Goal: Communication & Community: Answer question/provide support

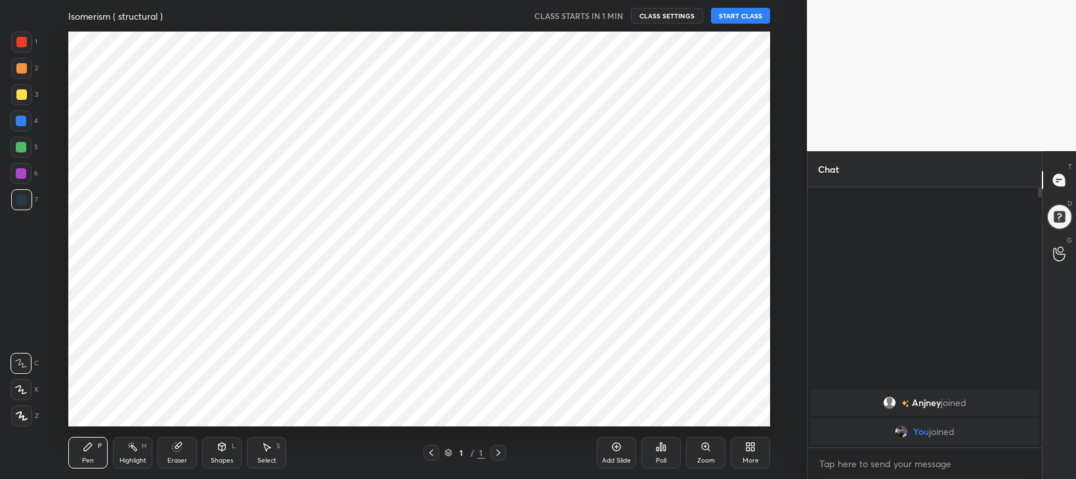
scroll to position [65272, 64912]
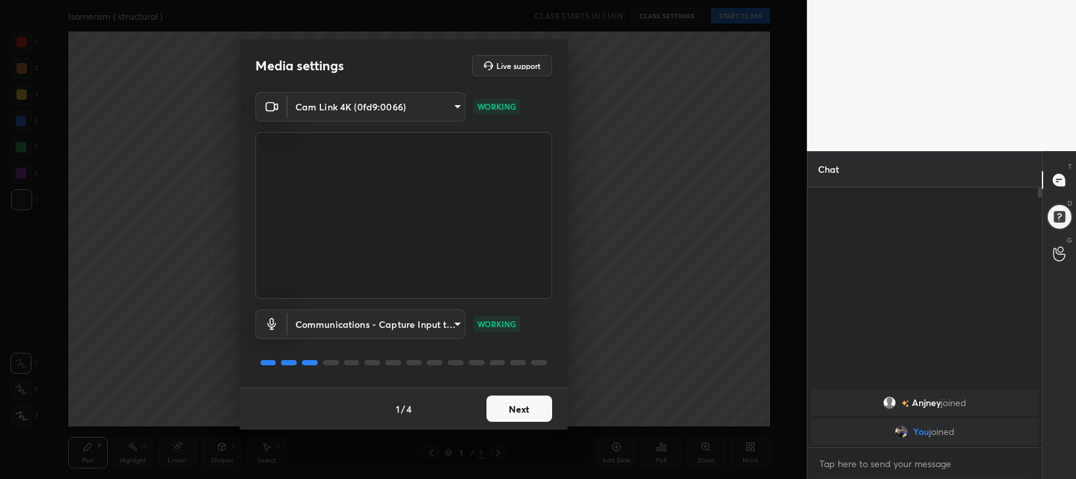
click at [522, 410] on button "Next" at bounding box center [520, 408] width 66 height 26
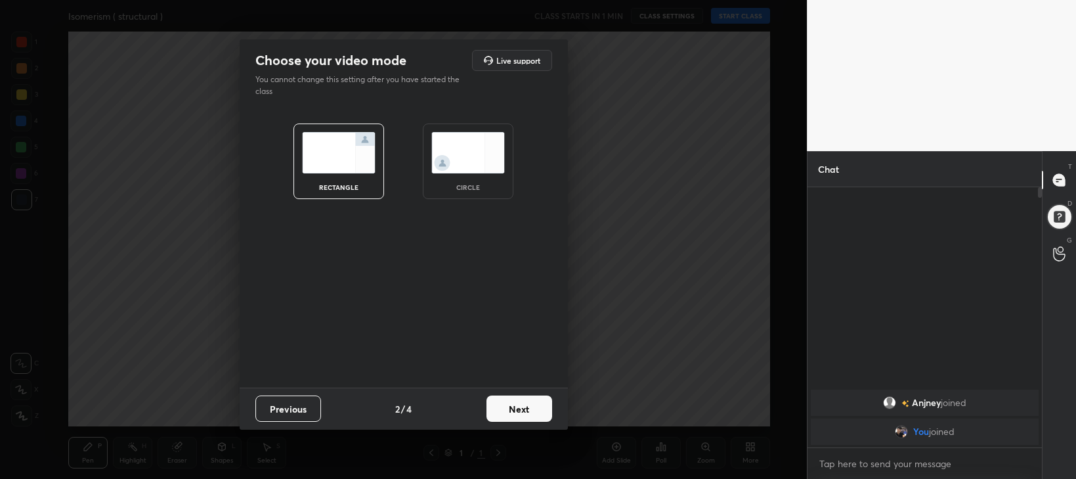
click at [522, 410] on button "Next" at bounding box center [520, 408] width 66 height 26
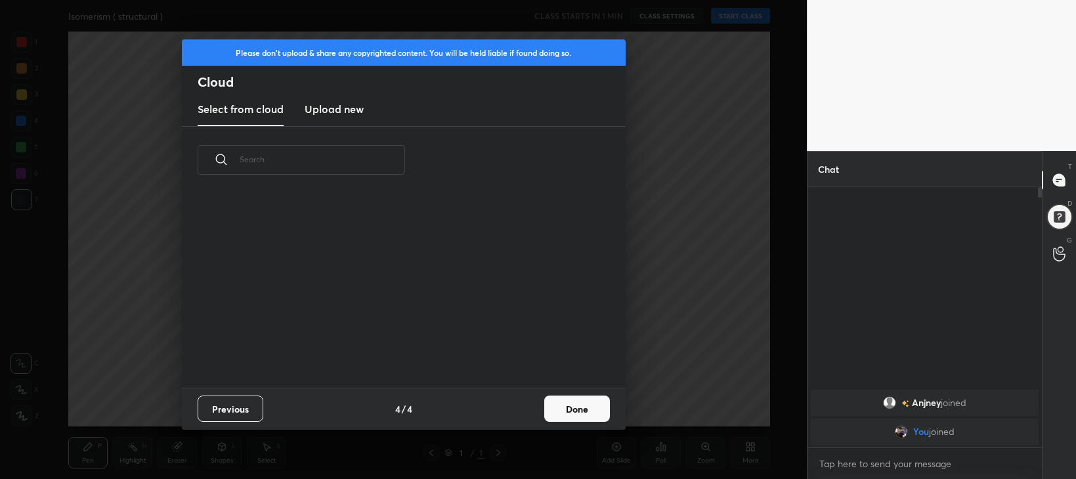
click at [574, 407] on button "Done" at bounding box center [577, 408] width 66 height 26
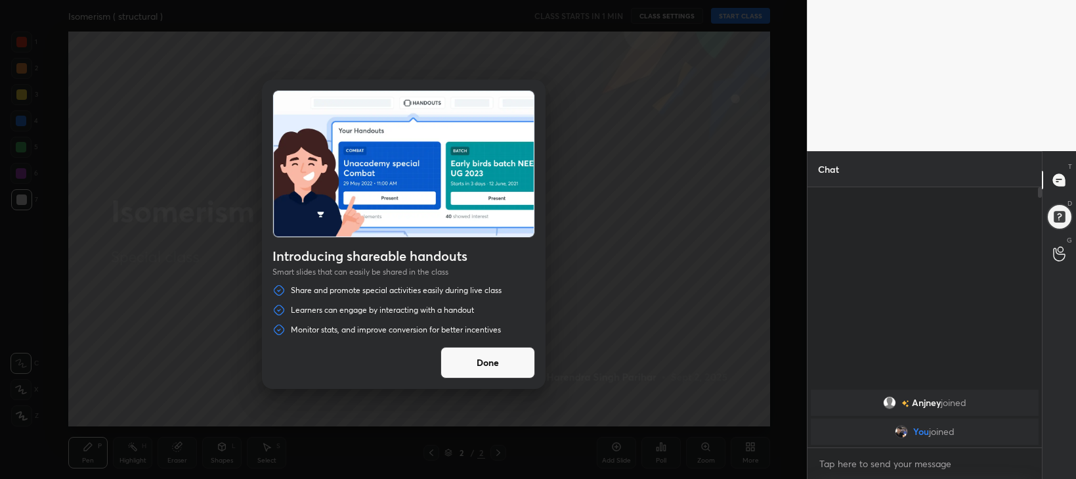
click at [494, 360] on button "Done" at bounding box center [488, 363] width 95 height 32
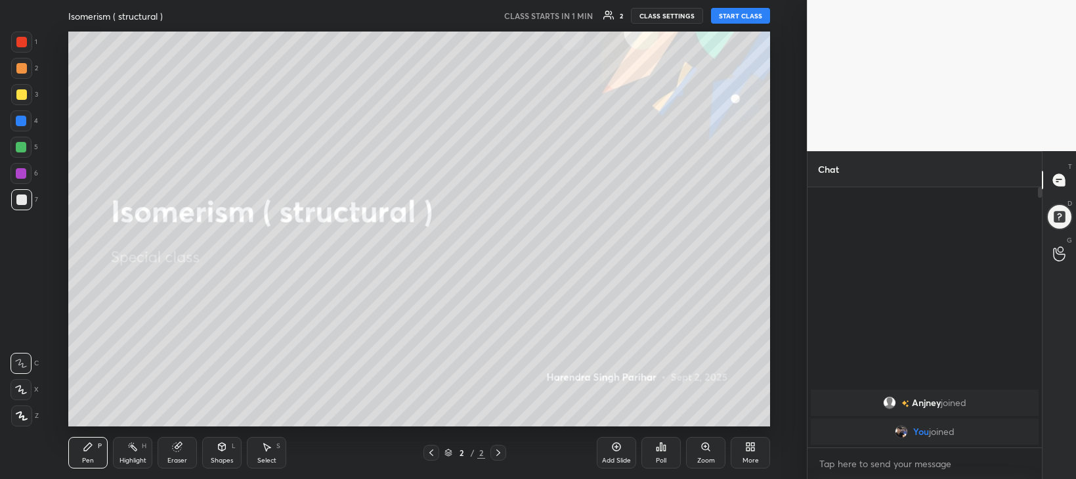
click at [739, 16] on button "START CLASS" at bounding box center [740, 16] width 59 height 16
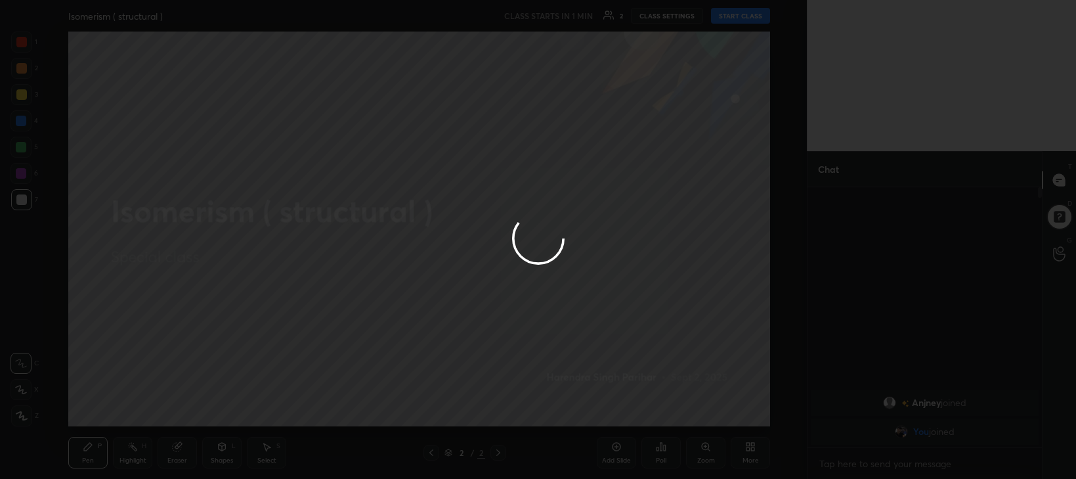
type textarea "x"
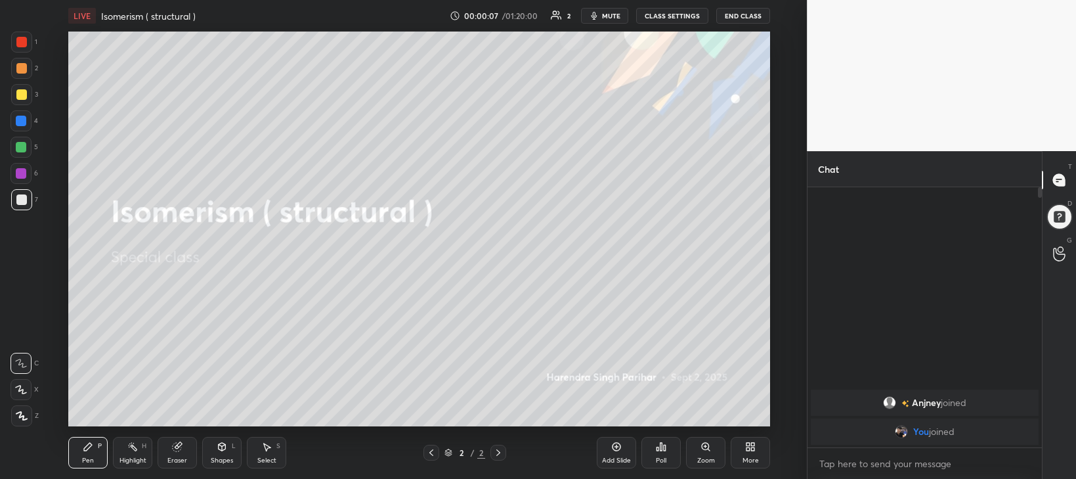
click at [618, 19] on span "mute" at bounding box center [611, 15] width 18 height 9
click at [1063, 256] on icon at bounding box center [1059, 253] width 12 height 15
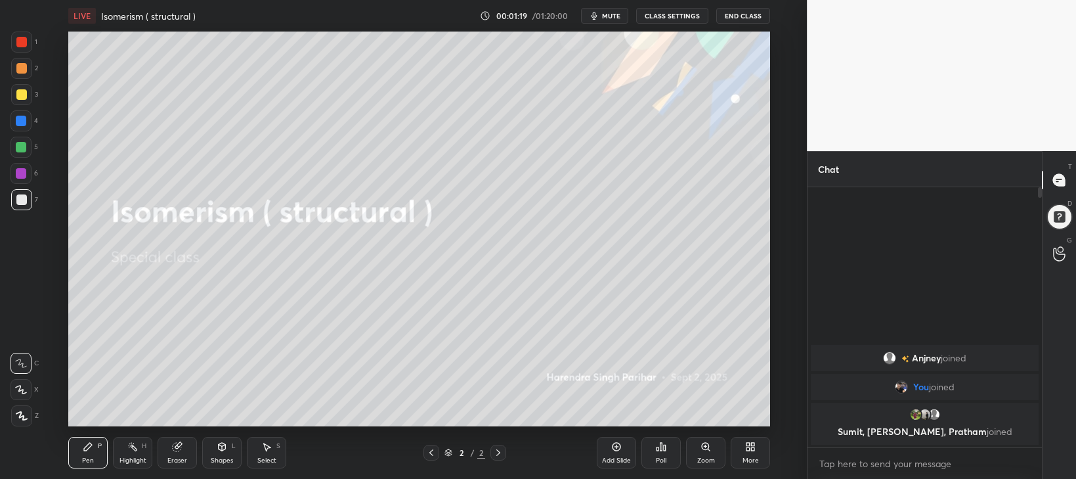
scroll to position [65272, 64912]
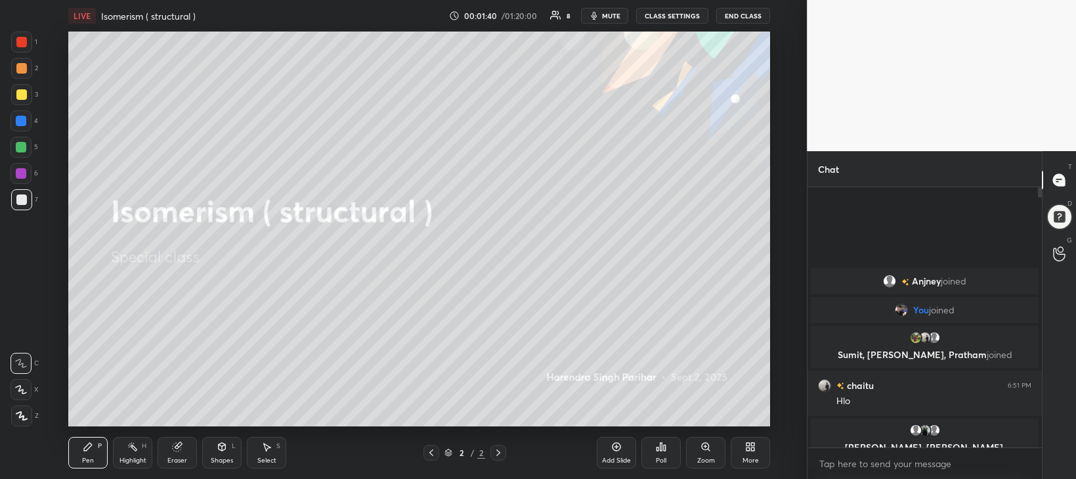
click at [1059, 255] on icon at bounding box center [1059, 253] width 12 height 15
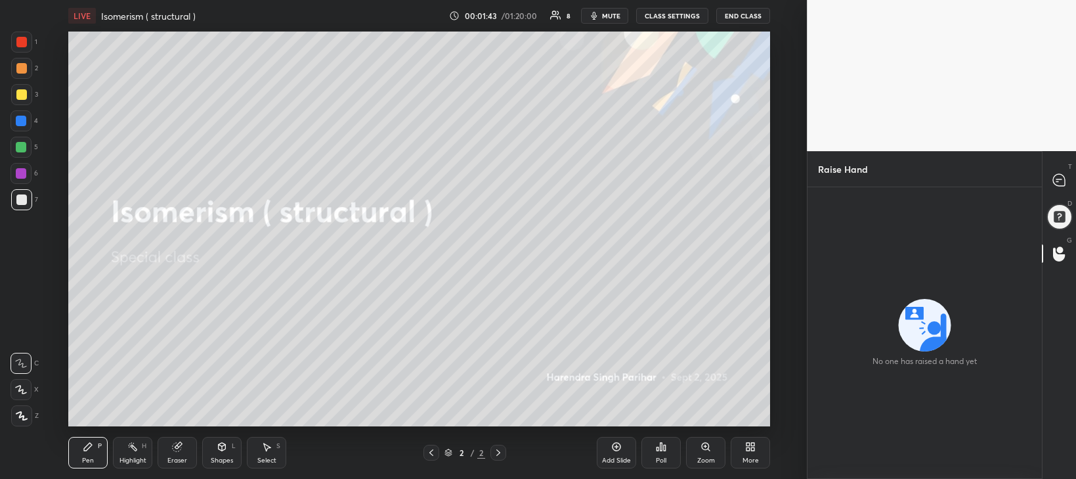
click at [1063, 219] on div at bounding box center [1059, 217] width 26 height 26
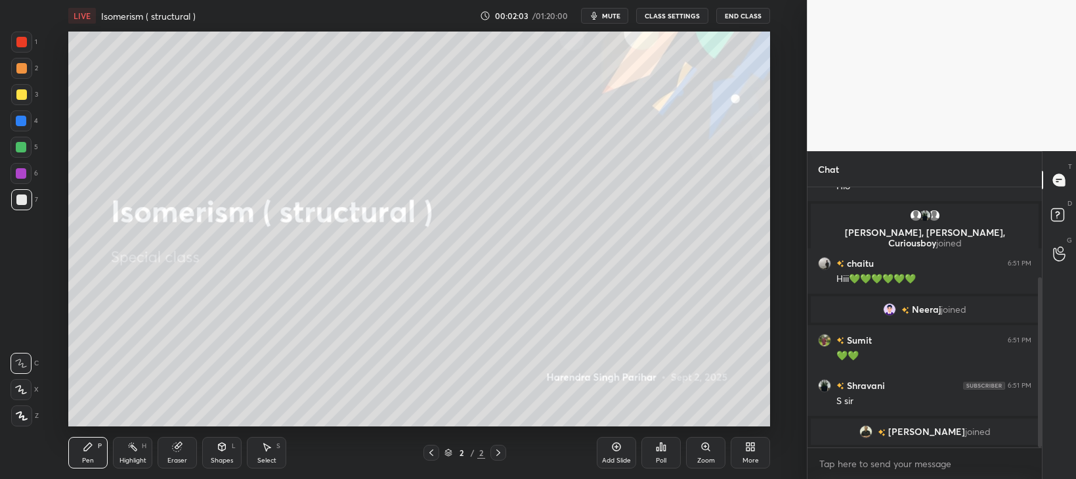
scroll to position [152, 0]
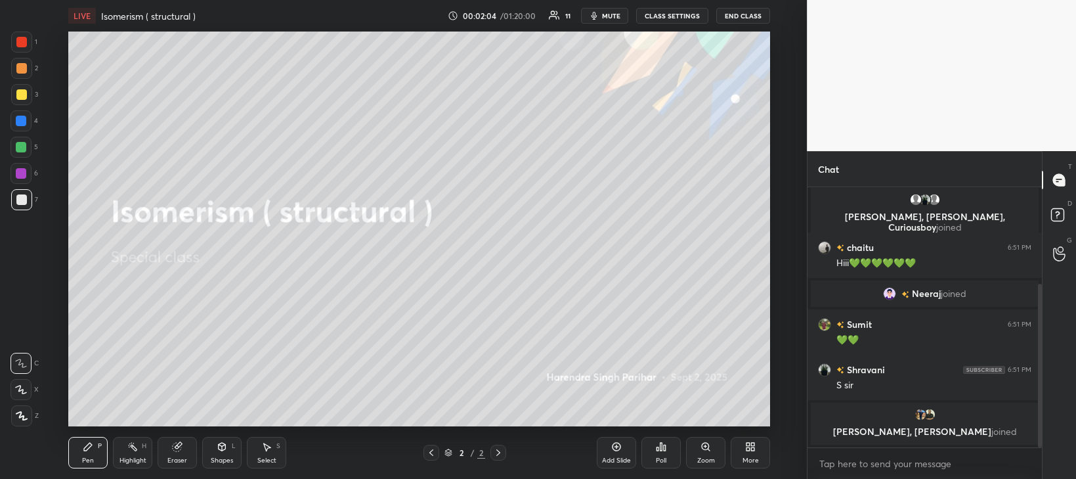
click at [616, 452] on div "Add Slide" at bounding box center [616, 453] width 39 height 32
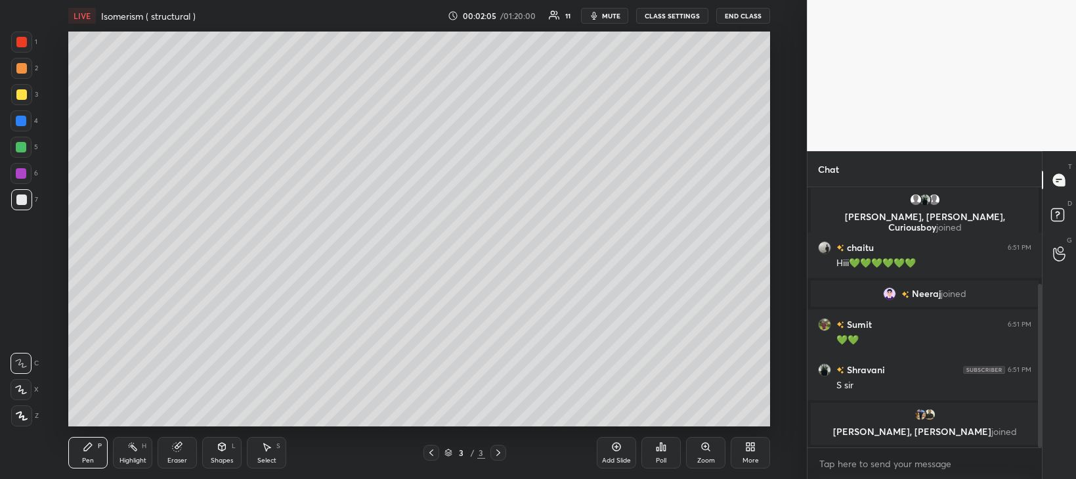
scroll to position [203, 0]
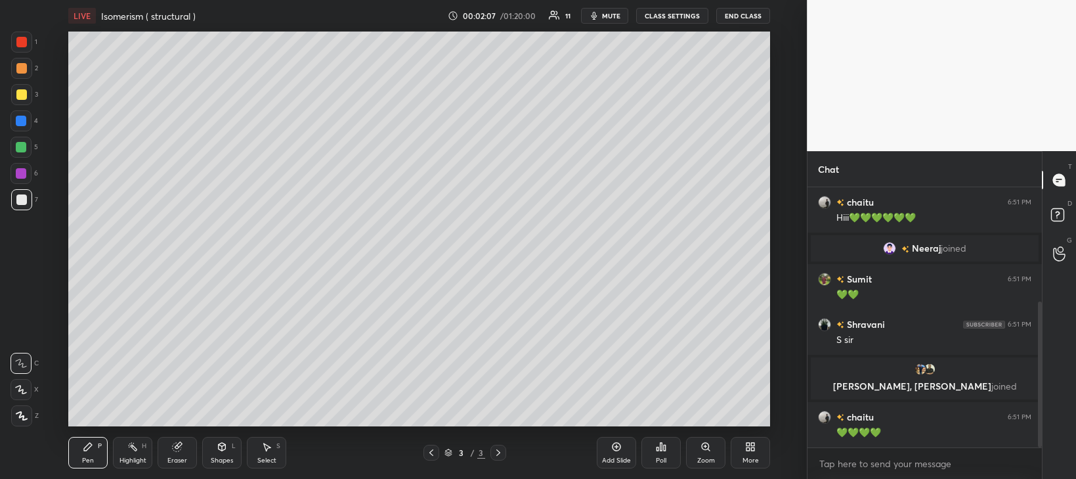
click at [24, 392] on icon at bounding box center [21, 389] width 12 height 9
click at [22, 418] on icon at bounding box center [22, 415] width 12 height 9
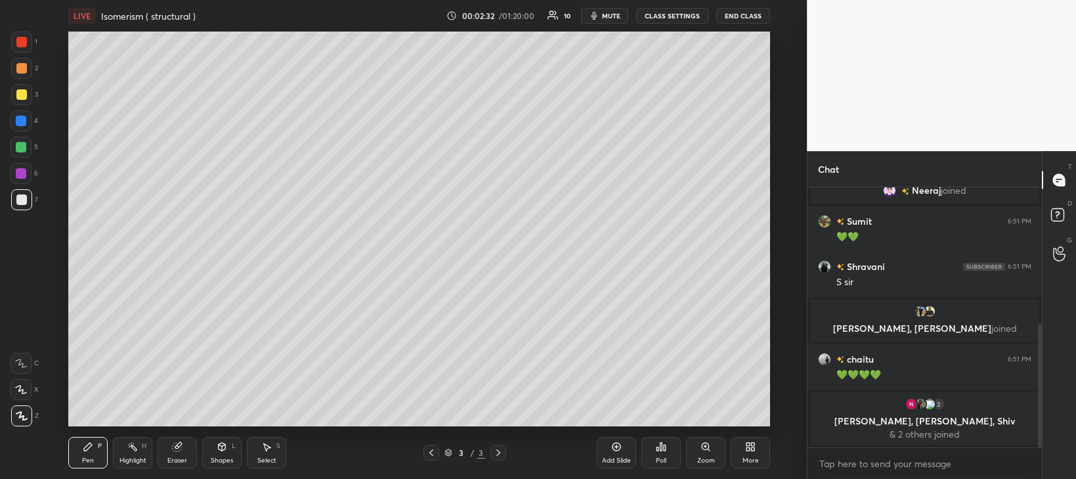
scroll to position [284, 0]
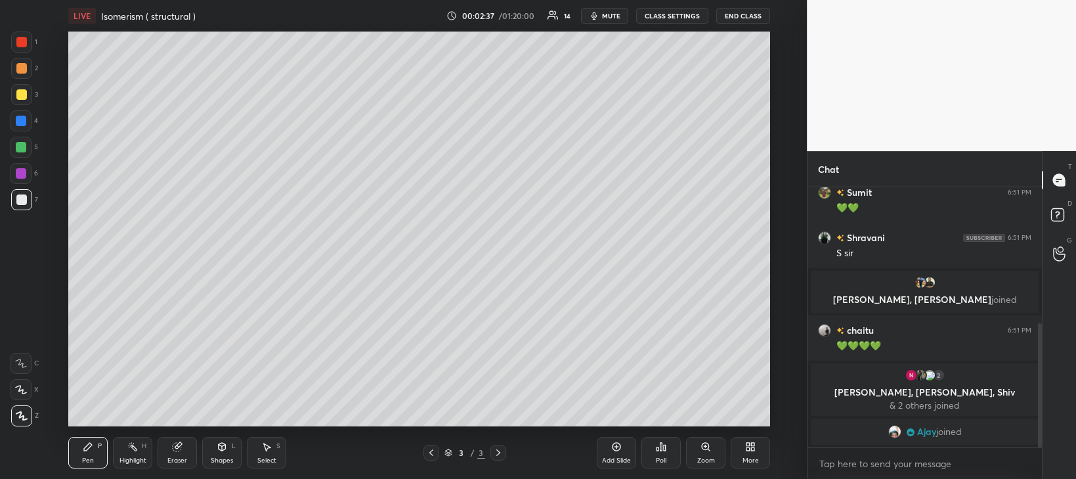
click at [221, 457] on div "Shapes" at bounding box center [222, 460] width 22 height 7
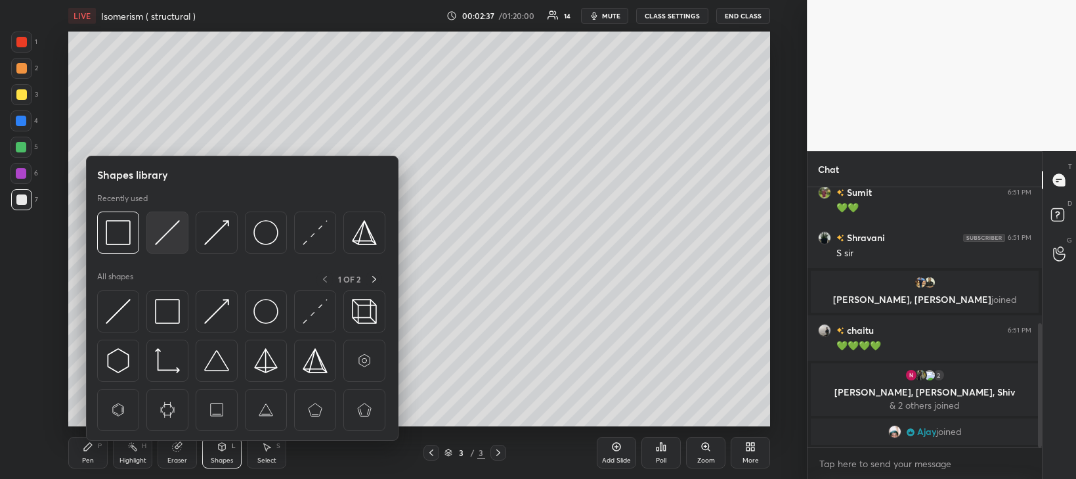
click at [170, 225] on img at bounding box center [167, 232] width 25 height 25
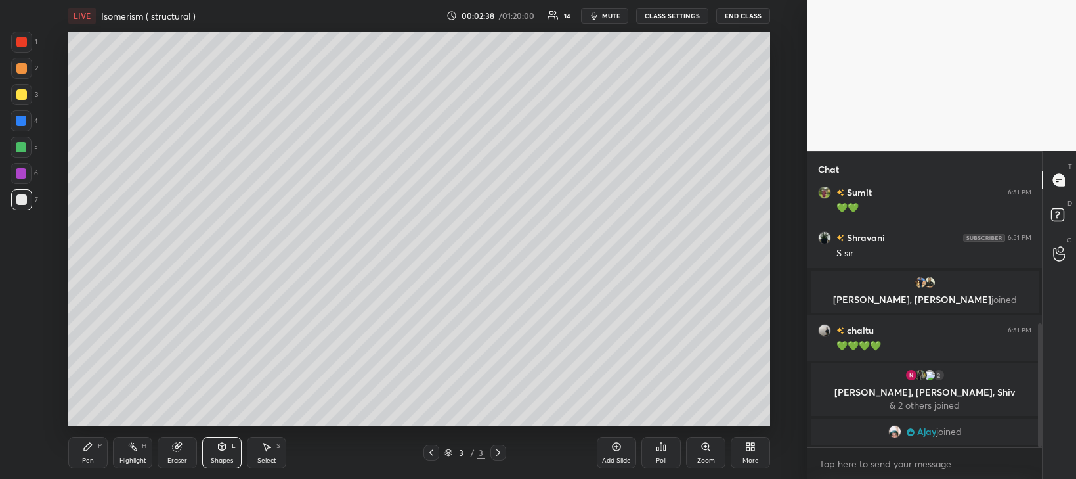
click at [22, 146] on div at bounding box center [21, 147] width 11 height 11
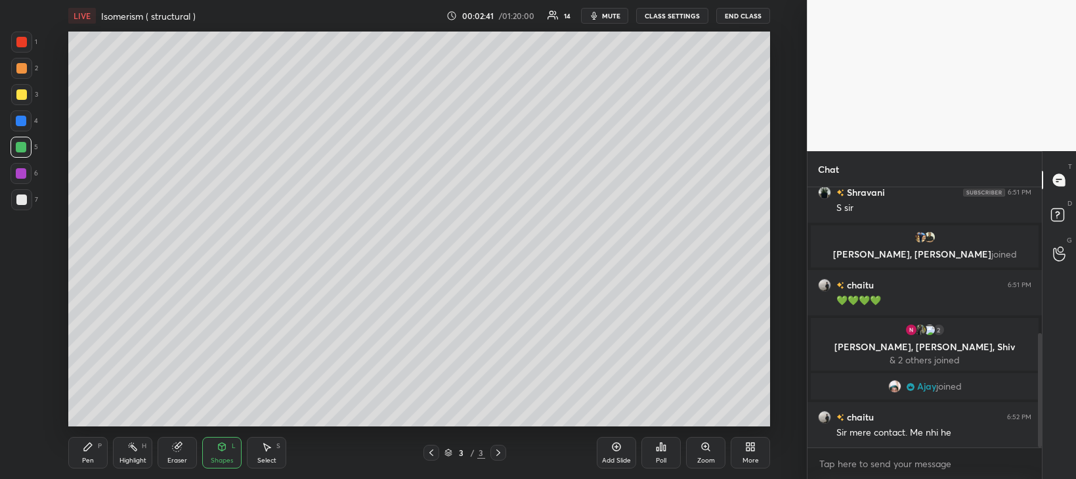
click at [92, 458] on div "Pen" at bounding box center [88, 460] width 12 height 7
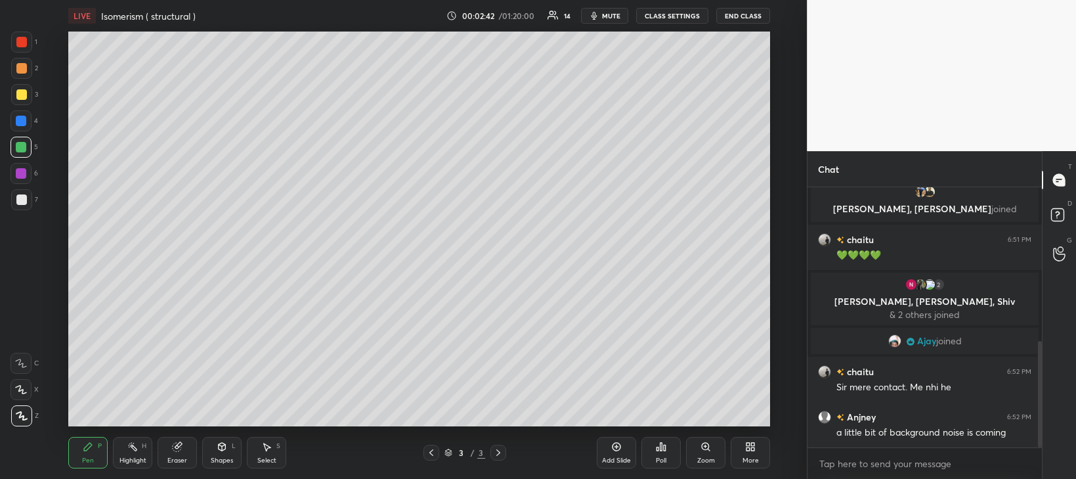
click at [22, 200] on div at bounding box center [21, 199] width 11 height 11
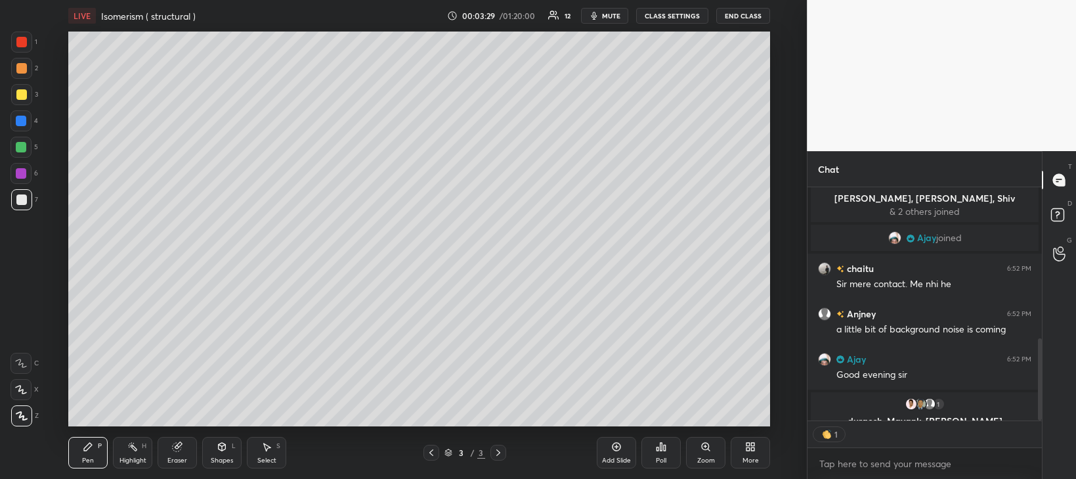
scroll to position [5, 4]
click at [20, 95] on div at bounding box center [21, 94] width 11 height 11
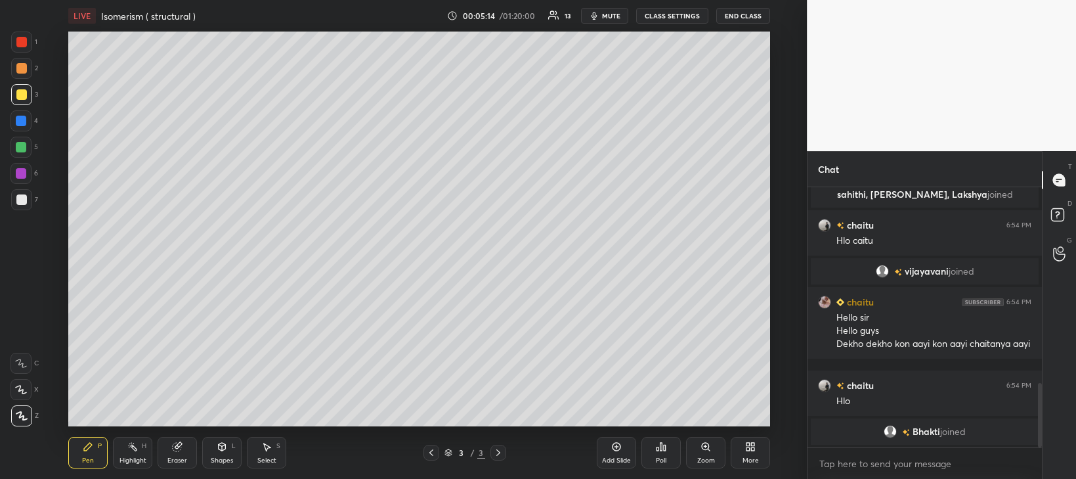
scroll to position [804, 0]
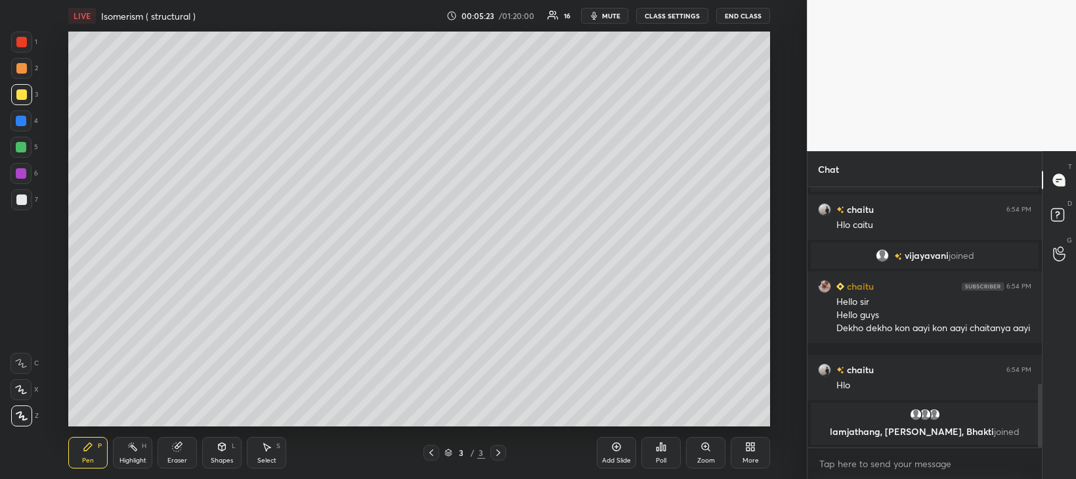
click at [21, 146] on div at bounding box center [21, 147] width 11 height 11
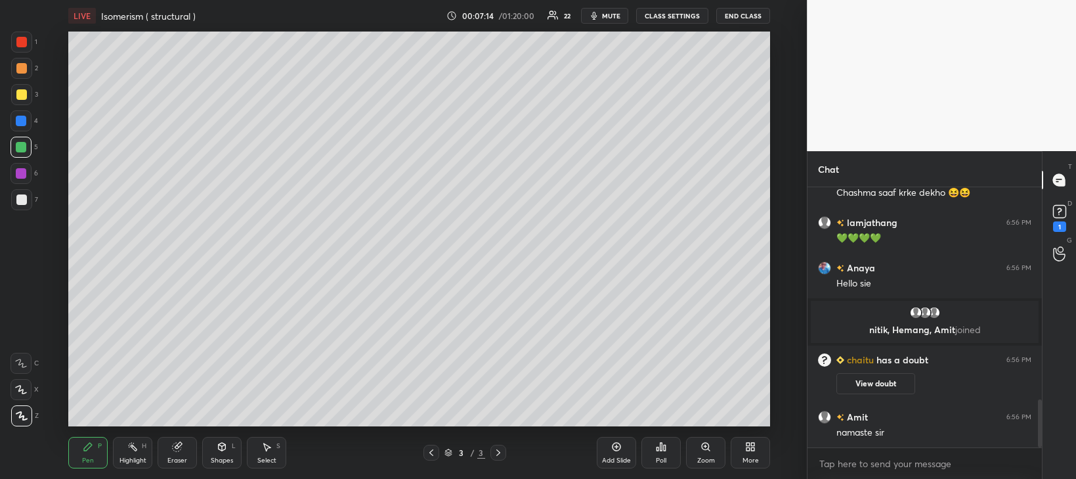
scroll to position [1155, 0]
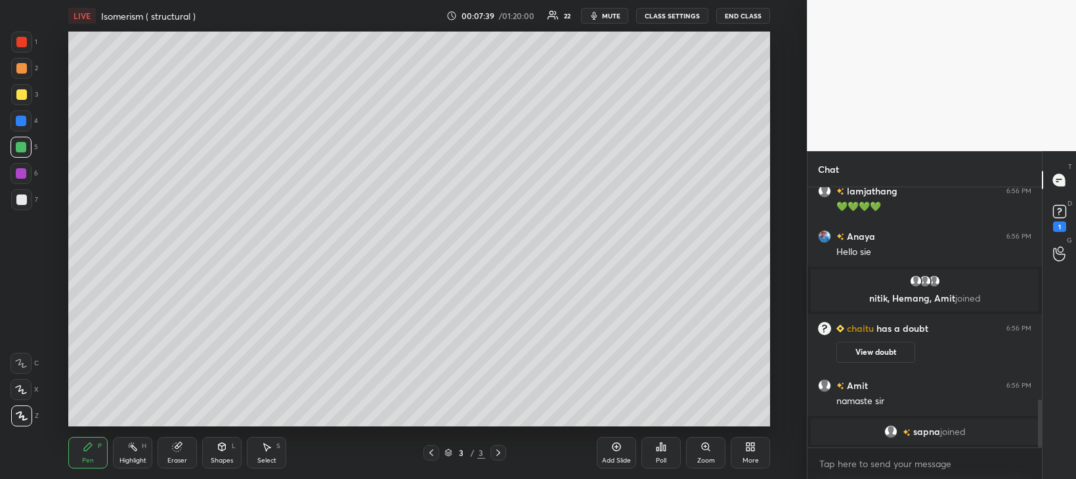
click at [623, 449] on div "Add Slide" at bounding box center [616, 453] width 39 height 32
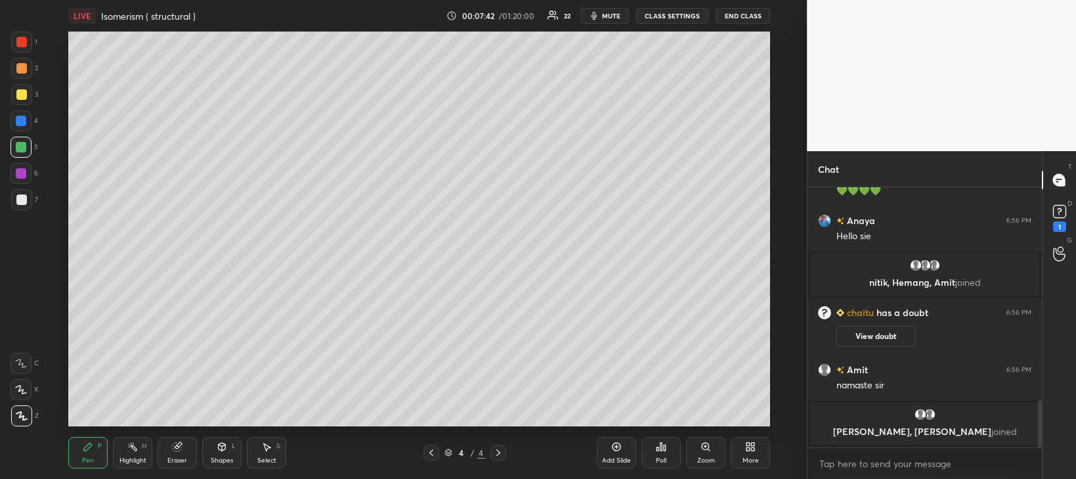
click at [24, 200] on div at bounding box center [21, 199] width 11 height 11
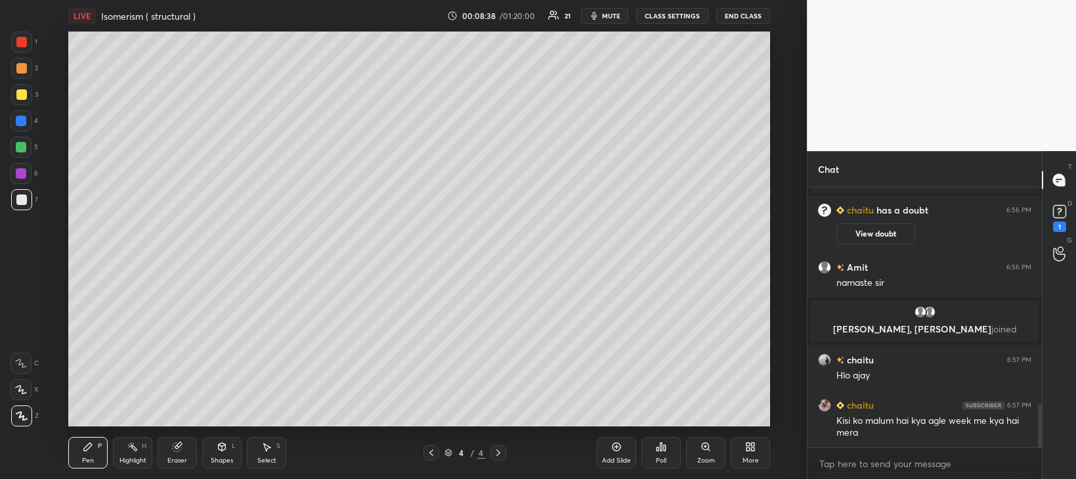
scroll to position [1306, 0]
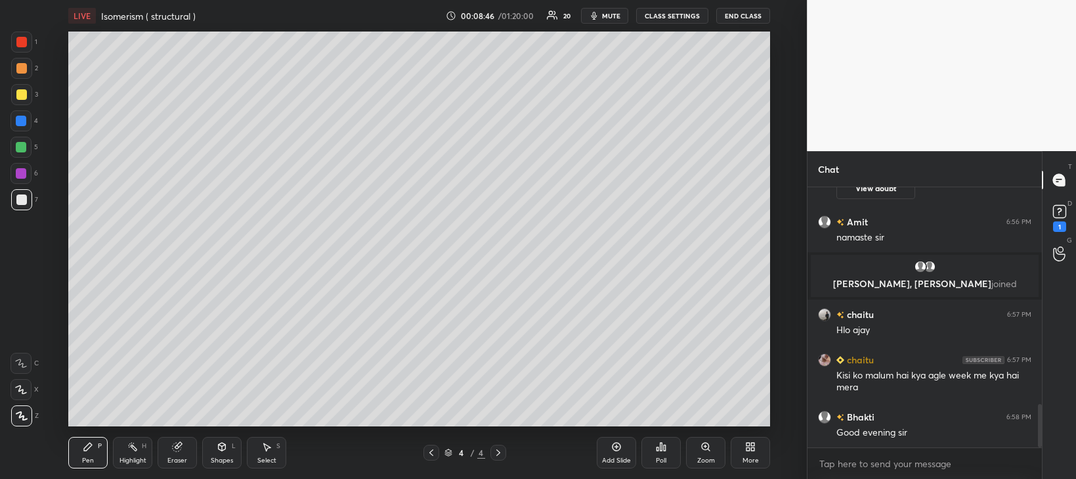
click at [22, 95] on div at bounding box center [21, 94] width 11 height 11
click at [18, 149] on div at bounding box center [21, 147] width 11 height 11
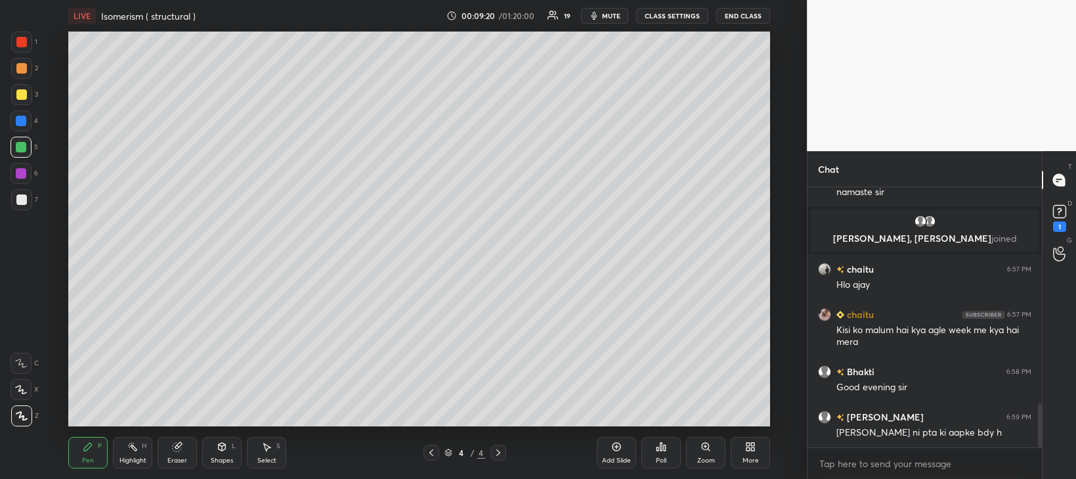
scroll to position [1275, 0]
click at [22, 174] on div at bounding box center [21, 173] width 11 height 11
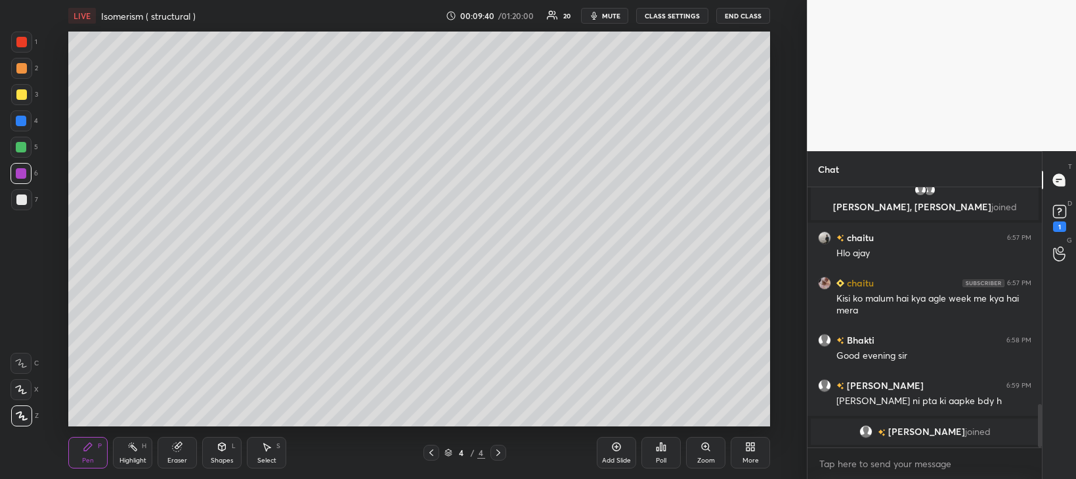
click at [18, 144] on div at bounding box center [21, 147] width 11 height 11
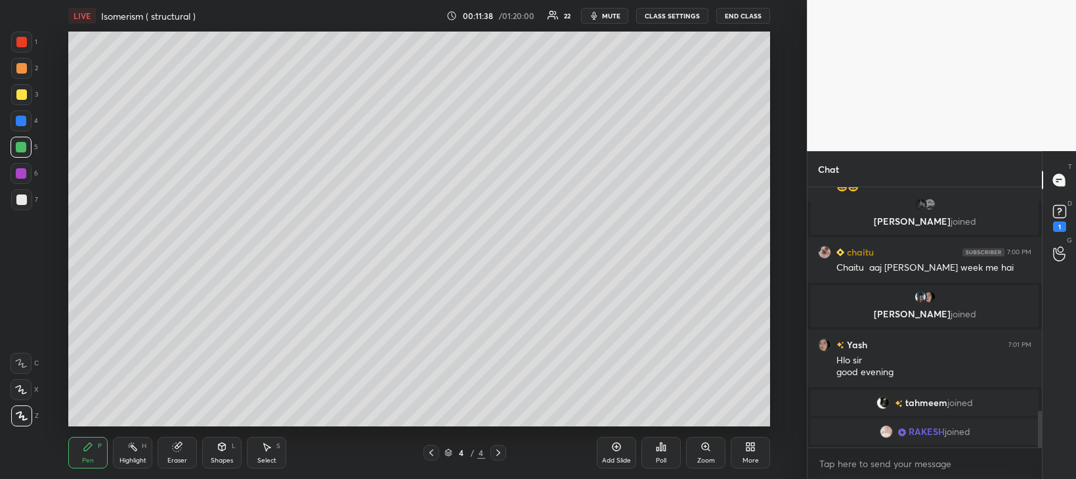
scroll to position [1627, 0]
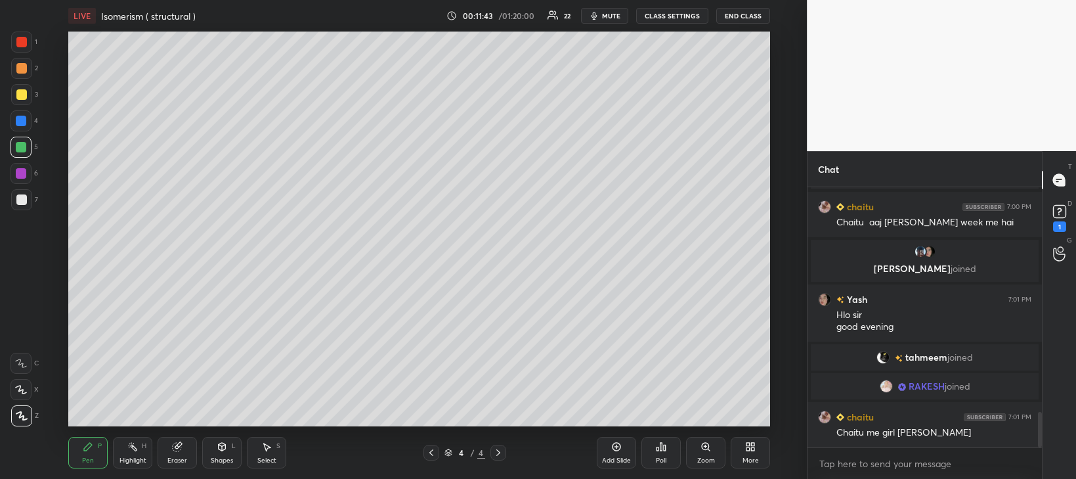
click at [616, 446] on icon at bounding box center [617, 447] width 4 height 4
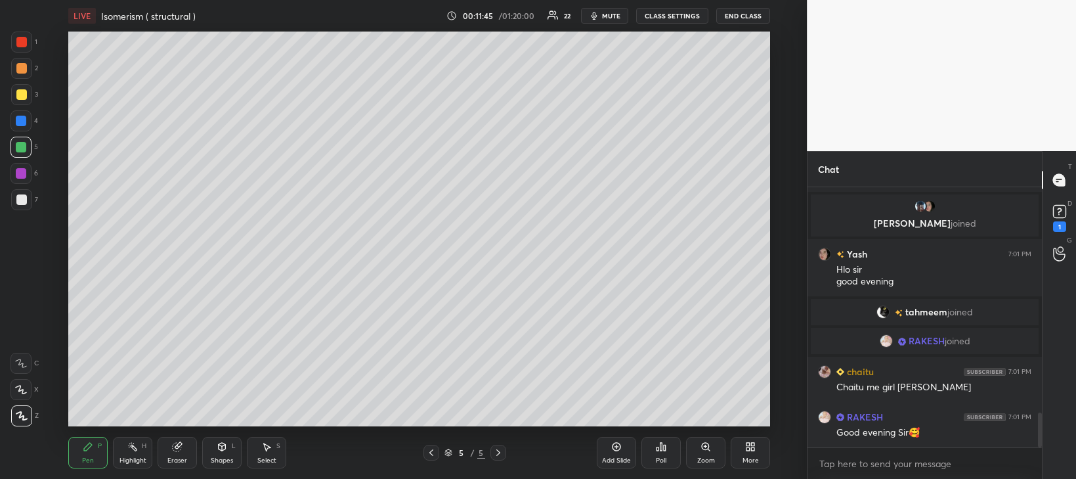
click at [21, 200] on div at bounding box center [21, 199] width 11 height 11
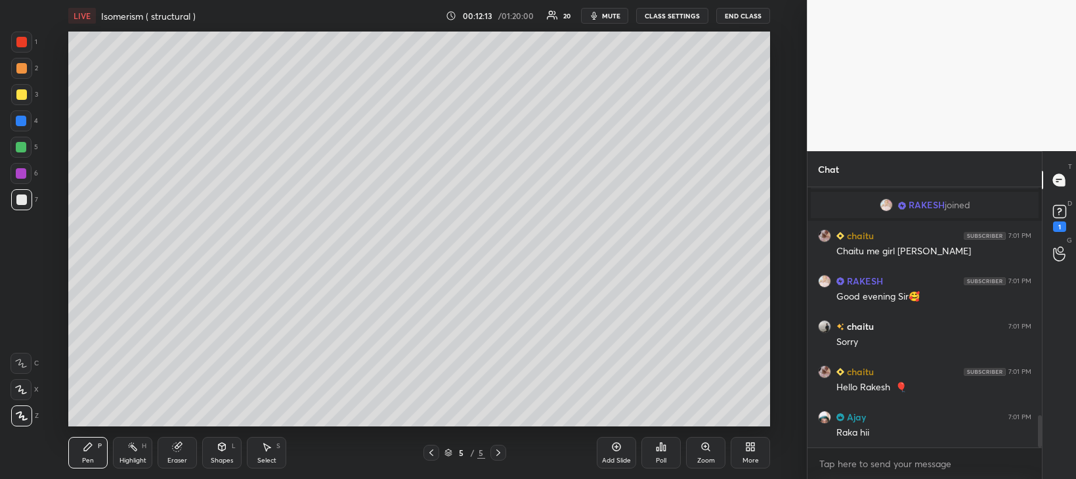
scroll to position [1854, 0]
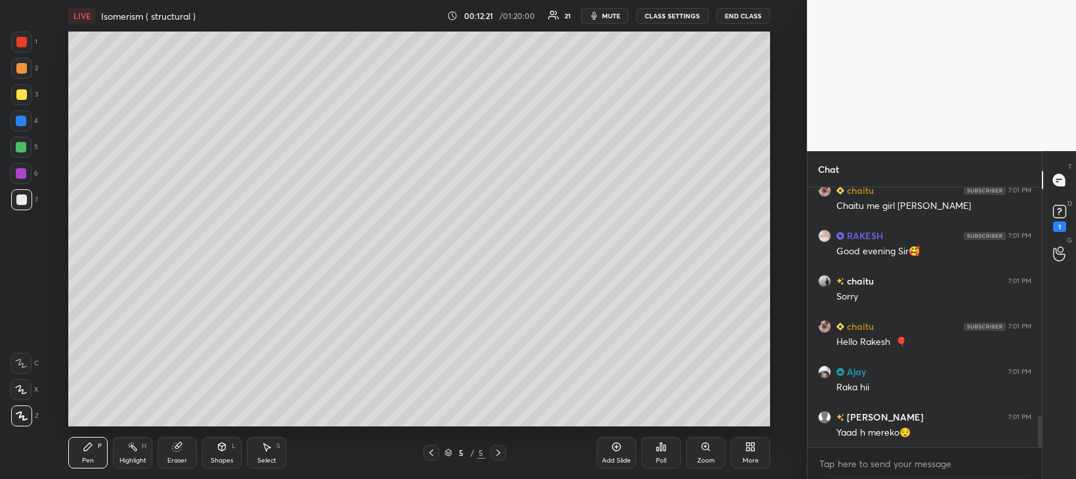
click at [217, 460] on div "Shapes" at bounding box center [222, 460] width 22 height 7
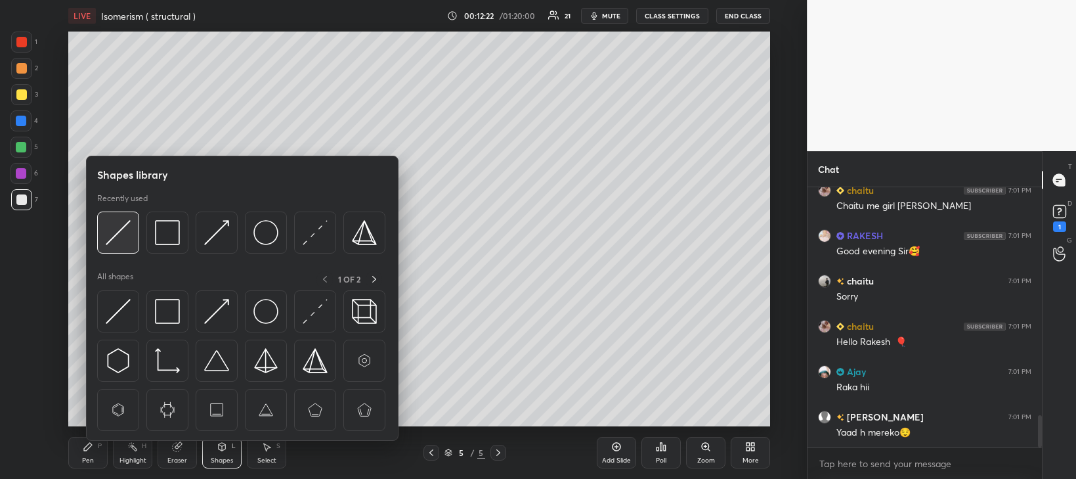
click at [129, 229] on img at bounding box center [118, 232] width 25 height 25
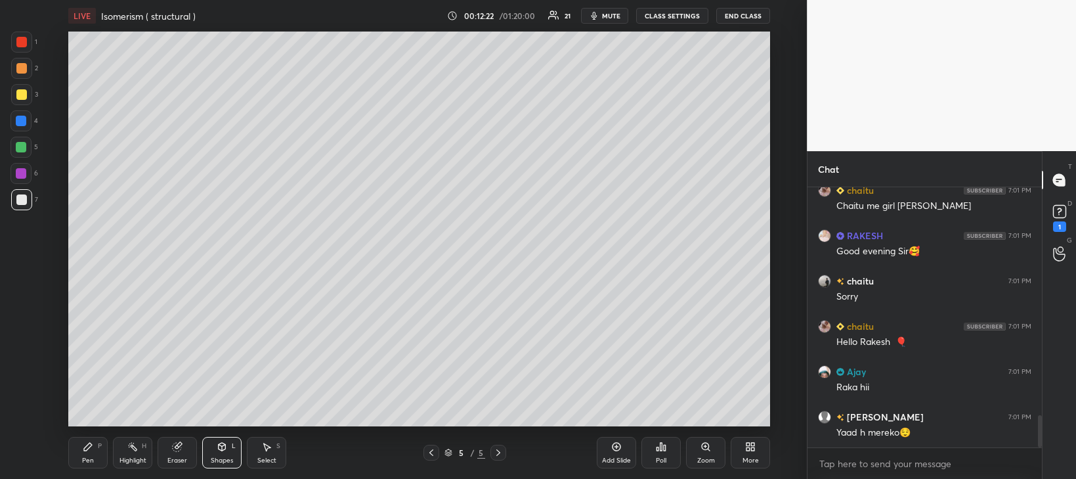
click at [21, 148] on div at bounding box center [21, 147] width 11 height 11
click at [90, 457] on div "Pen" at bounding box center [88, 460] width 12 height 7
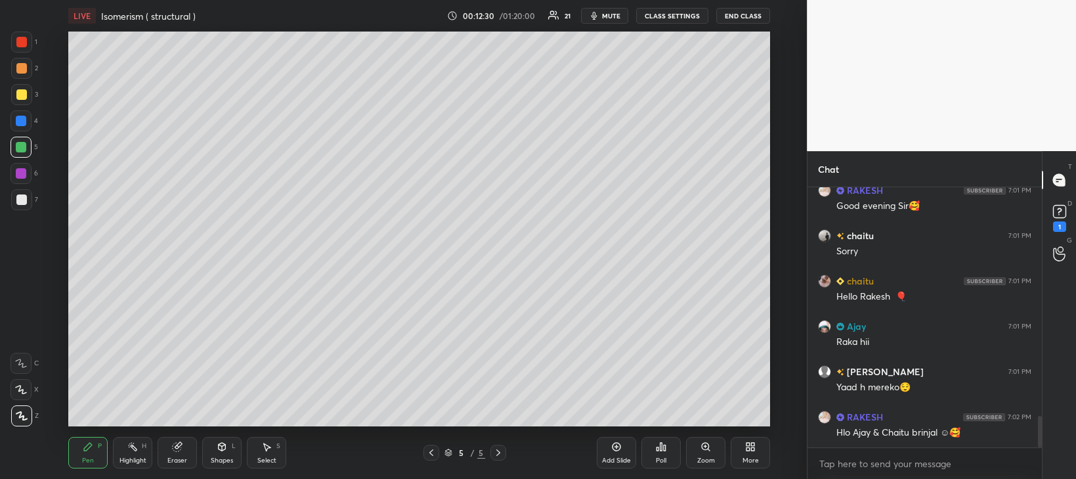
click at [20, 91] on div at bounding box center [21, 94] width 11 height 11
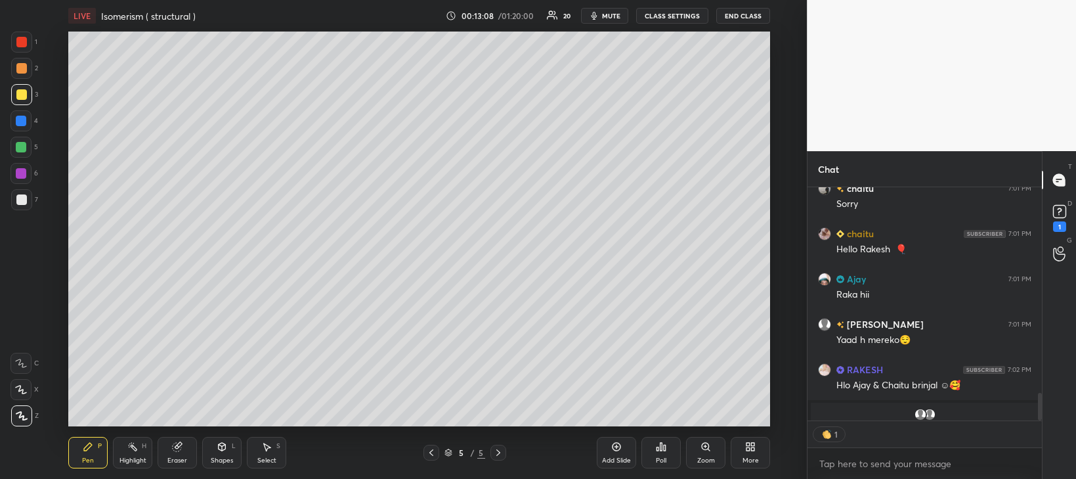
scroll to position [5, 4]
click at [20, 200] on div at bounding box center [21, 199] width 11 height 11
click at [19, 142] on div at bounding box center [21, 147] width 11 height 11
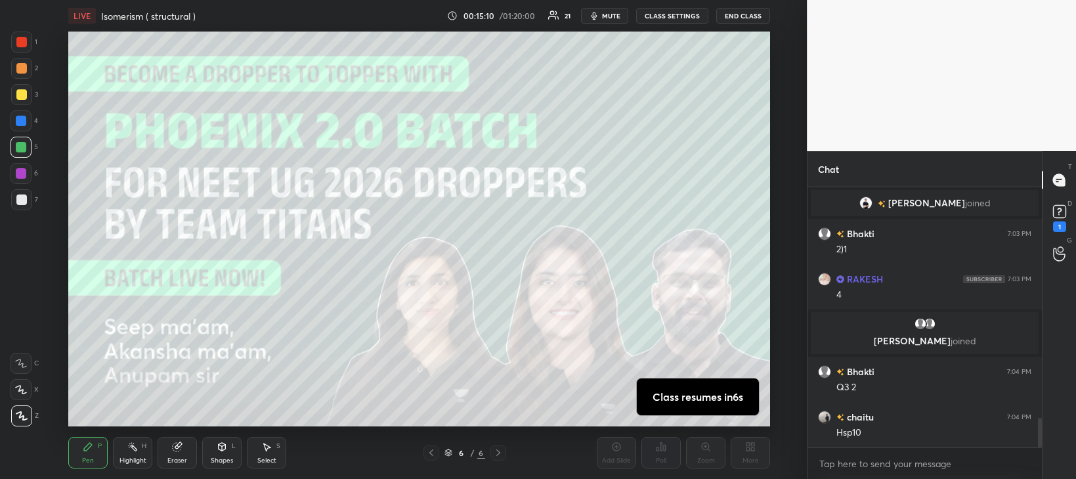
scroll to position [2077, 0]
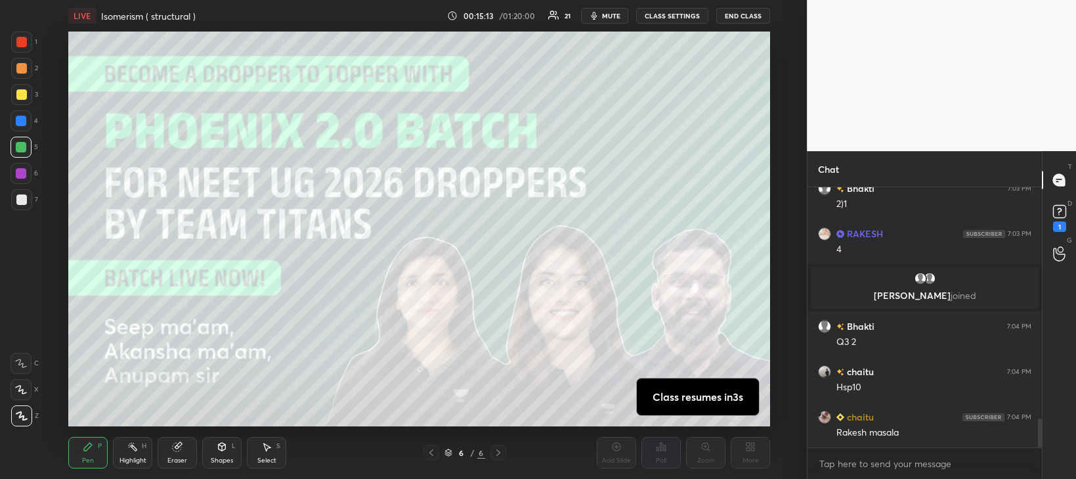
click at [26, 99] on div at bounding box center [21, 94] width 21 height 21
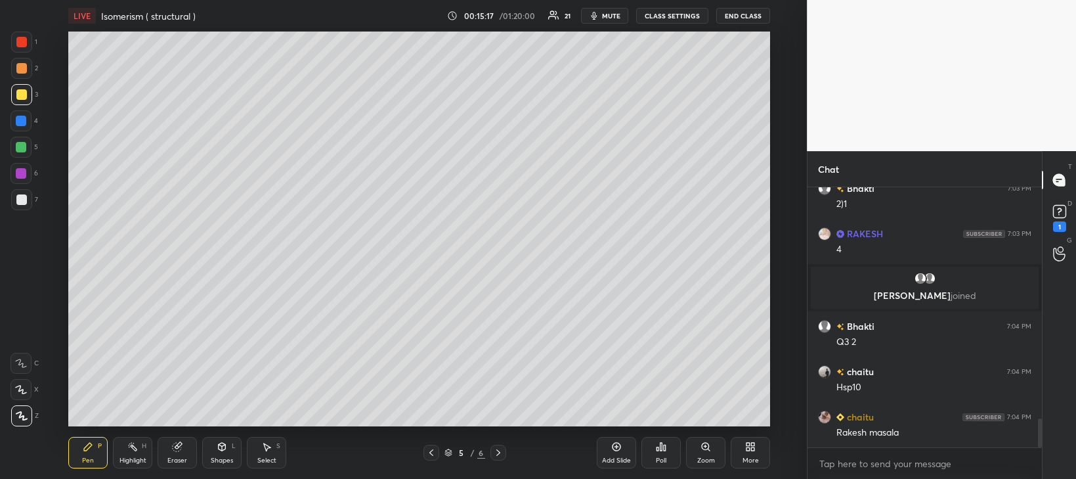
click at [498, 456] on icon at bounding box center [498, 452] width 11 height 11
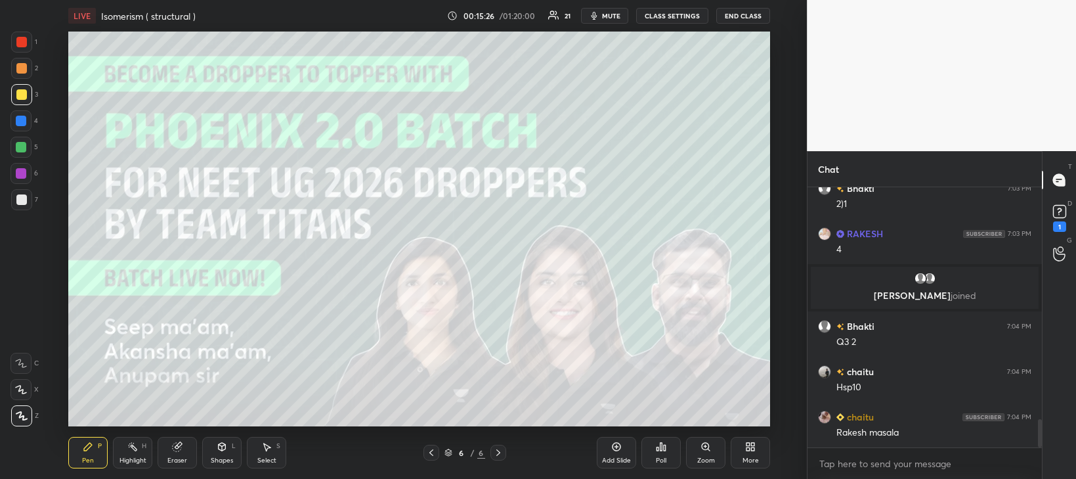
scroll to position [2109, 0]
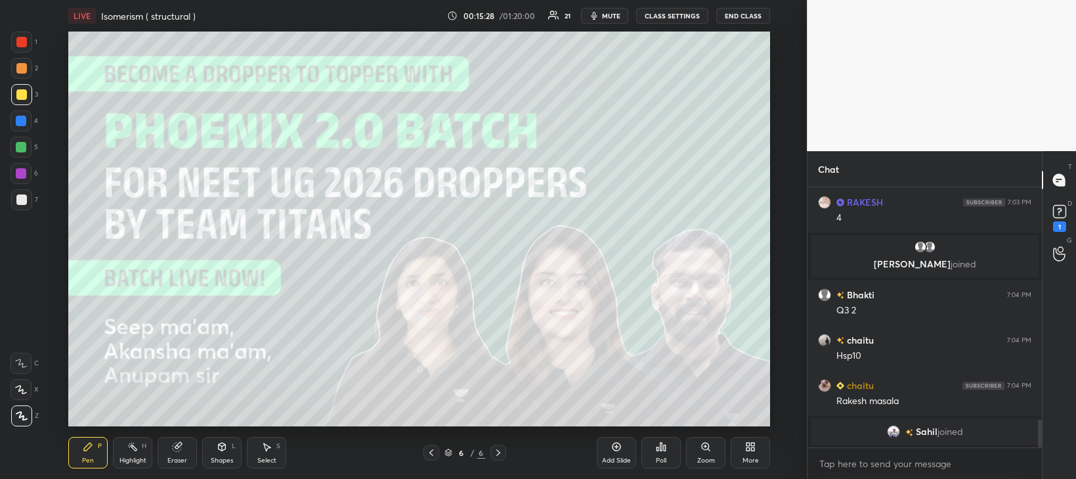
click at [431, 452] on icon at bounding box center [431, 452] width 11 height 11
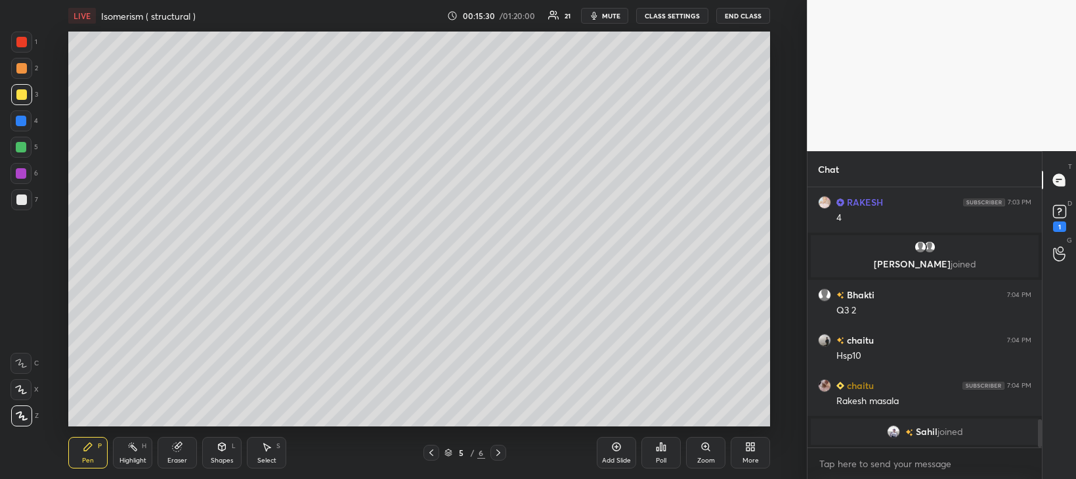
click at [431, 452] on icon at bounding box center [431, 452] width 11 height 11
click at [430, 454] on icon at bounding box center [431, 452] width 11 height 11
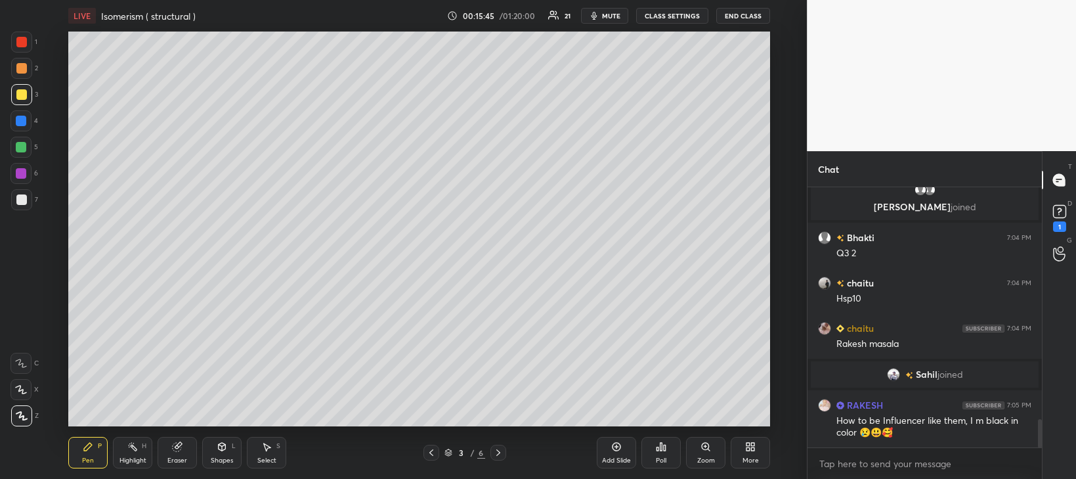
click at [613, 454] on div "Add Slide" at bounding box center [616, 453] width 39 height 32
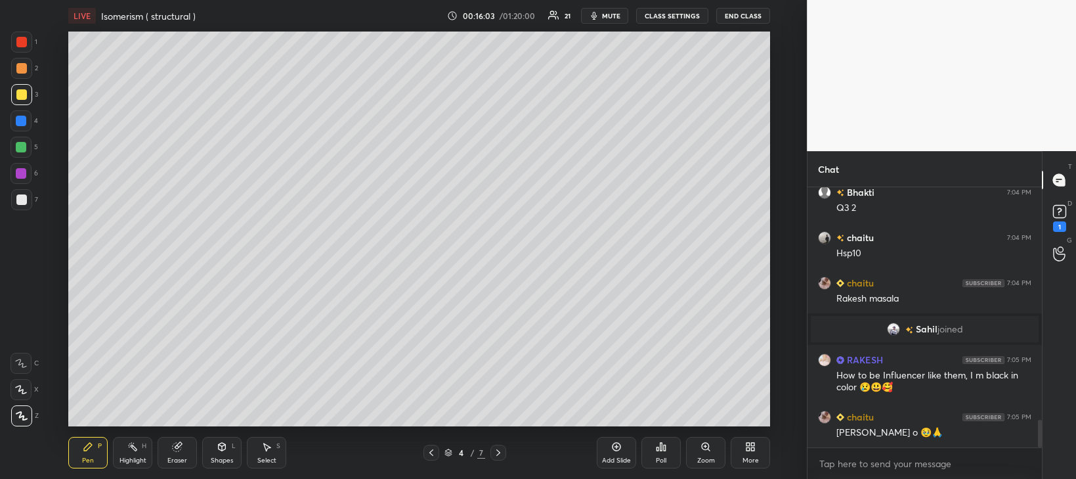
click at [21, 201] on div at bounding box center [21, 199] width 11 height 11
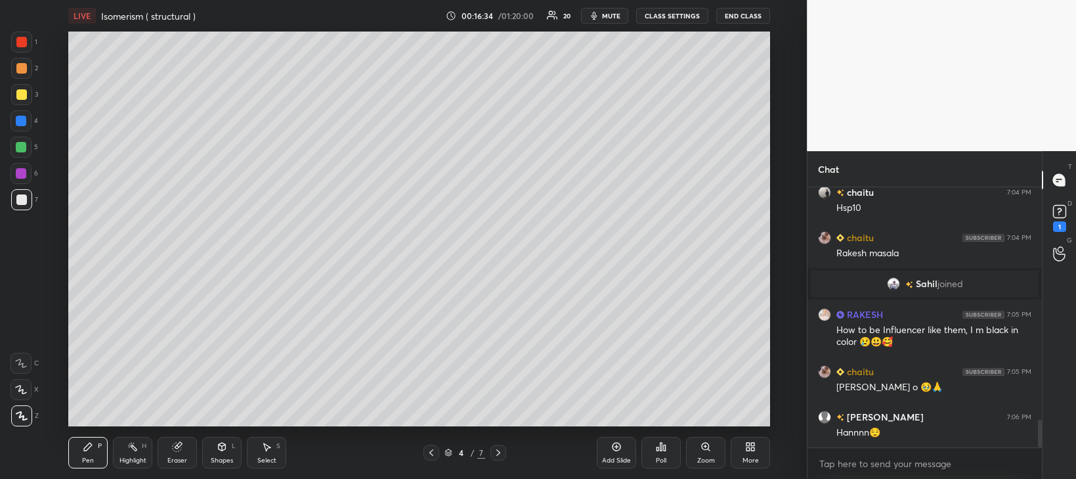
click at [499, 452] on icon at bounding box center [498, 452] width 11 height 11
click at [498, 452] on icon at bounding box center [498, 452] width 11 height 11
click at [623, 452] on div "Add Slide" at bounding box center [616, 453] width 39 height 32
click at [23, 94] on div at bounding box center [21, 94] width 11 height 11
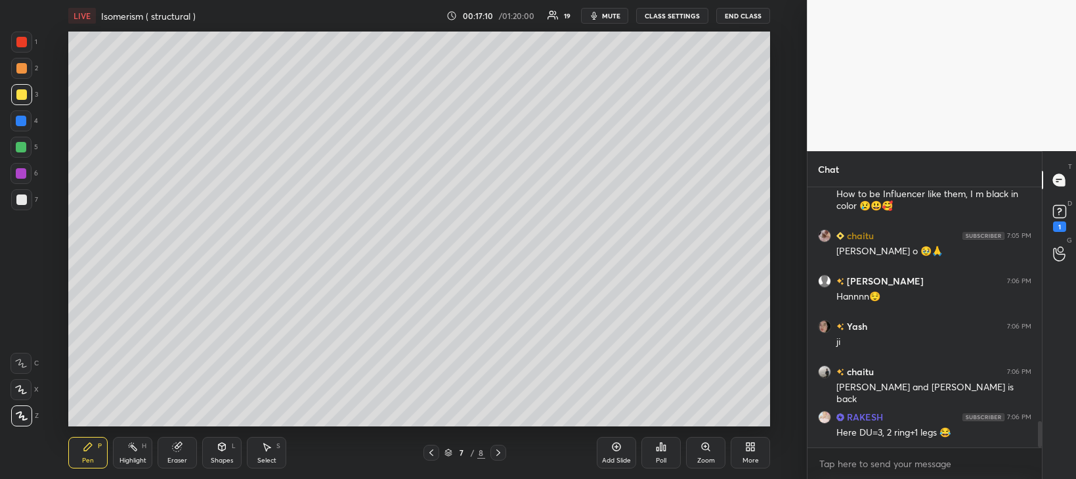
scroll to position [2388, 0]
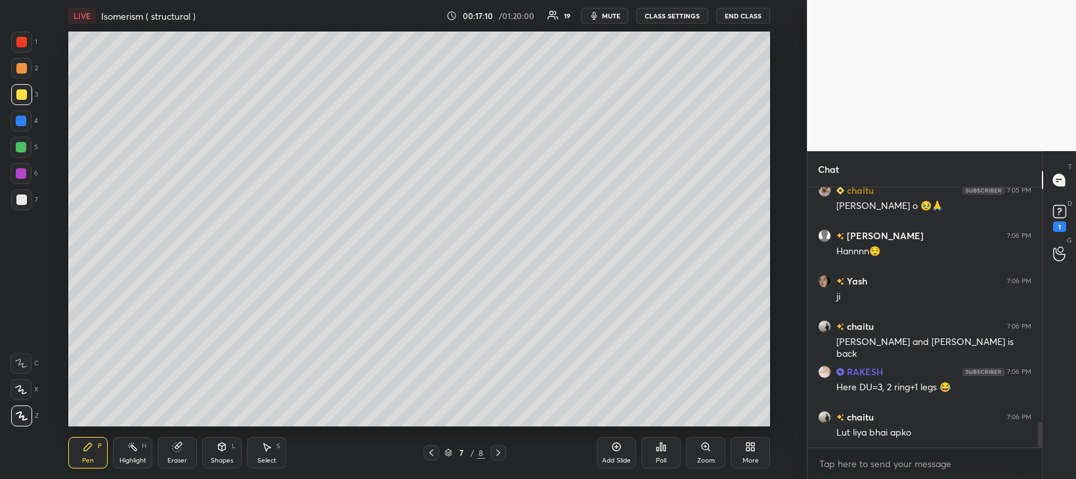
click at [18, 147] on div at bounding box center [21, 147] width 11 height 11
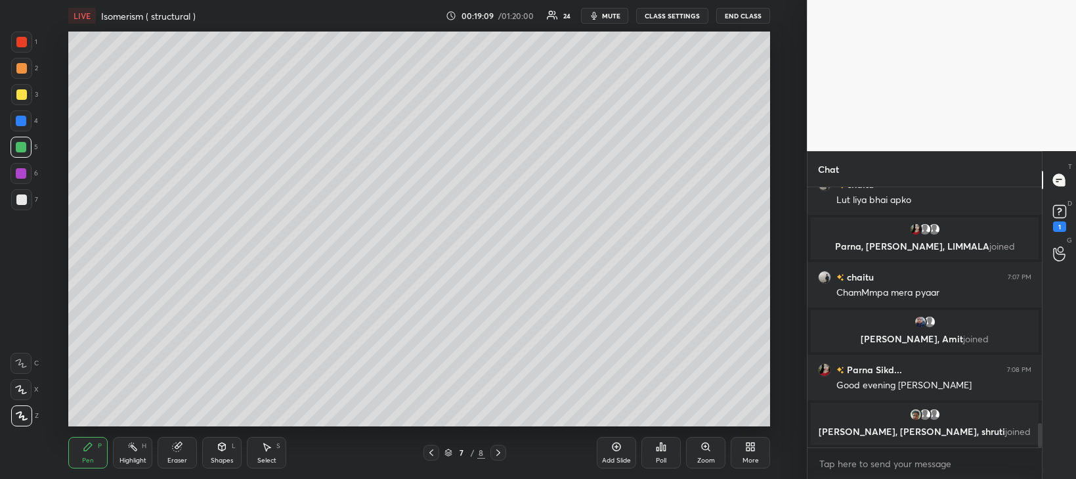
scroll to position [2544, 0]
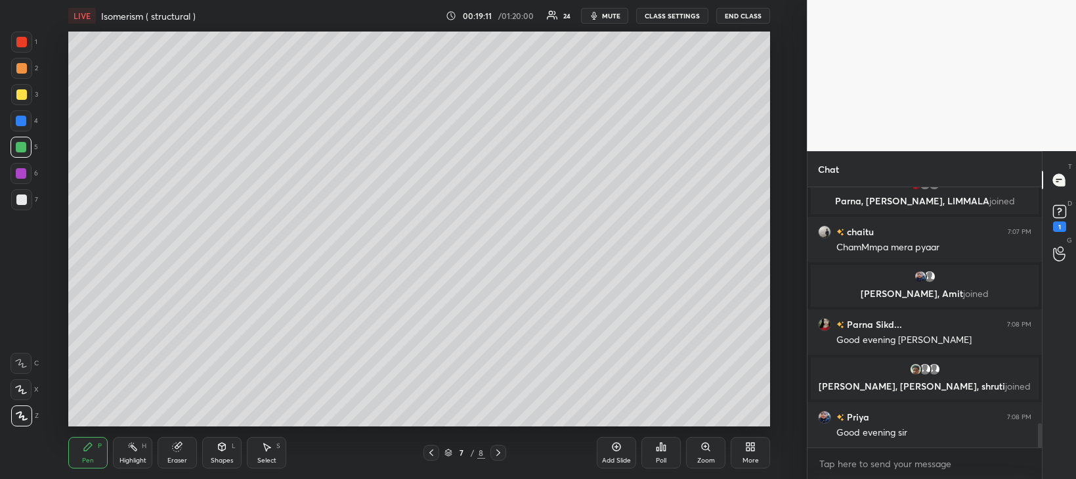
click at [616, 450] on icon at bounding box center [617, 447] width 9 height 9
click at [24, 202] on div at bounding box center [21, 199] width 11 height 11
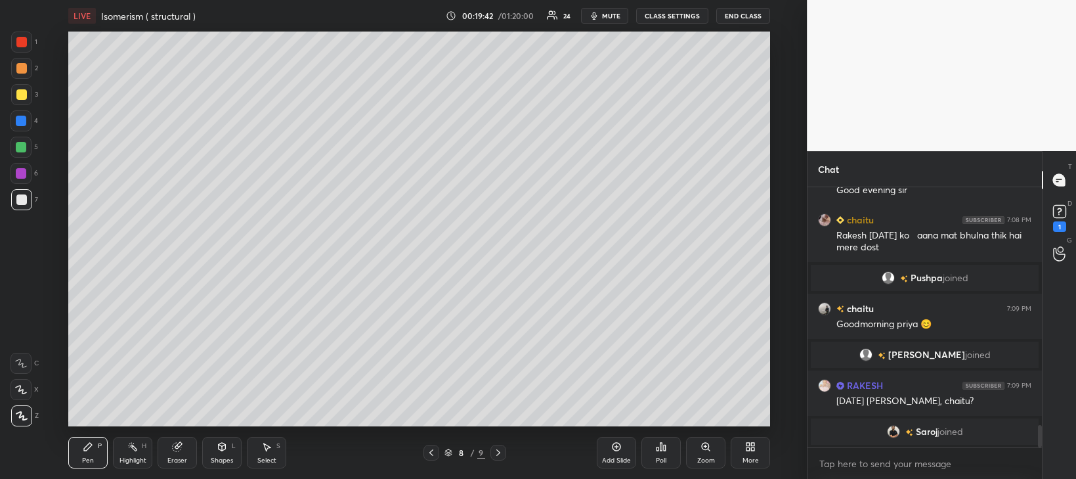
scroll to position [2744, 0]
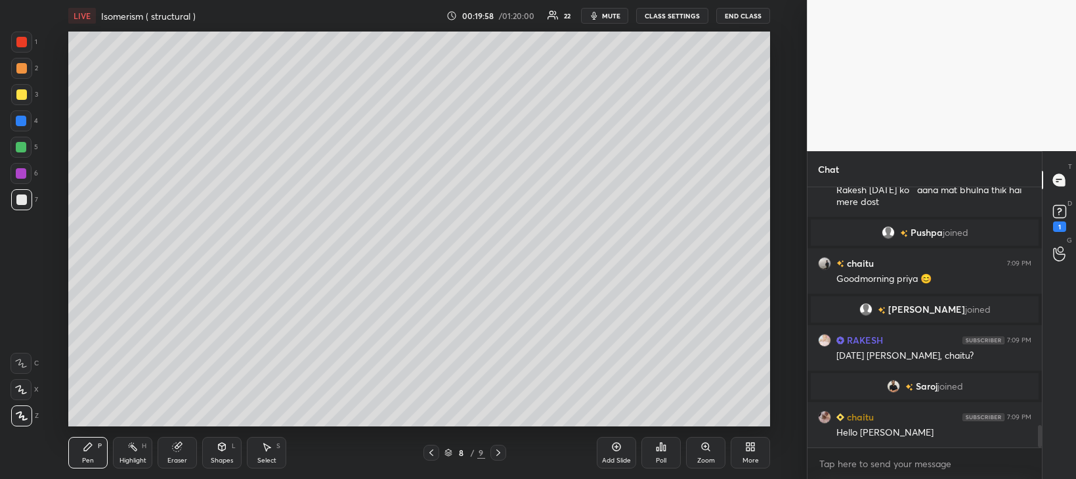
click at [21, 97] on div at bounding box center [21, 94] width 11 height 11
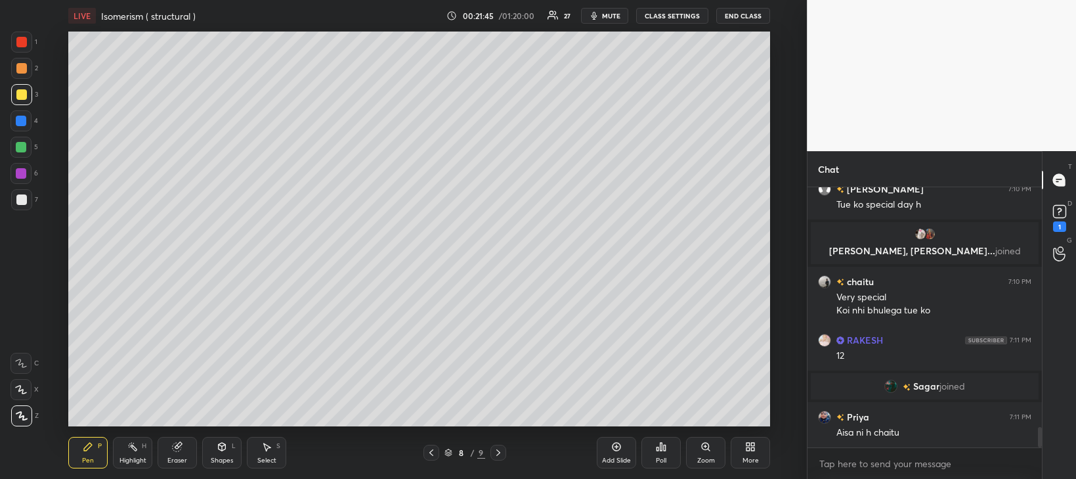
scroll to position [3072, 0]
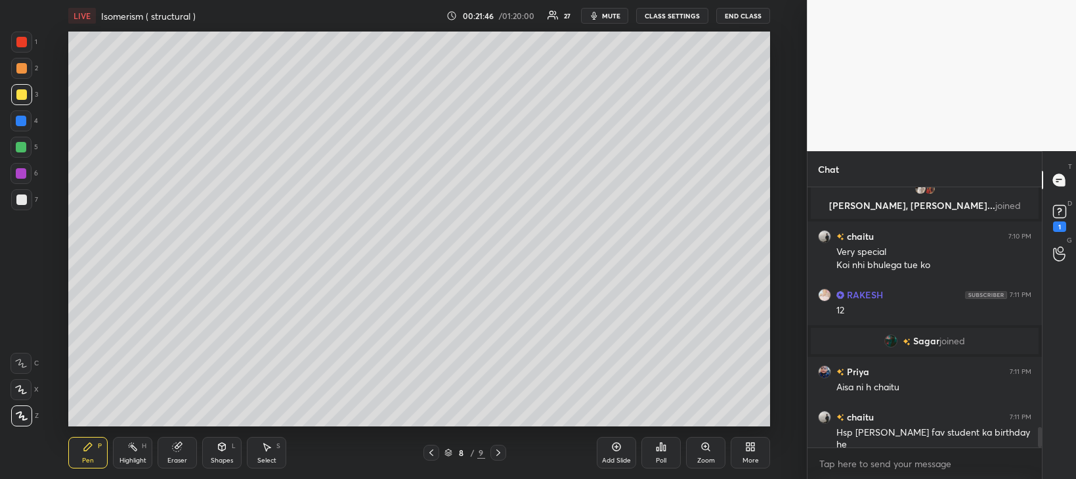
click at [264, 458] on div "Select" at bounding box center [266, 460] width 19 height 7
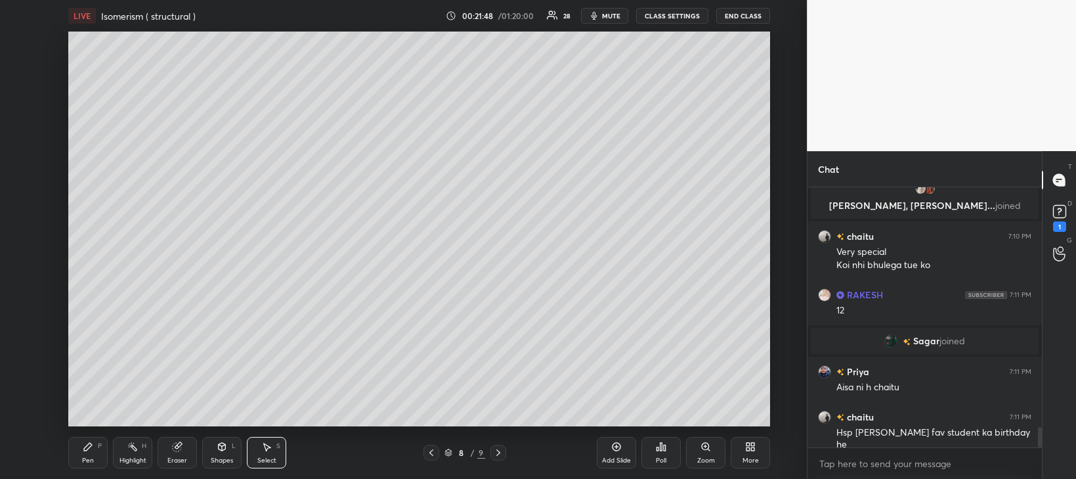
click at [177, 460] on div "Eraser" at bounding box center [177, 460] width 20 height 7
click at [88, 466] on div "Pen P" at bounding box center [87, 453] width 39 height 32
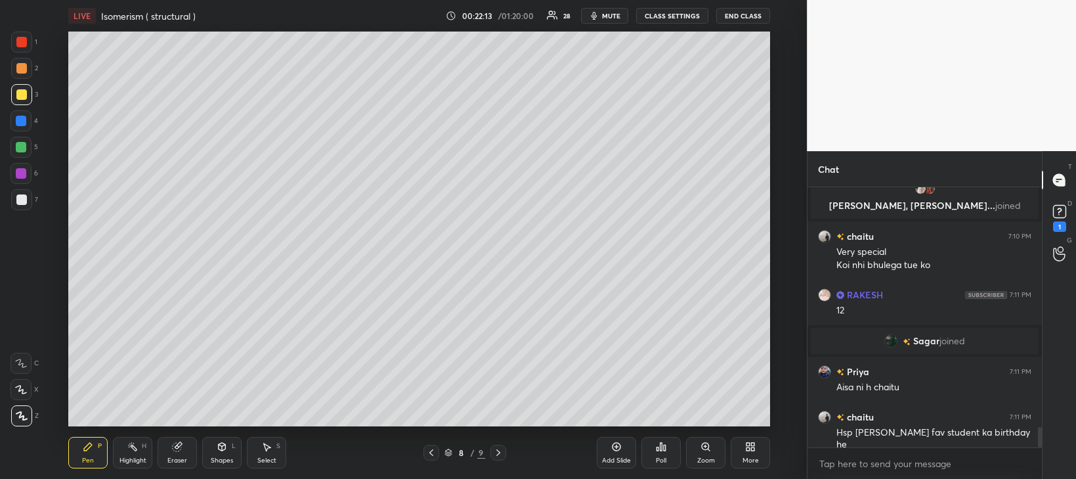
click at [178, 454] on div "Eraser" at bounding box center [177, 453] width 39 height 32
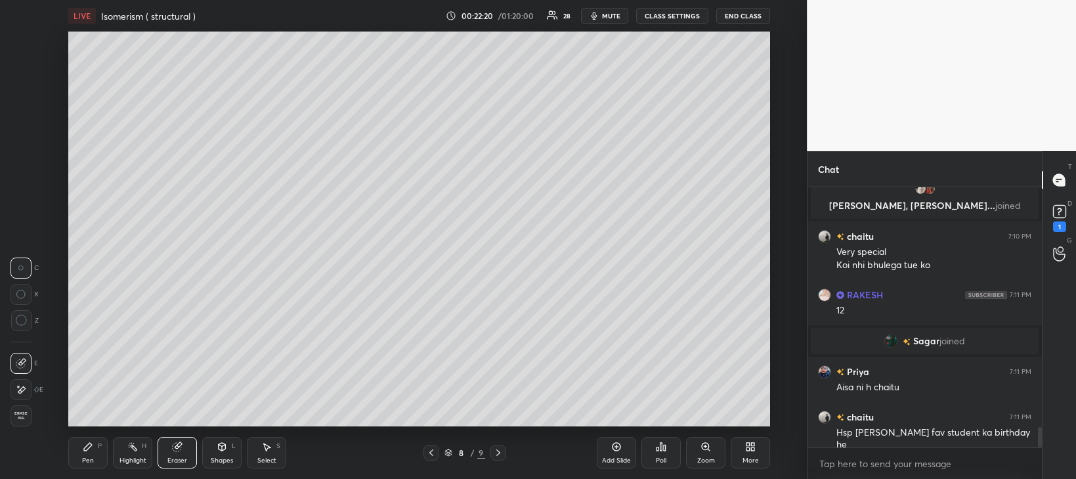
click at [91, 455] on div "Pen P" at bounding box center [87, 453] width 39 height 32
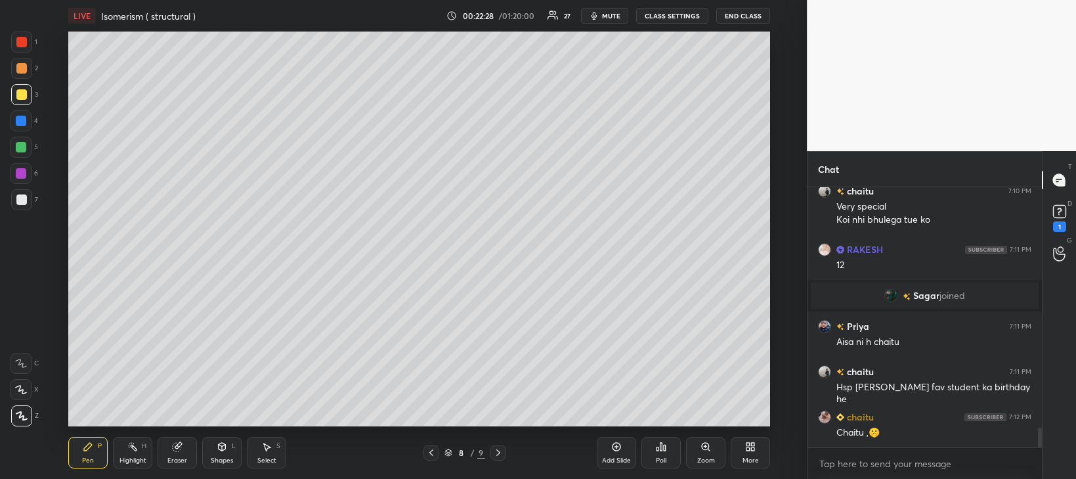
scroll to position [3163, 0]
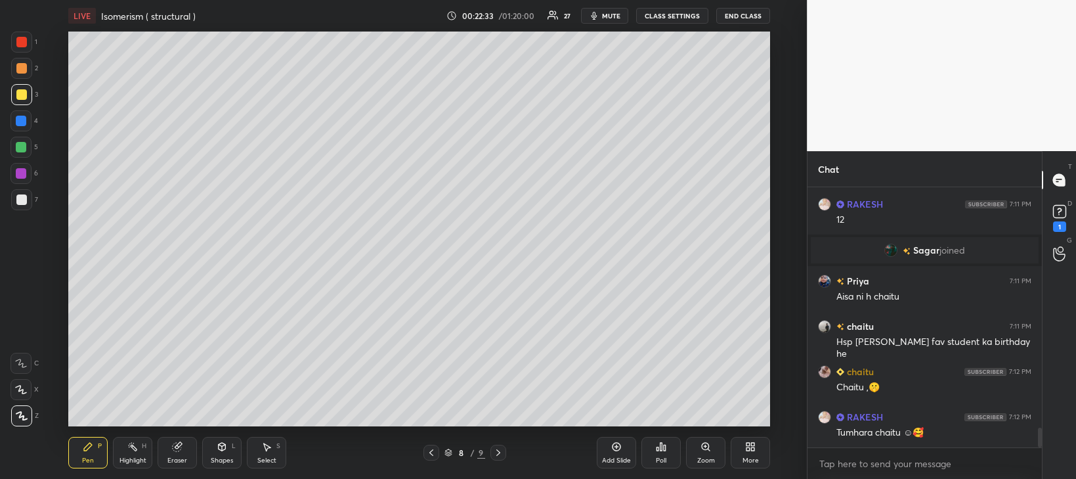
click at [19, 153] on div at bounding box center [21, 147] width 21 height 21
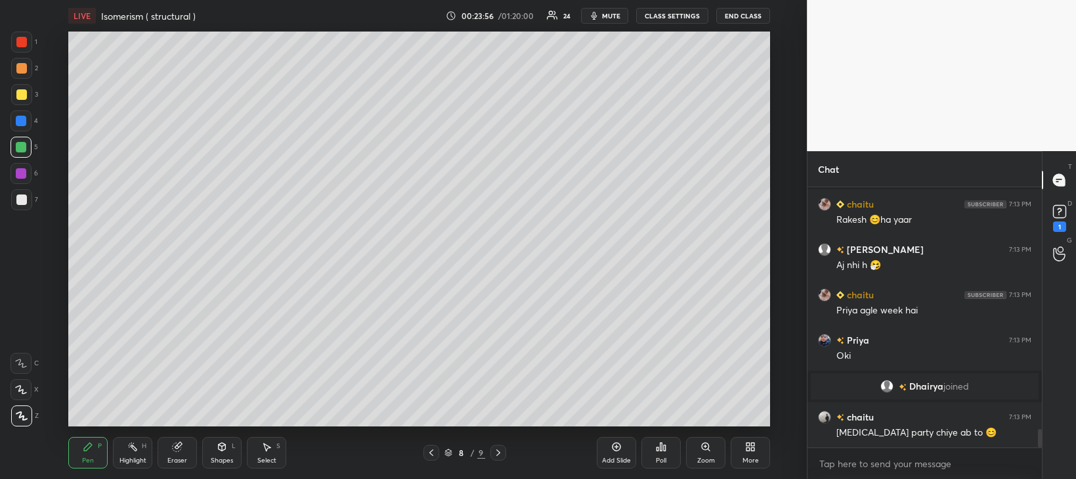
scroll to position [3464, 0]
click at [431, 452] on icon at bounding box center [431, 452] width 11 height 11
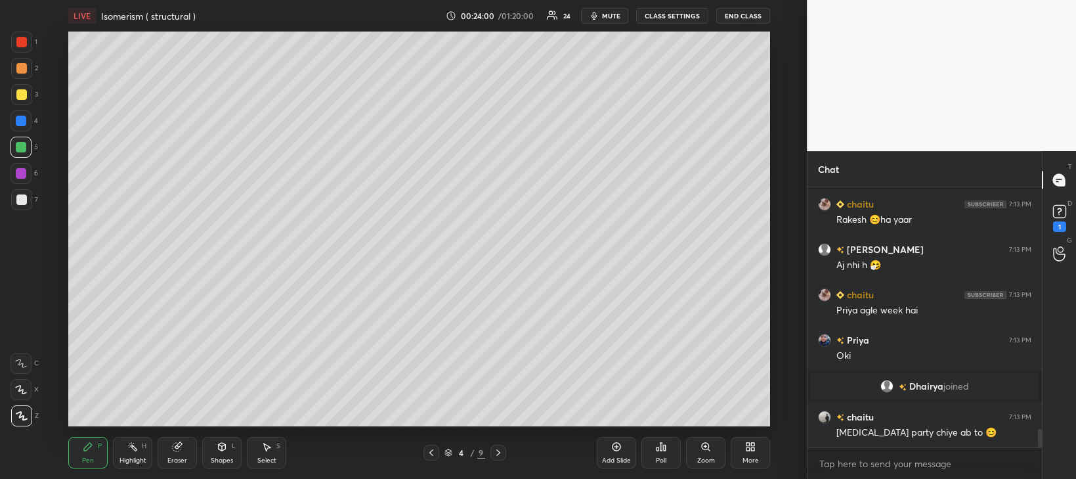
scroll to position [3495, 0]
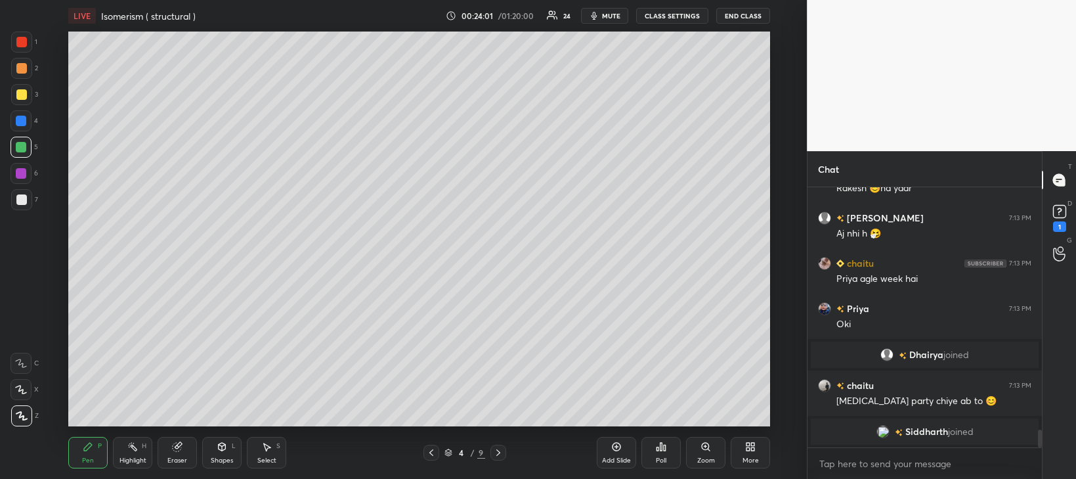
click at [432, 452] on icon at bounding box center [431, 452] width 11 height 11
click at [618, 452] on div "Add Slide" at bounding box center [616, 453] width 39 height 32
click at [20, 200] on div at bounding box center [21, 199] width 11 height 11
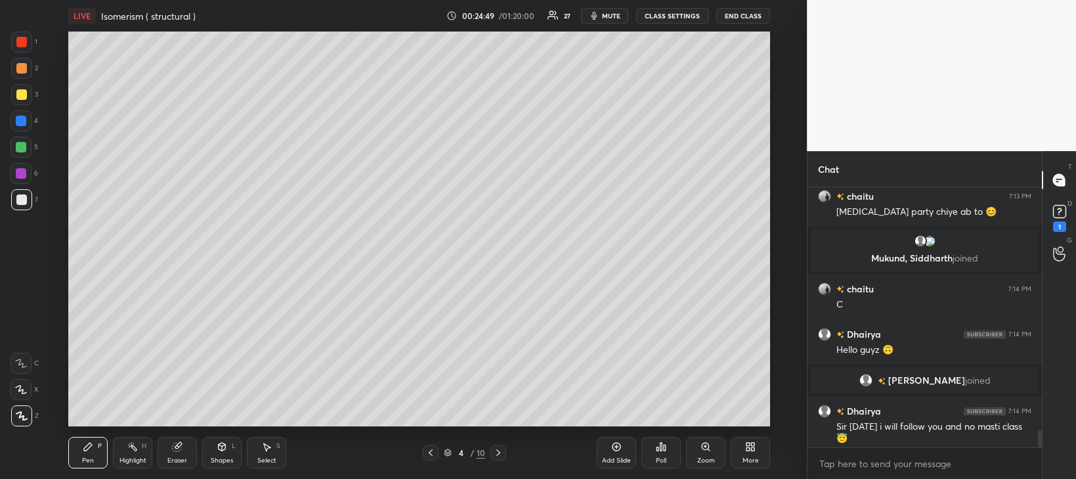
scroll to position [3627, 0]
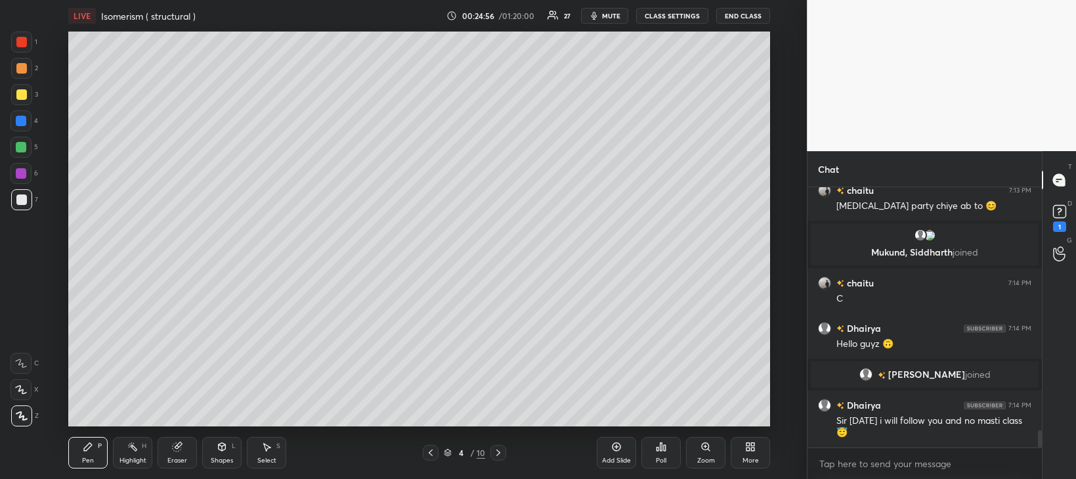
click at [20, 99] on div at bounding box center [21, 94] width 11 height 11
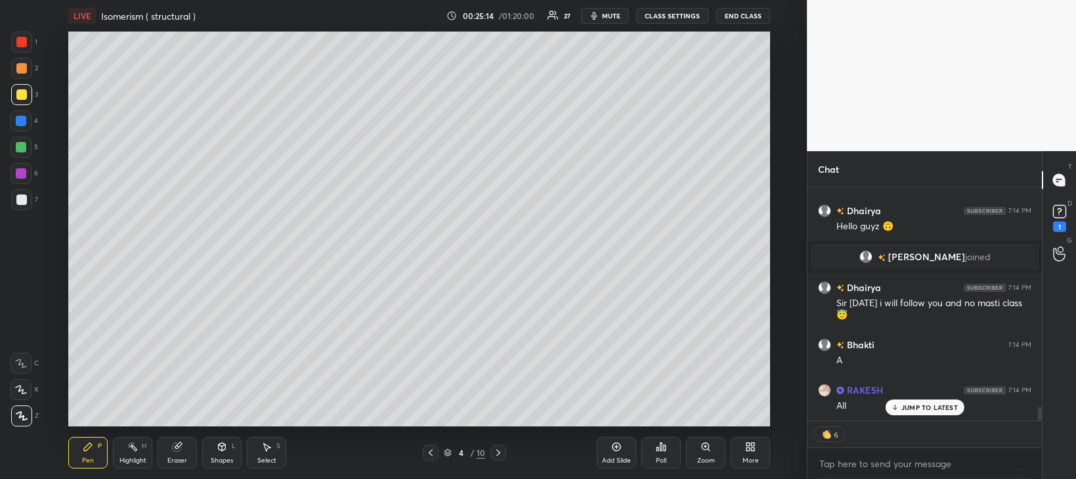
scroll to position [3789, 0]
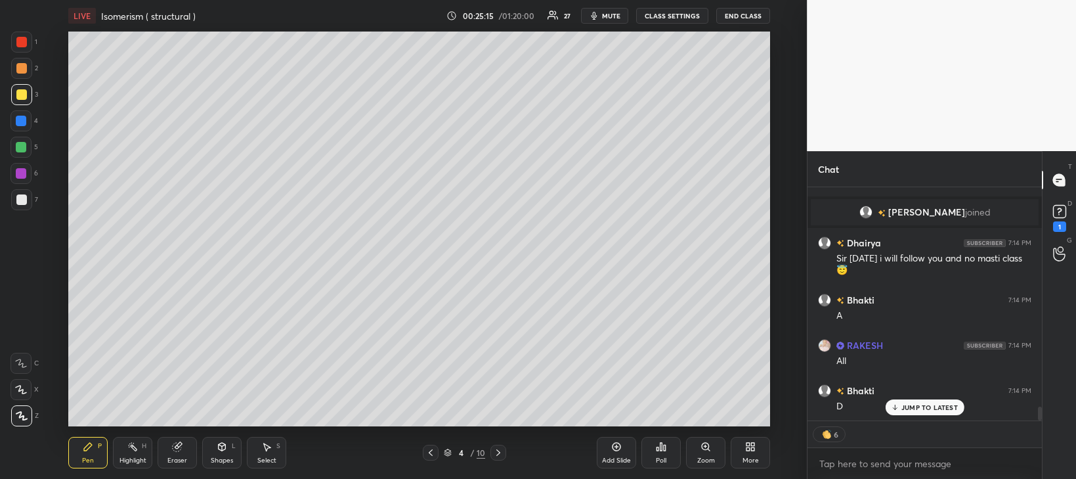
click at [431, 452] on icon at bounding box center [431, 452] width 11 height 11
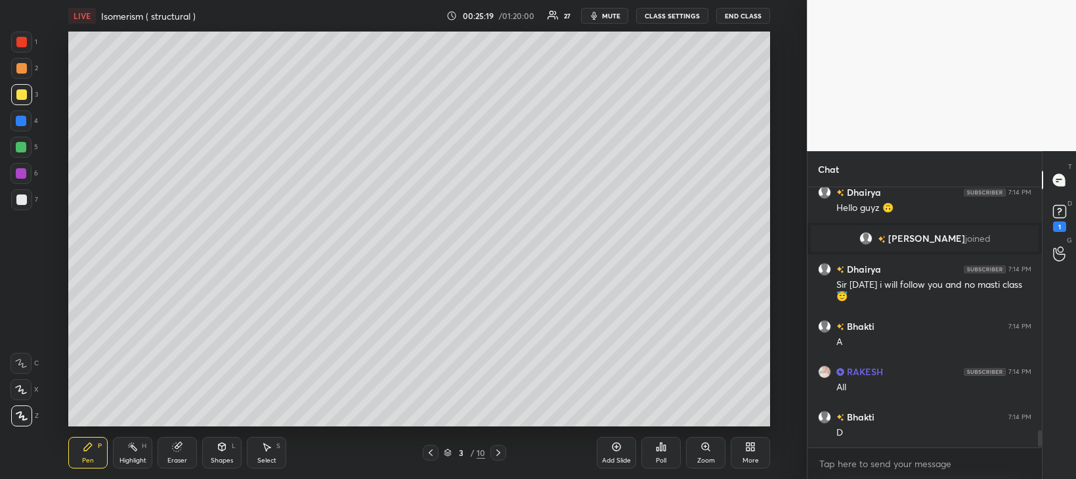
click at [498, 452] on icon at bounding box center [498, 452] width 11 height 11
click at [492, 452] on div at bounding box center [499, 453] width 16 height 16
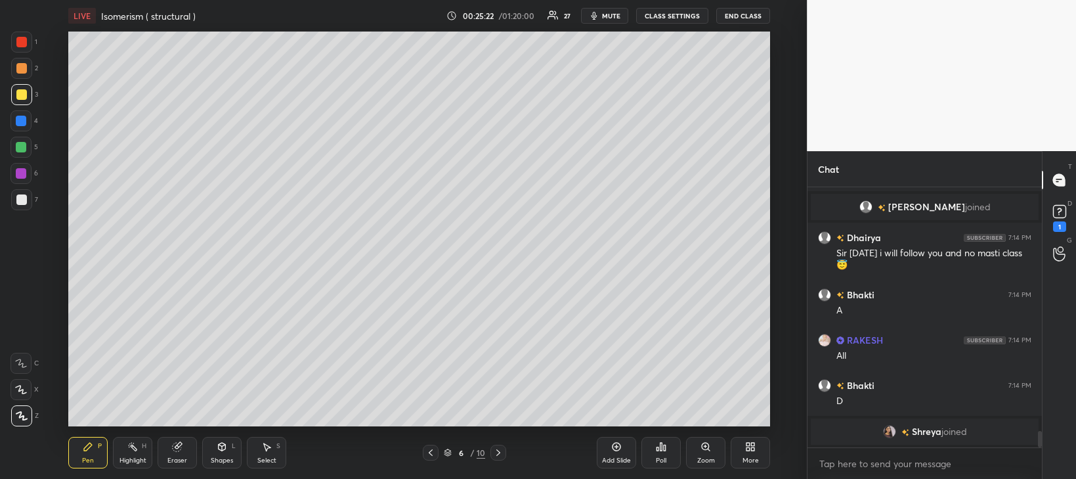
click at [498, 452] on icon at bounding box center [498, 452] width 11 height 11
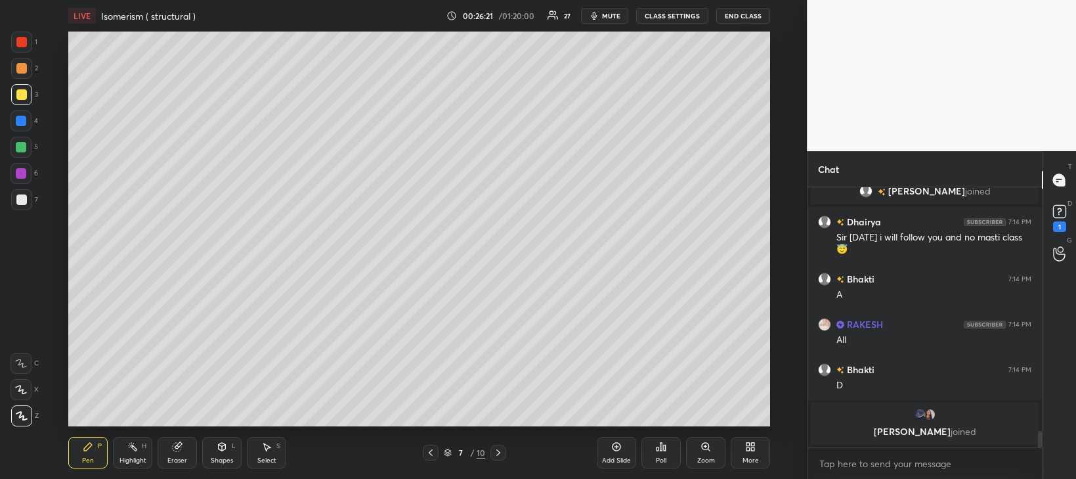
click at [498, 452] on icon at bounding box center [498, 452] width 11 height 11
click at [499, 452] on icon at bounding box center [498, 452] width 4 height 7
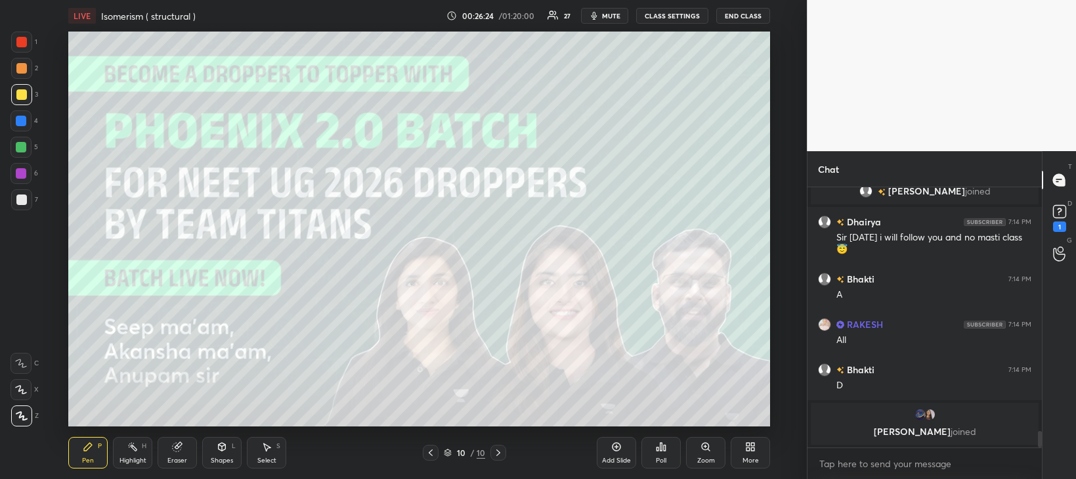
click at [496, 454] on icon at bounding box center [498, 452] width 11 height 11
click at [429, 453] on icon at bounding box center [431, 452] width 11 height 11
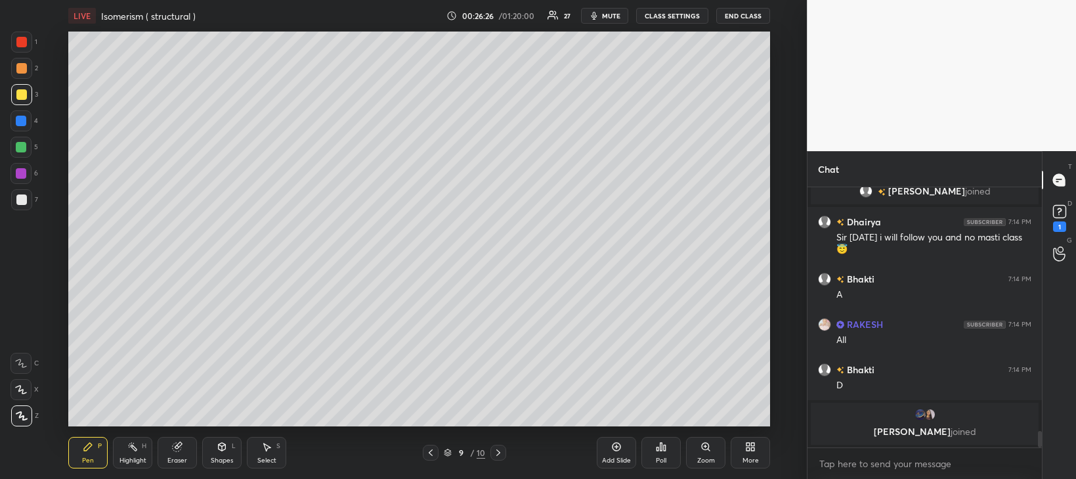
click at [430, 453] on icon at bounding box center [431, 452] width 4 height 7
click at [431, 452] on icon at bounding box center [431, 452] width 11 height 11
click at [437, 455] on div at bounding box center [431, 453] width 16 height 16
click at [436, 454] on icon at bounding box center [431, 452] width 11 height 11
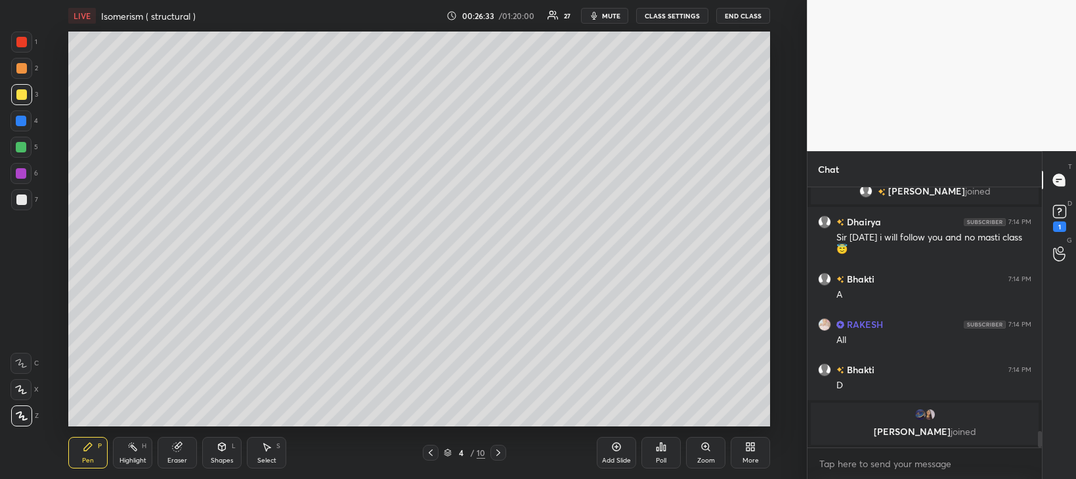
click at [657, 449] on icon at bounding box center [658, 448] width 2 height 3
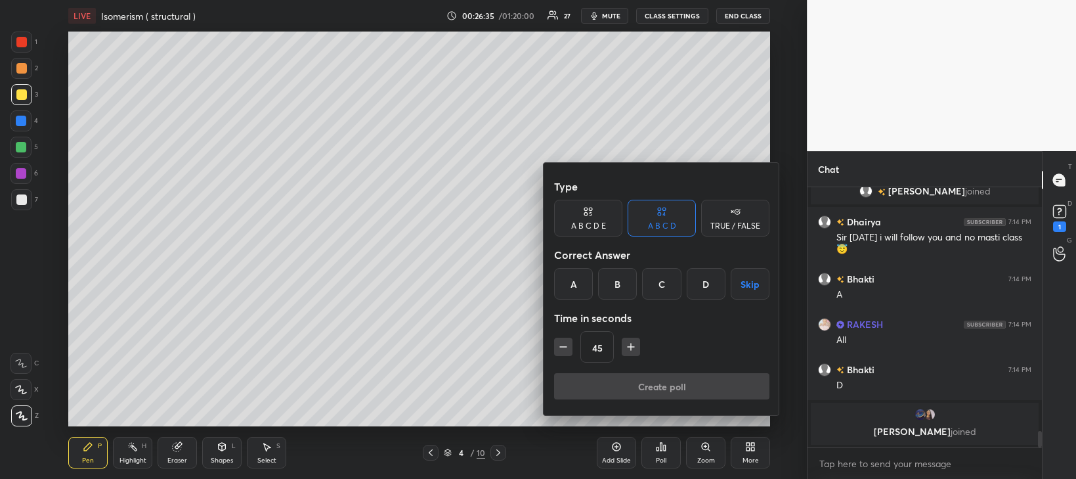
scroll to position [3792, 0]
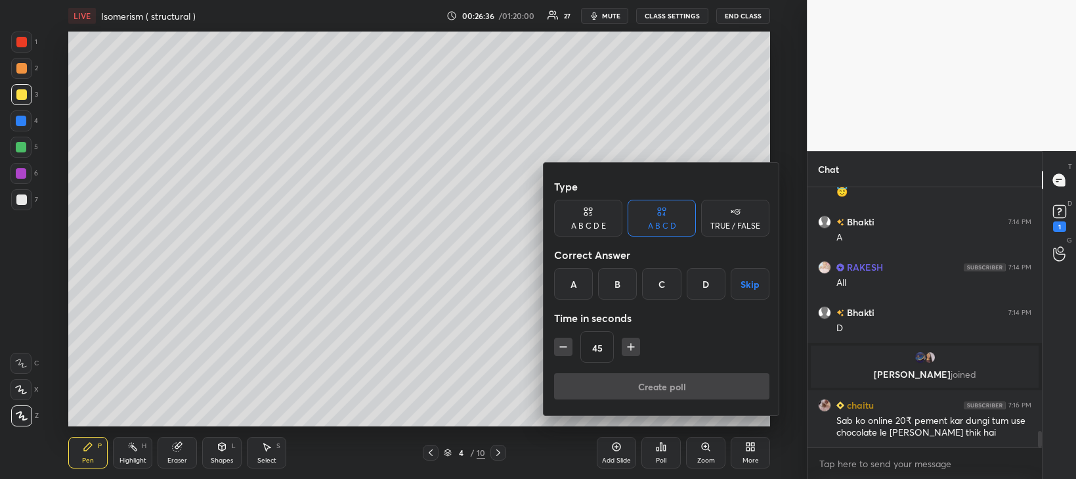
click at [704, 286] on div "D" at bounding box center [706, 284] width 39 height 32
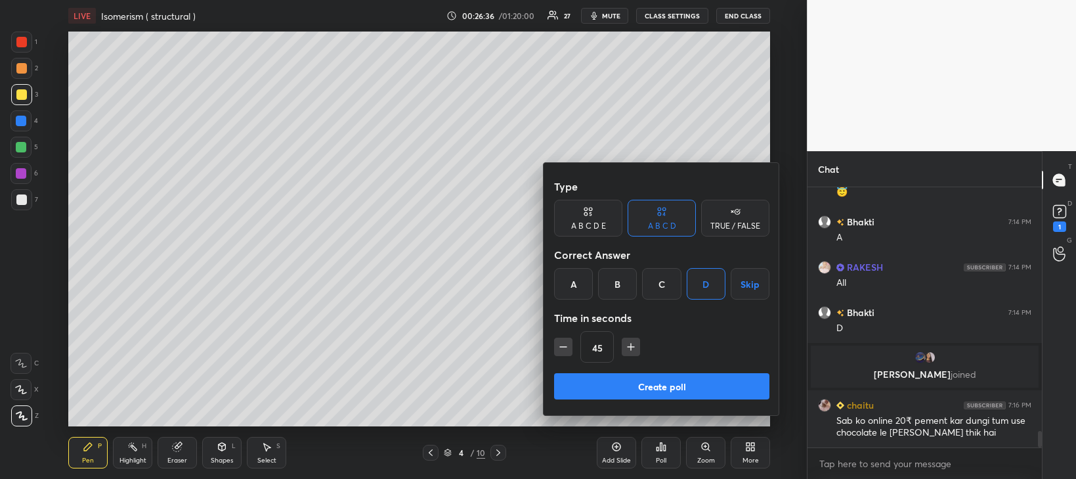
click at [678, 382] on button "Create poll" at bounding box center [661, 386] width 215 height 26
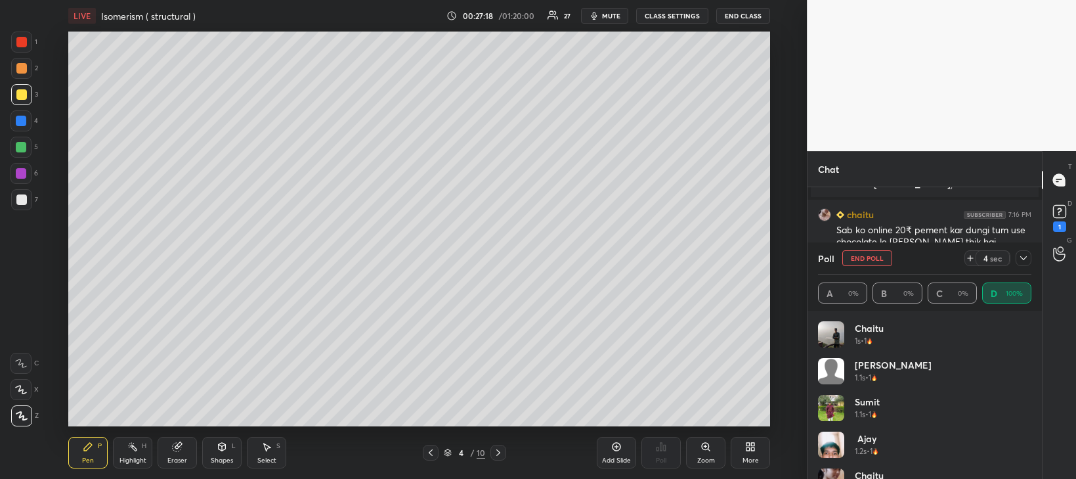
scroll to position [3992, 0]
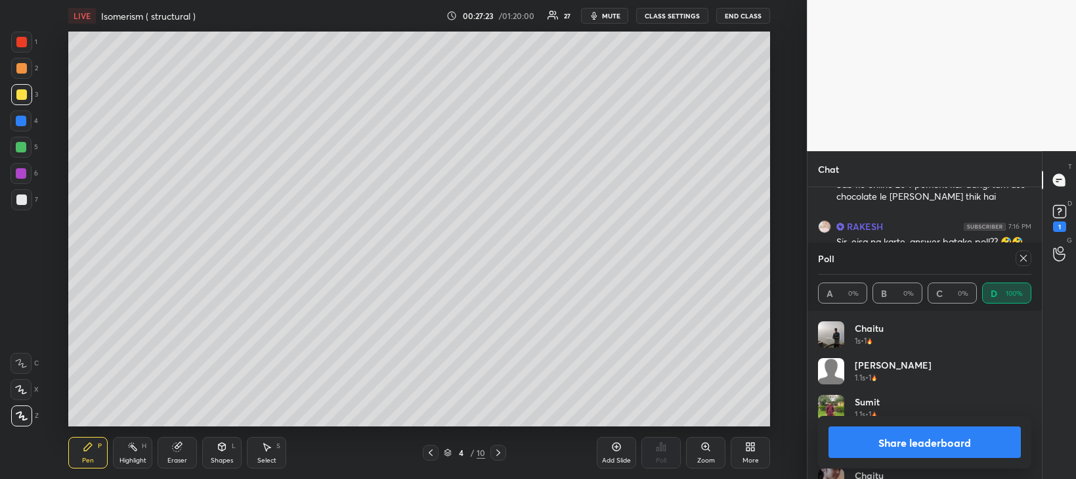
click at [946, 439] on button "Share leaderboard" at bounding box center [925, 442] width 192 height 32
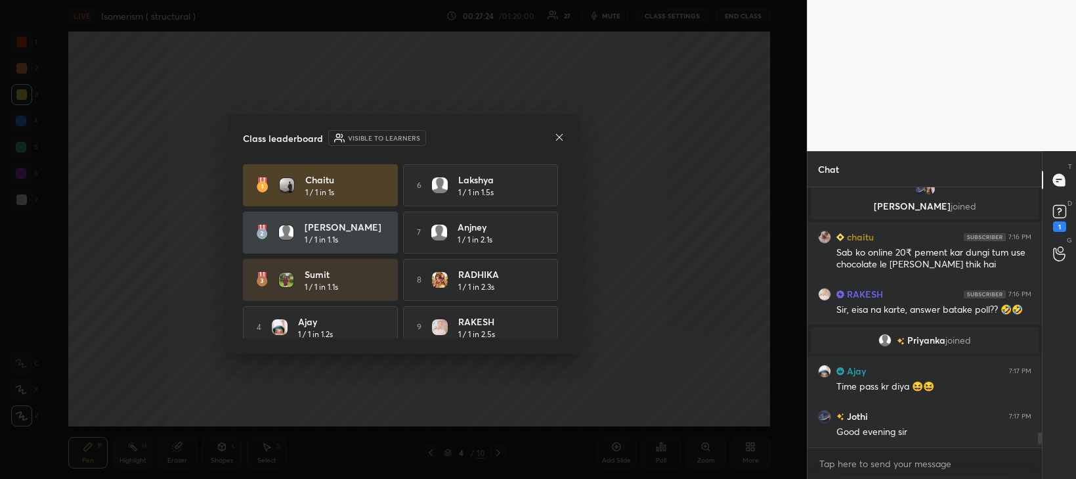
scroll to position [3924, 0]
click at [558, 138] on icon at bounding box center [559, 137] width 7 height 7
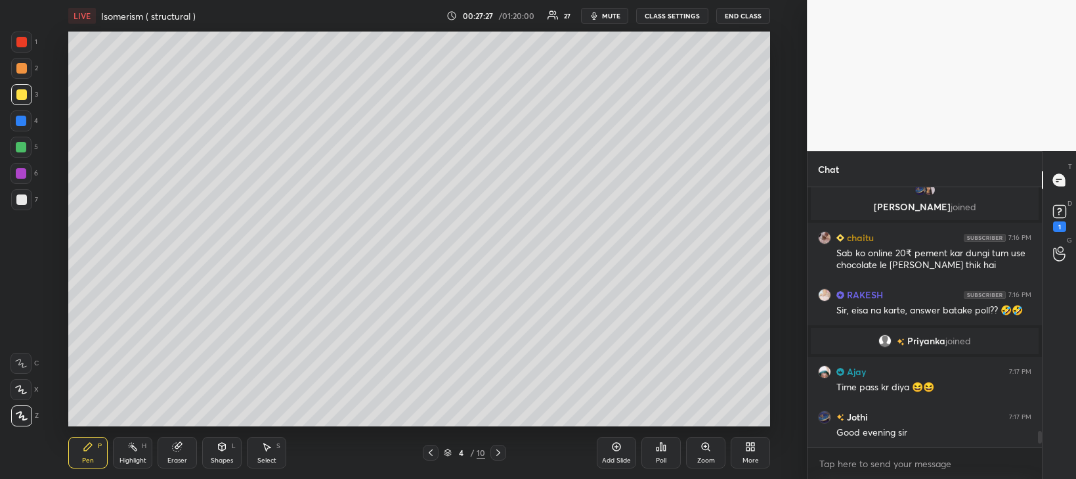
click at [432, 447] on icon at bounding box center [431, 452] width 11 height 11
click at [431, 452] on icon at bounding box center [431, 452] width 11 height 11
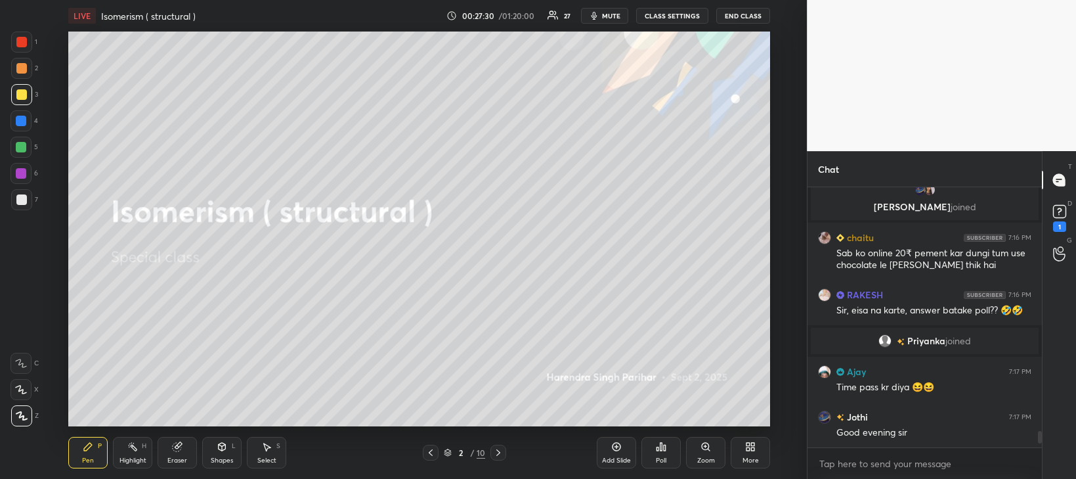
click at [499, 454] on icon at bounding box center [498, 452] width 11 height 11
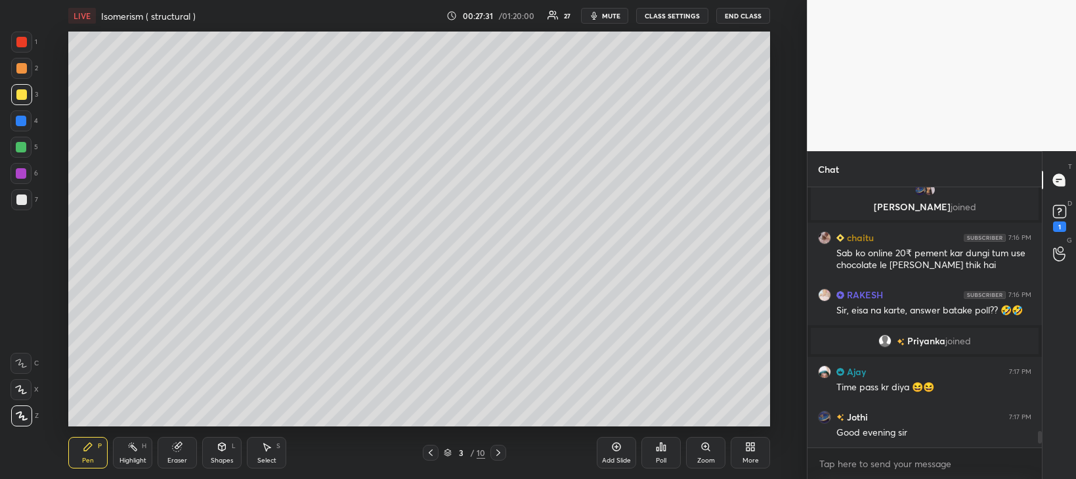
click at [496, 452] on icon at bounding box center [498, 452] width 11 height 11
click at [499, 454] on icon at bounding box center [498, 452] width 4 height 7
click at [498, 453] on icon at bounding box center [498, 452] width 11 height 11
click at [498, 452] on icon at bounding box center [498, 452] width 11 height 11
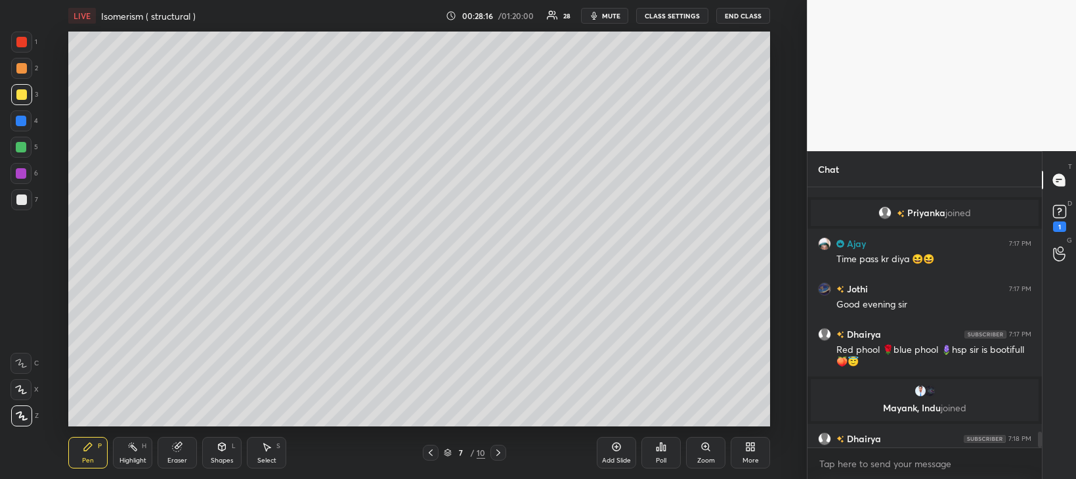
scroll to position [4050, 0]
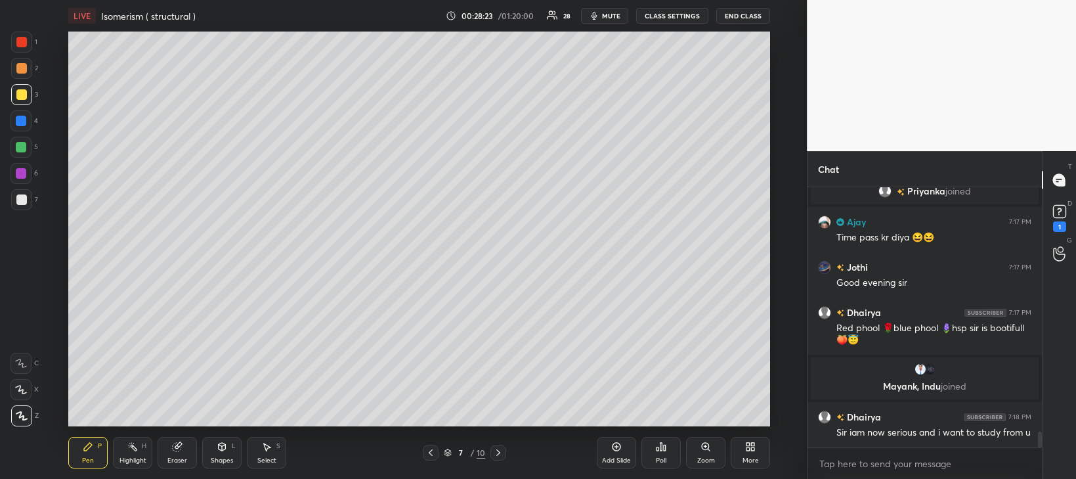
click at [498, 452] on icon at bounding box center [498, 452] width 11 height 11
click at [496, 449] on icon at bounding box center [498, 452] width 11 height 11
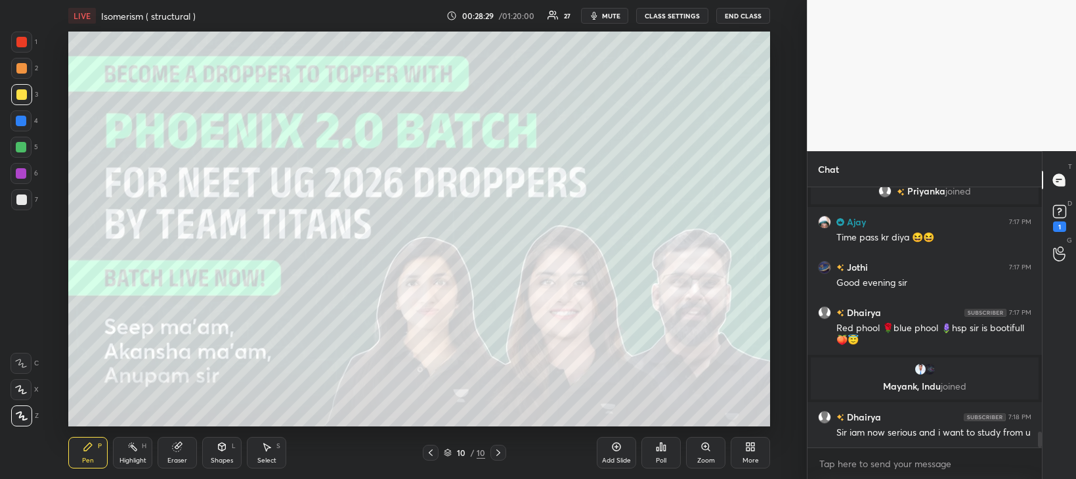
click at [431, 452] on icon at bounding box center [431, 452] width 11 height 11
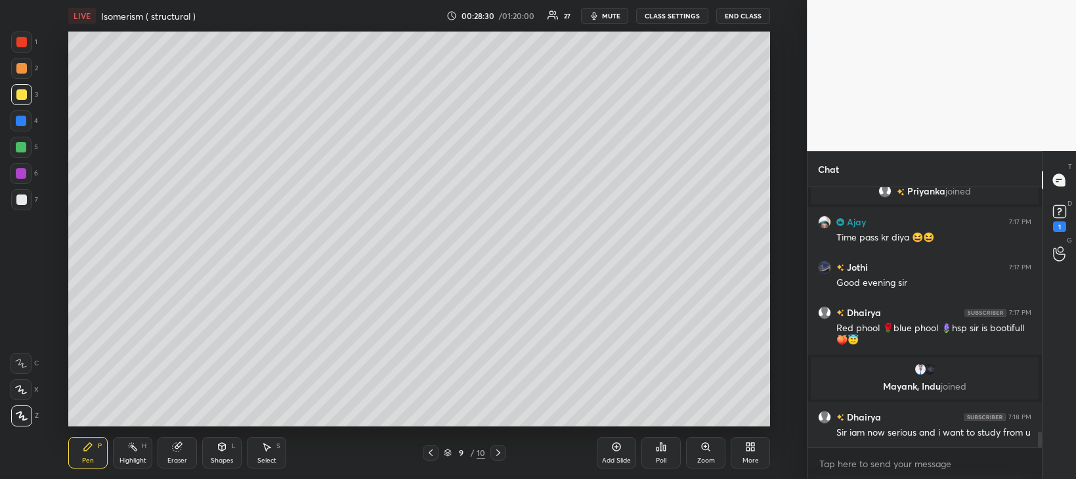
click at [432, 452] on icon at bounding box center [431, 452] width 11 height 11
click at [498, 452] on icon at bounding box center [498, 452] width 11 height 11
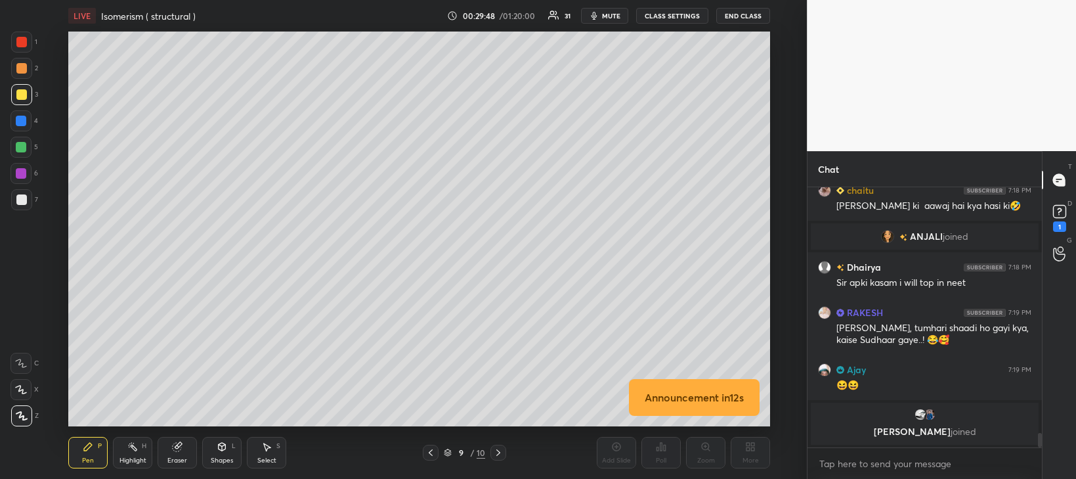
scroll to position [4324, 0]
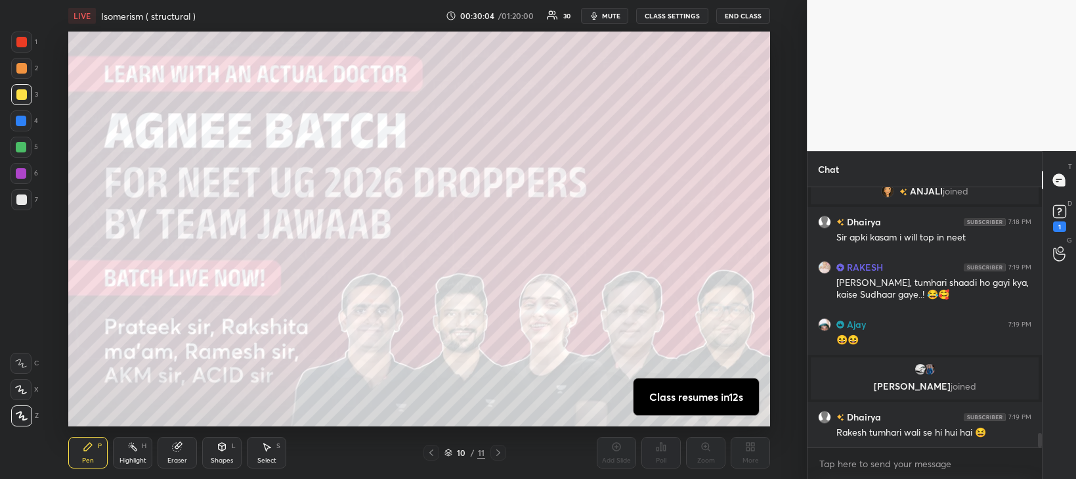
click at [18, 100] on div at bounding box center [21, 94] width 21 height 21
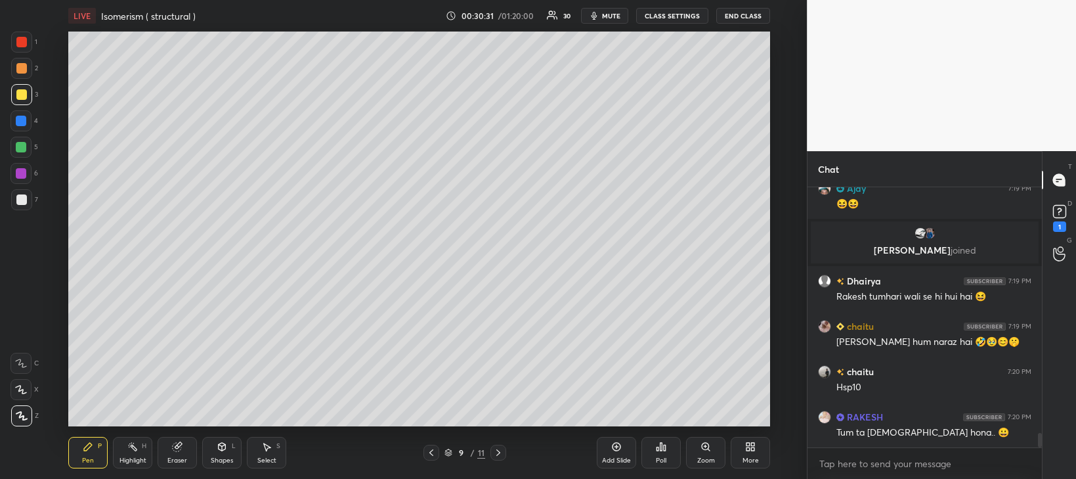
scroll to position [4505, 0]
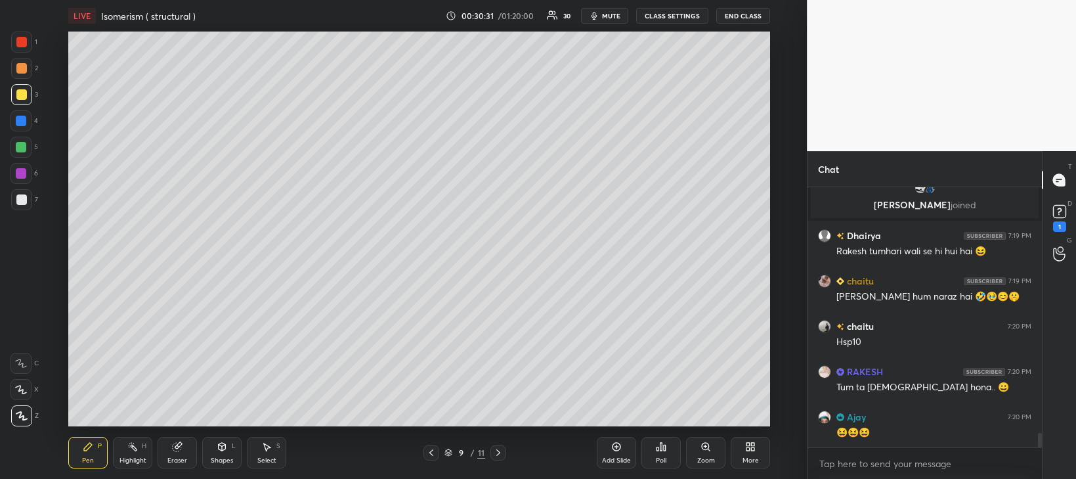
click at [433, 451] on icon at bounding box center [431, 452] width 11 height 11
click at [498, 454] on icon at bounding box center [498, 452] width 4 height 7
click at [498, 452] on icon at bounding box center [498, 452] width 11 height 11
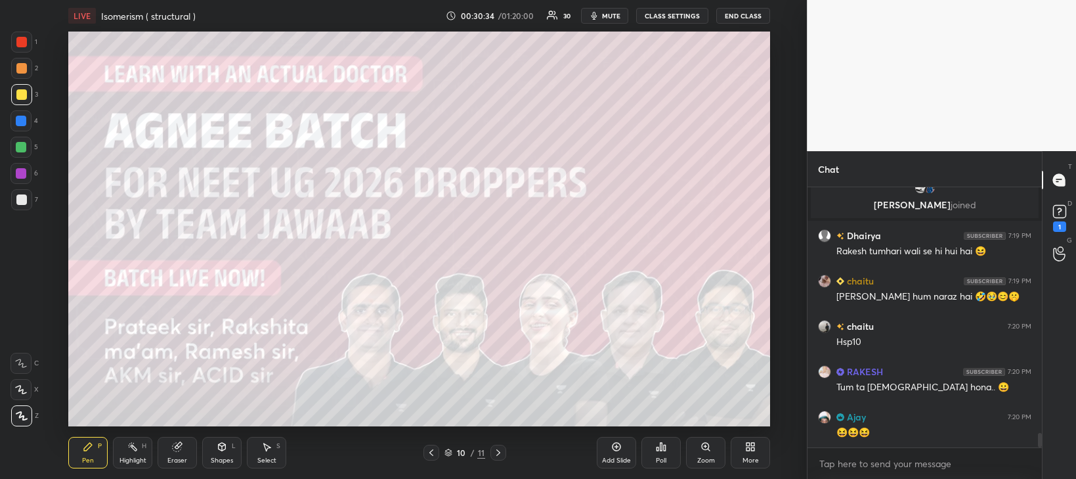
click at [431, 452] on icon at bounding box center [431, 452] width 11 height 11
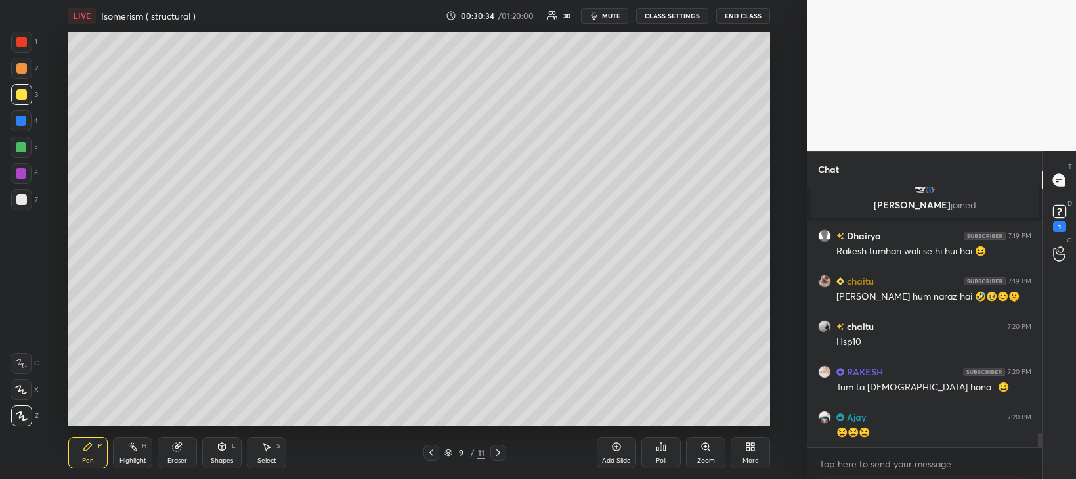
click at [433, 454] on icon at bounding box center [431, 452] width 11 height 11
click at [499, 450] on icon at bounding box center [498, 452] width 11 height 11
click at [496, 452] on icon at bounding box center [498, 452] width 11 height 11
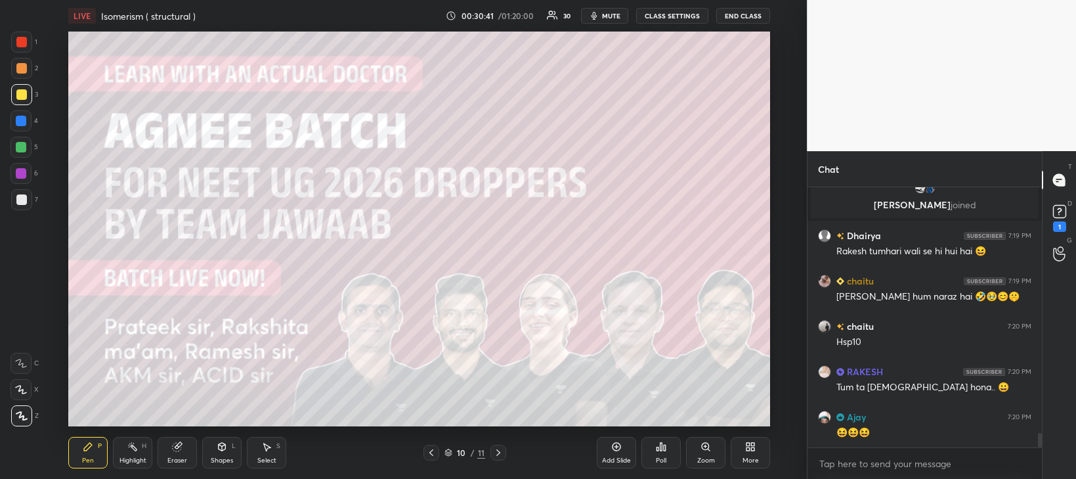
click at [431, 456] on icon at bounding box center [431, 452] width 11 height 11
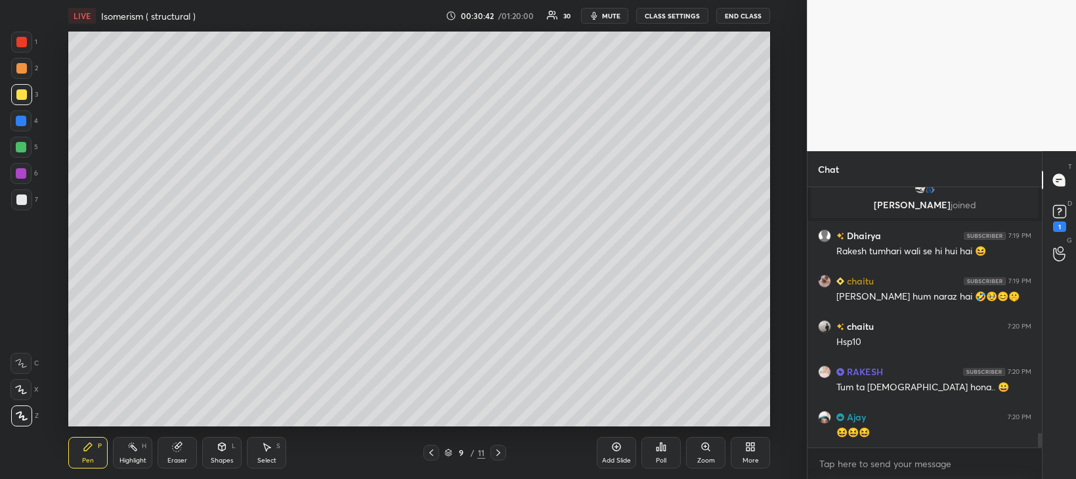
click at [621, 449] on icon at bounding box center [616, 446] width 11 height 11
click at [23, 203] on div at bounding box center [21, 199] width 11 height 11
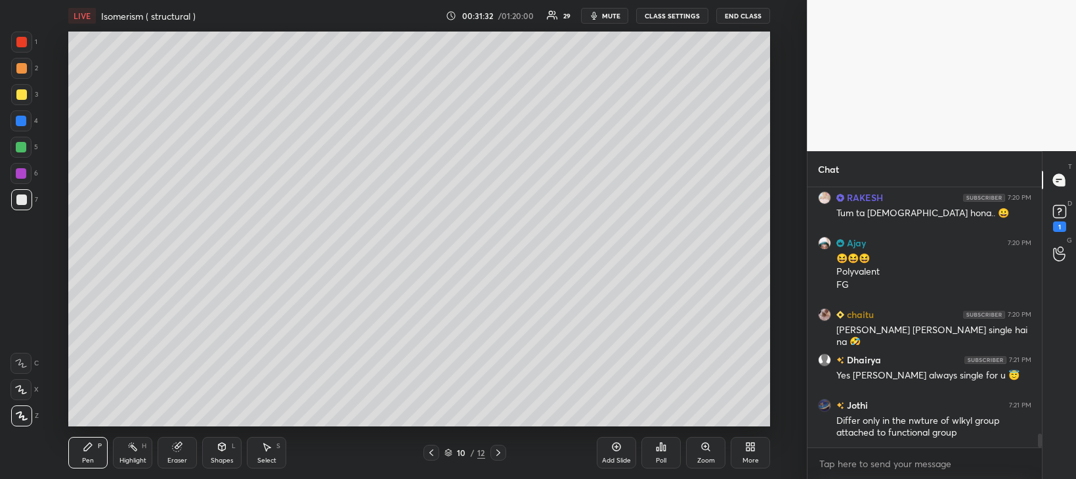
scroll to position [4724, 0]
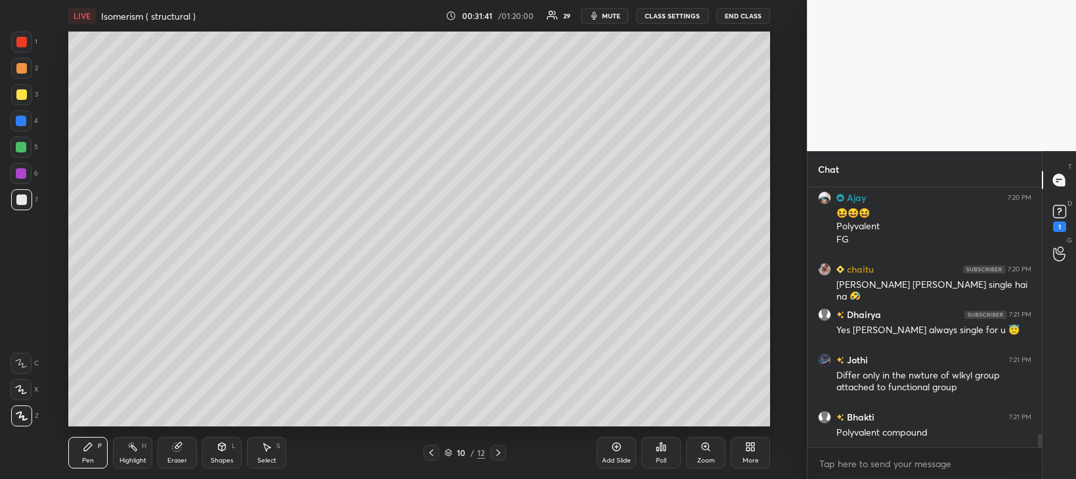
click at [19, 145] on div at bounding box center [21, 147] width 11 height 11
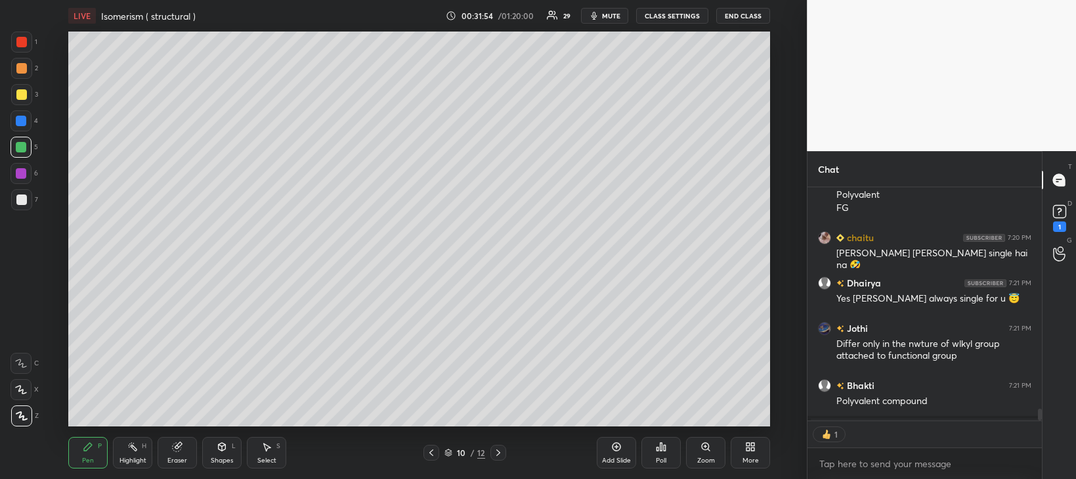
scroll to position [5, 4]
click at [18, 97] on div at bounding box center [21, 94] width 11 height 11
type textarea "x"
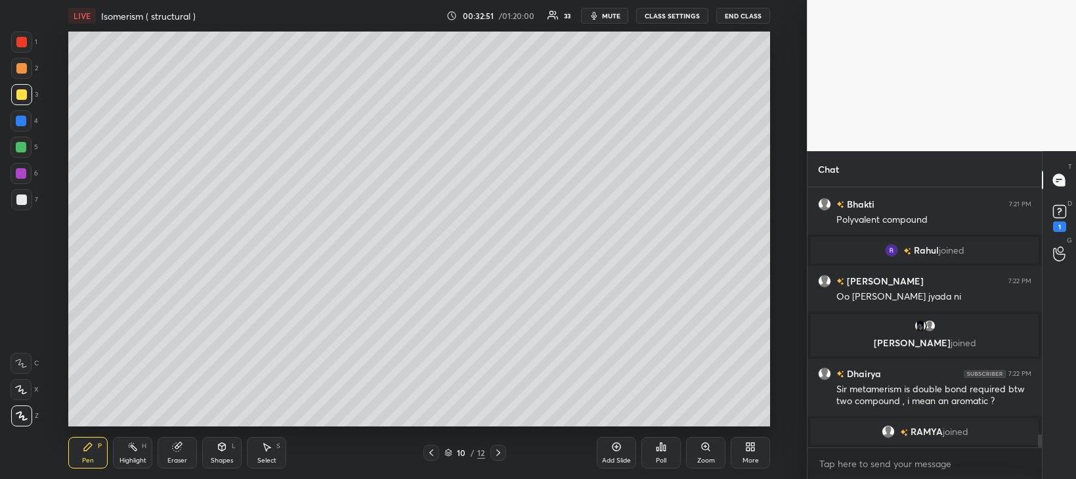
scroll to position [4778, 0]
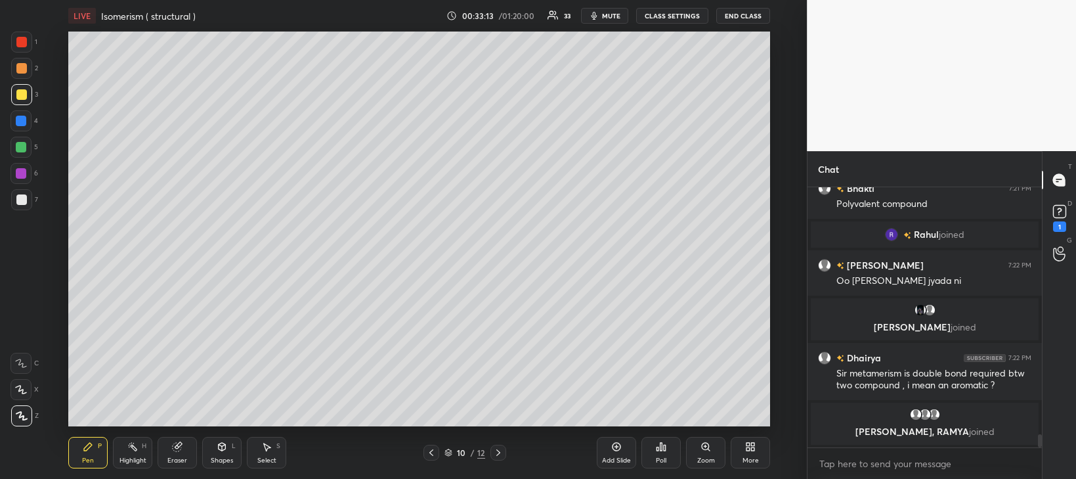
click at [620, 448] on icon at bounding box center [617, 447] width 9 height 9
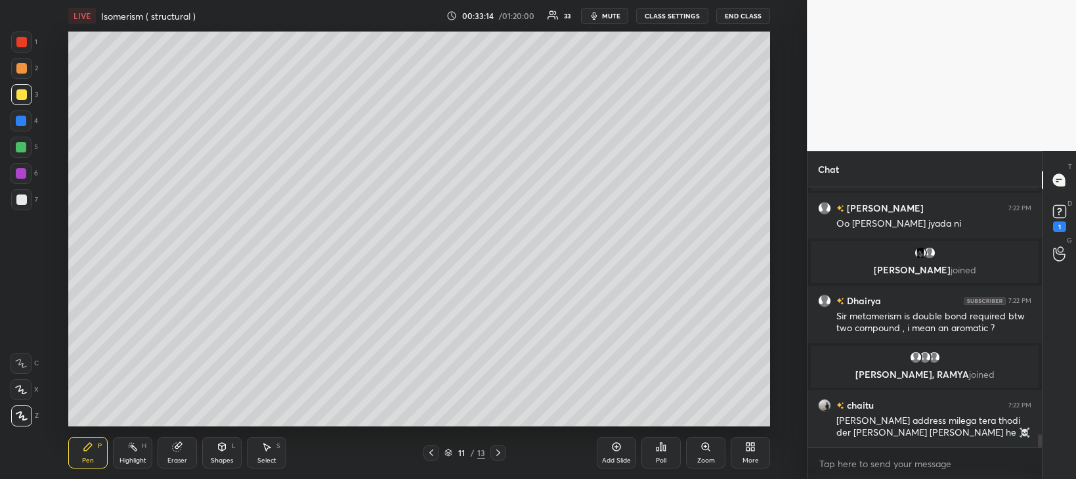
click at [20, 198] on div at bounding box center [21, 199] width 11 height 11
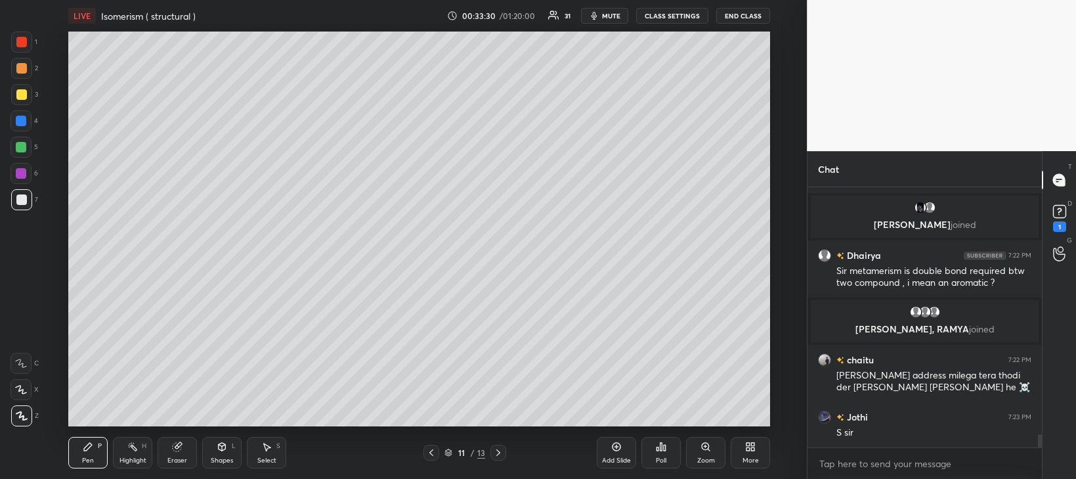
click at [21, 94] on div at bounding box center [21, 94] width 11 height 11
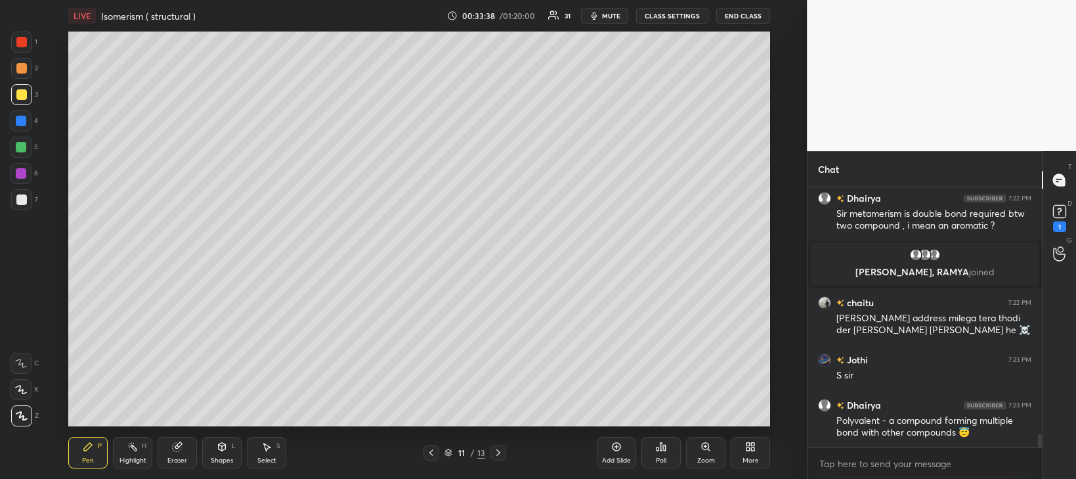
click at [267, 457] on div "Select" at bounding box center [266, 460] width 19 height 7
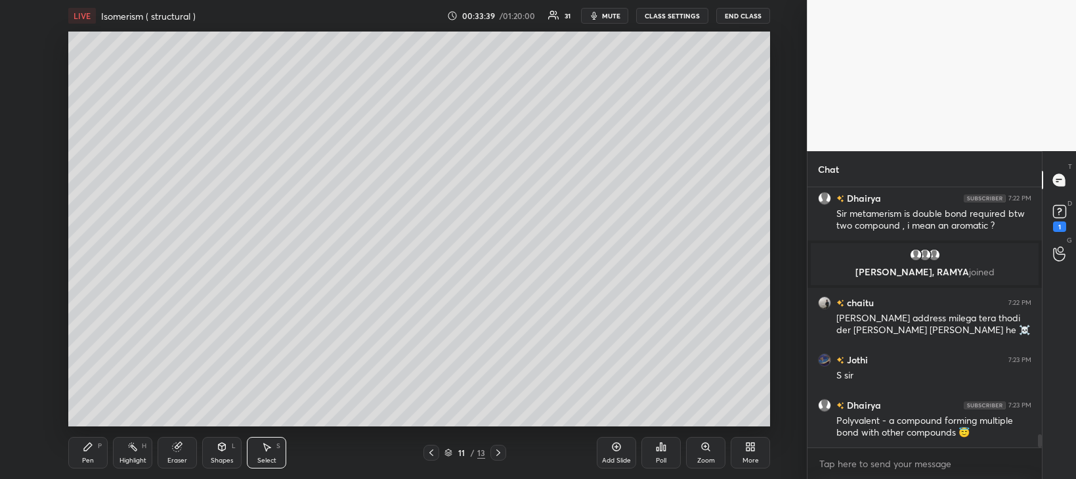
click at [178, 454] on div "Eraser" at bounding box center [177, 453] width 39 height 32
click at [95, 456] on div "Pen P" at bounding box center [87, 453] width 39 height 32
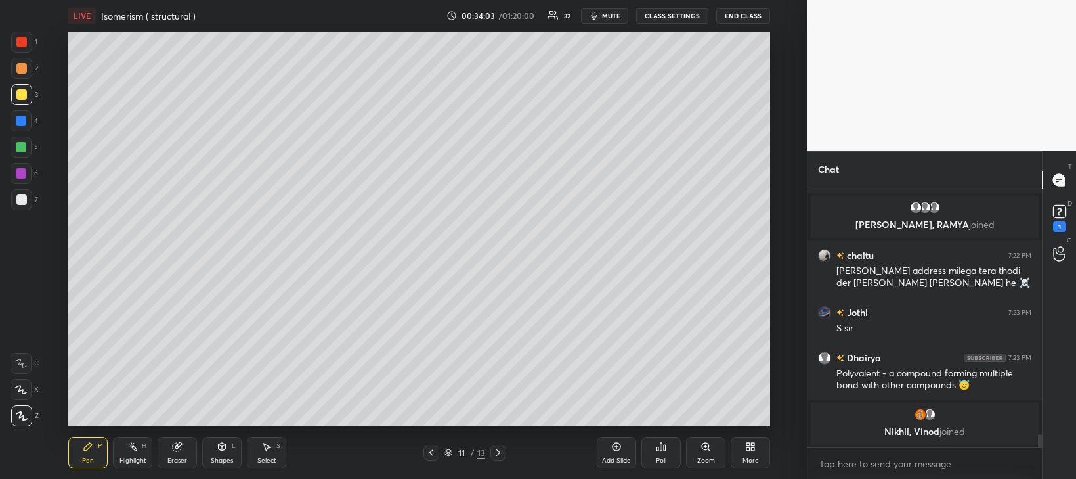
scroll to position [4955, 0]
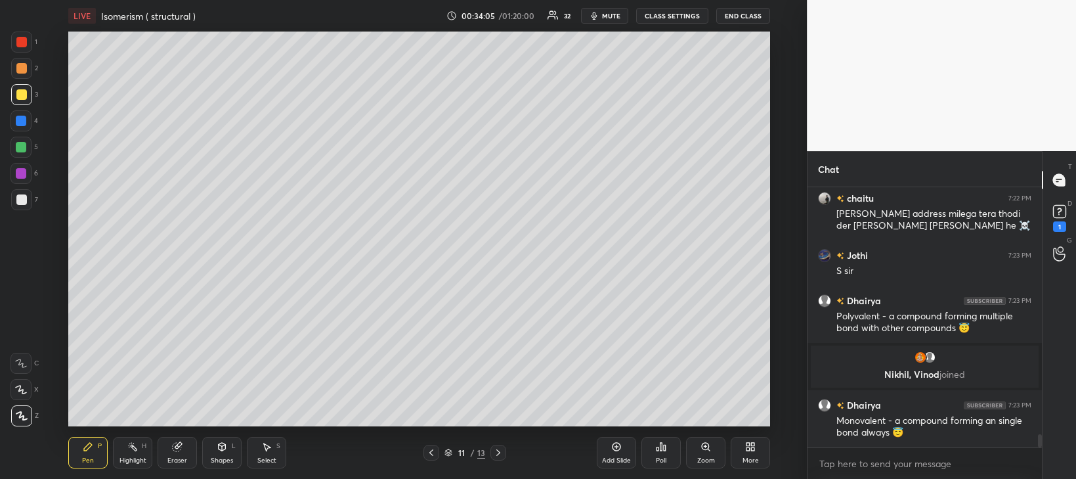
click at [21, 174] on div at bounding box center [21, 173] width 11 height 11
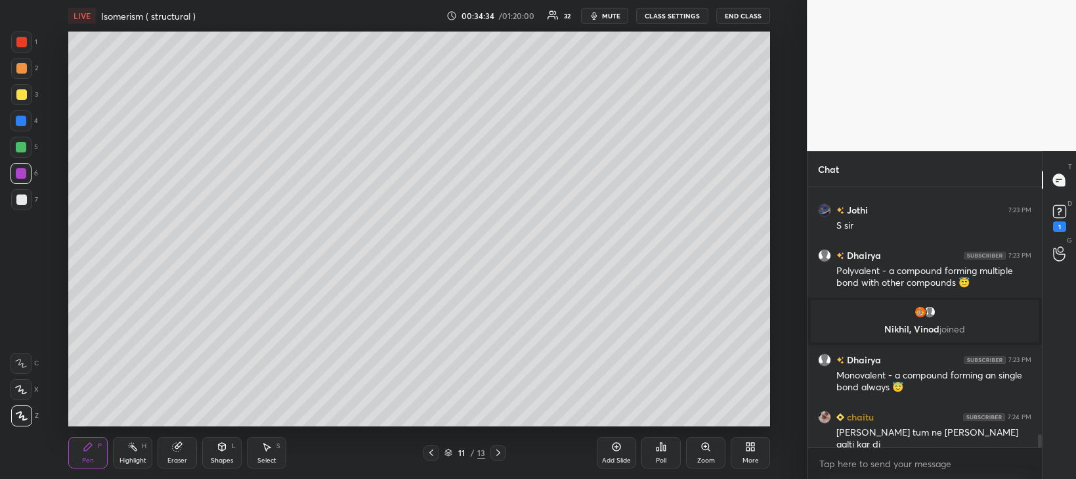
click at [20, 202] on div at bounding box center [21, 199] width 11 height 11
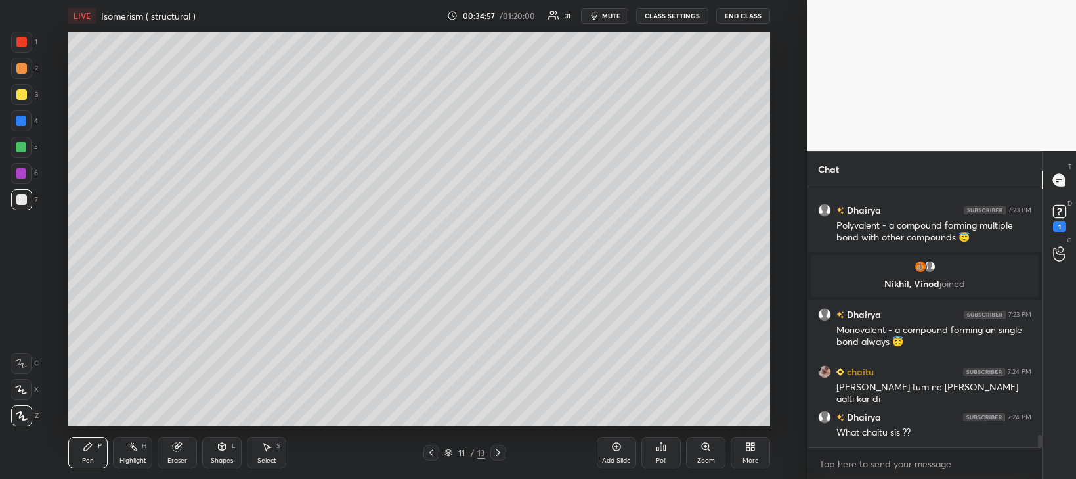
scroll to position [5077, 0]
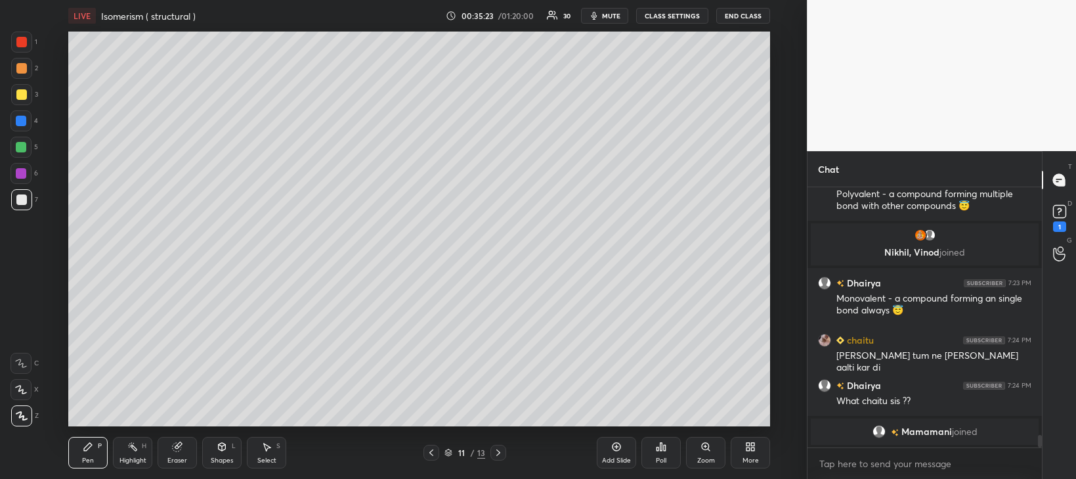
click at [19, 46] on div at bounding box center [21, 42] width 11 height 11
click at [181, 463] on div "Eraser" at bounding box center [177, 460] width 20 height 7
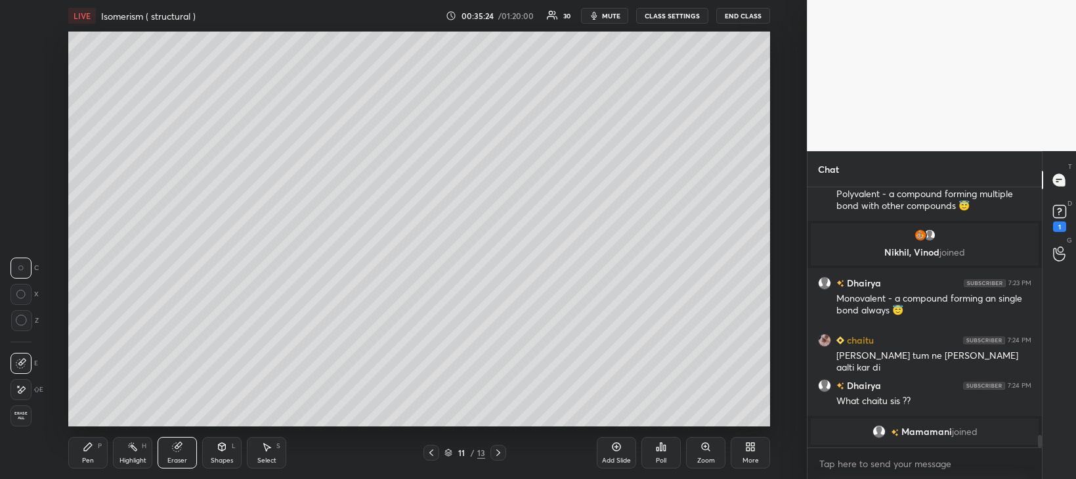
click at [219, 450] on icon at bounding box center [222, 446] width 11 height 11
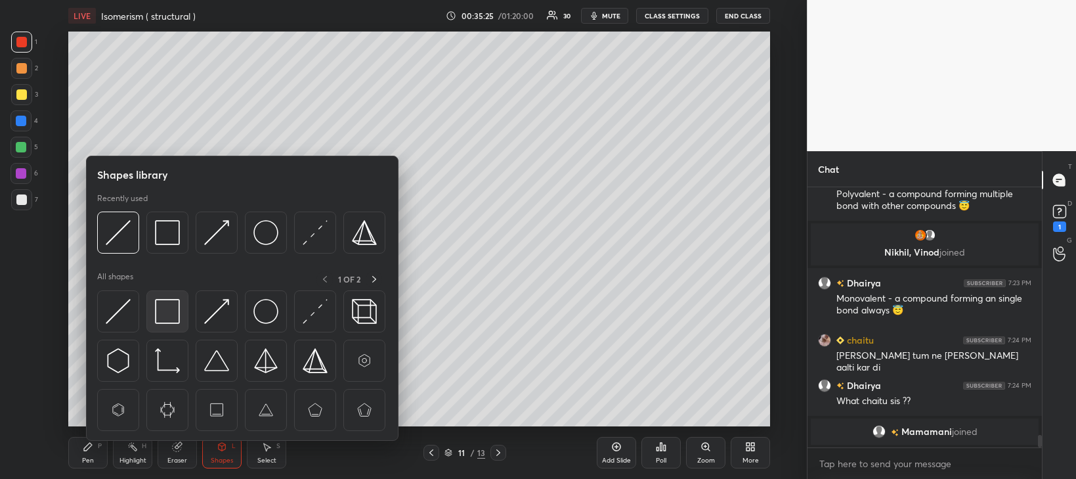
click at [158, 310] on img at bounding box center [167, 311] width 25 height 25
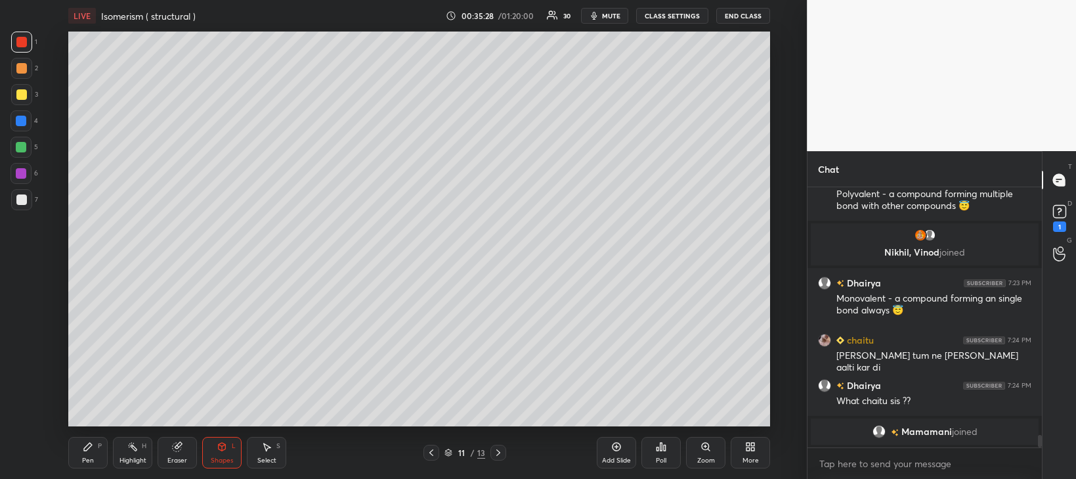
click at [91, 457] on div "Pen" at bounding box center [88, 460] width 12 height 7
click at [25, 200] on div at bounding box center [21, 199] width 11 height 11
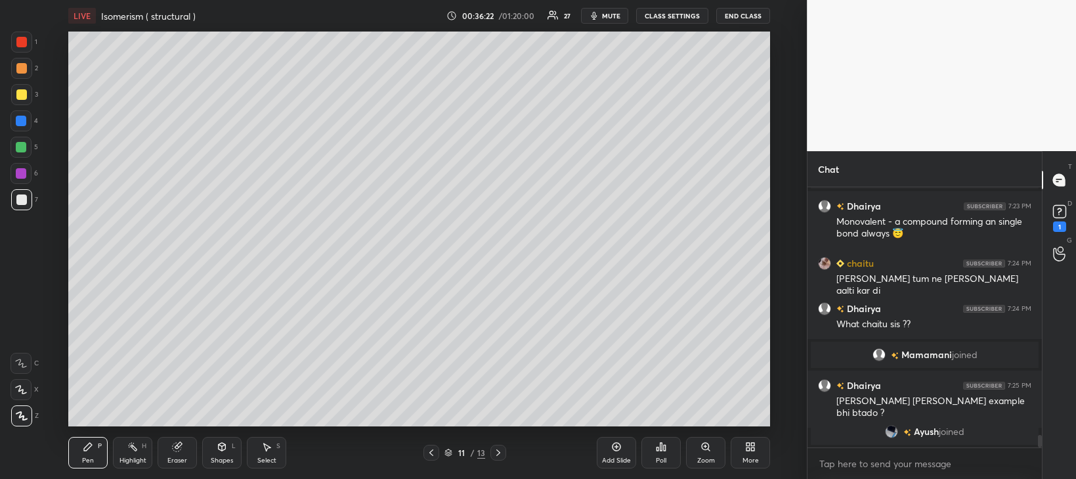
scroll to position [5179, 0]
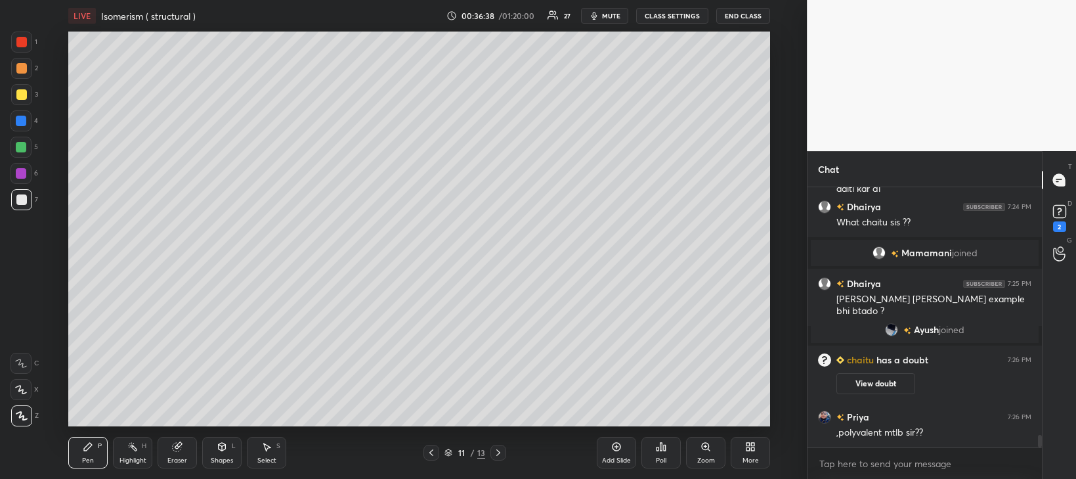
click at [24, 147] on div at bounding box center [21, 147] width 11 height 11
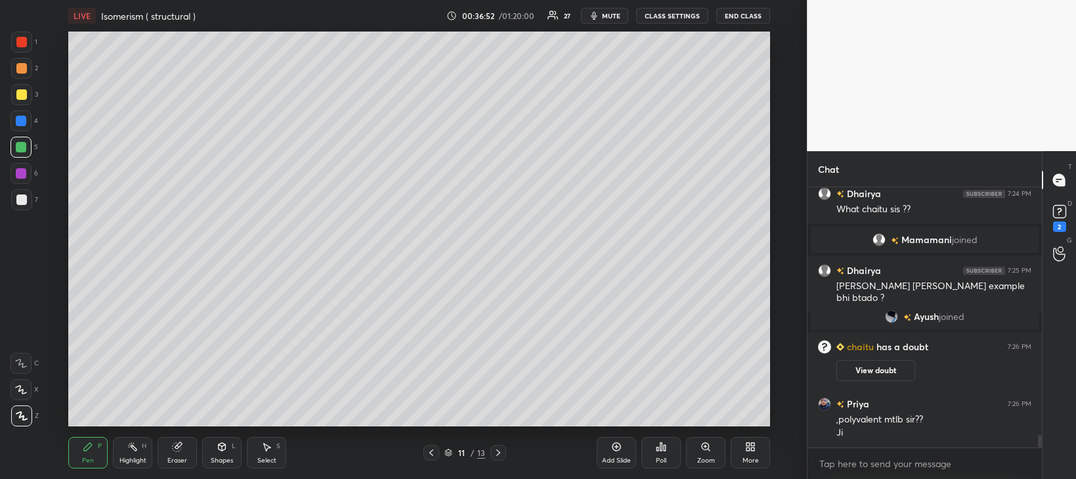
scroll to position [5249, 0]
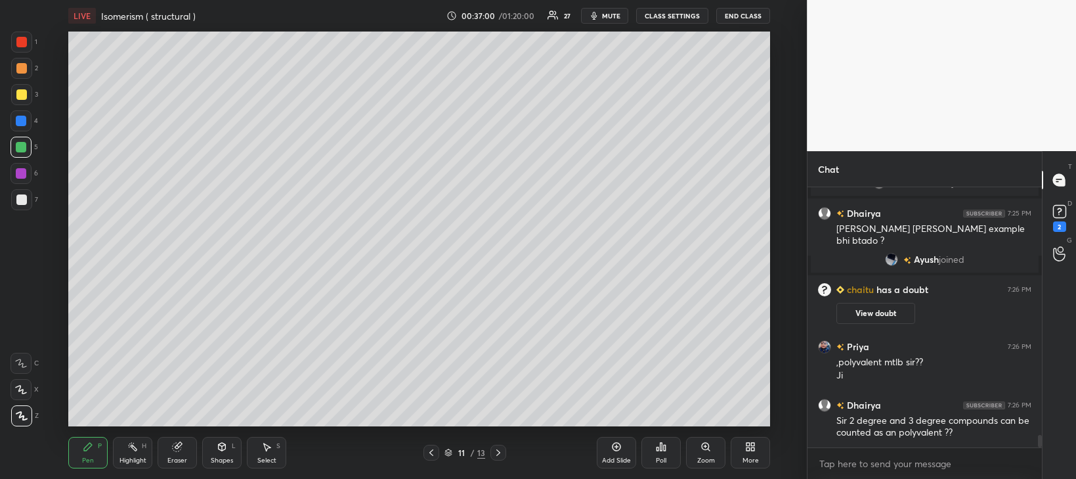
click at [615, 449] on icon at bounding box center [616, 446] width 11 height 11
click at [24, 201] on div at bounding box center [21, 199] width 11 height 11
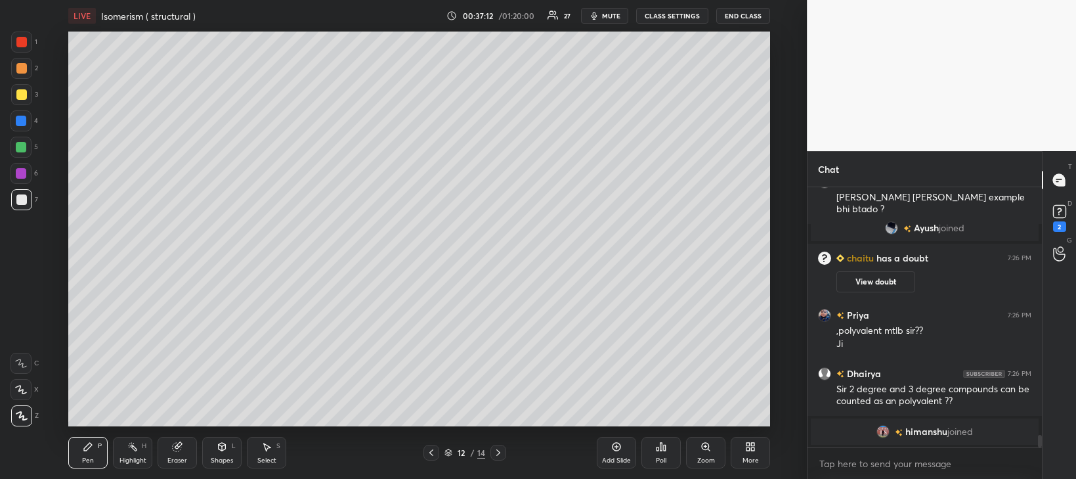
scroll to position [5244, 0]
click at [20, 147] on div at bounding box center [21, 147] width 11 height 11
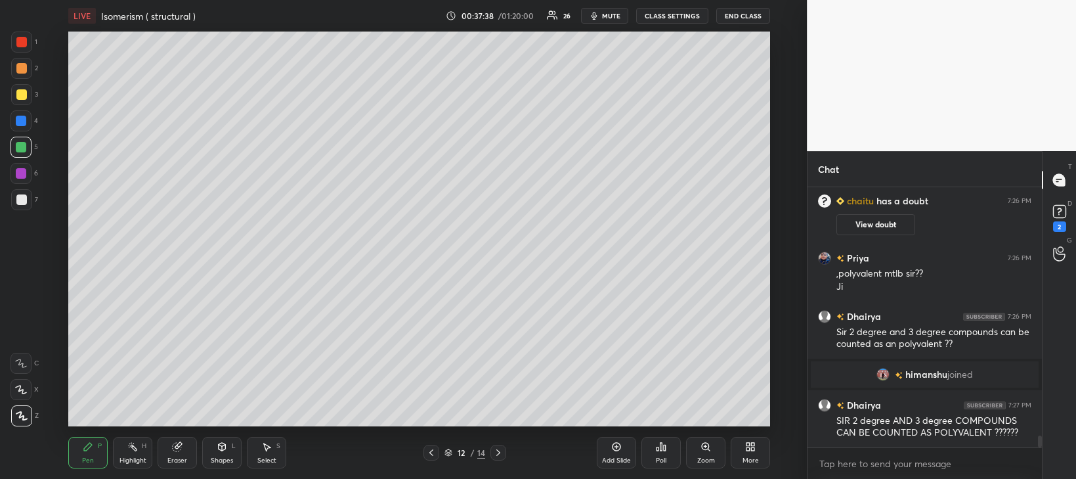
scroll to position [5333, 0]
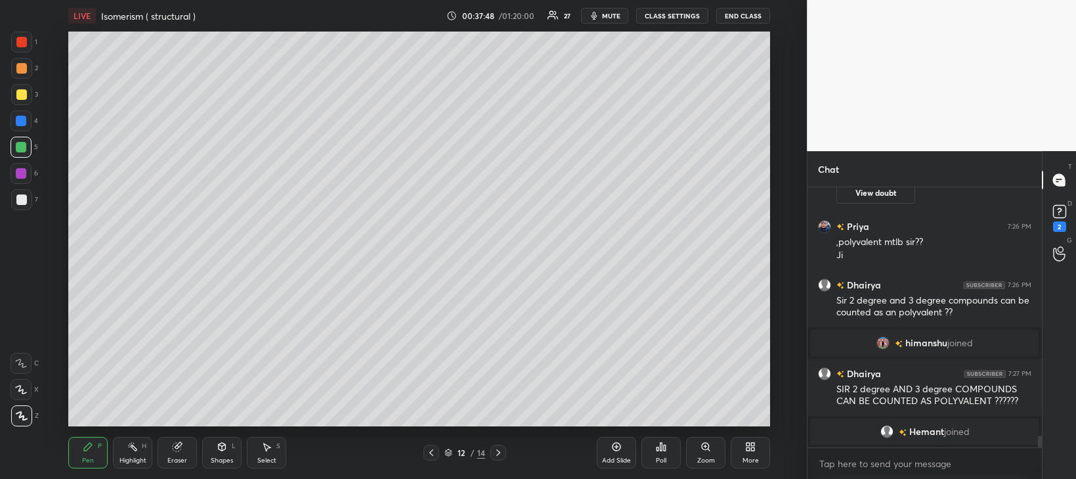
click at [21, 98] on div at bounding box center [21, 94] width 11 height 11
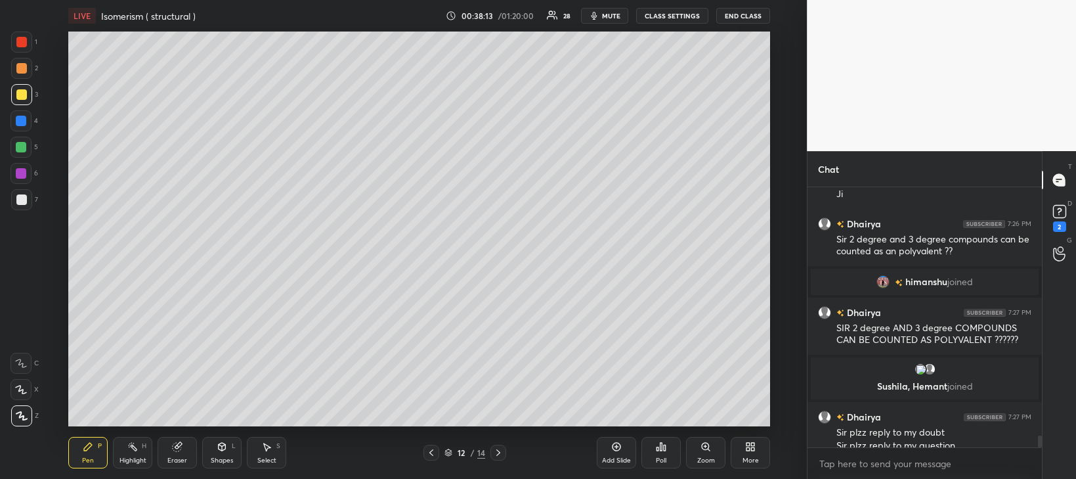
scroll to position [5383, 0]
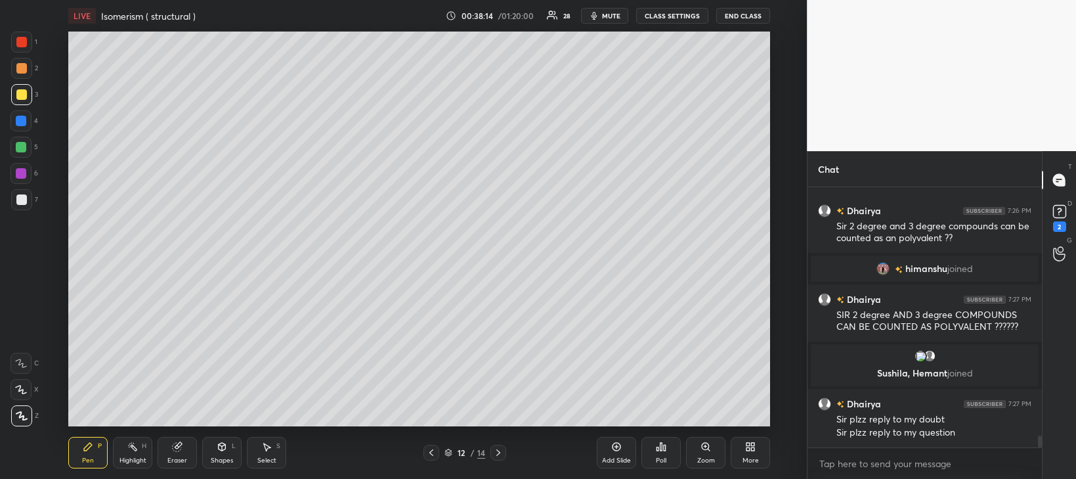
click at [16, 172] on div at bounding box center [21, 173] width 11 height 11
click at [179, 453] on div "Eraser" at bounding box center [177, 453] width 39 height 32
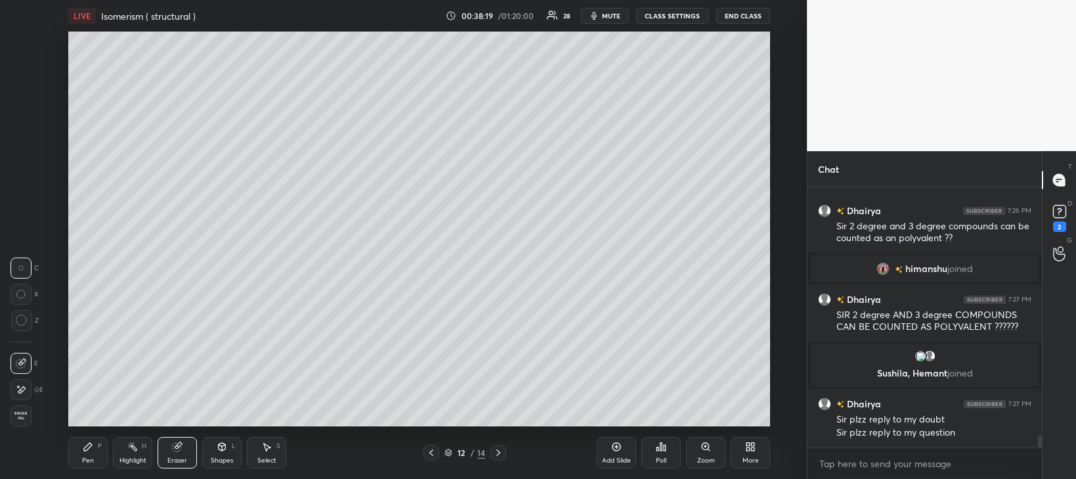
click at [98, 458] on div "Pen P" at bounding box center [87, 453] width 39 height 32
click at [22, 147] on div at bounding box center [21, 147] width 11 height 11
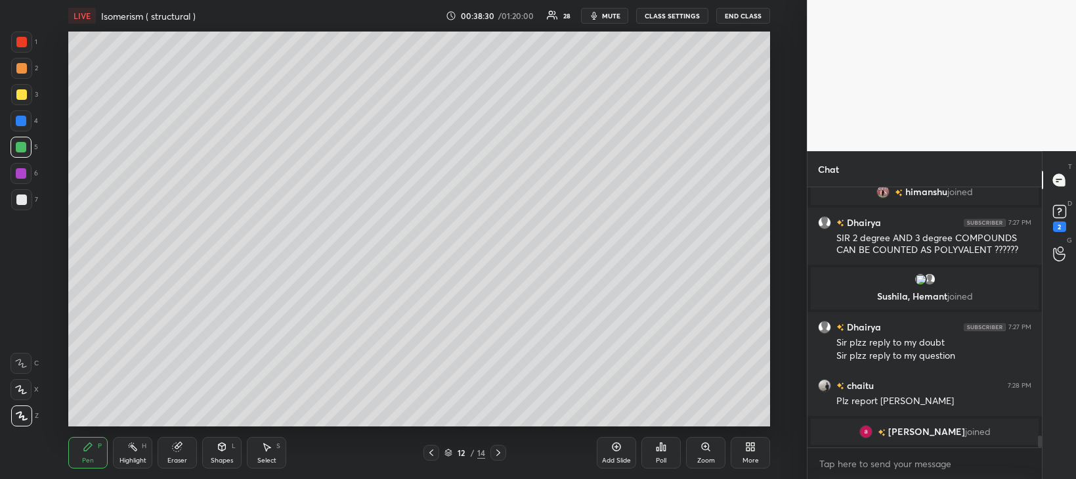
scroll to position [5427, 0]
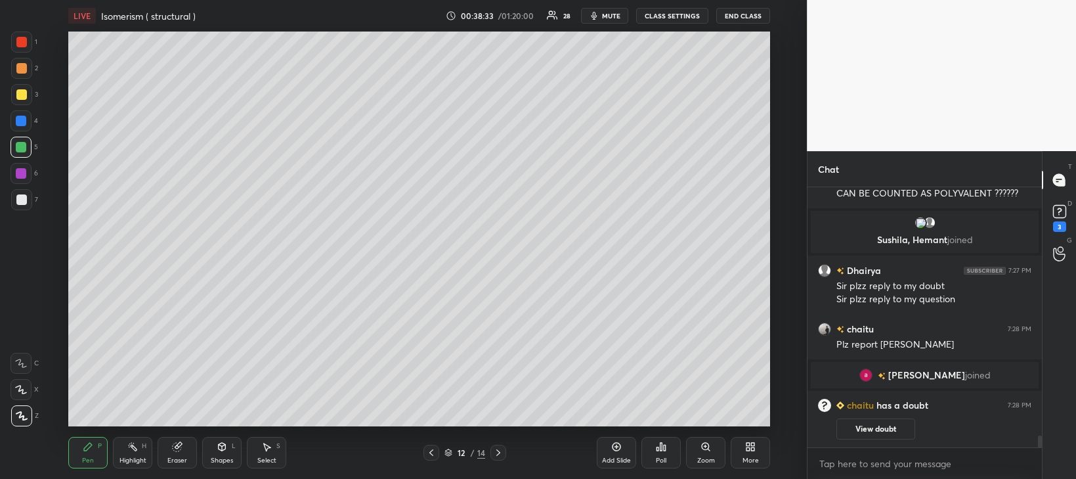
click at [21, 94] on div at bounding box center [21, 94] width 11 height 11
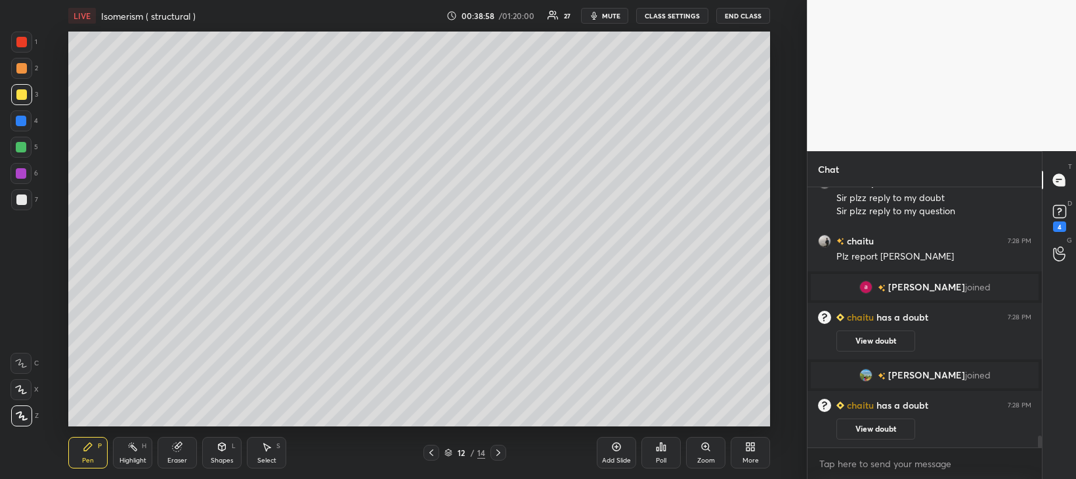
scroll to position [5548, 0]
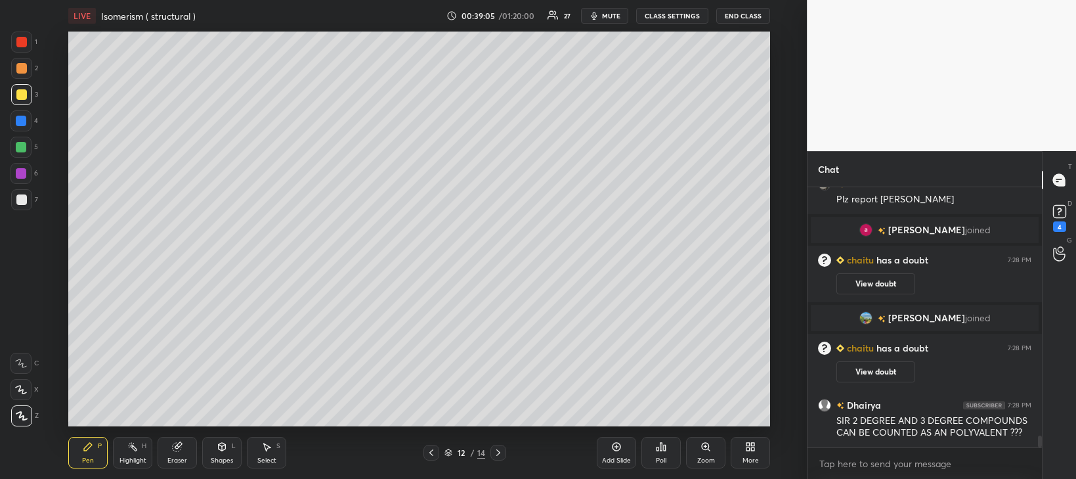
click at [17, 148] on div at bounding box center [21, 147] width 11 height 11
click at [21, 172] on div at bounding box center [21, 173] width 11 height 11
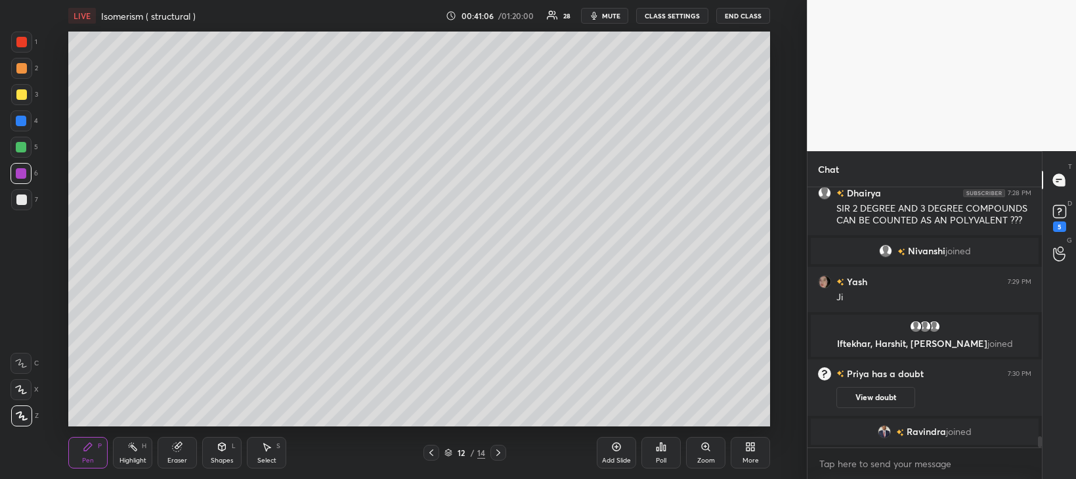
scroll to position [5730, 0]
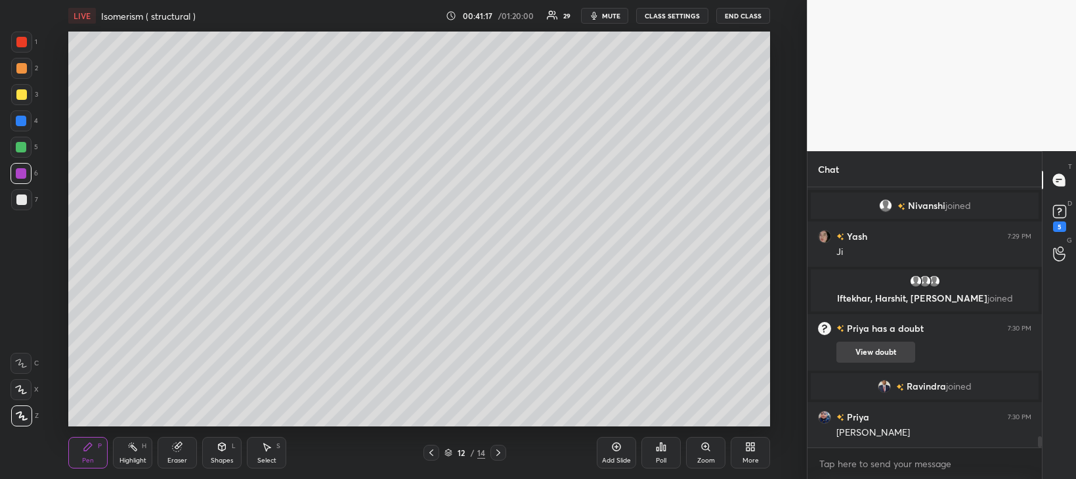
click at [885, 355] on button "View doubt" at bounding box center [876, 351] width 79 height 21
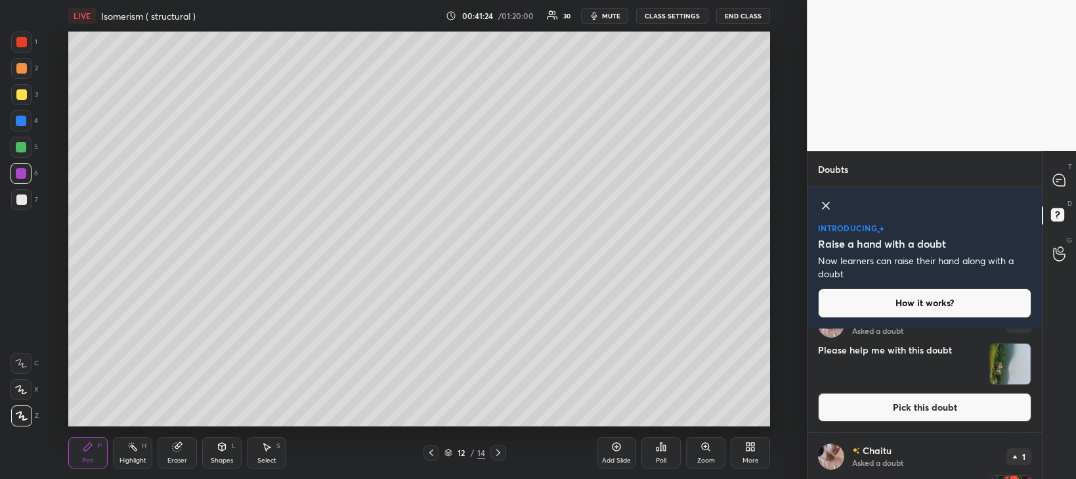
scroll to position [509, 0]
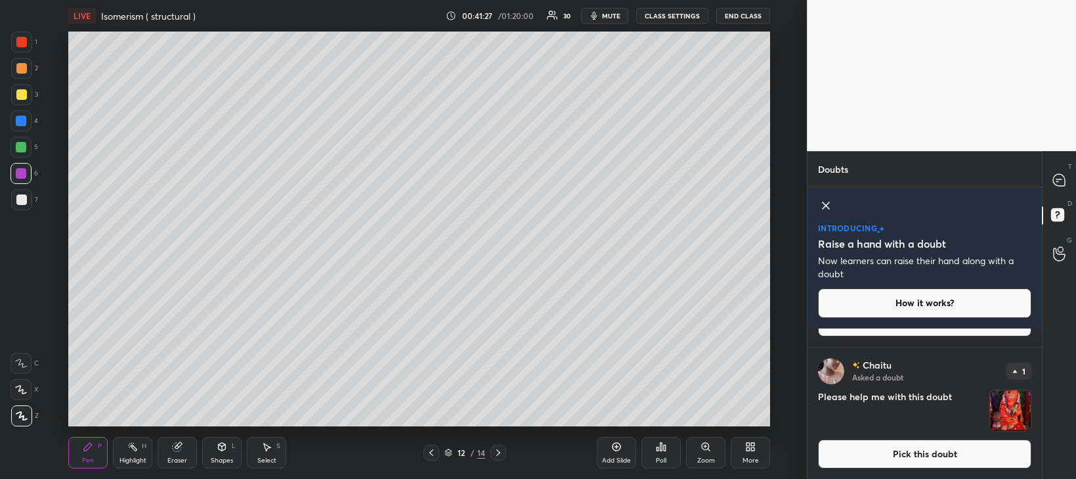
click at [1059, 254] on icon at bounding box center [1059, 254] width 12 height 13
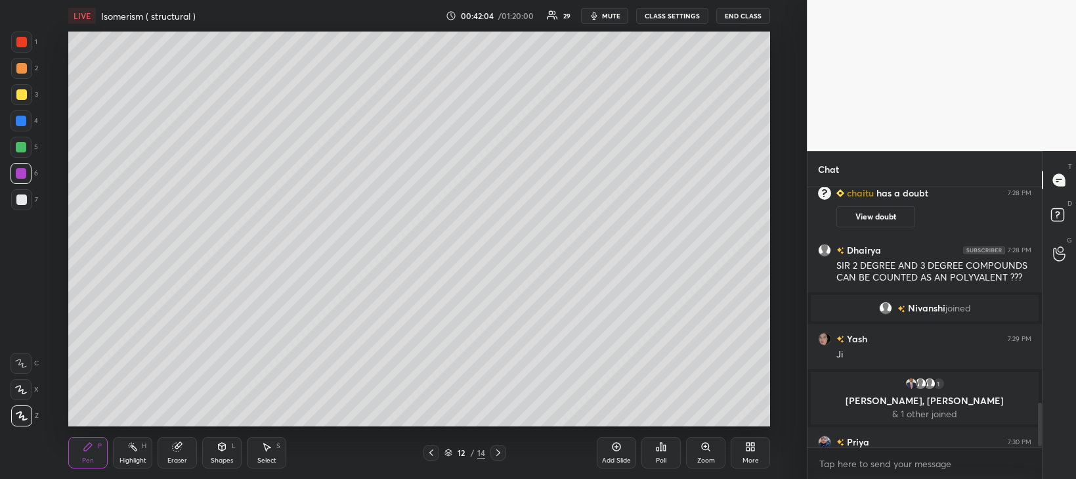
scroll to position [1297, 0]
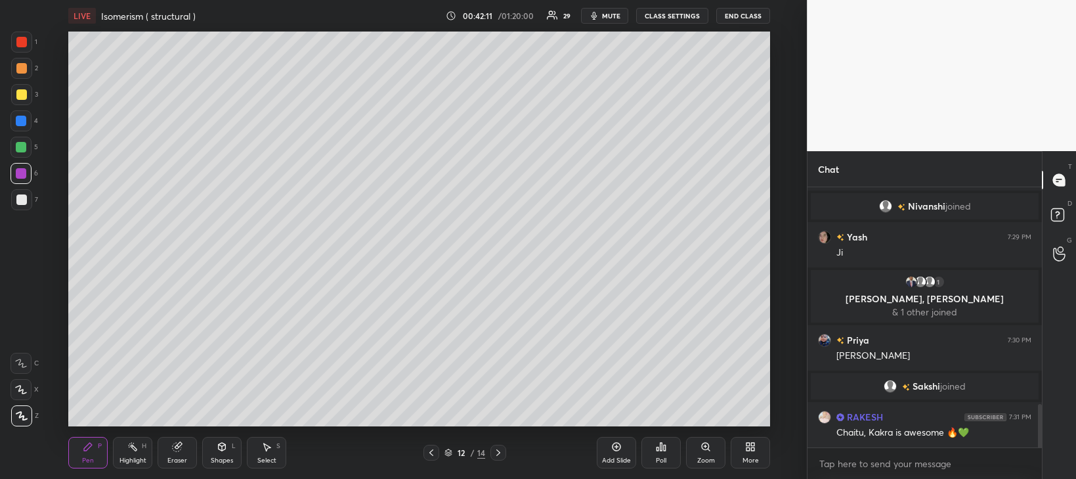
click at [622, 452] on div "Add Slide" at bounding box center [616, 453] width 39 height 32
click at [22, 199] on div at bounding box center [21, 199] width 11 height 11
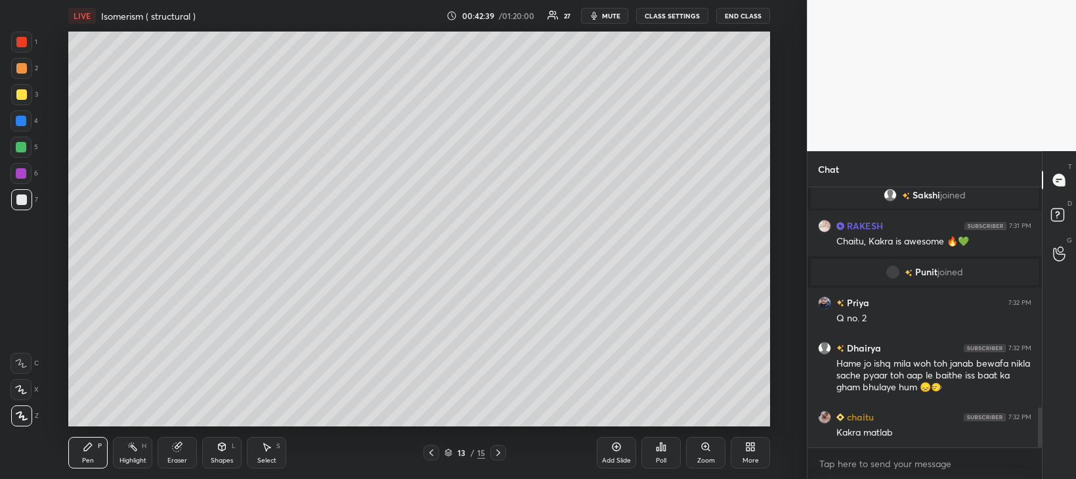
scroll to position [1461, 0]
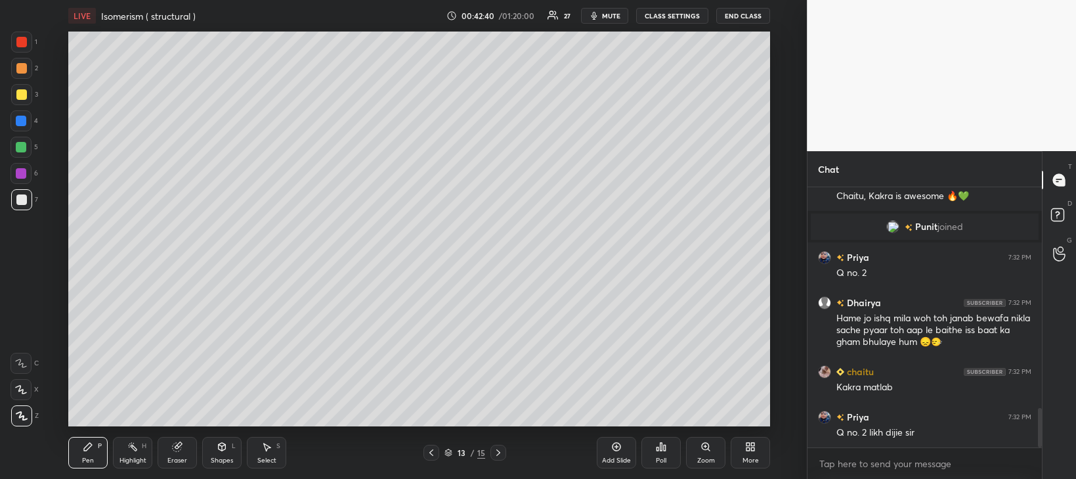
click at [772, 52] on div "Setting up your live class Poll for secs No correct answer Start poll" at bounding box center [419, 229] width 755 height 395
click at [222, 454] on div "Shapes L" at bounding box center [221, 453] width 39 height 32
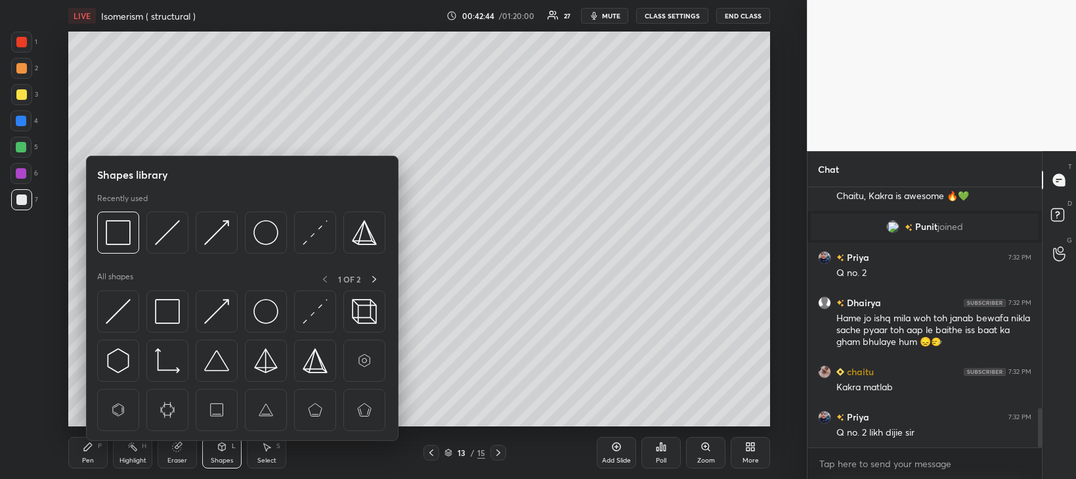
click at [24, 94] on div at bounding box center [21, 94] width 11 height 11
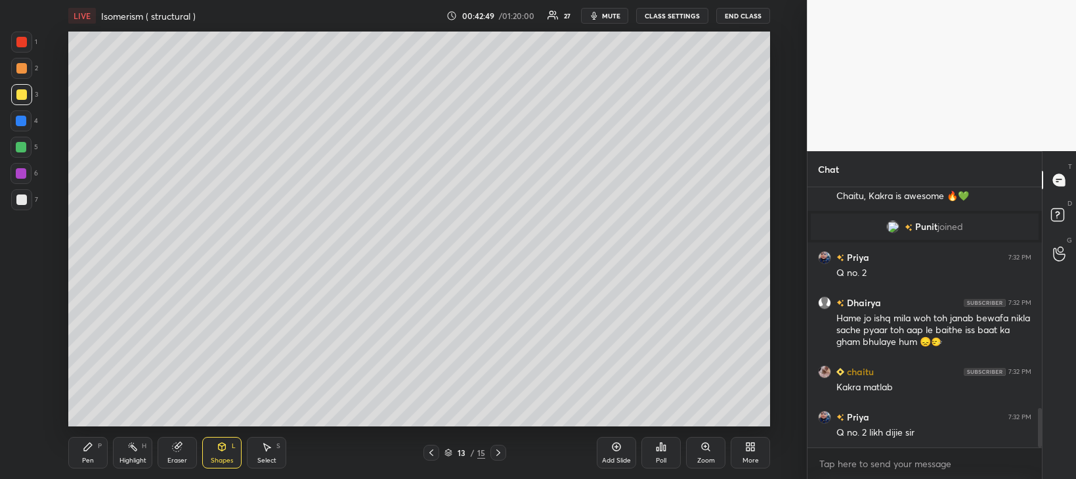
click at [88, 456] on div "Pen P" at bounding box center [87, 453] width 39 height 32
click at [19, 91] on div at bounding box center [21, 94] width 11 height 11
click at [20, 198] on div at bounding box center [21, 199] width 11 height 11
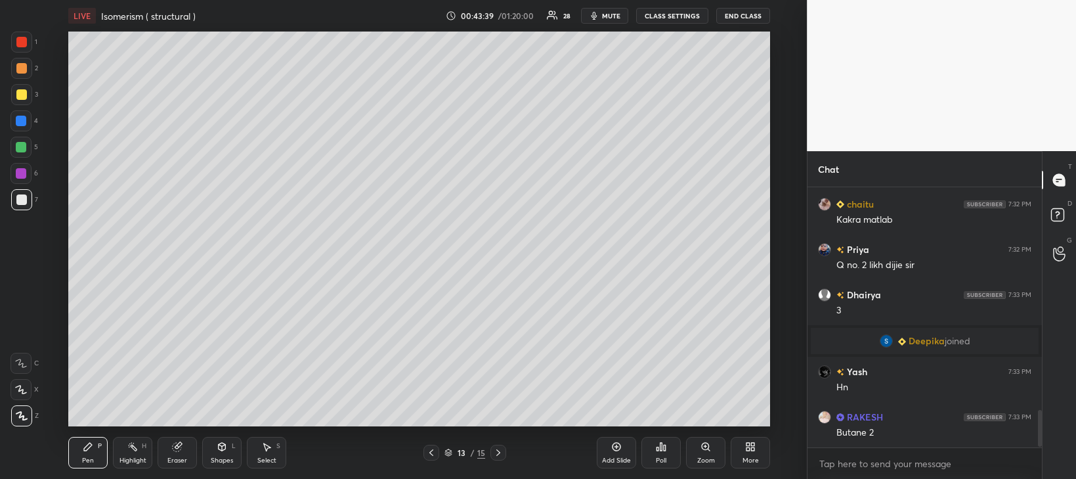
scroll to position [1600, 0]
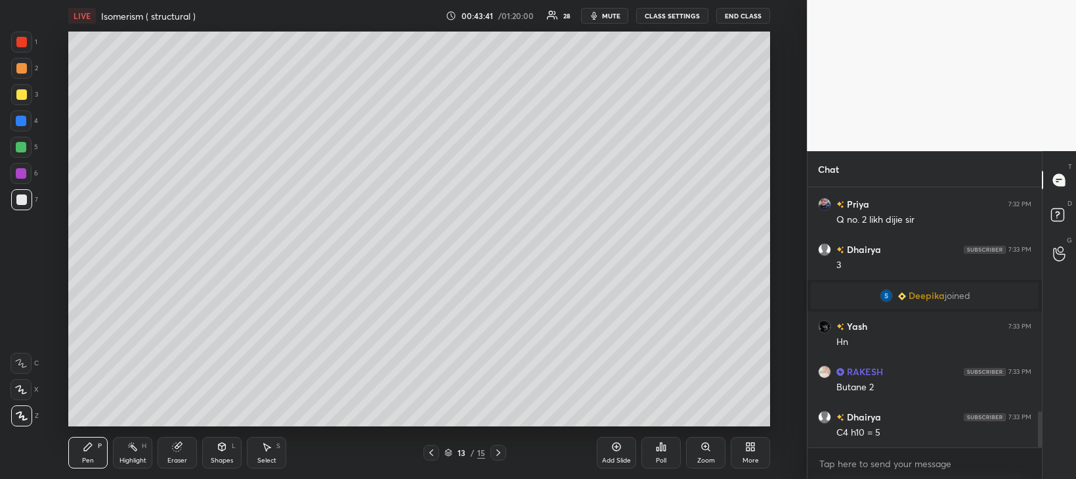
click at [19, 174] on div at bounding box center [21, 173] width 11 height 11
click at [22, 146] on div at bounding box center [21, 147] width 11 height 11
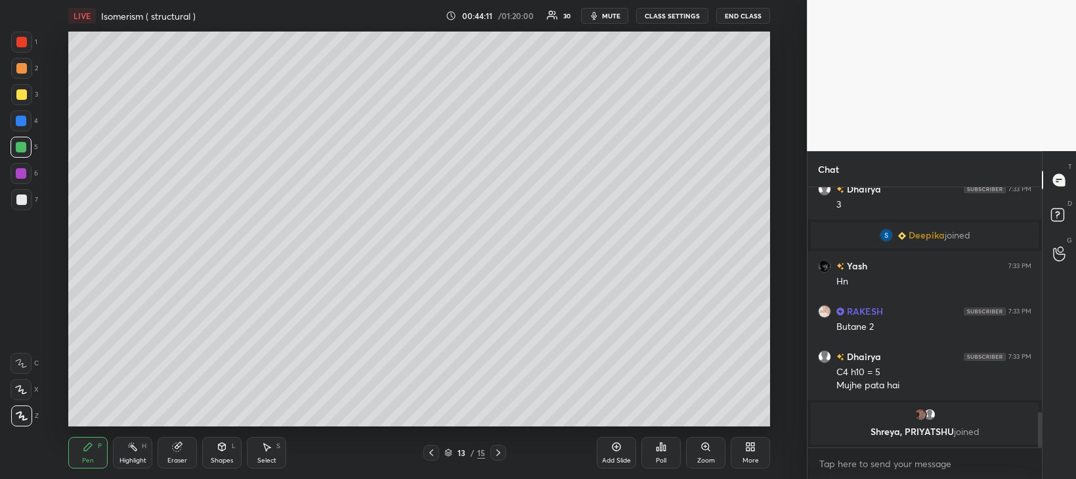
scroll to position [1659, 0]
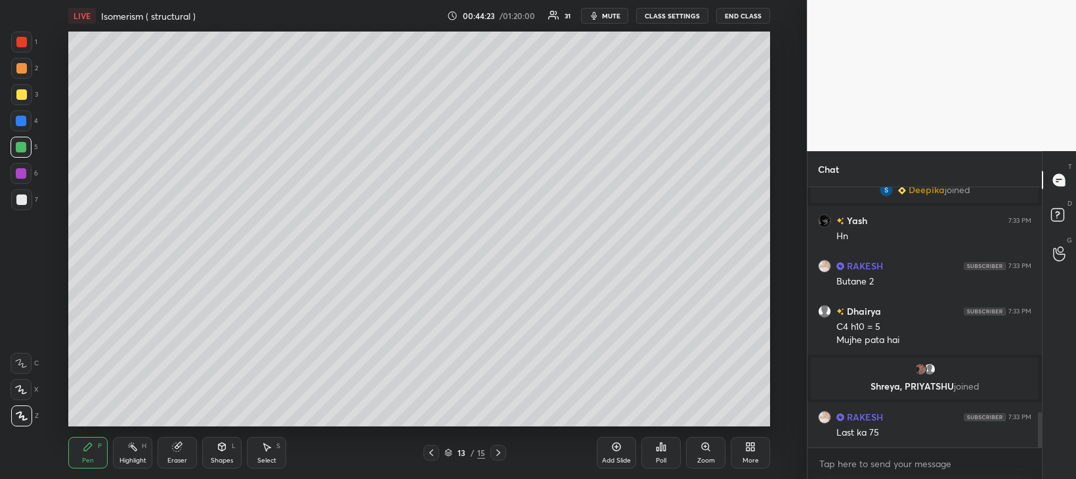
click at [20, 200] on div at bounding box center [21, 199] width 11 height 11
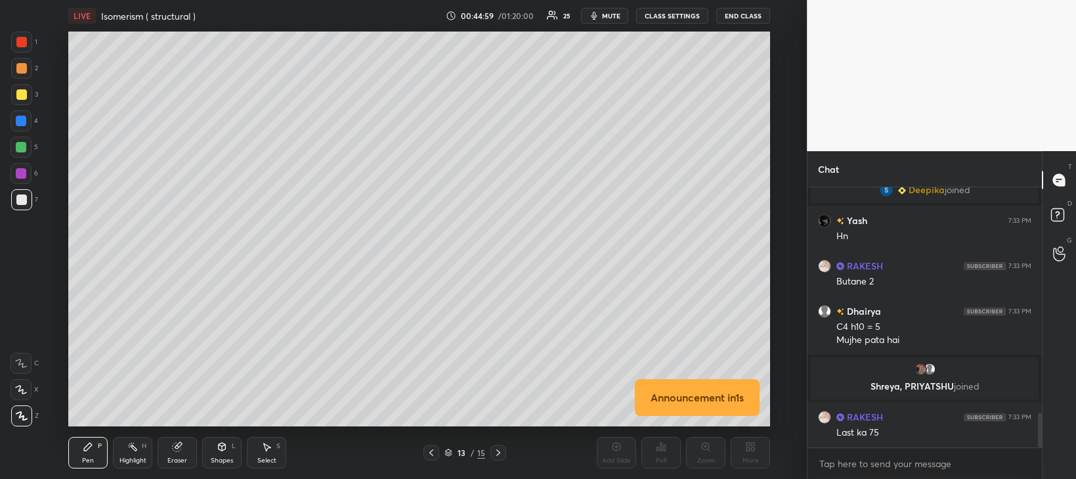
scroll to position [1691, 0]
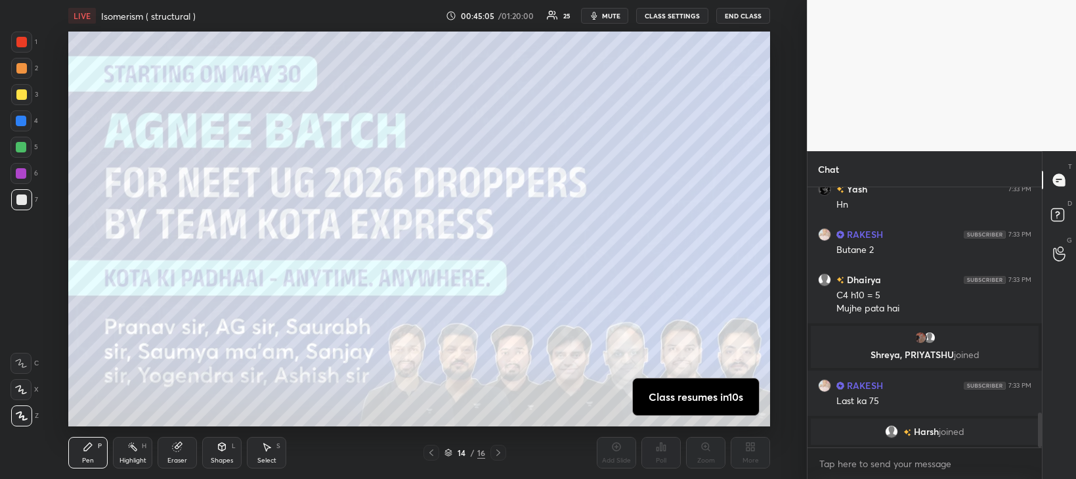
click at [25, 99] on div at bounding box center [21, 94] width 11 height 11
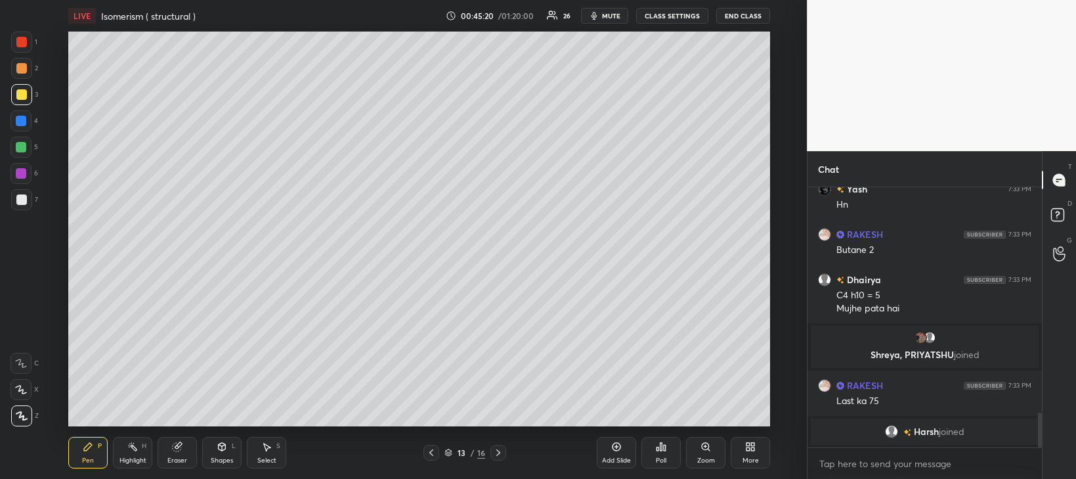
click at [186, 452] on div "Eraser" at bounding box center [177, 453] width 39 height 32
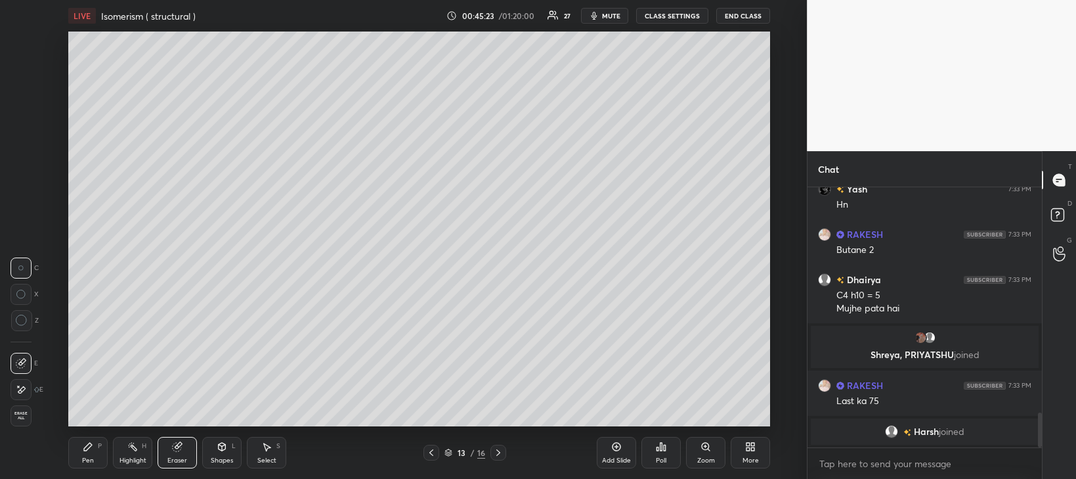
click at [87, 454] on div "Pen P" at bounding box center [87, 453] width 39 height 32
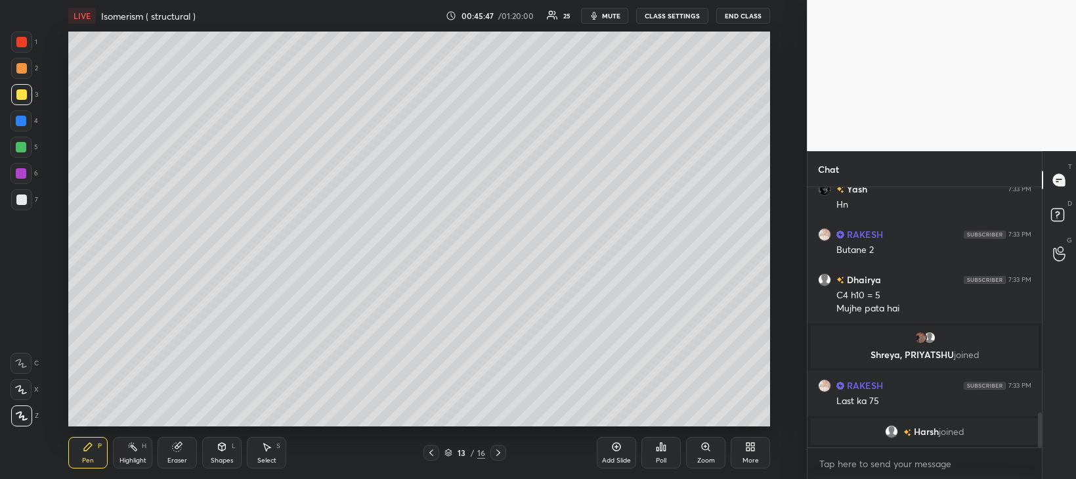
scroll to position [1713, 0]
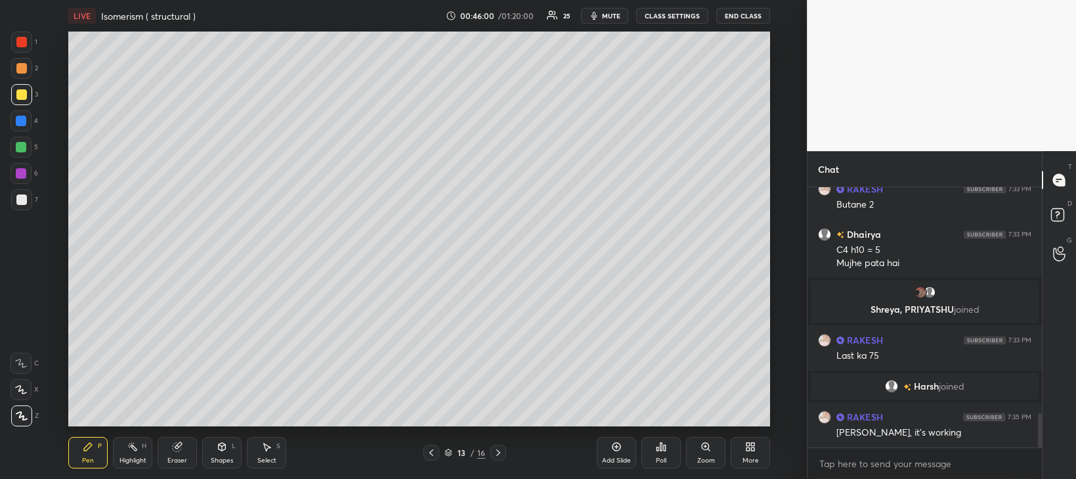
click at [18, 120] on div at bounding box center [21, 121] width 11 height 11
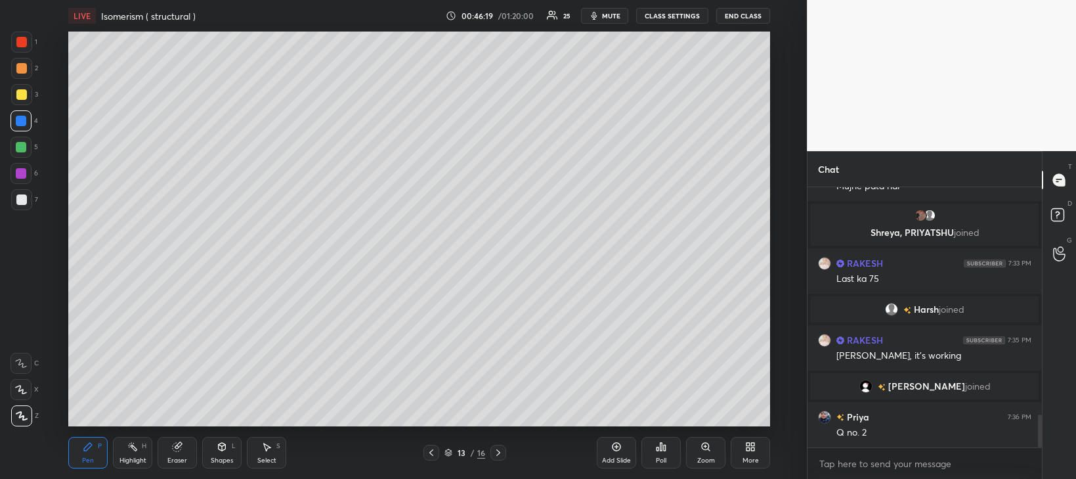
scroll to position [1784, 0]
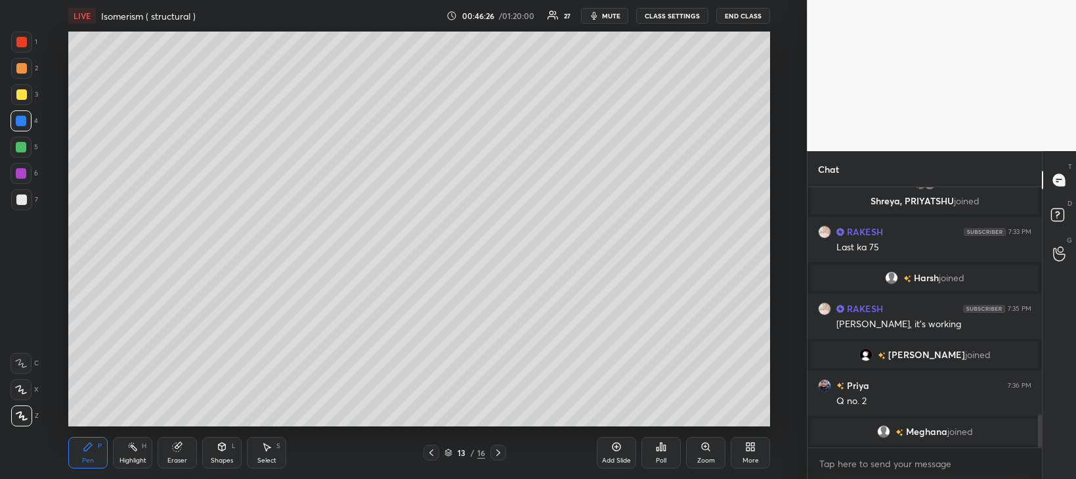
click at [20, 100] on div at bounding box center [21, 94] width 21 height 21
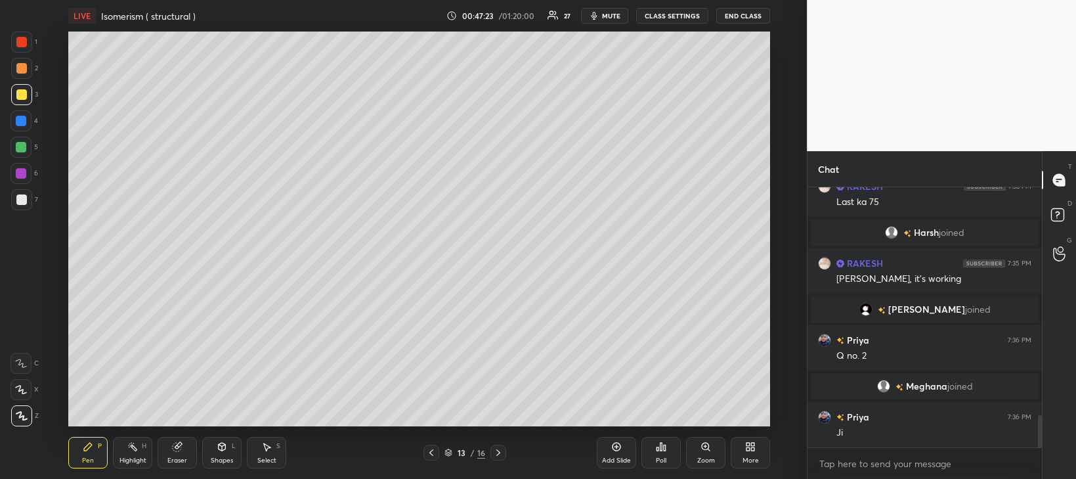
click at [23, 145] on div at bounding box center [21, 147] width 11 height 11
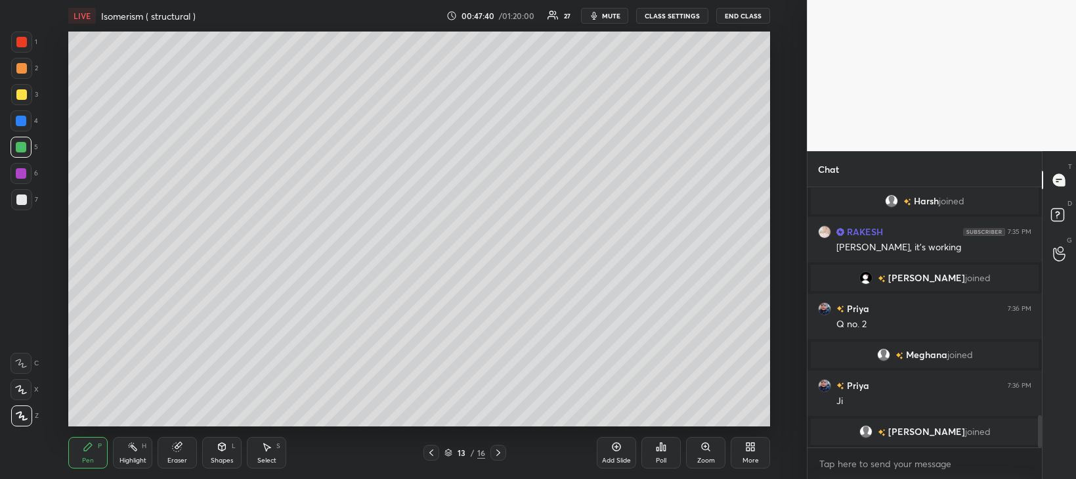
click at [619, 448] on icon at bounding box center [616, 446] width 11 height 11
click at [24, 198] on div at bounding box center [21, 199] width 11 height 11
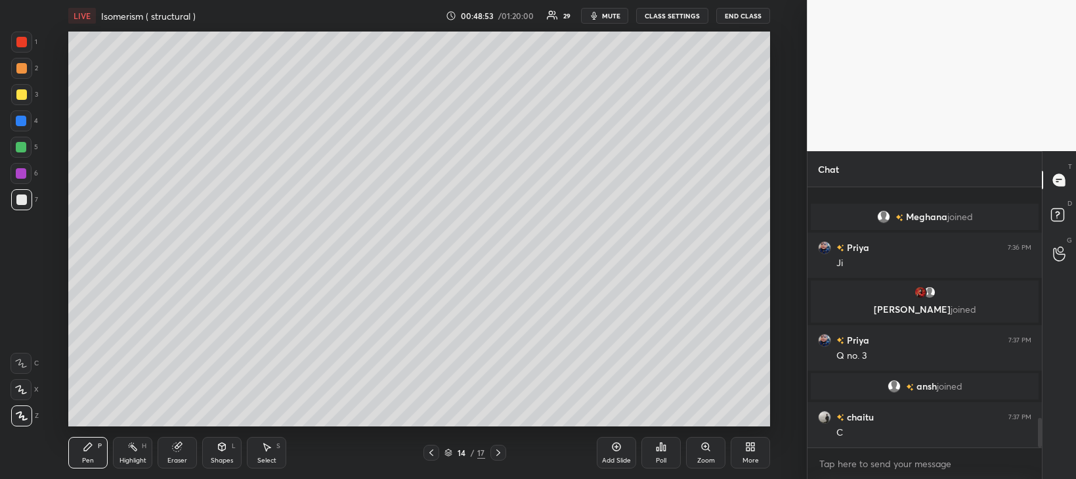
scroll to position [2022, 0]
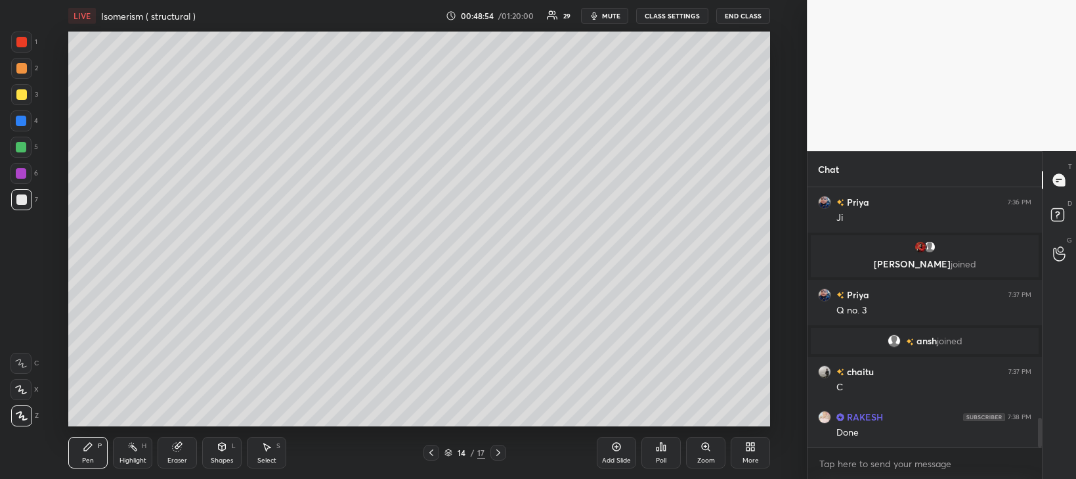
click at [660, 452] on div "Poll" at bounding box center [661, 453] width 39 height 32
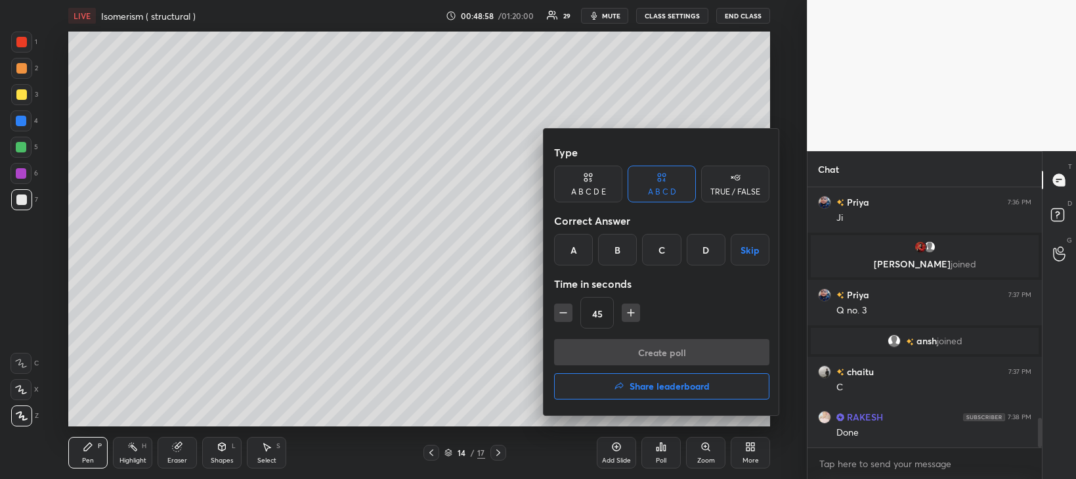
click at [573, 252] on div "A" at bounding box center [573, 250] width 39 height 32
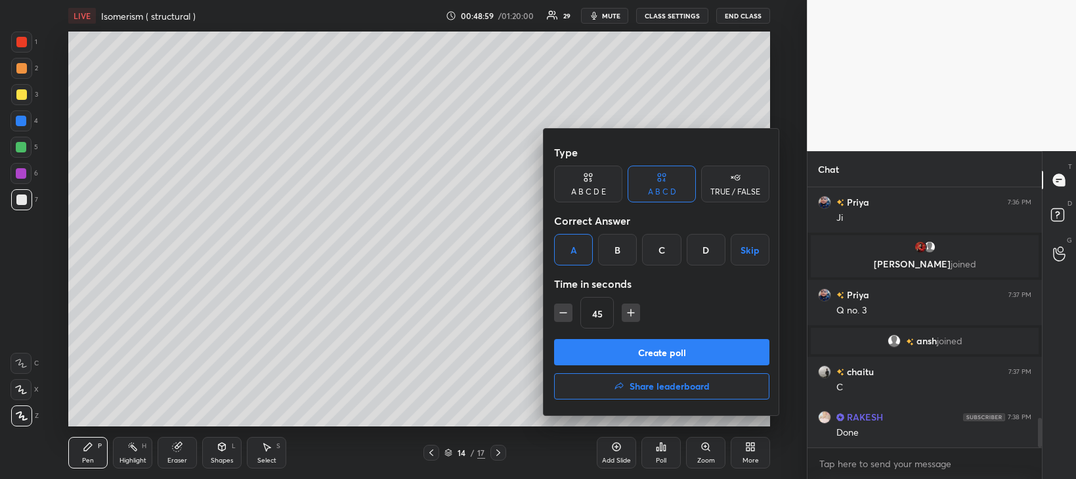
click at [636, 343] on button "Create poll" at bounding box center [661, 352] width 215 height 26
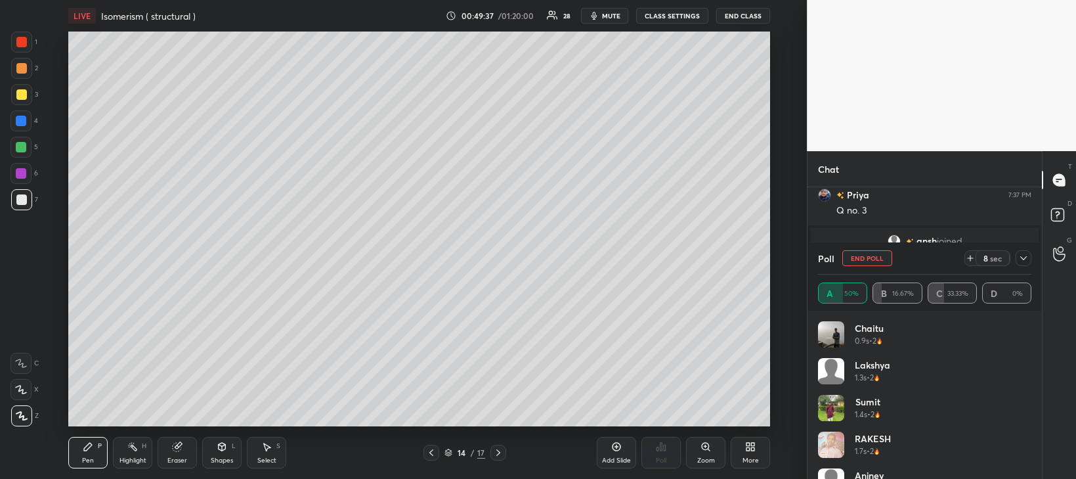
scroll to position [2070, 0]
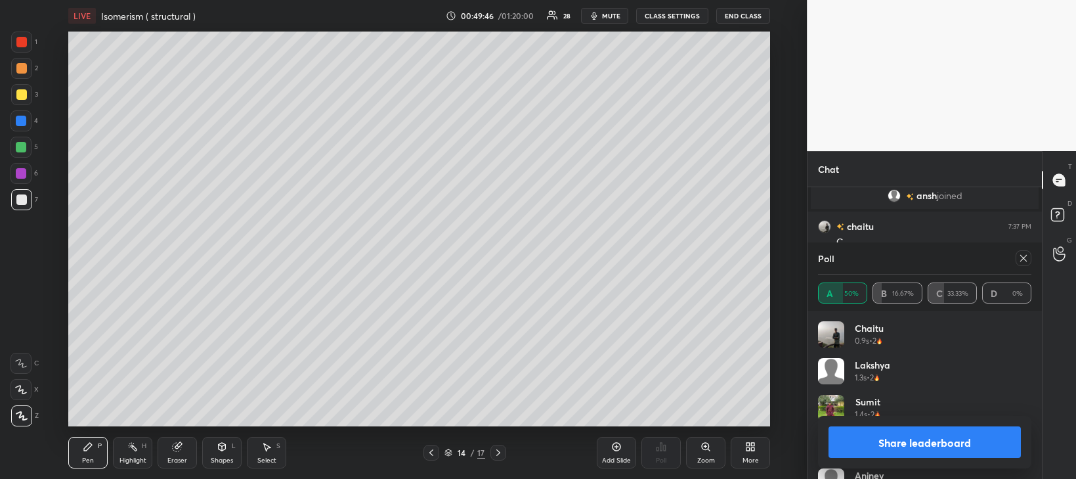
click at [871, 435] on button "Share leaderboard" at bounding box center [925, 442] width 192 height 32
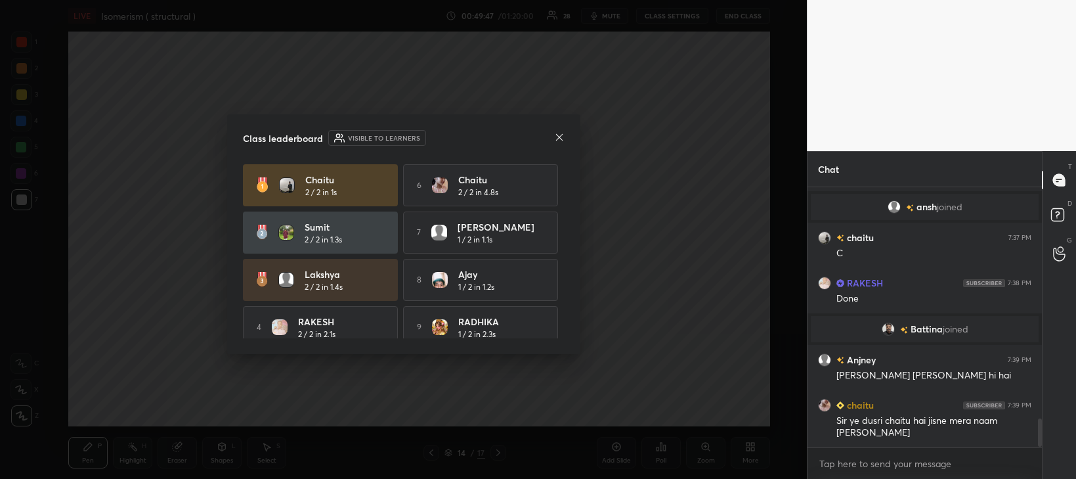
scroll to position [2059, 0]
click at [562, 136] on icon at bounding box center [559, 137] width 11 height 11
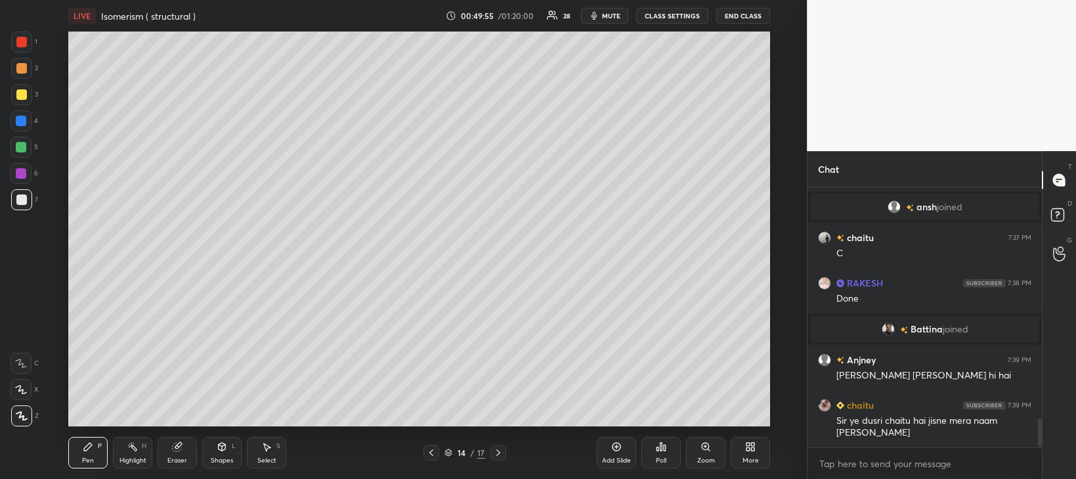
click at [21, 145] on div at bounding box center [21, 147] width 11 height 11
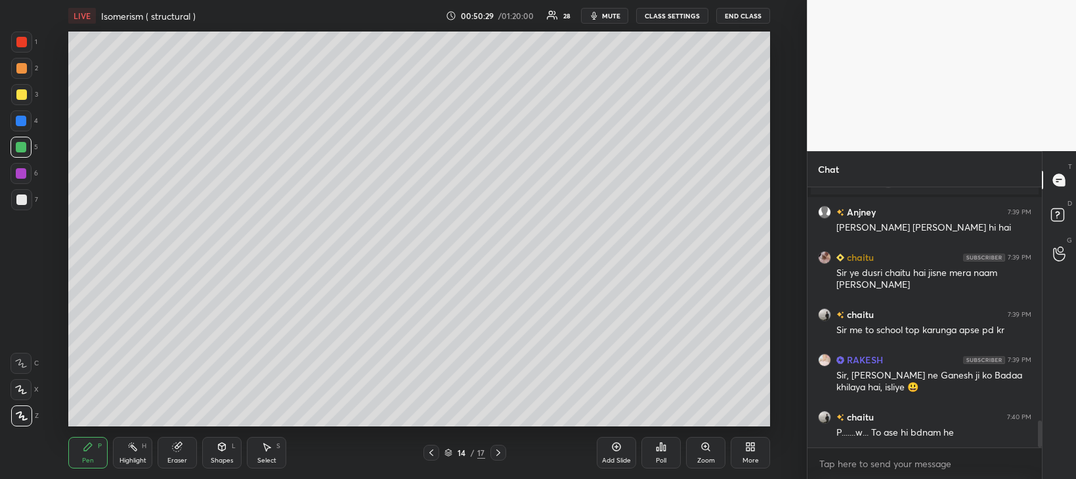
scroll to position [2252, 0]
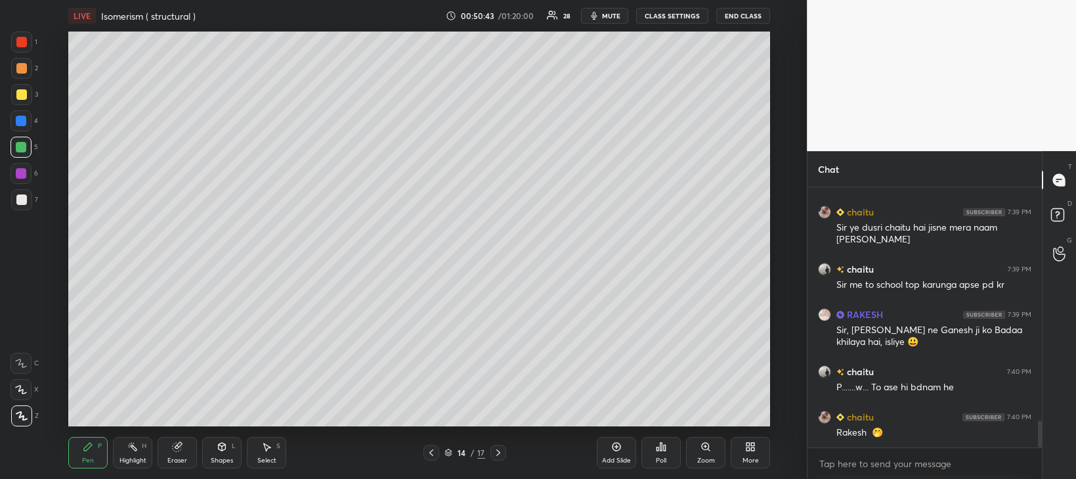
click at [20, 202] on div at bounding box center [21, 199] width 11 height 11
click at [17, 175] on div at bounding box center [21, 173] width 11 height 11
click at [20, 97] on div at bounding box center [21, 94] width 11 height 11
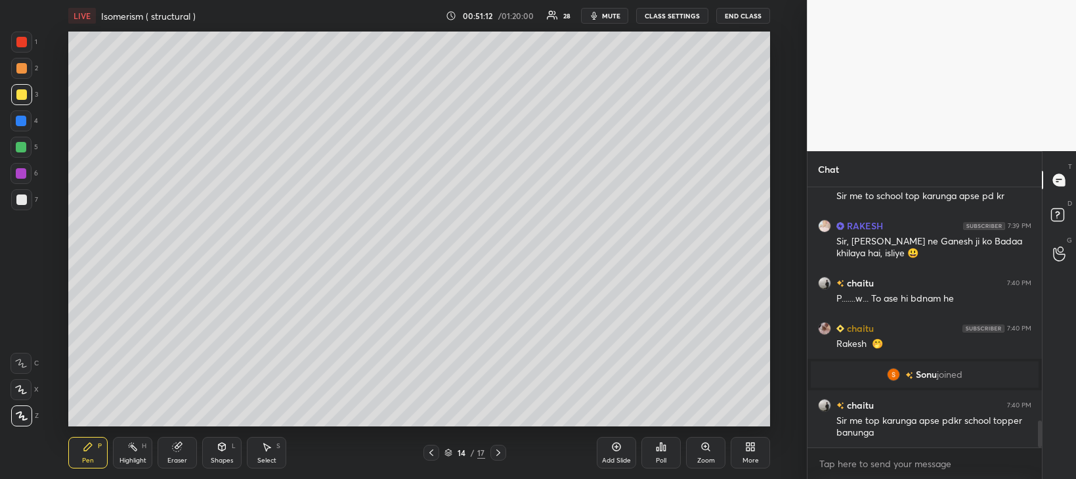
scroll to position [2266, 0]
click at [23, 176] on div at bounding box center [21, 173] width 11 height 11
click at [22, 93] on div at bounding box center [21, 94] width 11 height 11
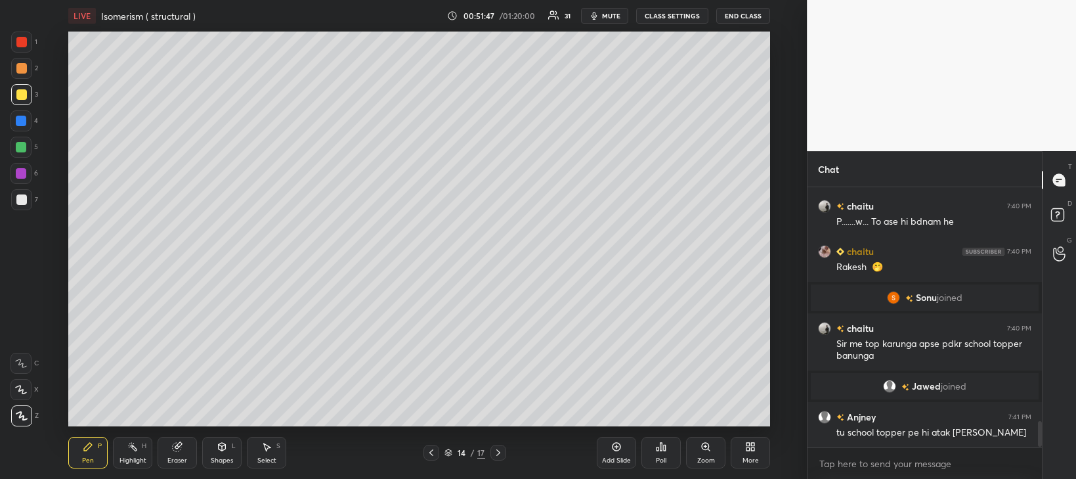
scroll to position [2375, 0]
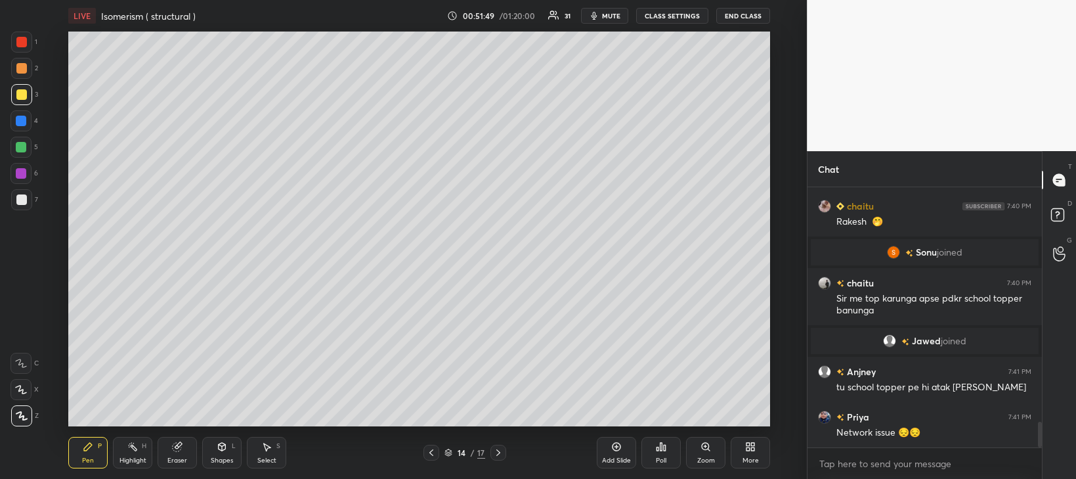
click at [432, 458] on div at bounding box center [432, 453] width 16 height 16
click at [496, 456] on icon at bounding box center [498, 452] width 4 height 7
click at [498, 452] on icon at bounding box center [498, 452] width 11 height 11
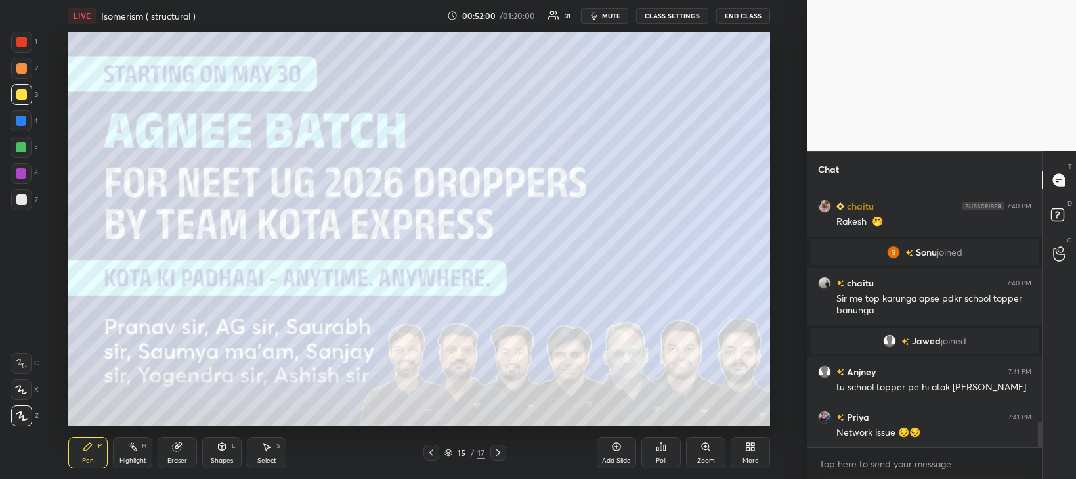
click at [429, 454] on icon at bounding box center [431, 452] width 11 height 11
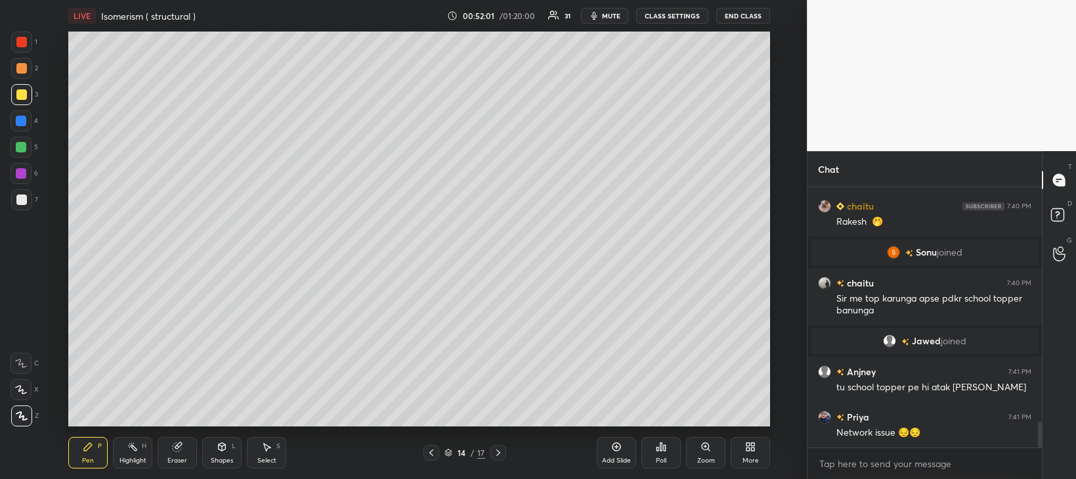
click at [618, 452] on div "Add Slide" at bounding box center [616, 453] width 39 height 32
click at [23, 200] on div at bounding box center [21, 199] width 11 height 11
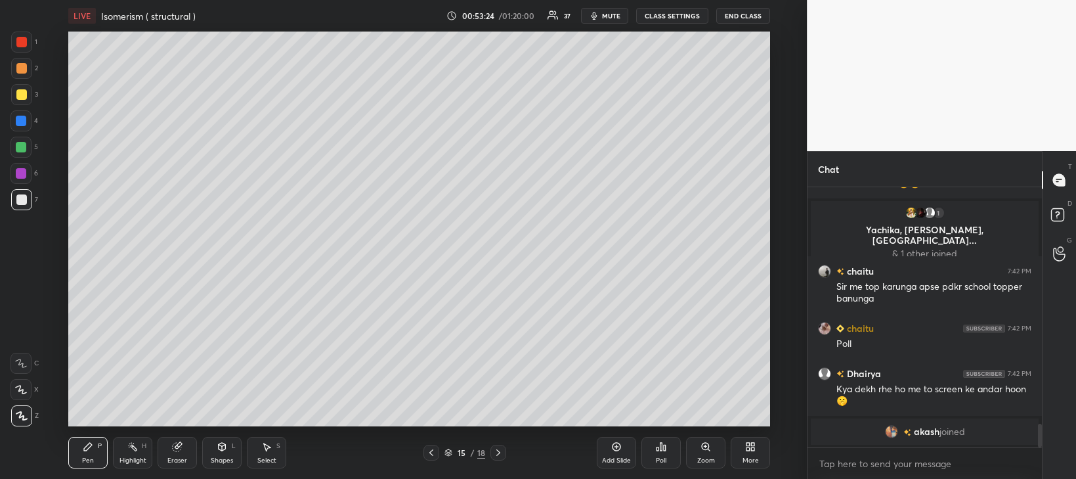
scroll to position [2614, 0]
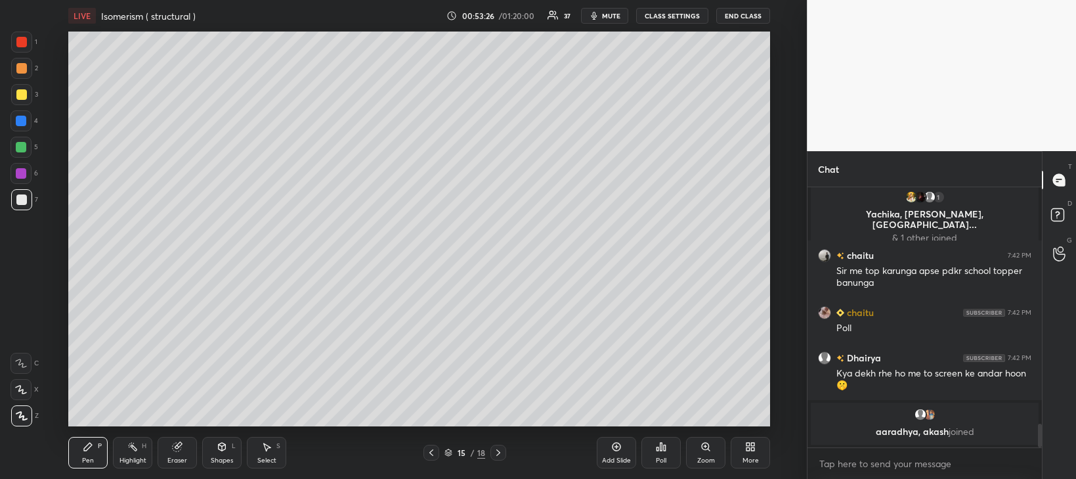
click at [662, 457] on div "Poll" at bounding box center [661, 460] width 11 height 7
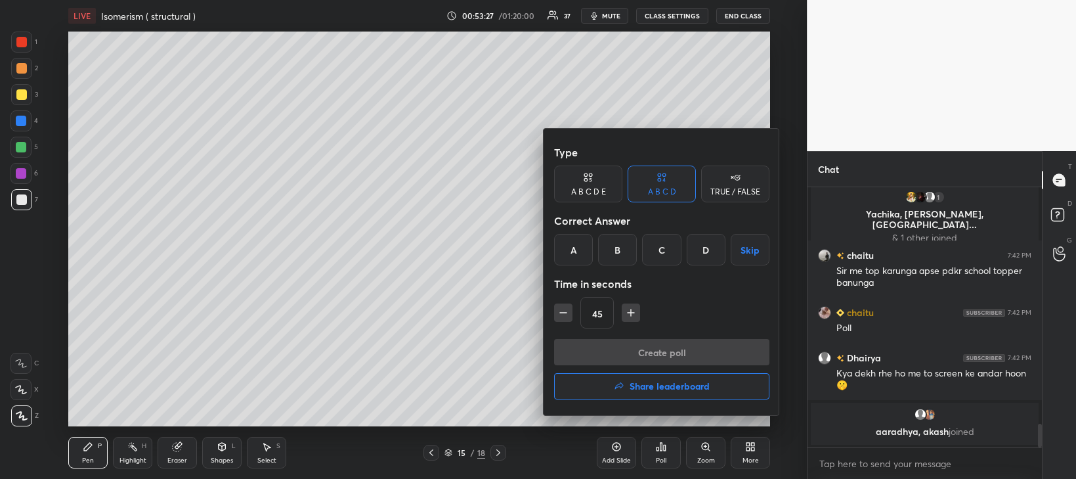
click at [588, 256] on div "A" at bounding box center [573, 250] width 39 height 32
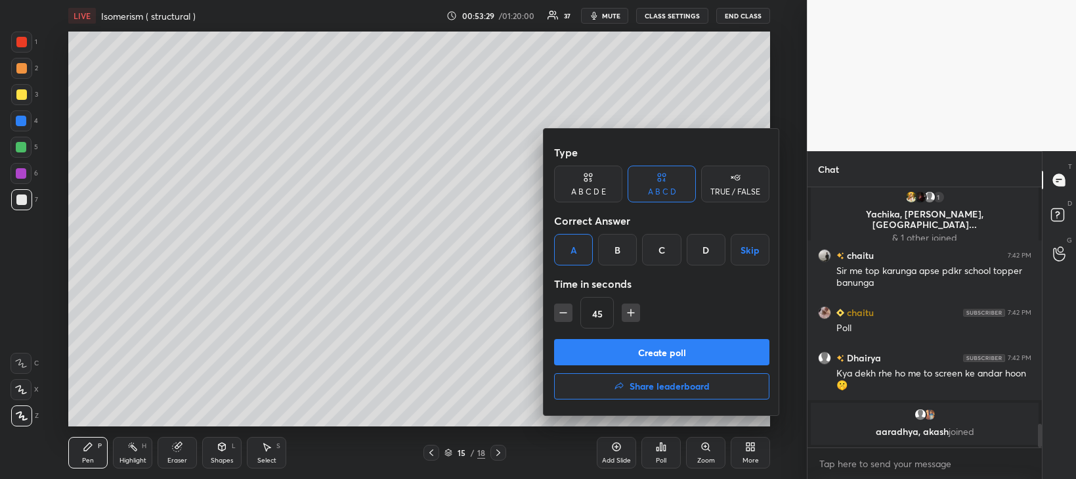
click at [713, 250] on div "D" at bounding box center [706, 250] width 39 height 32
click at [700, 345] on button "Create poll" at bounding box center [661, 352] width 215 height 26
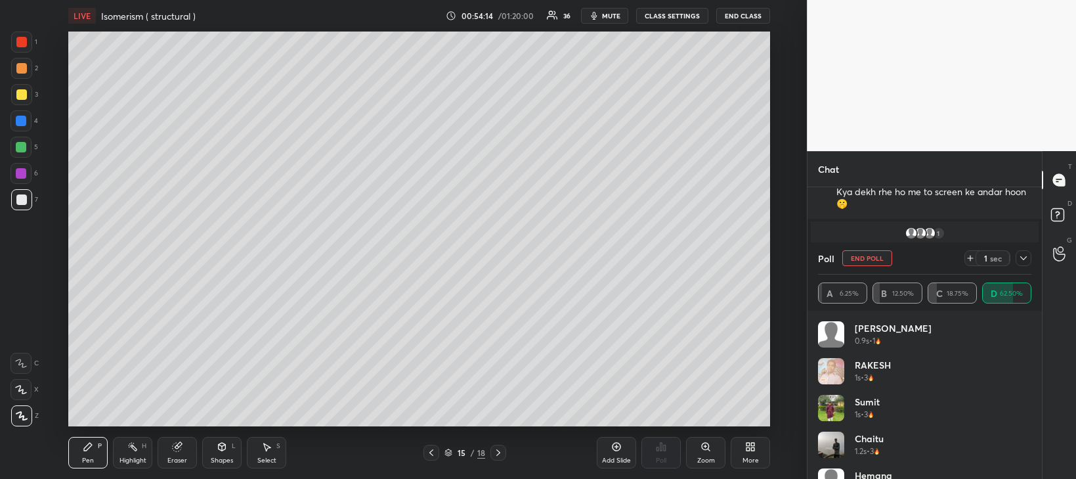
scroll to position [2794, 0]
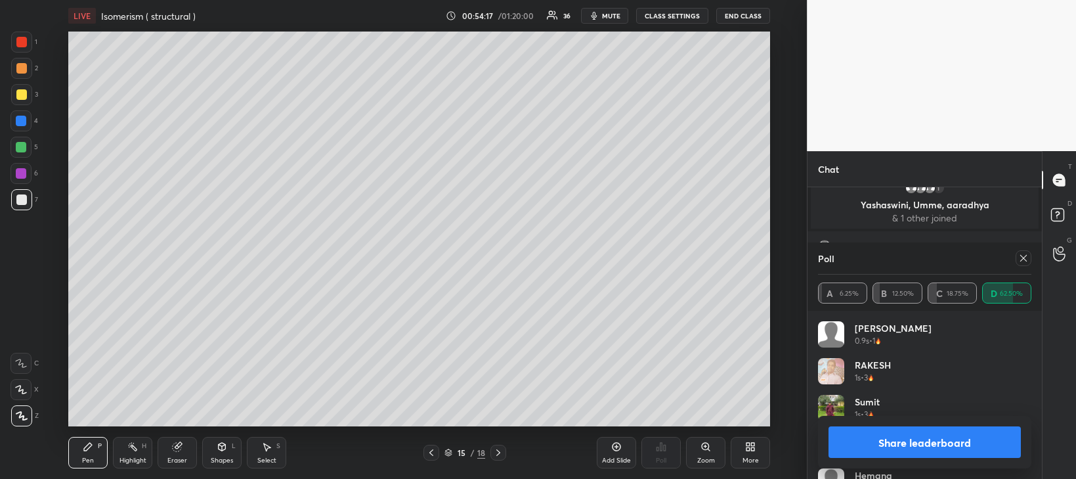
click at [867, 438] on button "Share leaderboard" at bounding box center [925, 442] width 192 height 32
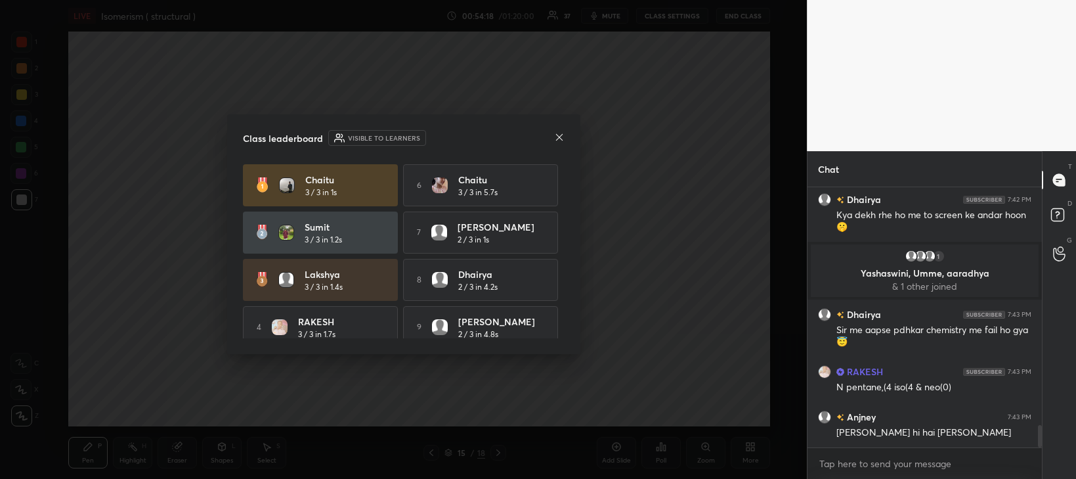
scroll to position [2757, 0]
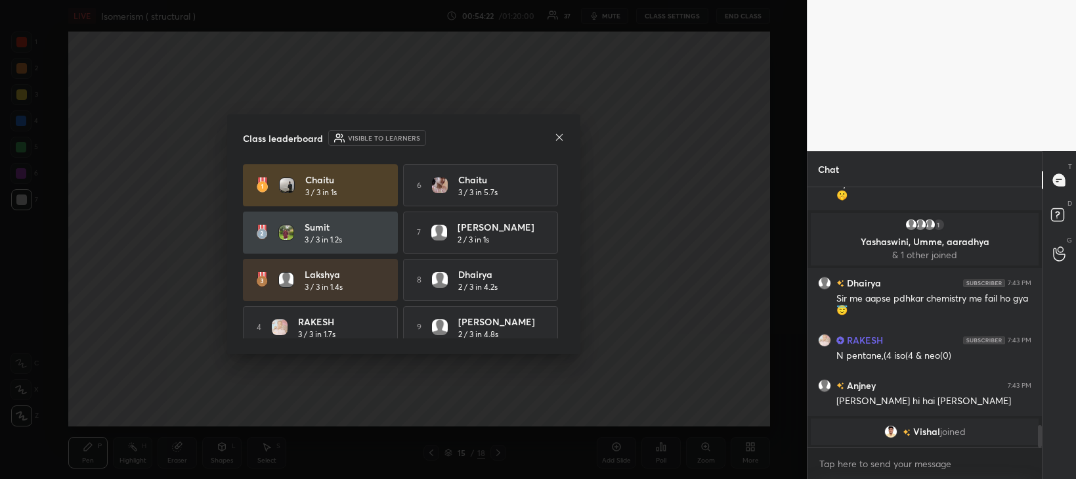
click at [560, 137] on icon at bounding box center [559, 137] width 11 height 11
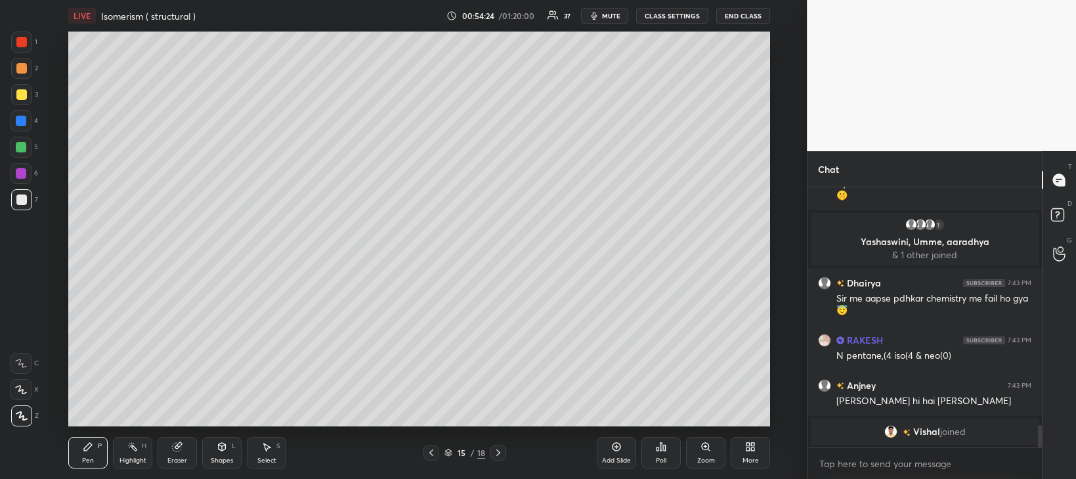
click at [23, 98] on div at bounding box center [21, 94] width 11 height 11
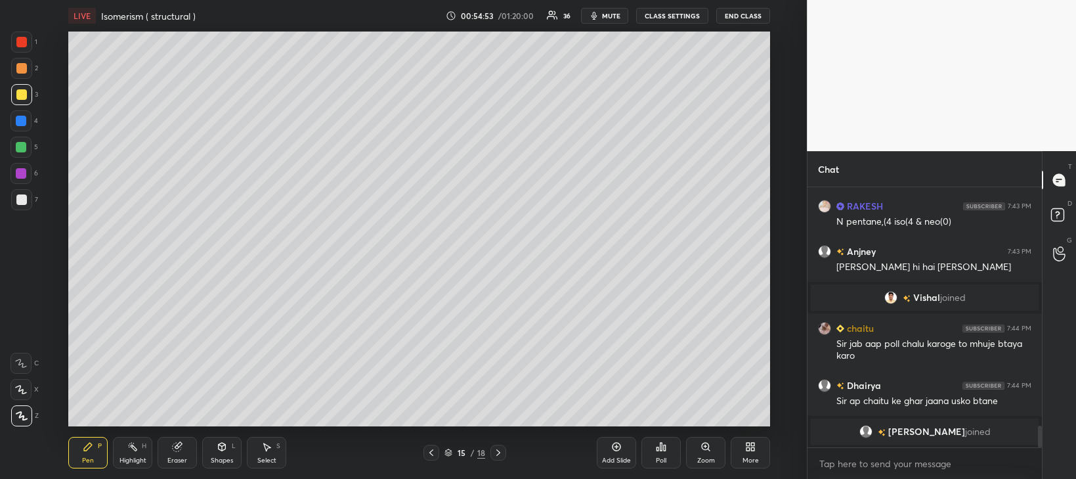
scroll to position [2850, 0]
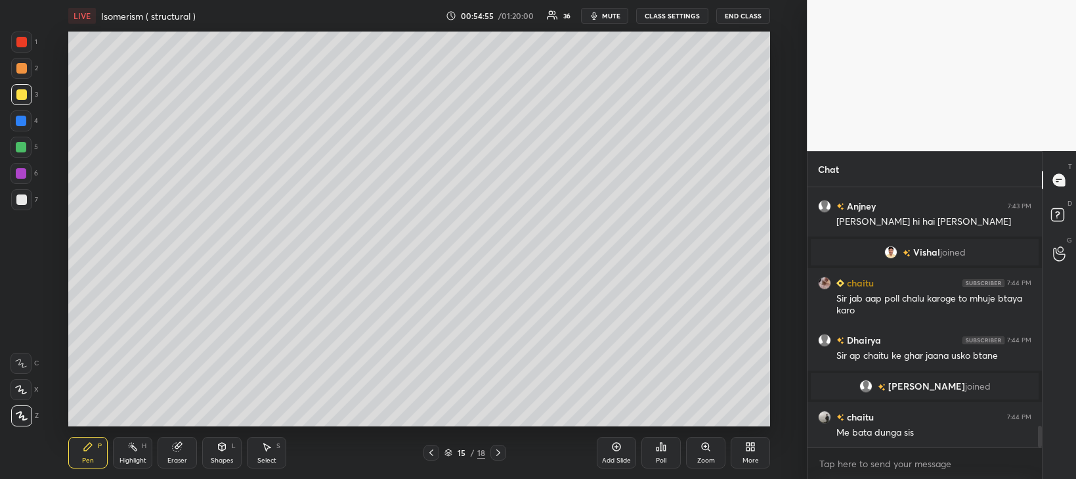
click at [18, 146] on div at bounding box center [21, 147] width 11 height 11
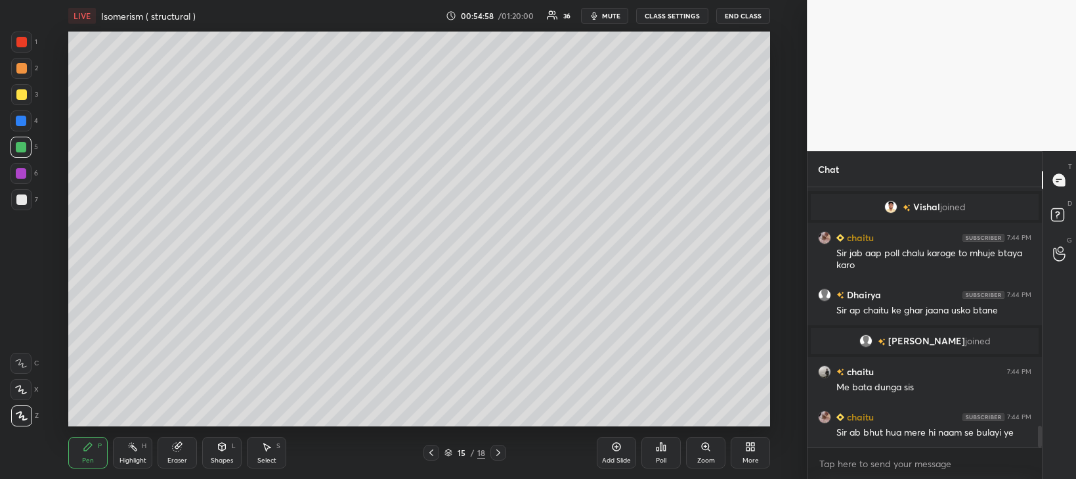
click at [23, 121] on div at bounding box center [21, 121] width 11 height 11
click at [22, 69] on div at bounding box center [21, 68] width 11 height 11
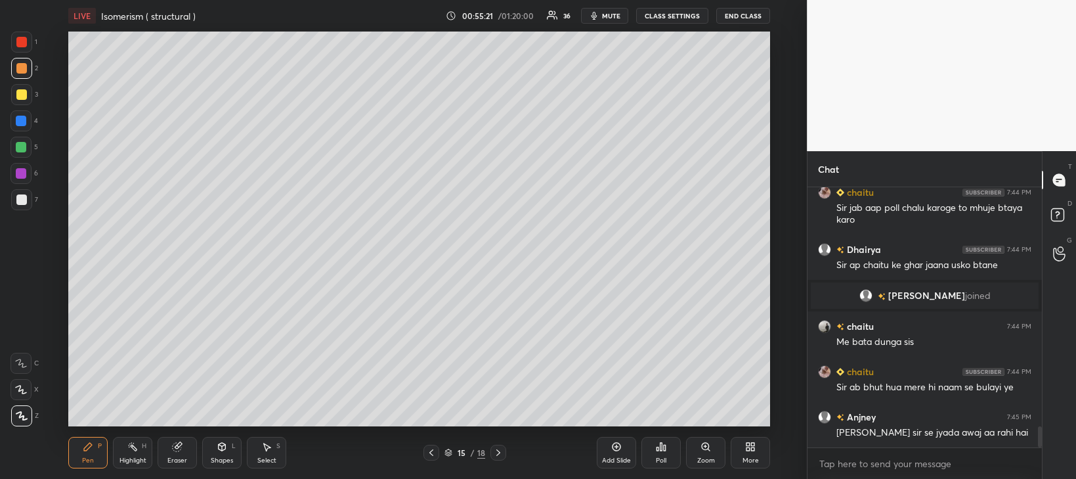
click at [22, 148] on div at bounding box center [21, 147] width 11 height 11
click at [20, 120] on div at bounding box center [21, 121] width 11 height 11
click at [22, 41] on div at bounding box center [21, 42] width 11 height 11
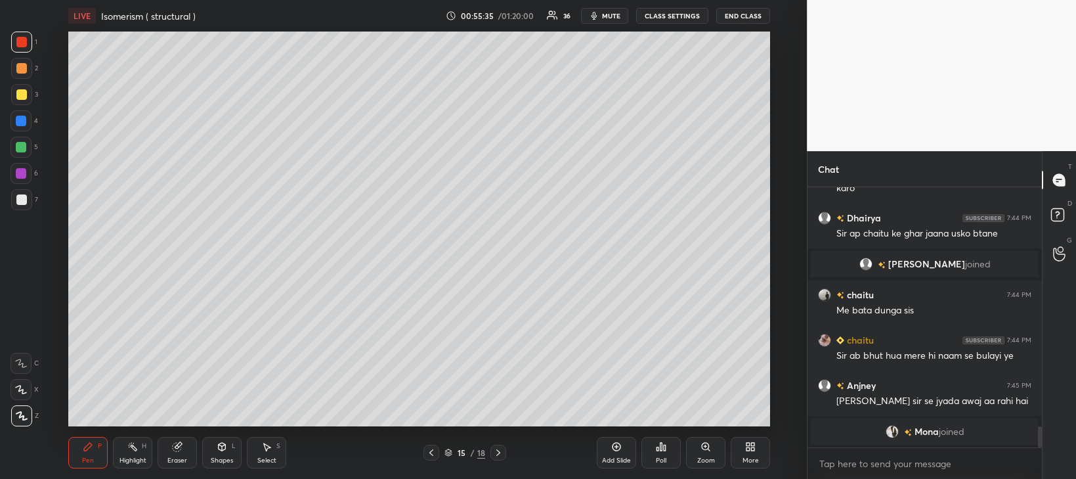
click at [17, 150] on div at bounding box center [21, 147] width 11 height 11
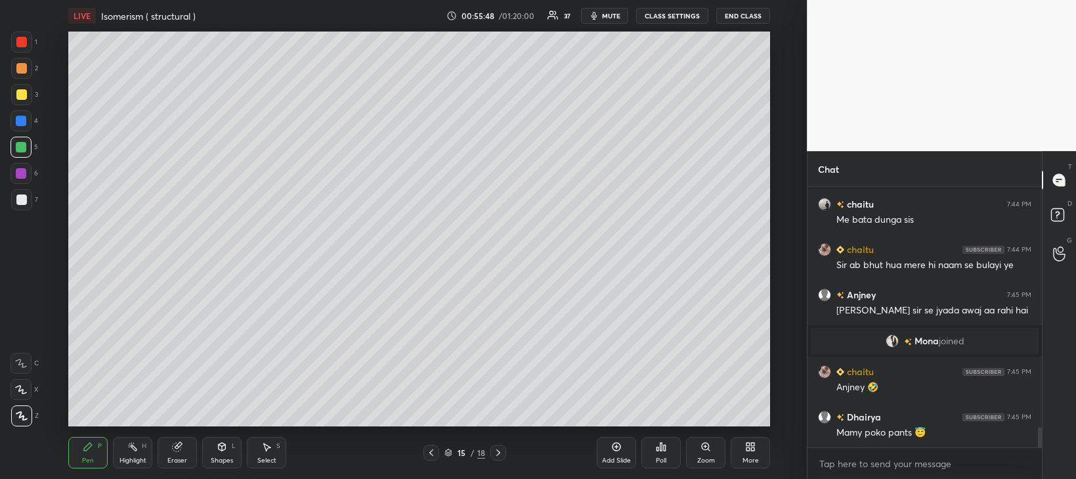
scroll to position [3109, 0]
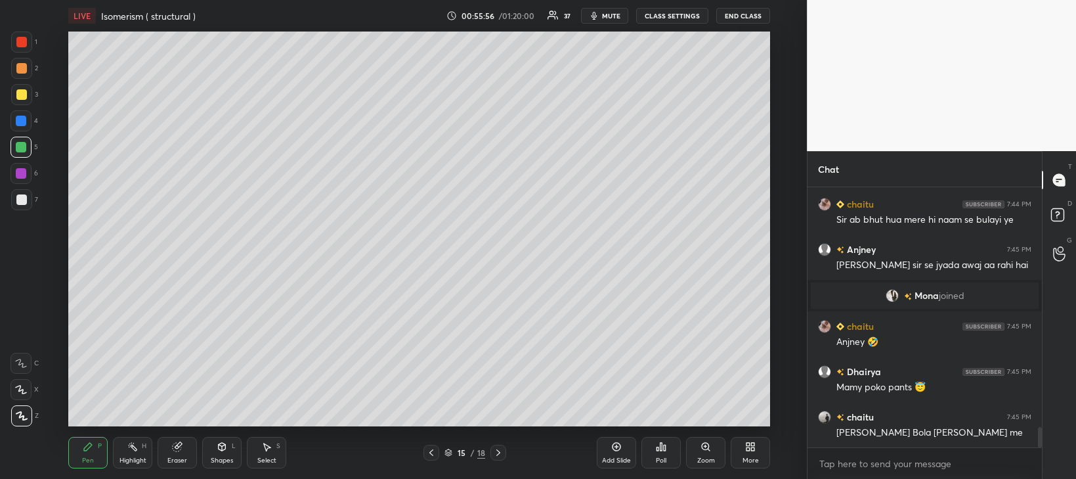
click at [624, 457] on div "Add Slide" at bounding box center [616, 460] width 29 height 7
click at [24, 204] on div at bounding box center [21, 199] width 11 height 11
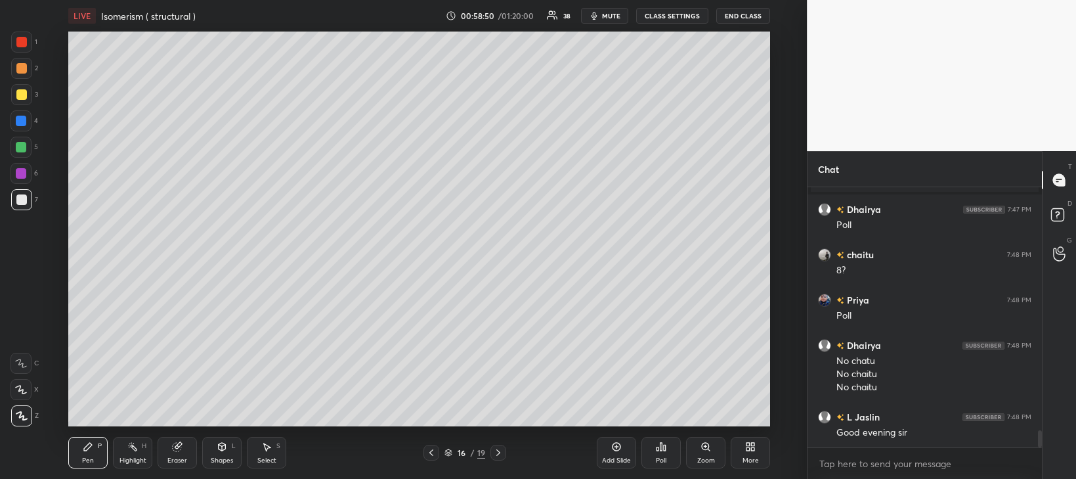
scroll to position [3693, 0]
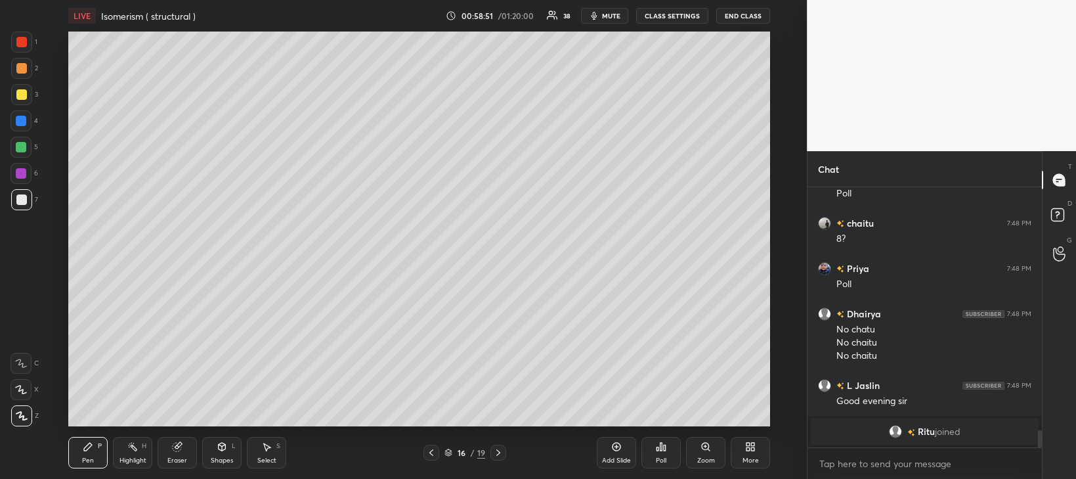
click at [657, 460] on div "Poll" at bounding box center [661, 460] width 11 height 7
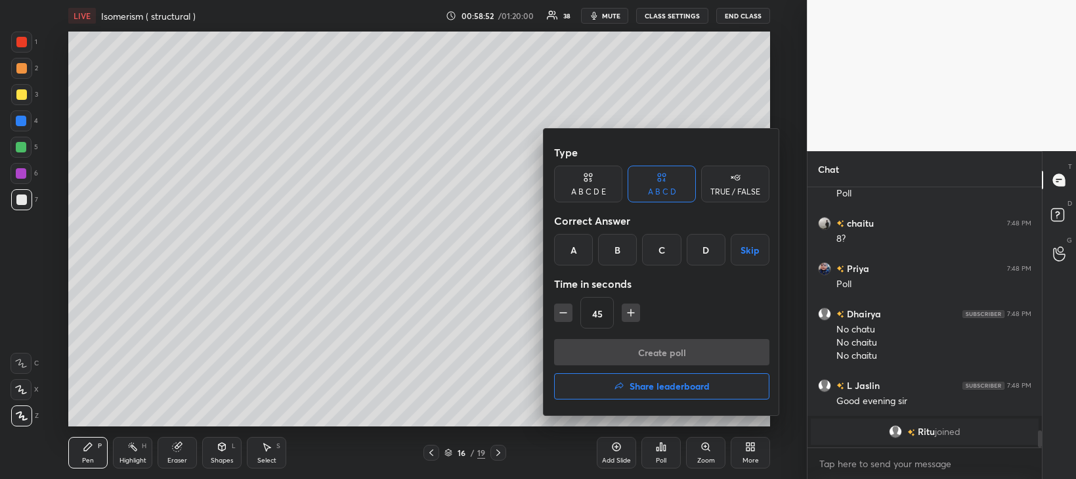
click at [618, 244] on div "B" at bounding box center [617, 250] width 39 height 32
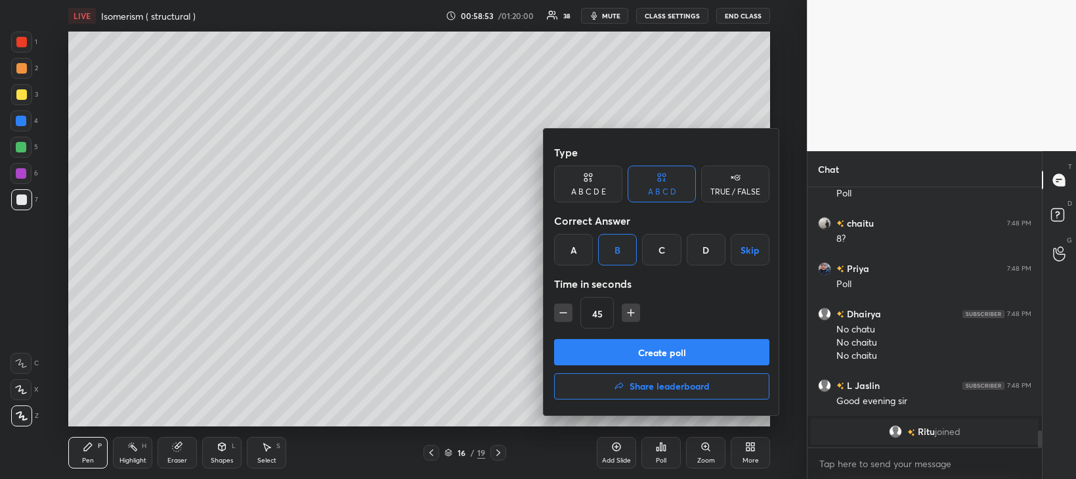
click at [705, 247] on div "D" at bounding box center [706, 250] width 39 height 32
click at [701, 357] on button "Create poll" at bounding box center [661, 352] width 215 height 26
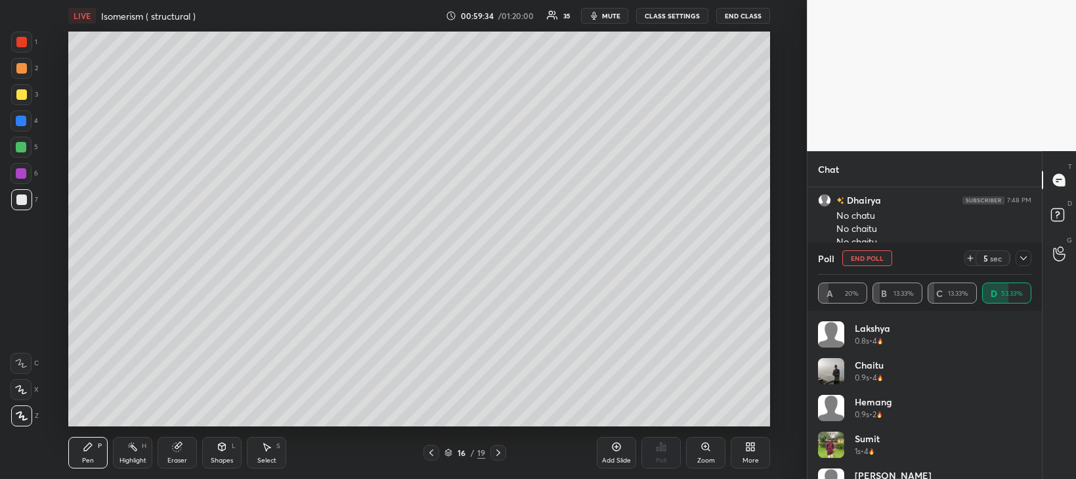
scroll to position [3741, 0]
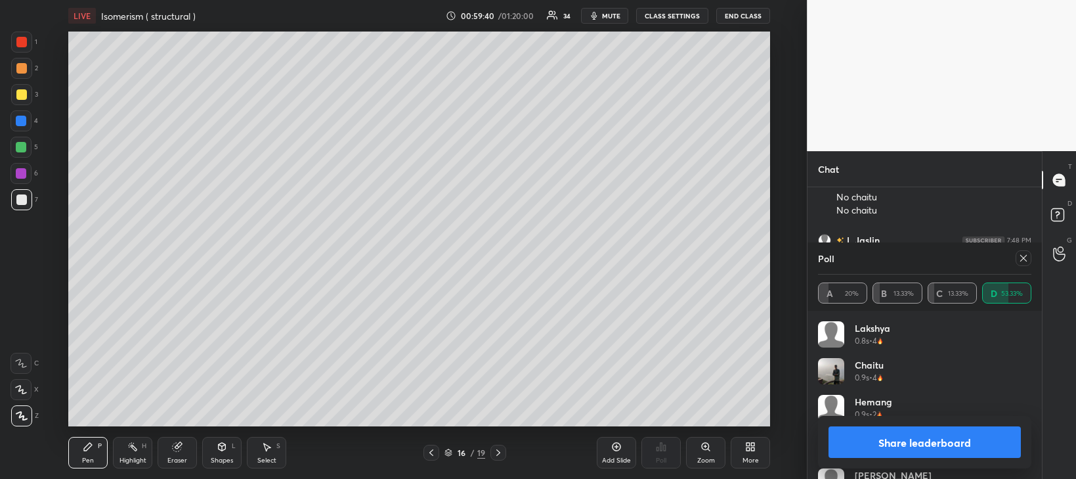
click at [927, 439] on button "Share leaderboard" at bounding box center [925, 442] width 192 height 32
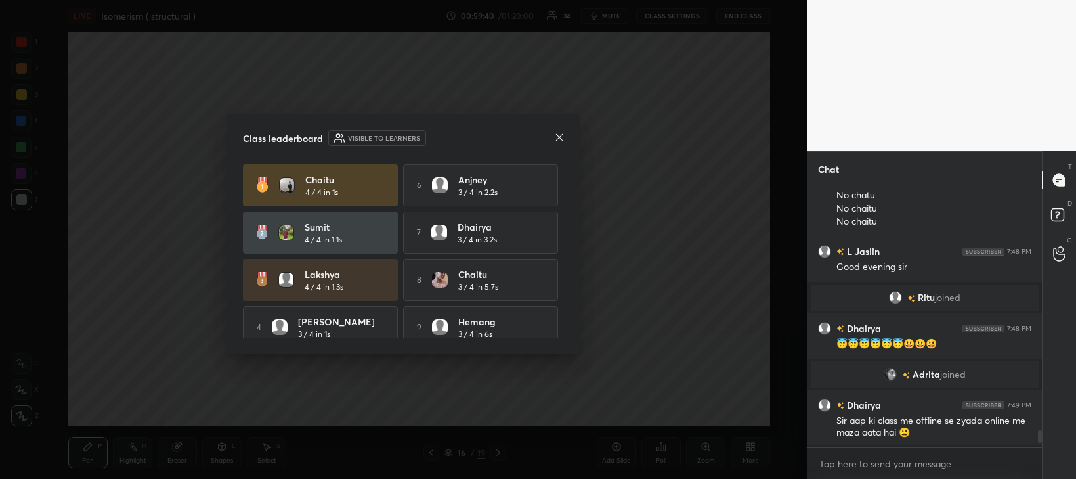
scroll to position [0, 0]
click at [563, 137] on icon at bounding box center [559, 137] width 11 height 11
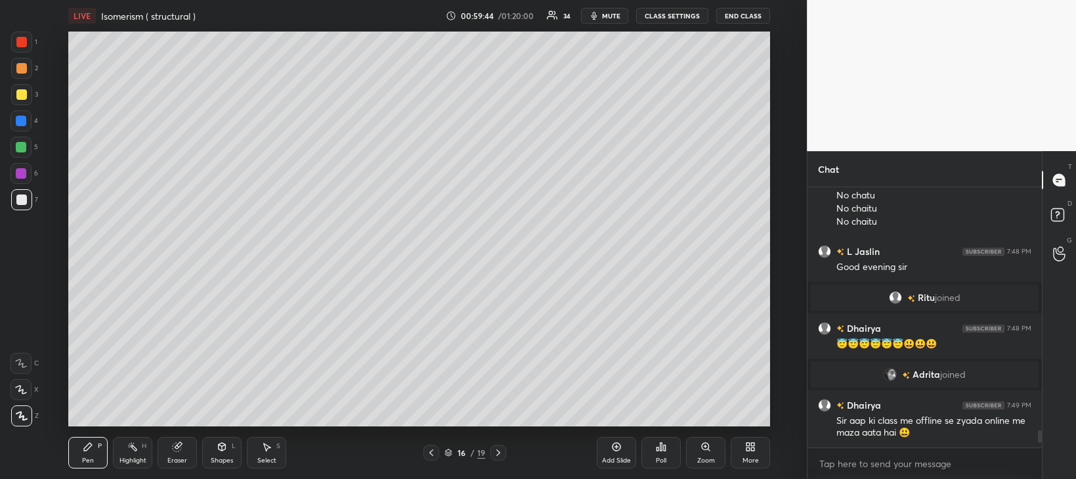
click at [22, 98] on div at bounding box center [21, 94] width 11 height 11
click at [27, 148] on div at bounding box center [21, 147] width 21 height 21
click at [21, 199] on div at bounding box center [21, 199] width 11 height 11
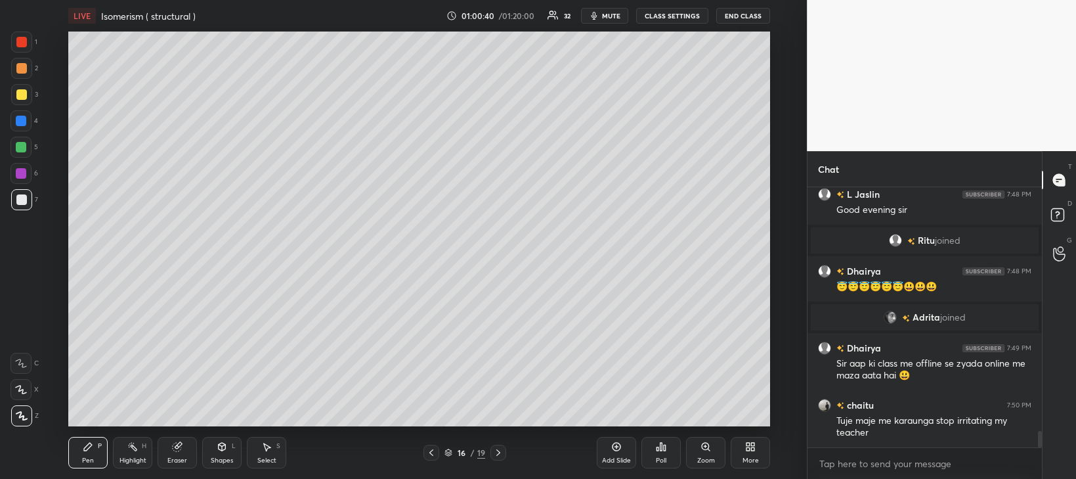
click at [22, 152] on div at bounding box center [21, 147] width 21 height 21
click at [22, 177] on div at bounding box center [21, 173] width 11 height 11
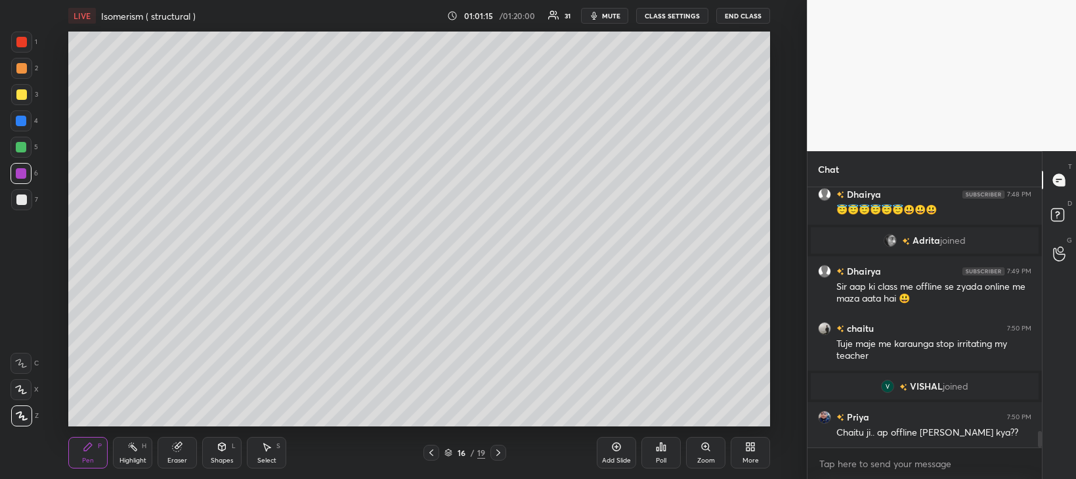
scroll to position [3884, 0]
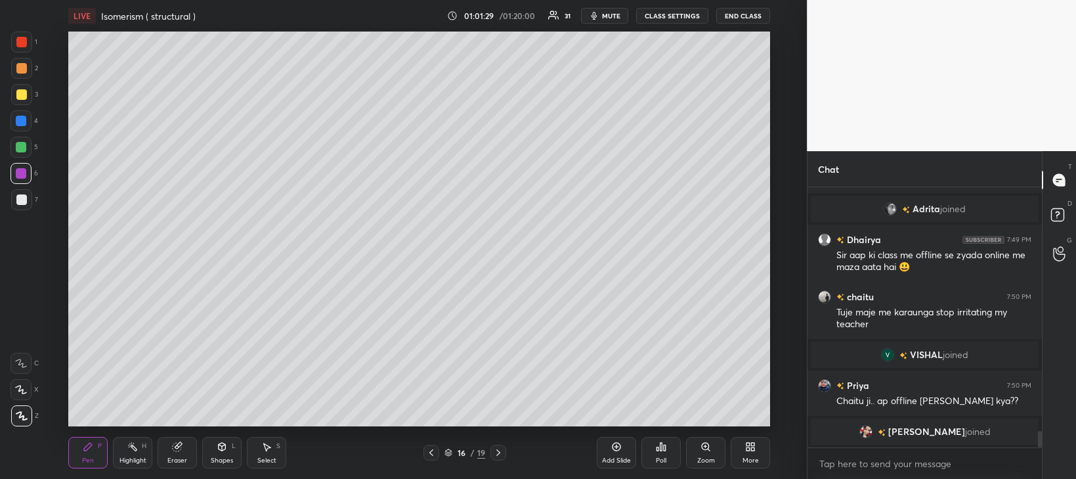
click at [616, 447] on icon at bounding box center [617, 447] width 4 height 4
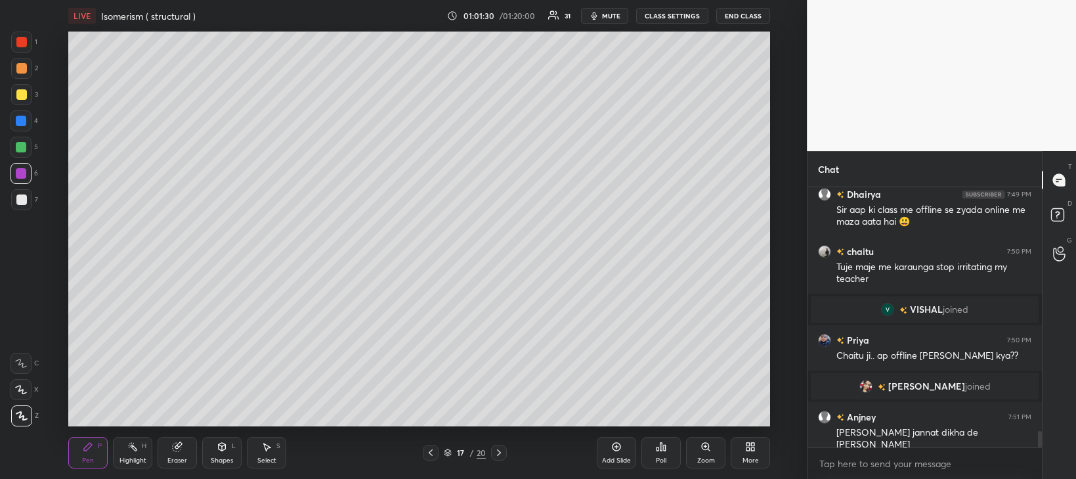
click at [20, 204] on div at bounding box center [21, 199] width 11 height 11
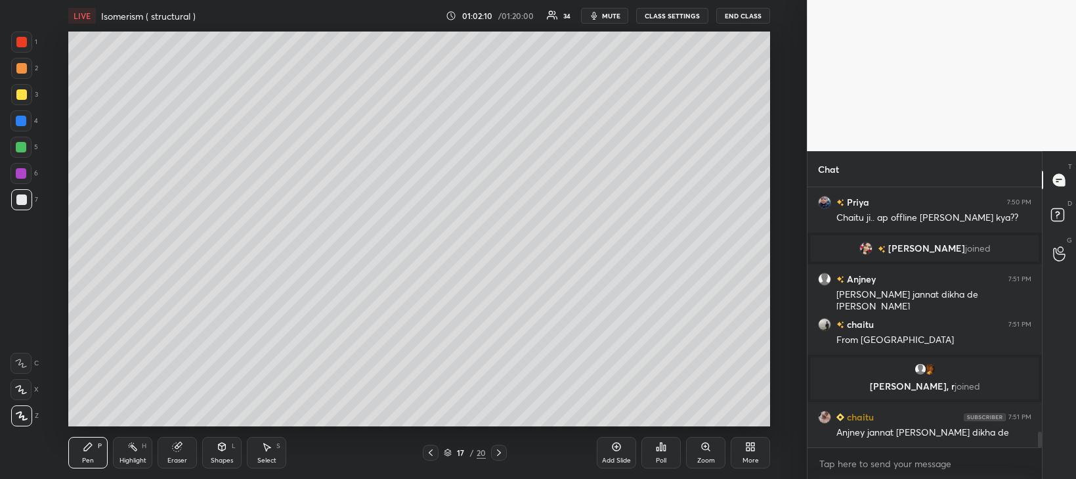
scroll to position [4019, 0]
click at [222, 458] on div "Shapes" at bounding box center [222, 460] width 22 height 7
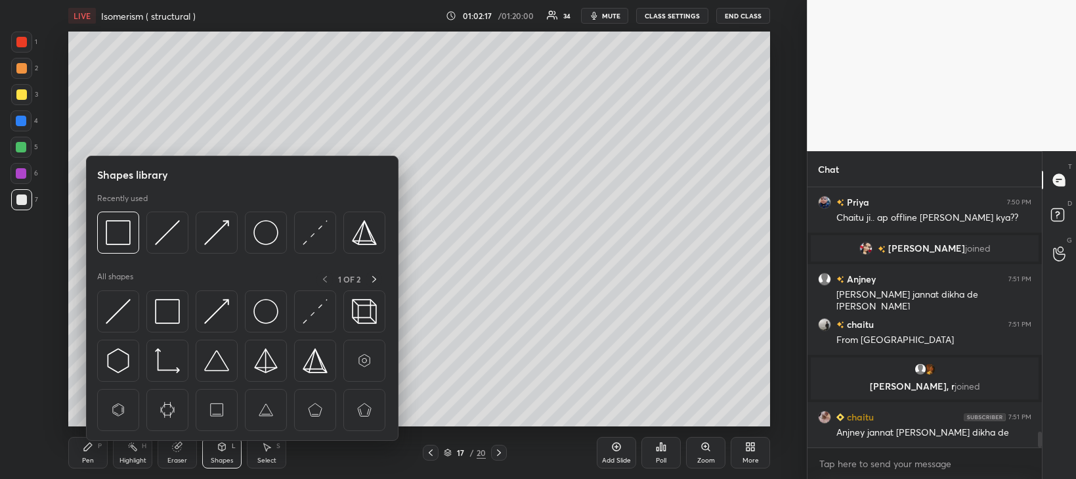
click at [181, 454] on div "Eraser" at bounding box center [177, 453] width 39 height 32
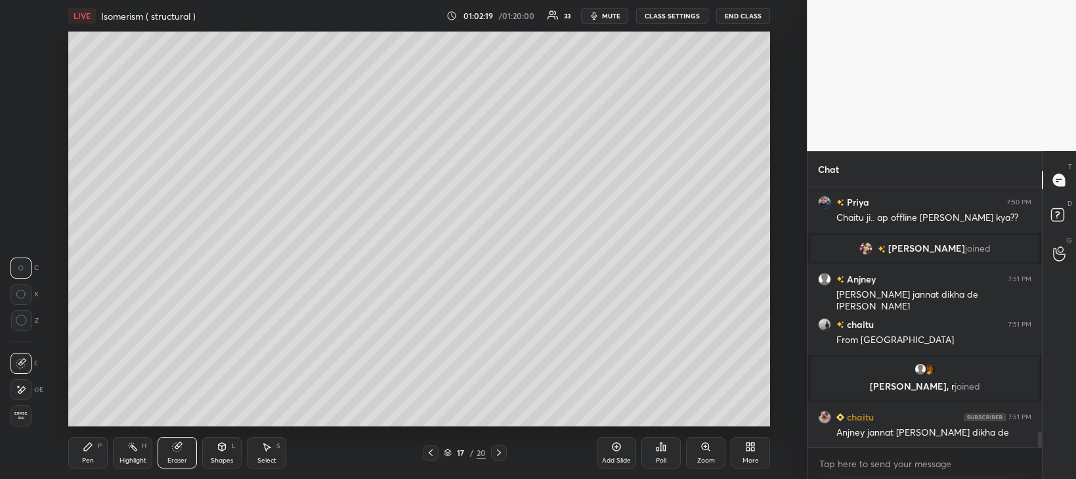
click at [95, 452] on div "Pen P" at bounding box center [87, 453] width 39 height 32
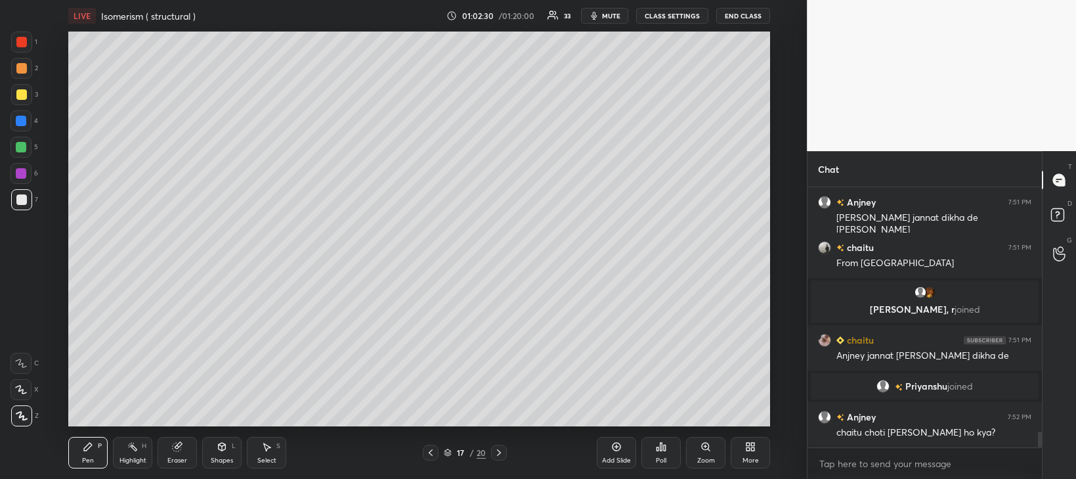
scroll to position [4127, 0]
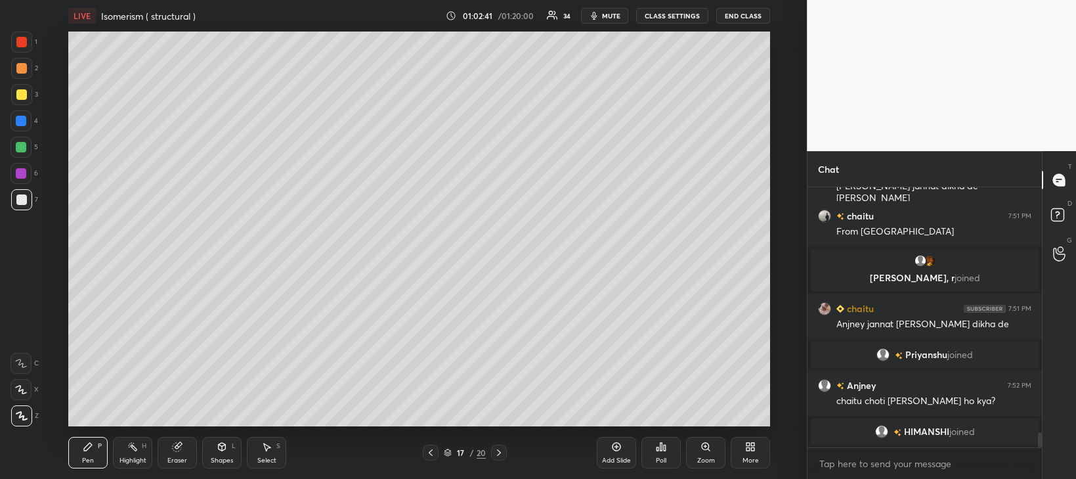
click at [669, 454] on div "Poll" at bounding box center [661, 453] width 39 height 32
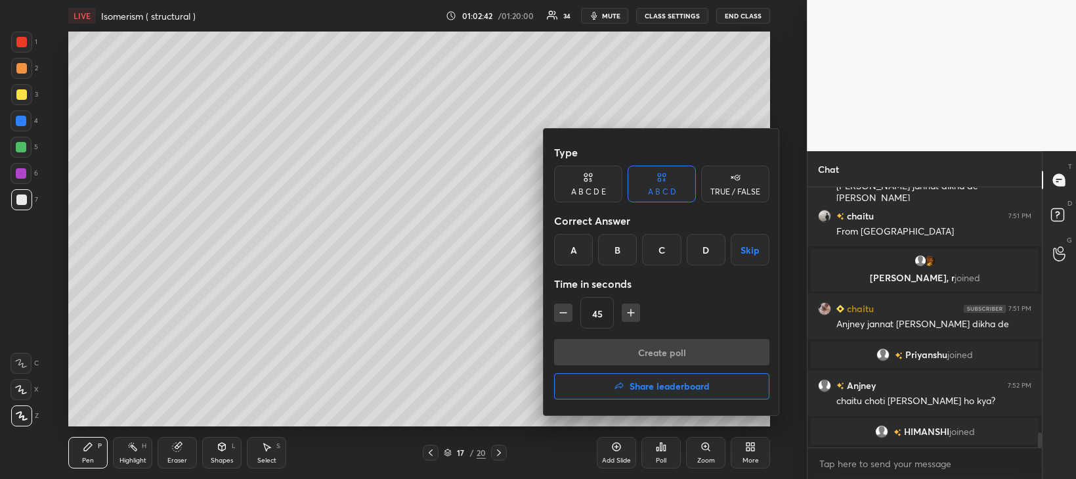
click at [706, 250] on div "D" at bounding box center [706, 250] width 39 height 32
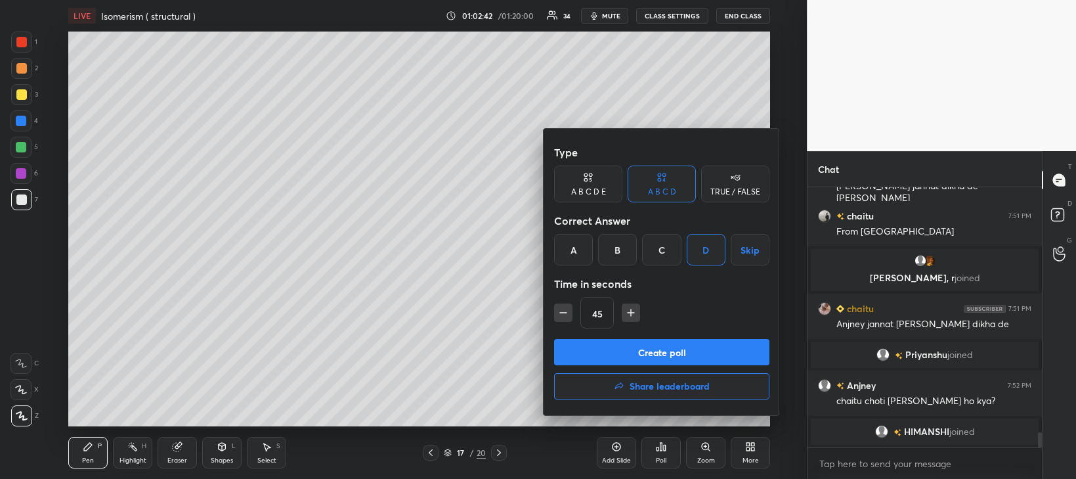
click at [719, 355] on button "Create poll" at bounding box center [661, 352] width 215 height 26
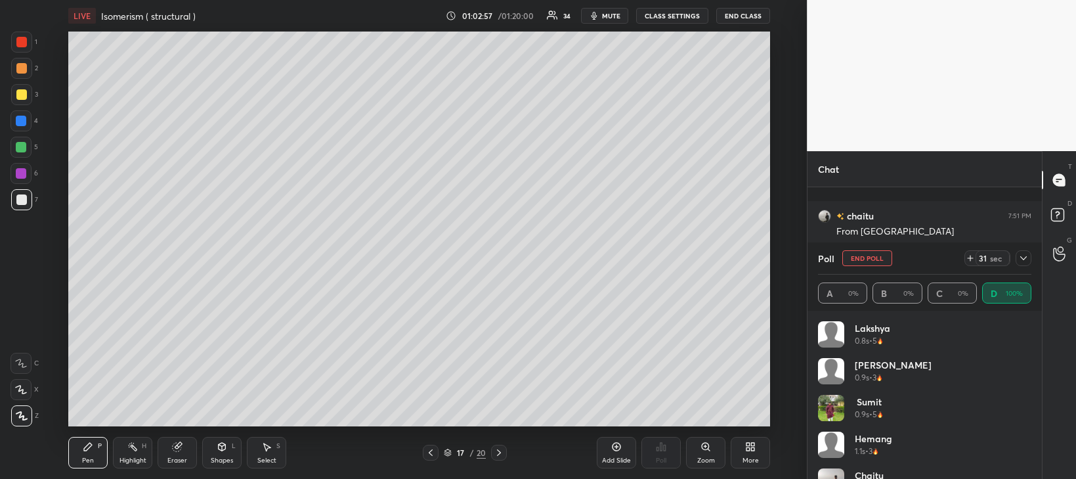
scroll to position [4211, 0]
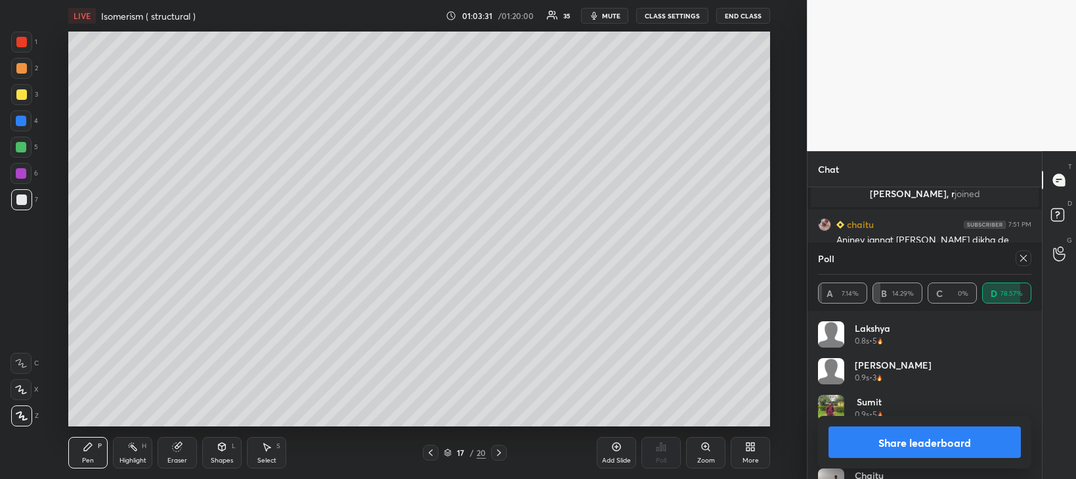
click at [876, 441] on button "Share leaderboard" at bounding box center [925, 442] width 192 height 32
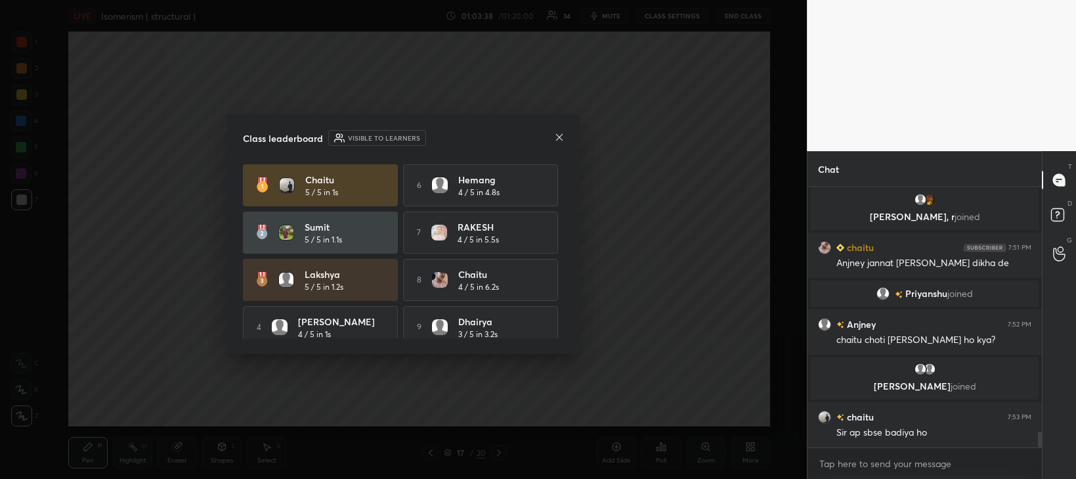
scroll to position [4113, 0]
click at [557, 138] on icon at bounding box center [559, 137] width 11 height 11
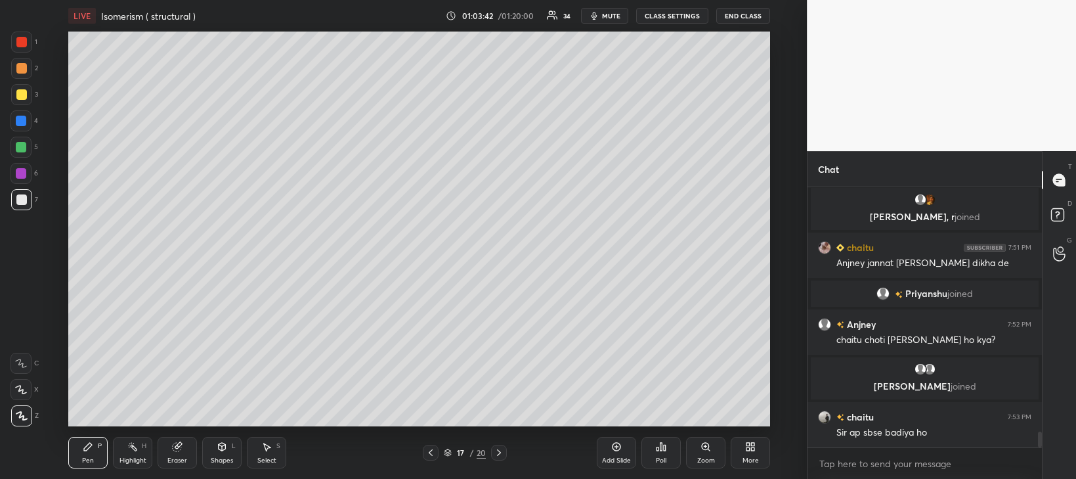
click at [26, 97] on div at bounding box center [21, 94] width 11 height 11
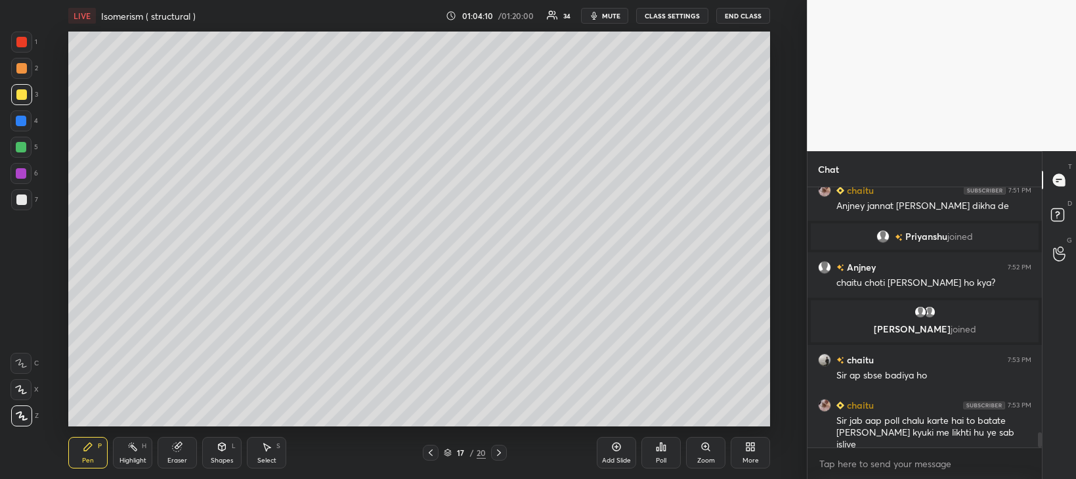
click at [23, 148] on div at bounding box center [21, 147] width 11 height 11
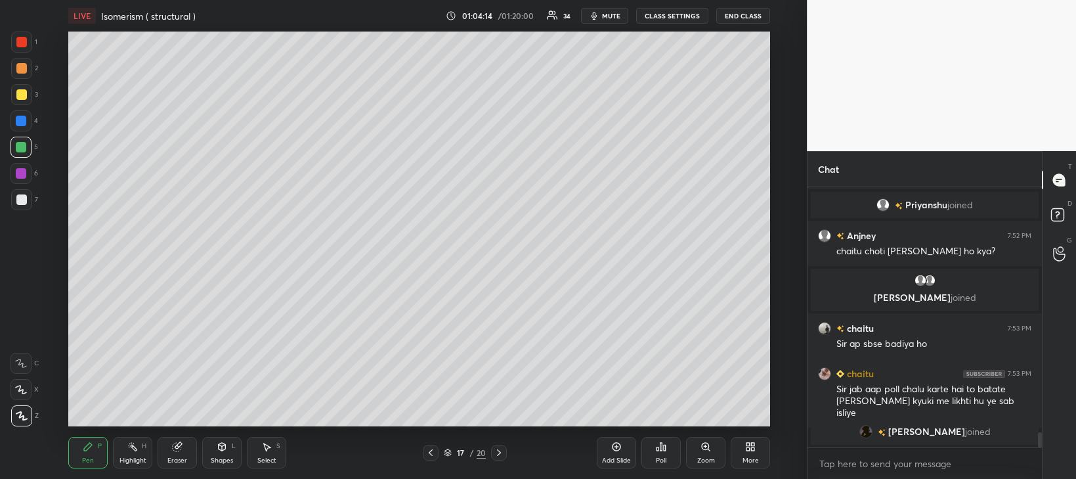
scroll to position [4235, 0]
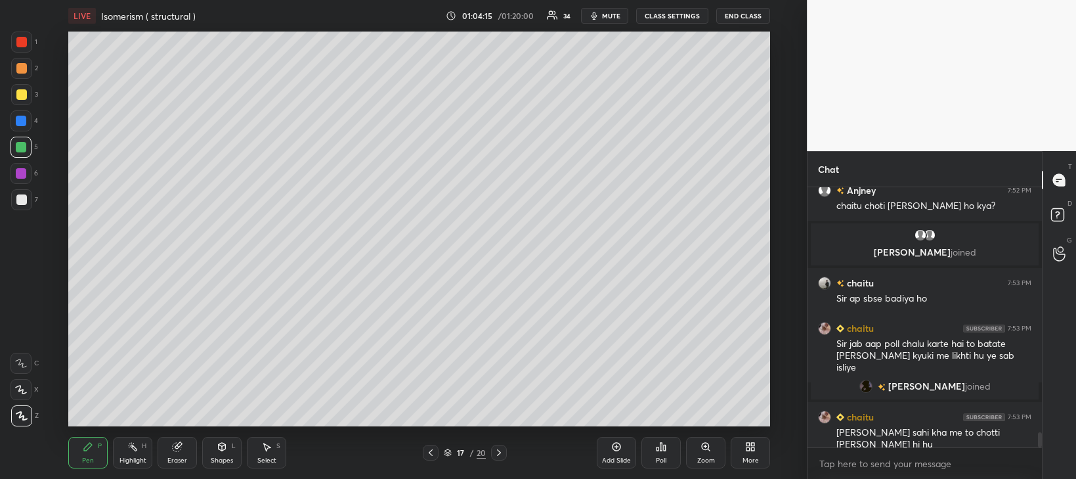
click at [23, 174] on div at bounding box center [21, 173] width 11 height 11
click at [22, 120] on div at bounding box center [21, 121] width 11 height 11
click at [24, 202] on div at bounding box center [21, 199] width 11 height 11
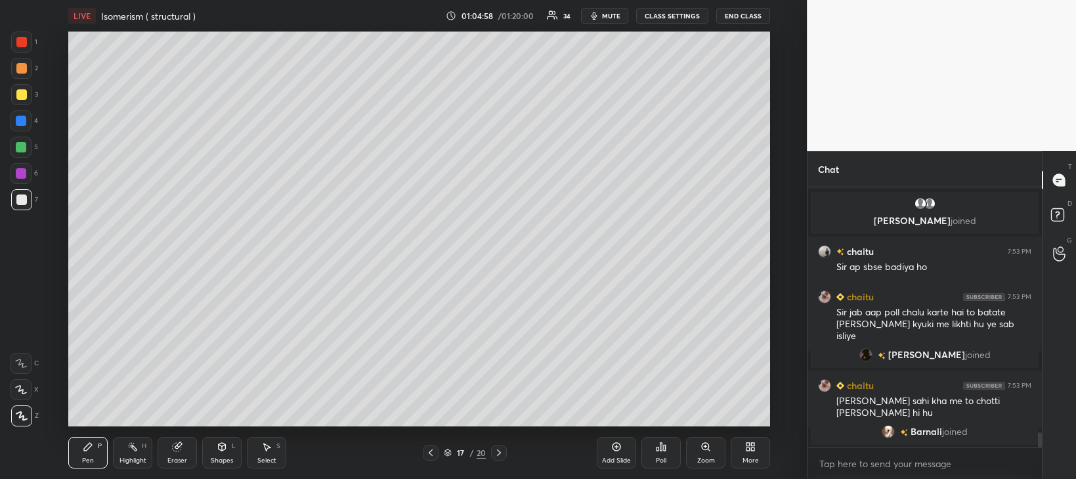
click at [20, 148] on div at bounding box center [21, 147] width 11 height 11
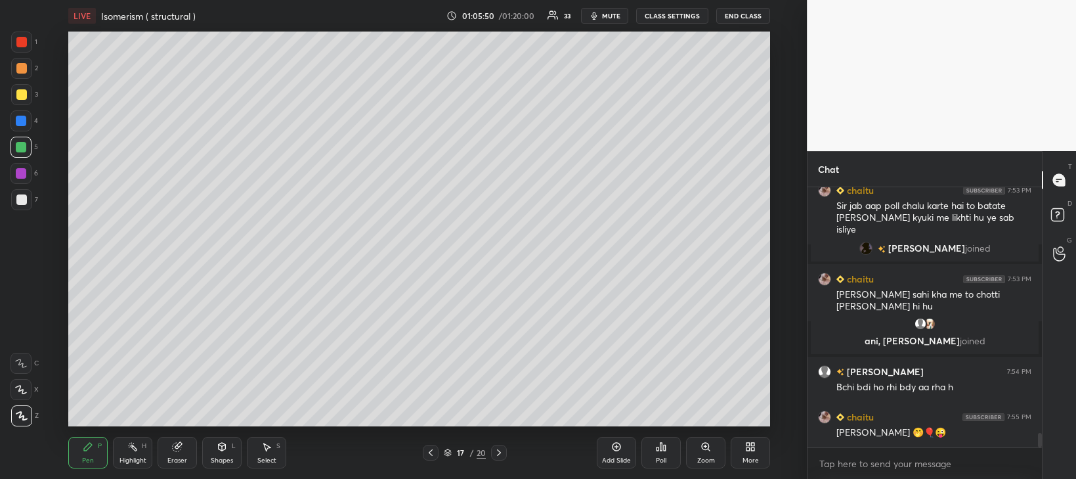
scroll to position [4393, 0]
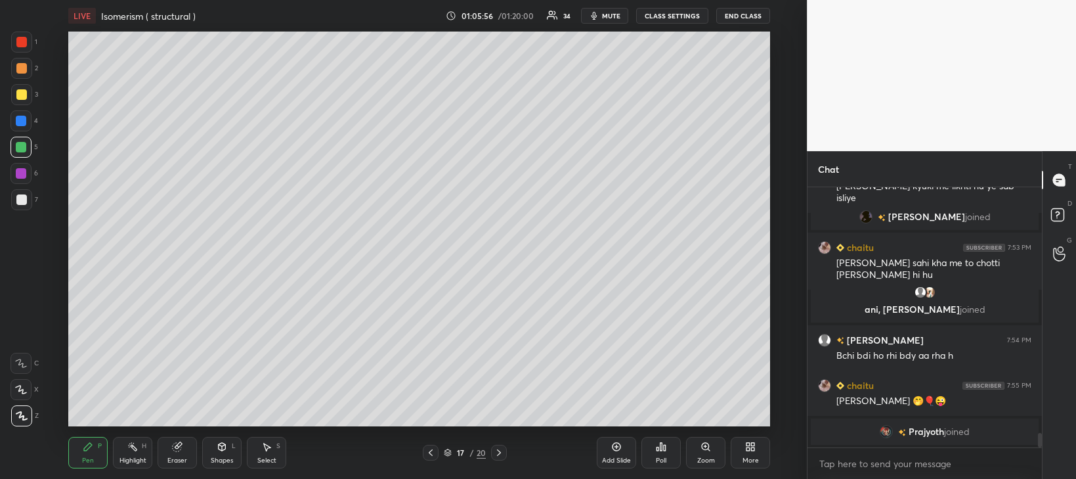
click at [623, 457] on div "Add Slide" at bounding box center [616, 460] width 29 height 7
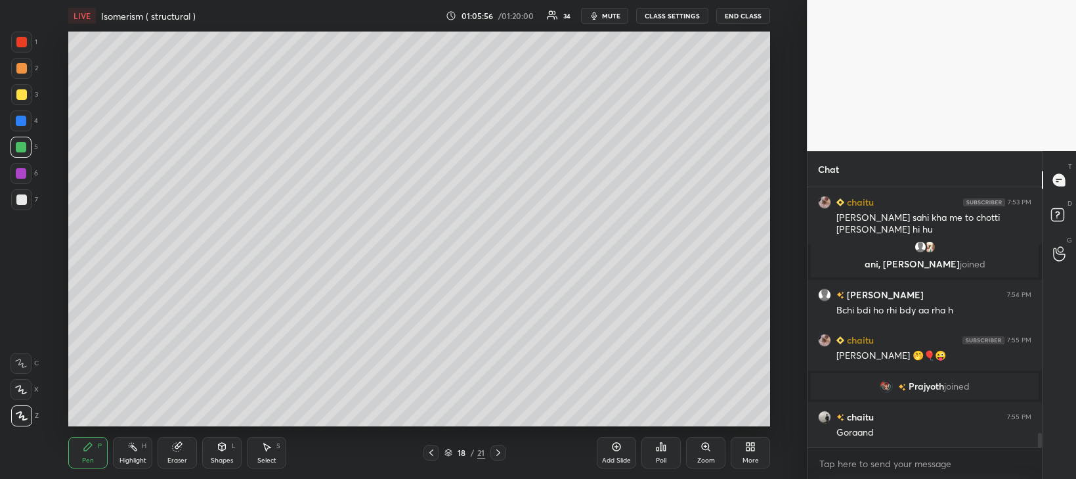
scroll to position [4393, 0]
click at [22, 202] on div at bounding box center [21, 199] width 11 height 11
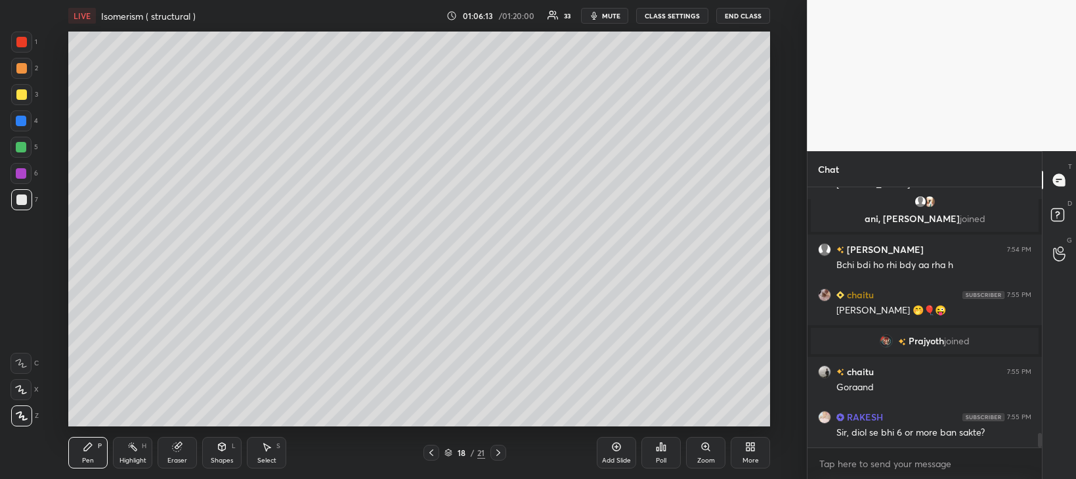
click at [21, 98] on div at bounding box center [21, 94] width 11 height 11
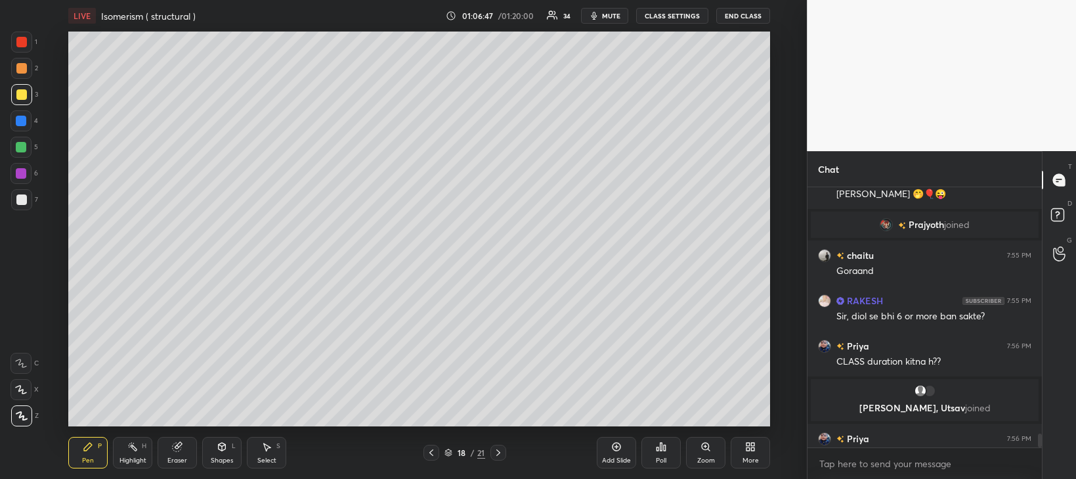
scroll to position [4552, 0]
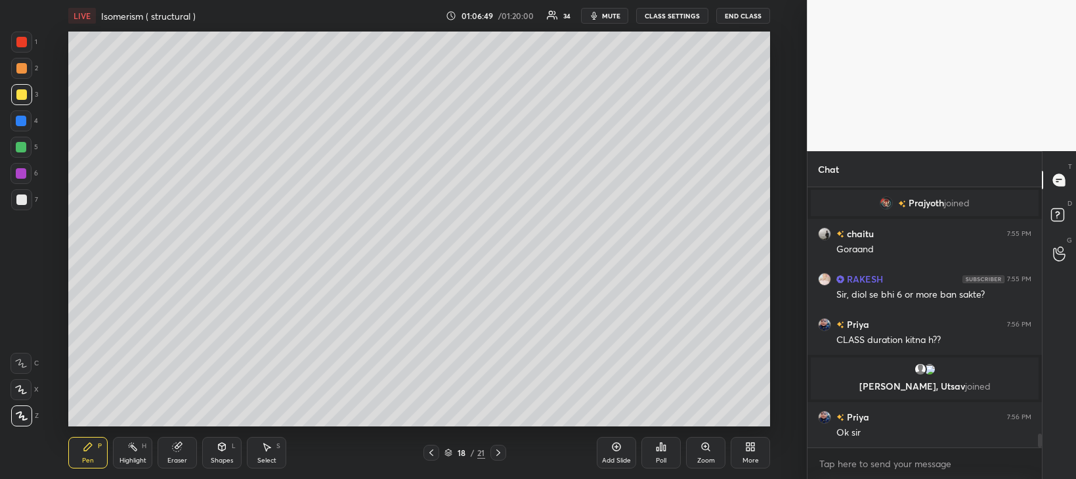
click at [22, 198] on div at bounding box center [21, 199] width 11 height 11
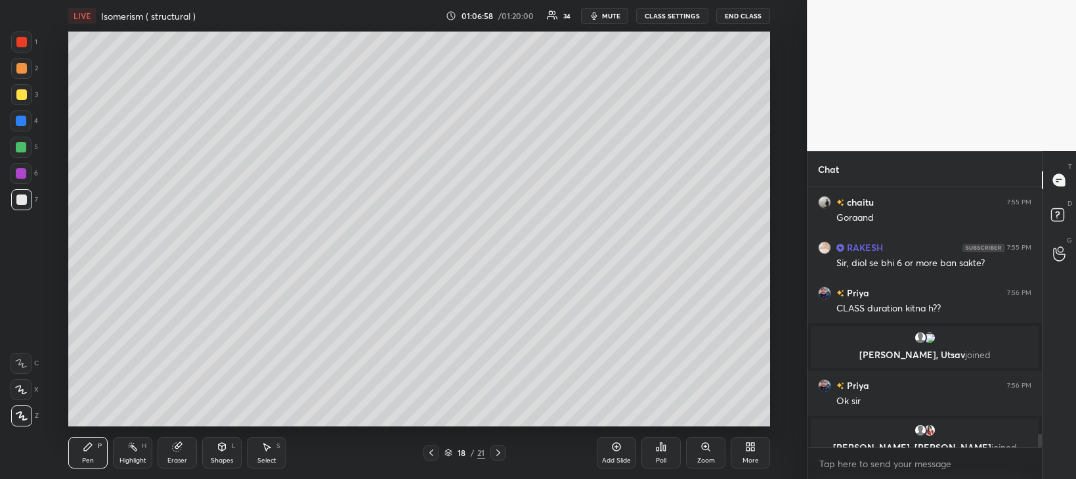
scroll to position [4599, 0]
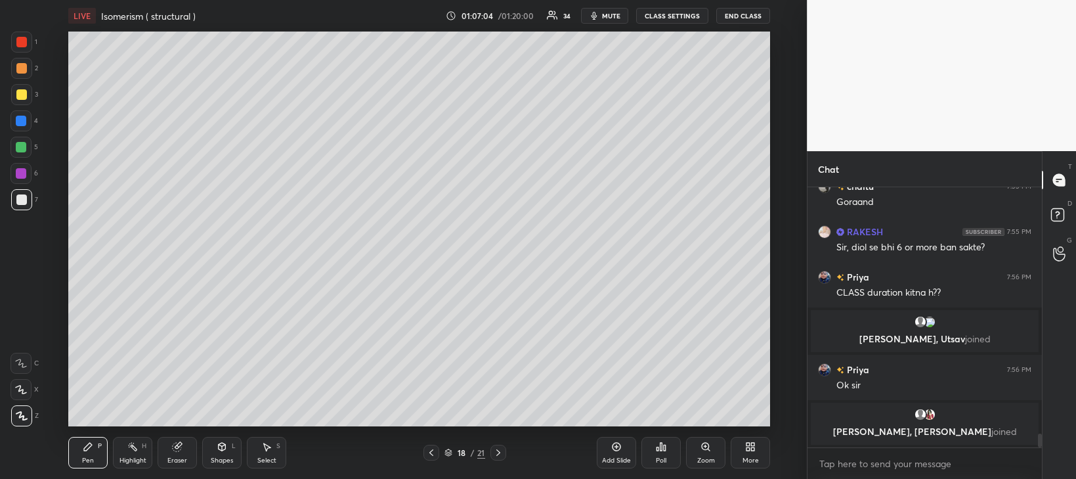
click at [19, 96] on div at bounding box center [21, 94] width 11 height 11
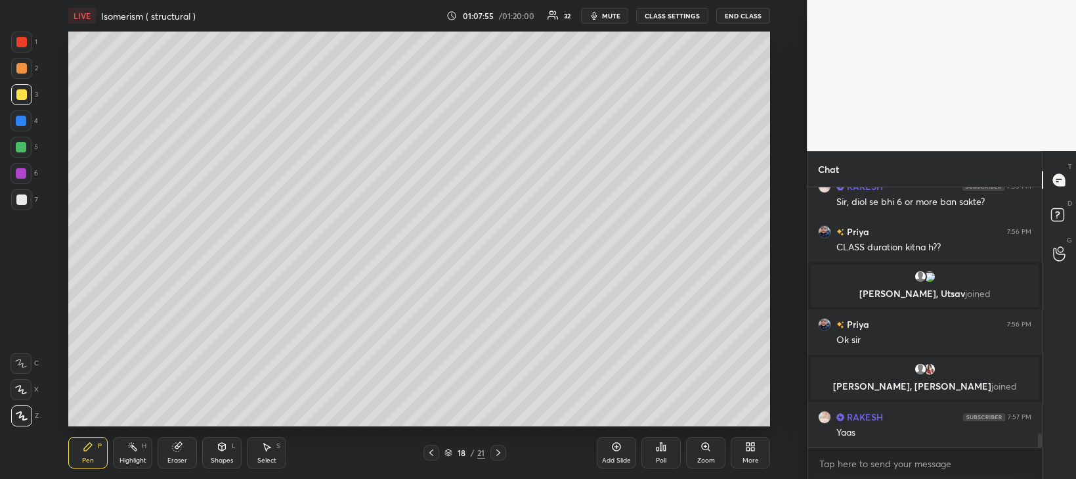
click at [21, 148] on div at bounding box center [21, 147] width 11 height 11
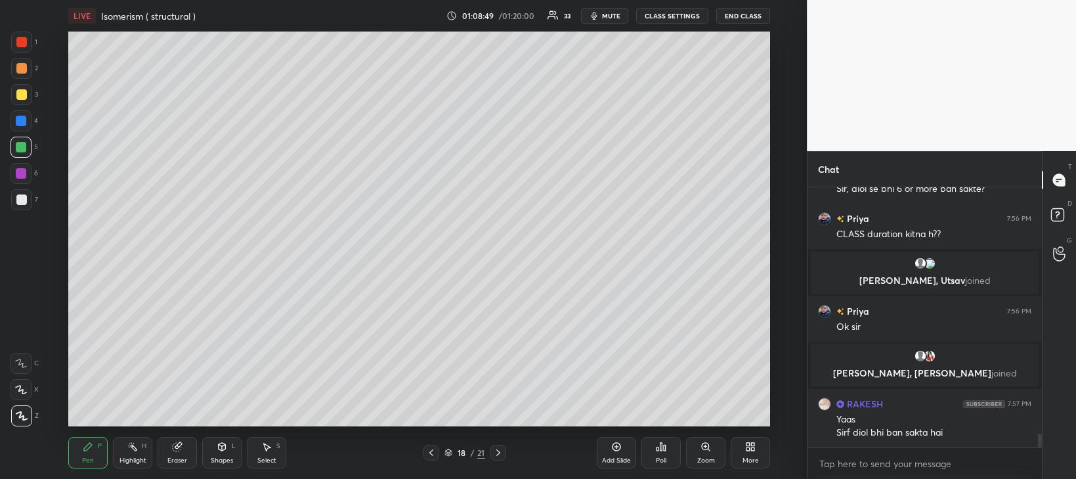
scroll to position [4662, 0]
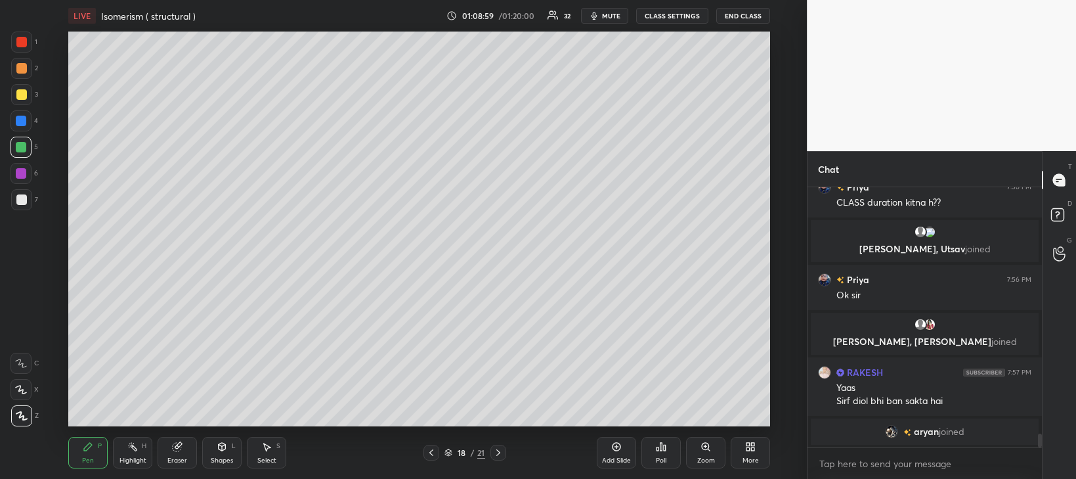
click at [17, 199] on div at bounding box center [21, 199] width 11 height 11
click at [618, 449] on icon at bounding box center [616, 446] width 11 height 11
click at [24, 204] on div at bounding box center [21, 199] width 11 height 11
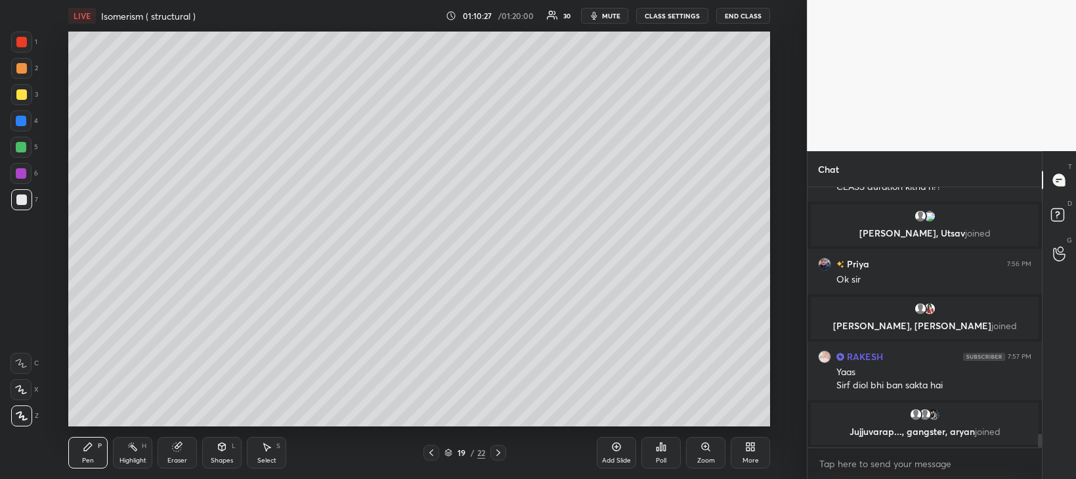
click at [22, 146] on div at bounding box center [21, 147] width 11 height 11
click at [627, 451] on div "Add Slide" at bounding box center [616, 453] width 39 height 32
click at [19, 95] on div at bounding box center [21, 94] width 11 height 11
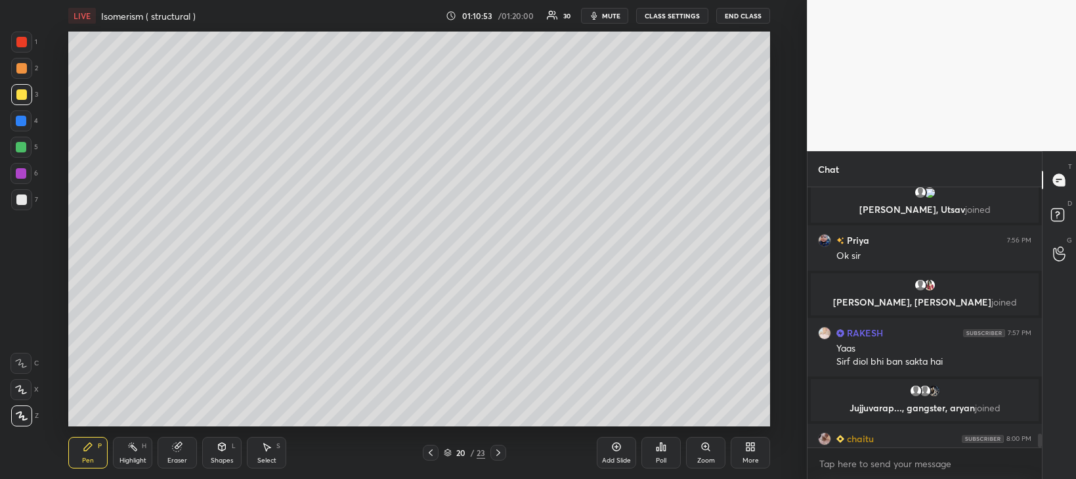
scroll to position [4700, 0]
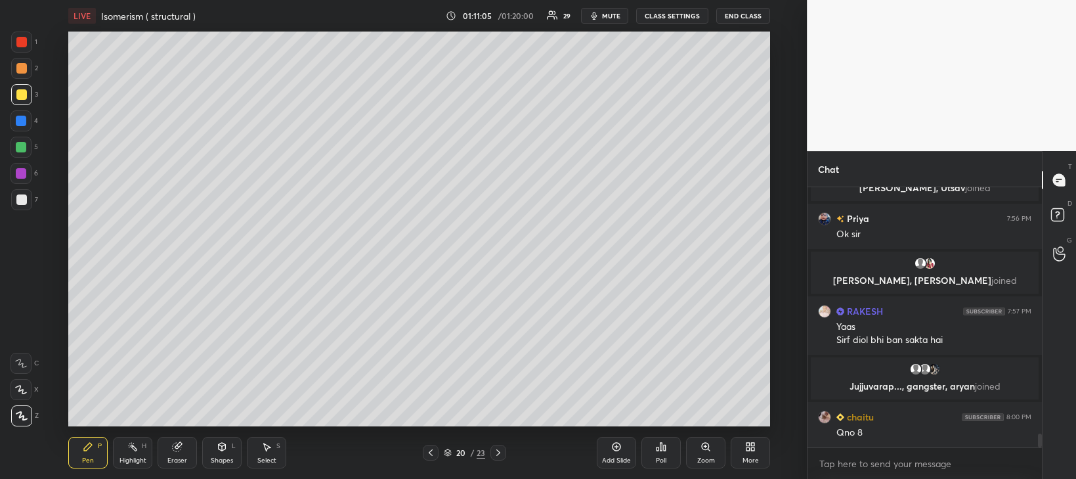
click at [20, 200] on div at bounding box center [21, 199] width 11 height 11
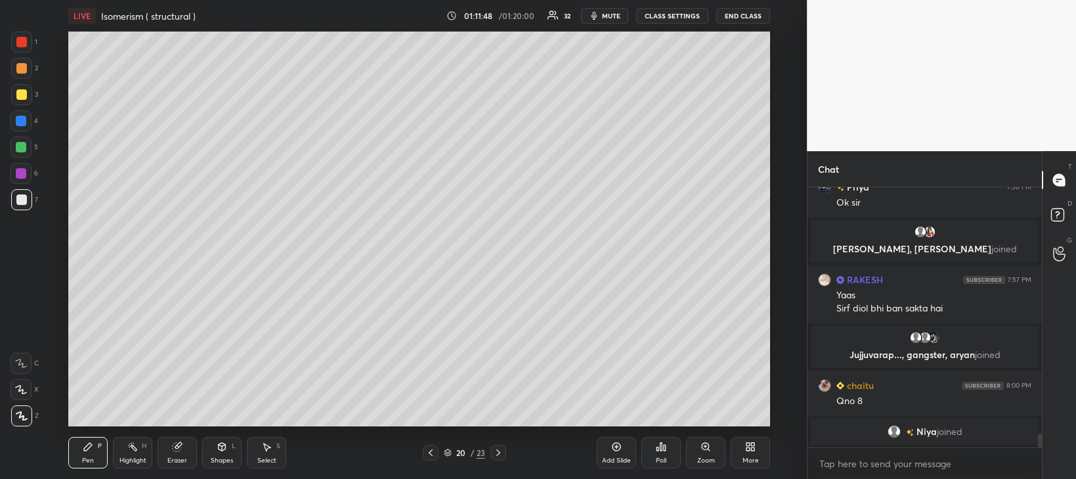
click at [183, 459] on div "Eraser" at bounding box center [177, 460] width 20 height 7
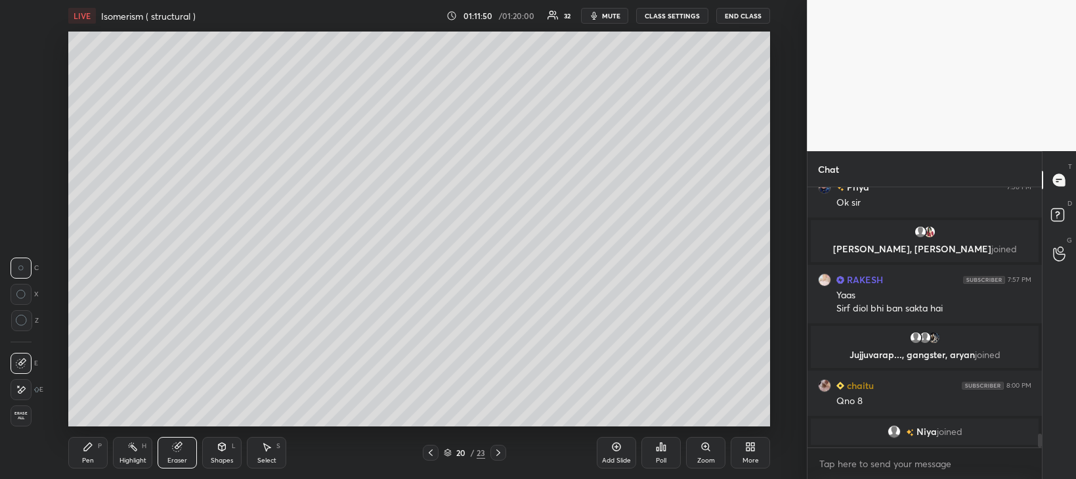
click at [97, 457] on div "Pen P" at bounding box center [87, 453] width 39 height 32
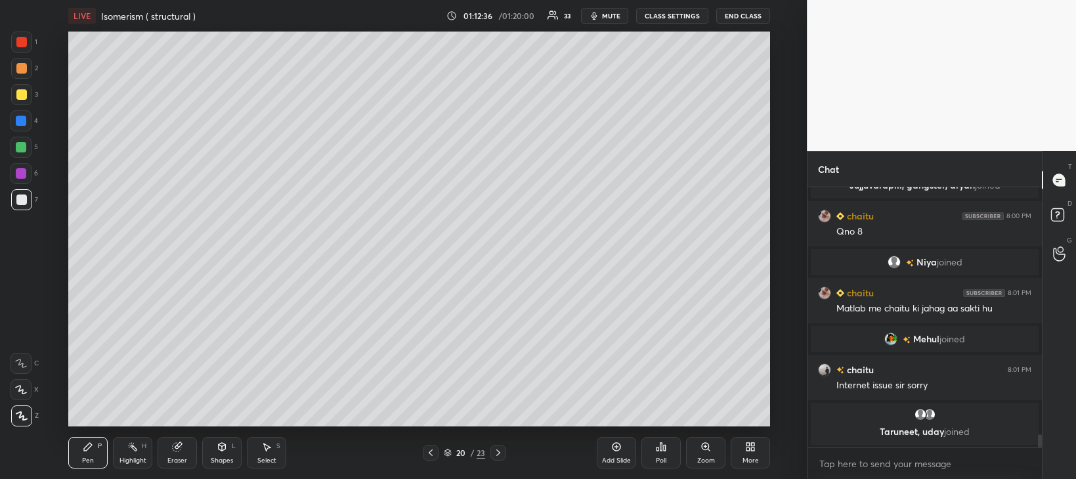
scroll to position [4884, 0]
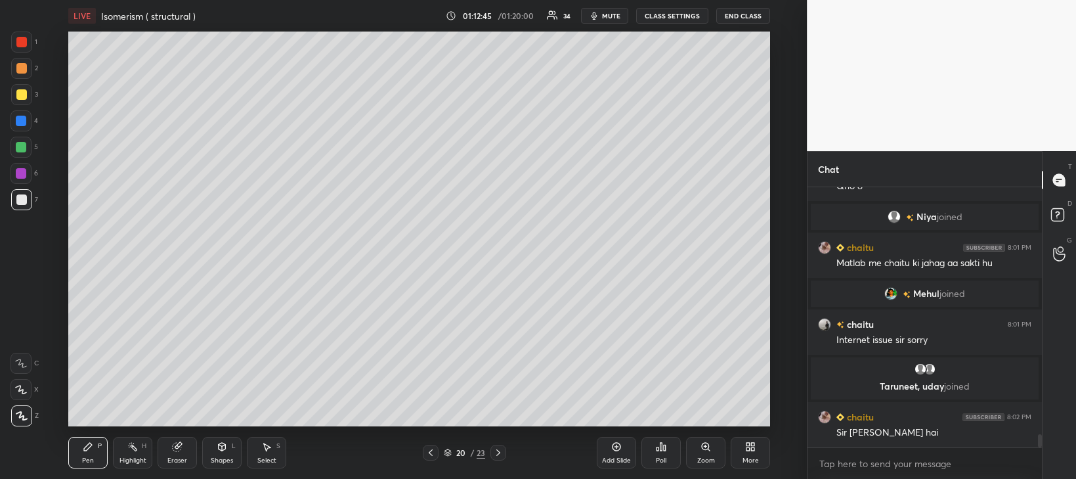
click at [657, 449] on icon at bounding box center [658, 448] width 2 height 3
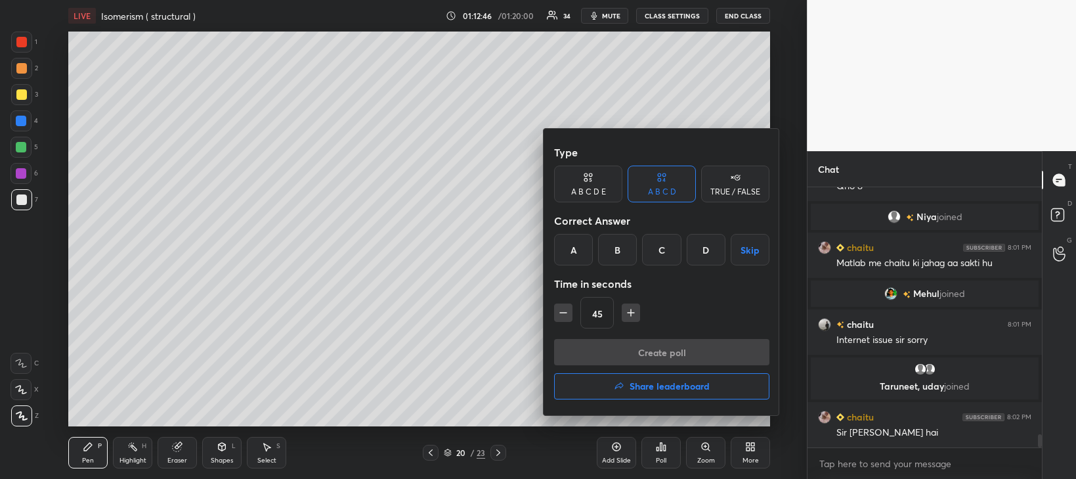
click at [703, 246] on div "D" at bounding box center [706, 250] width 39 height 32
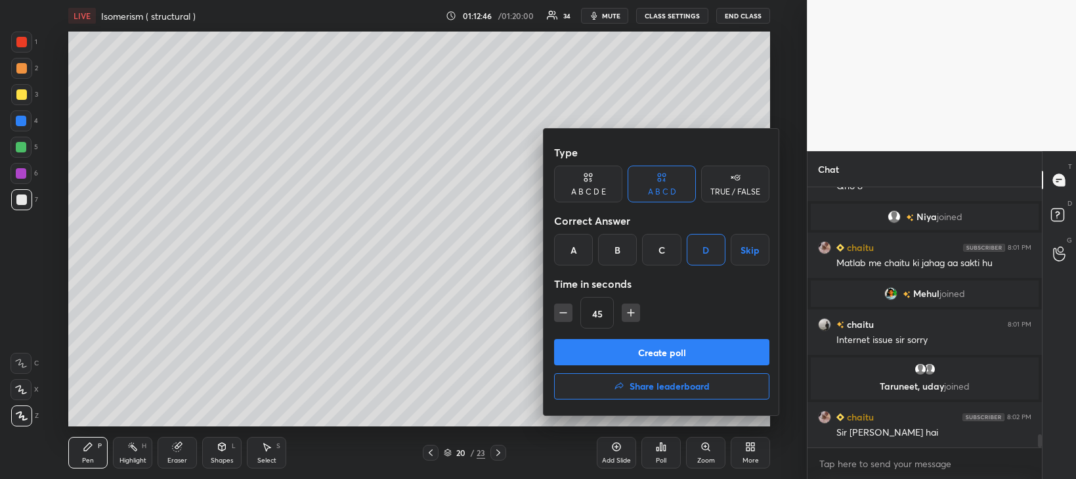
click at [699, 355] on button "Create poll" at bounding box center [661, 352] width 215 height 26
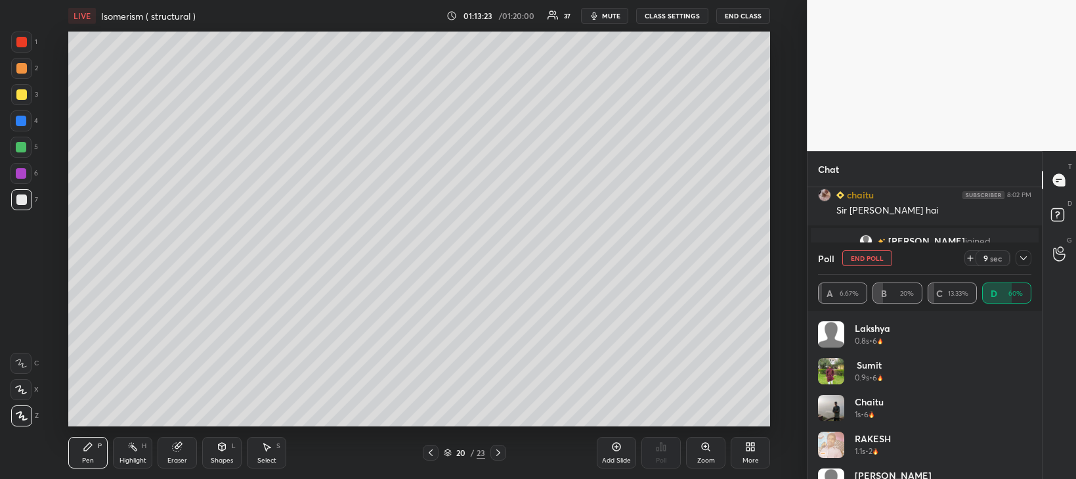
scroll to position [5087, 0]
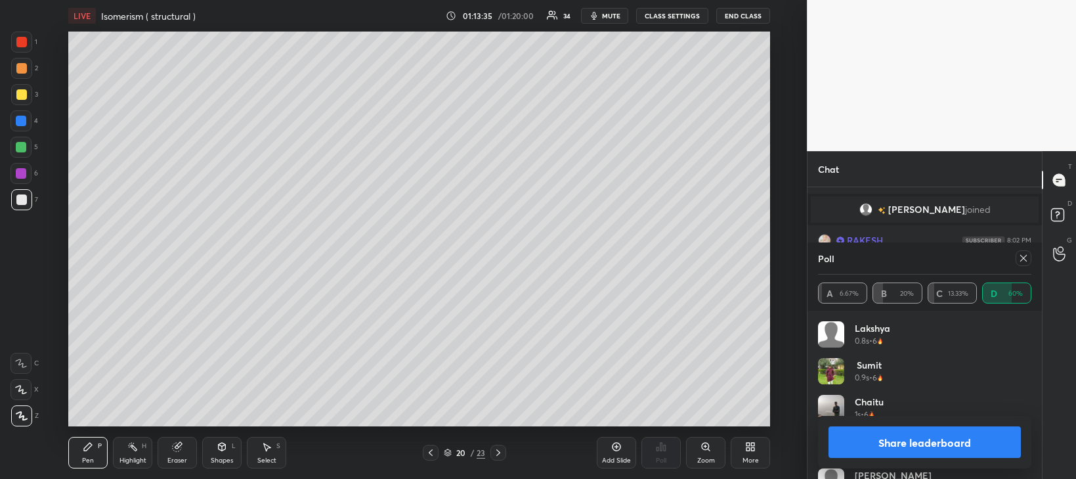
click at [893, 436] on button "Share leaderboard" at bounding box center [925, 442] width 192 height 32
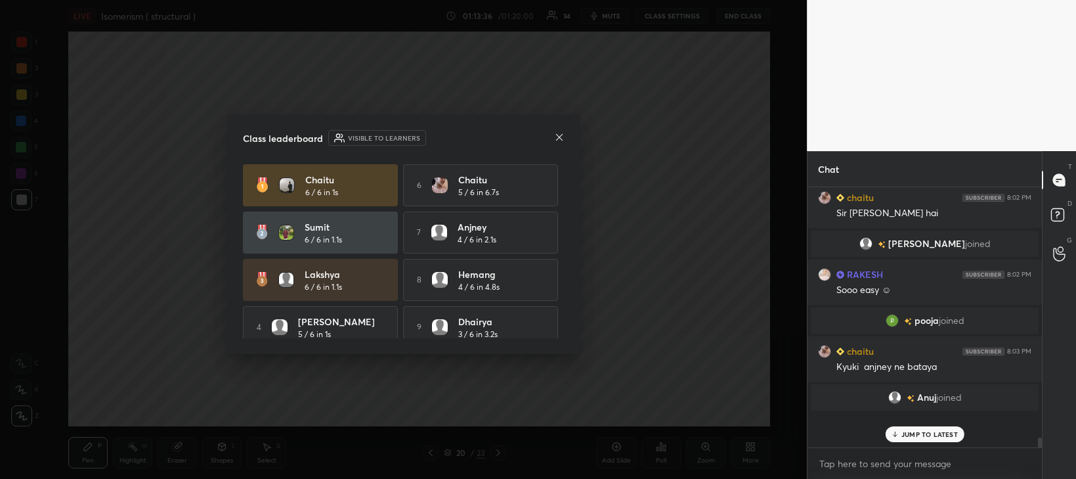
scroll to position [5018, 0]
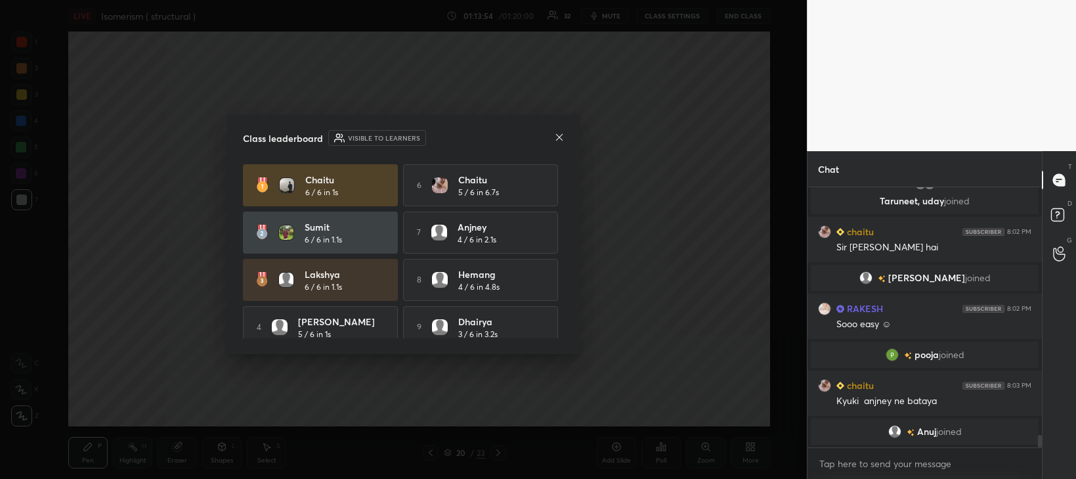
click at [560, 137] on icon at bounding box center [559, 137] width 11 height 11
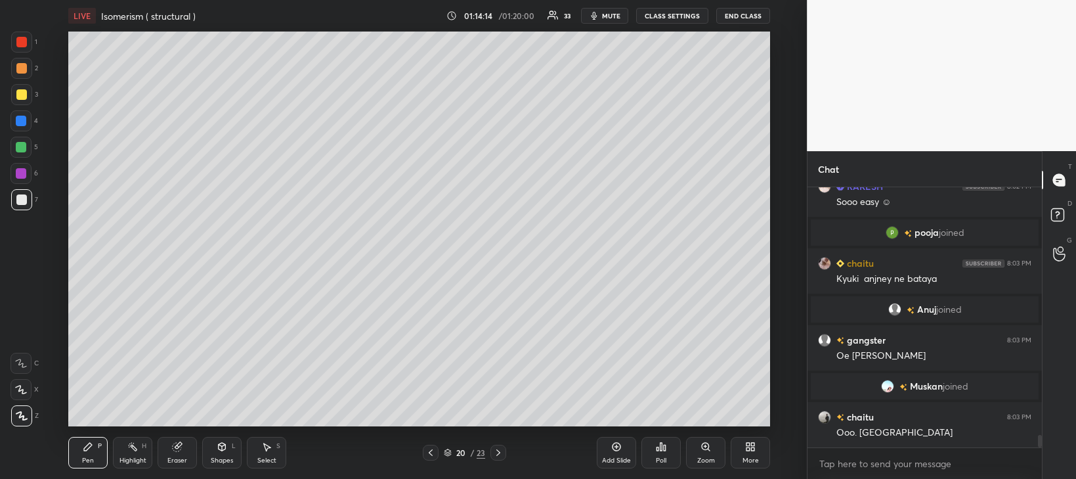
scroll to position [5161, 0]
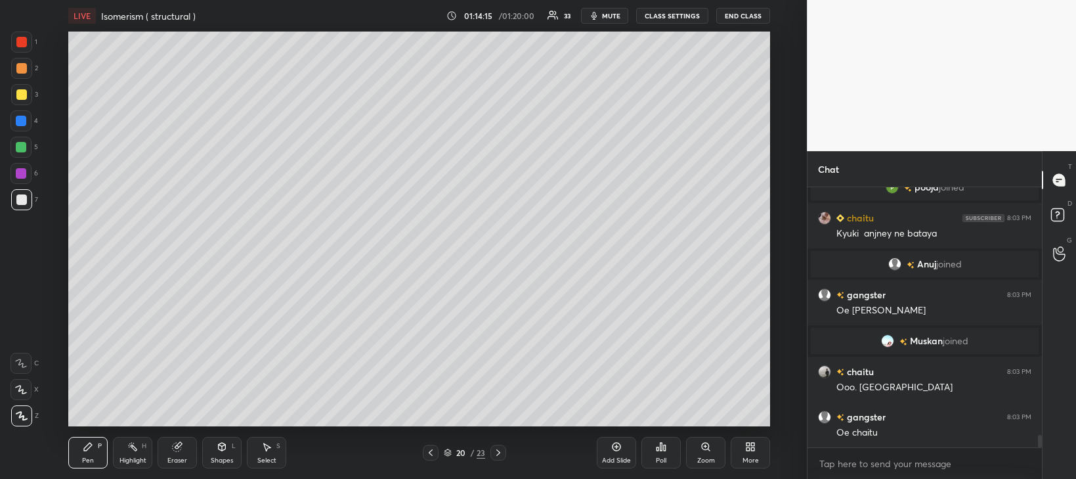
click at [20, 146] on div at bounding box center [21, 147] width 11 height 11
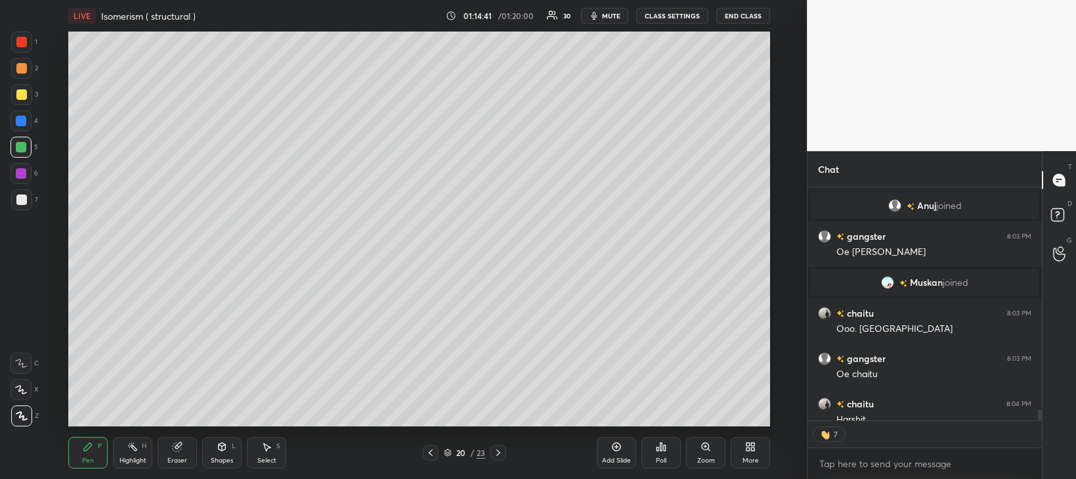
scroll to position [5292, 0]
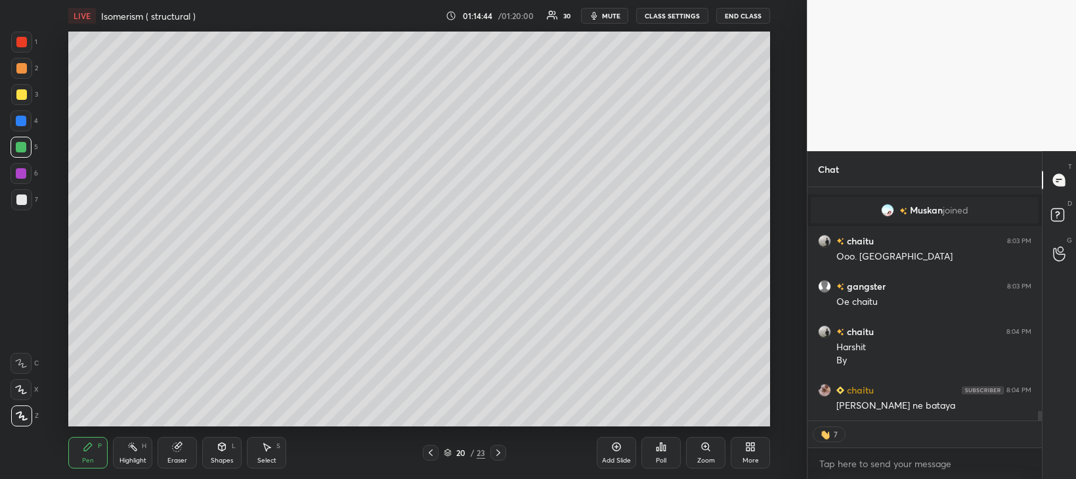
click at [609, 16] on span "mute" at bounding box center [611, 15] width 18 height 9
type textarea "x"
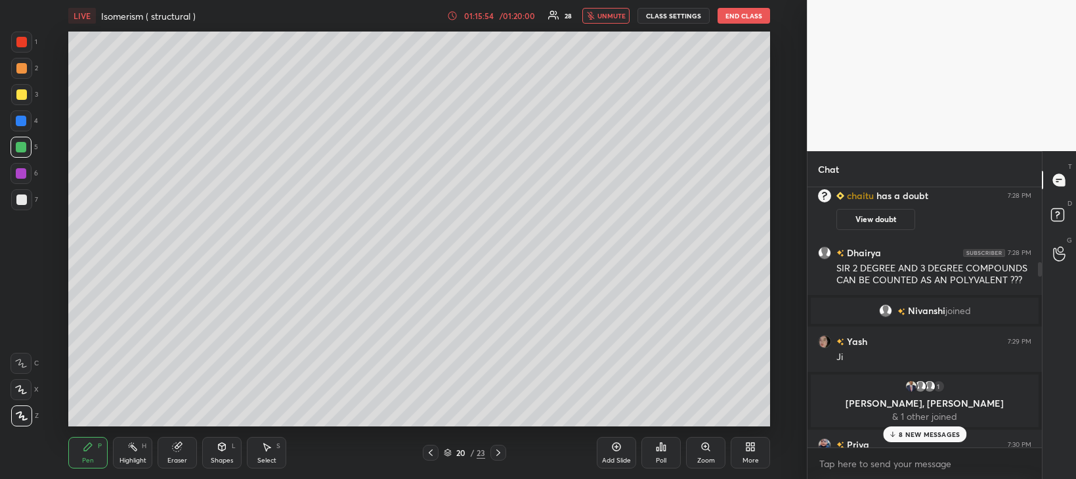
scroll to position [1164, 0]
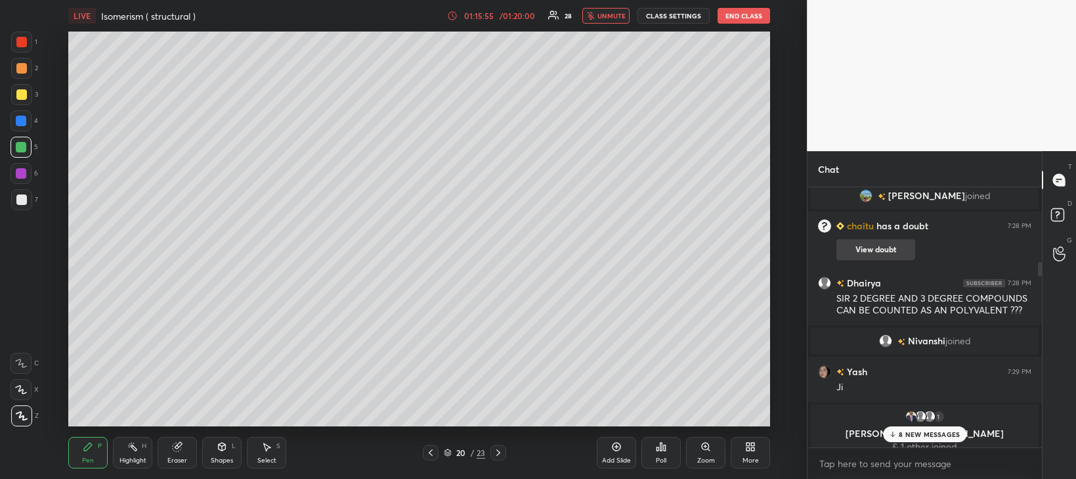
click at [871, 250] on button "View doubt" at bounding box center [876, 249] width 79 height 21
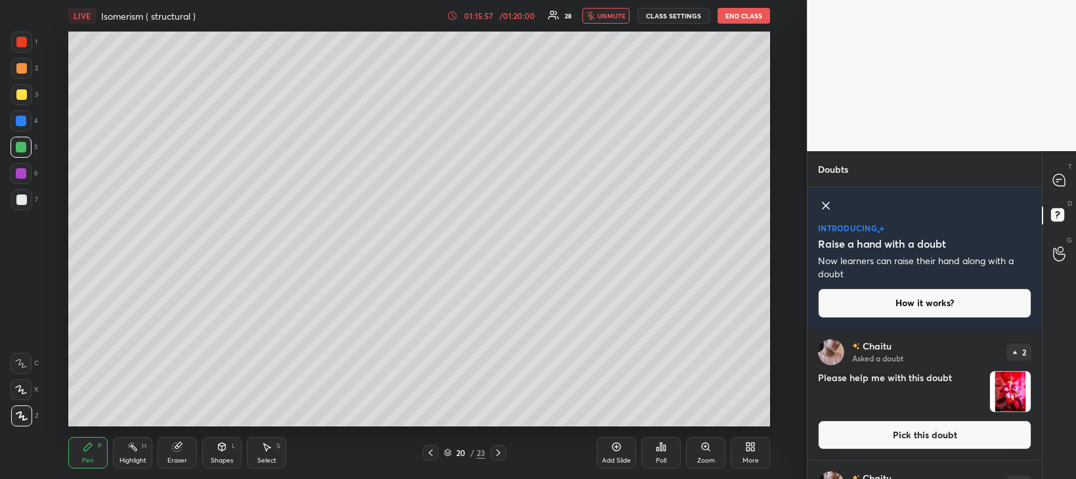
click at [923, 427] on button "Pick this doubt" at bounding box center [924, 434] width 213 height 29
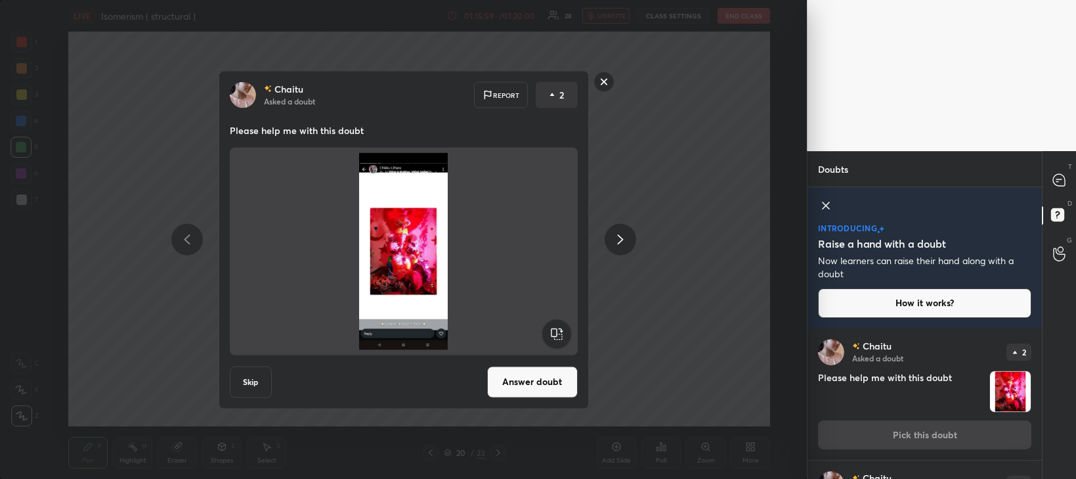
click at [543, 377] on button "Answer doubt" at bounding box center [532, 382] width 91 height 32
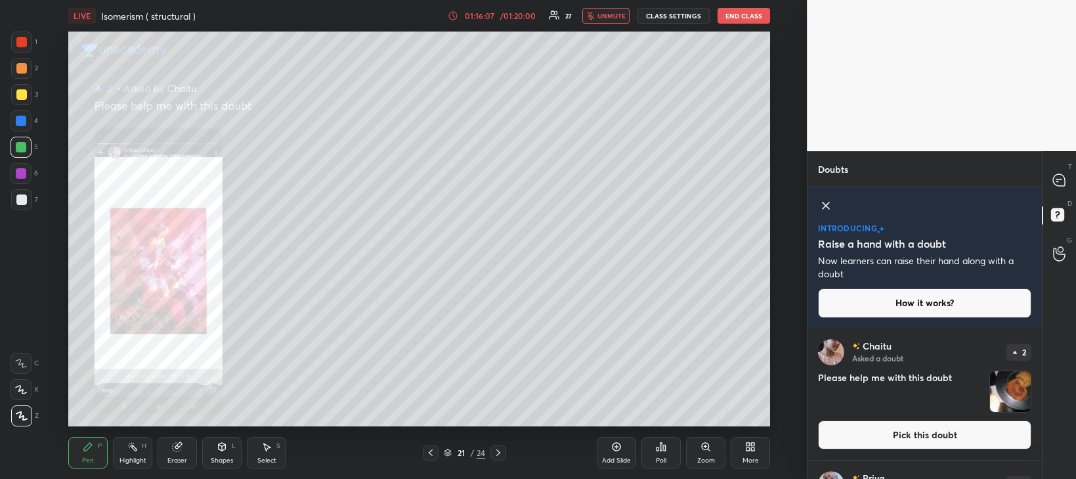
click at [431, 452] on icon at bounding box center [431, 452] width 11 height 11
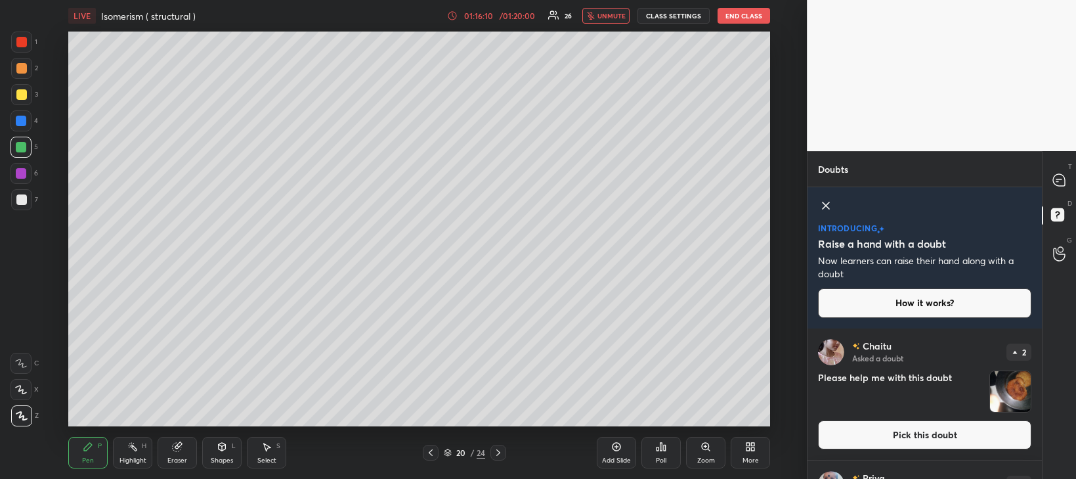
click at [921, 433] on button "Pick this doubt" at bounding box center [924, 434] width 213 height 29
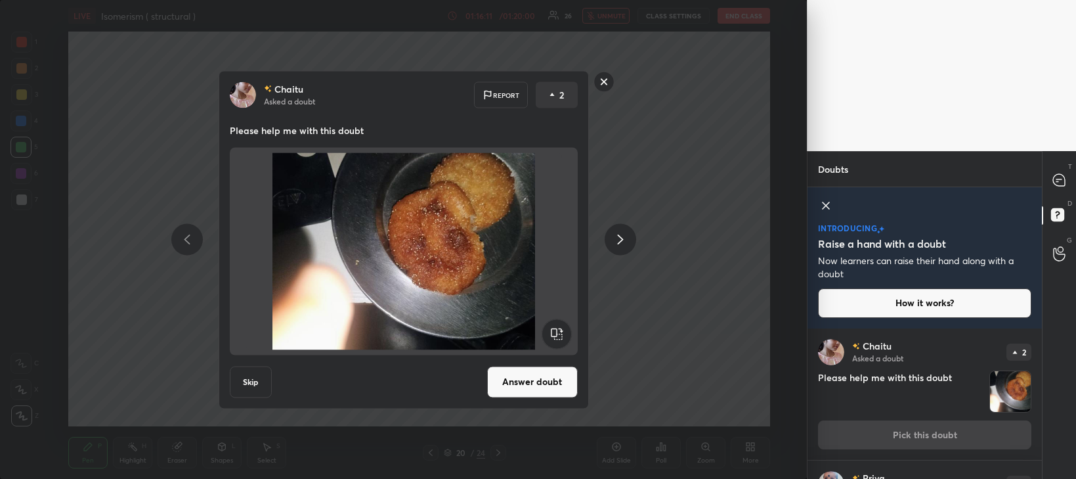
click at [539, 385] on button "Answer doubt" at bounding box center [532, 382] width 91 height 32
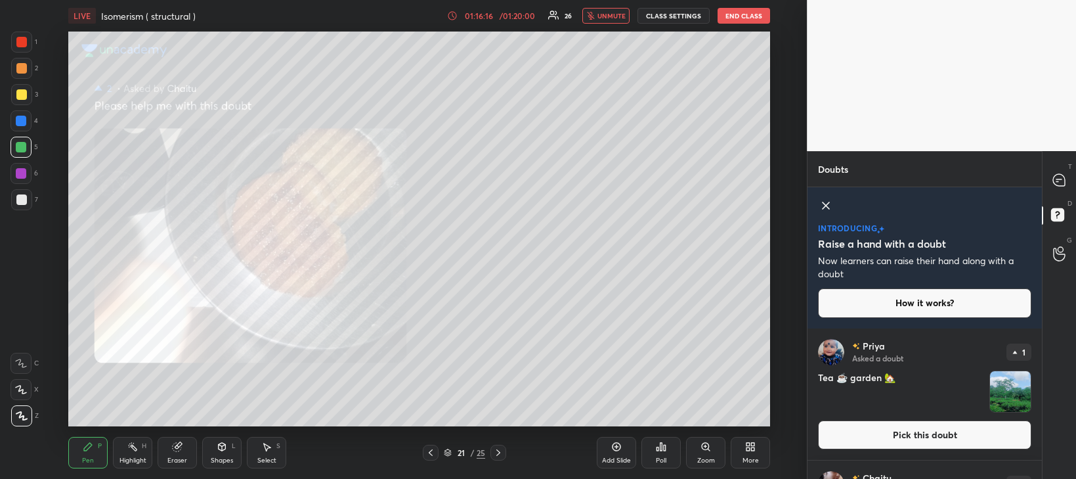
click at [896, 434] on button "Pick this doubt" at bounding box center [924, 434] width 213 height 29
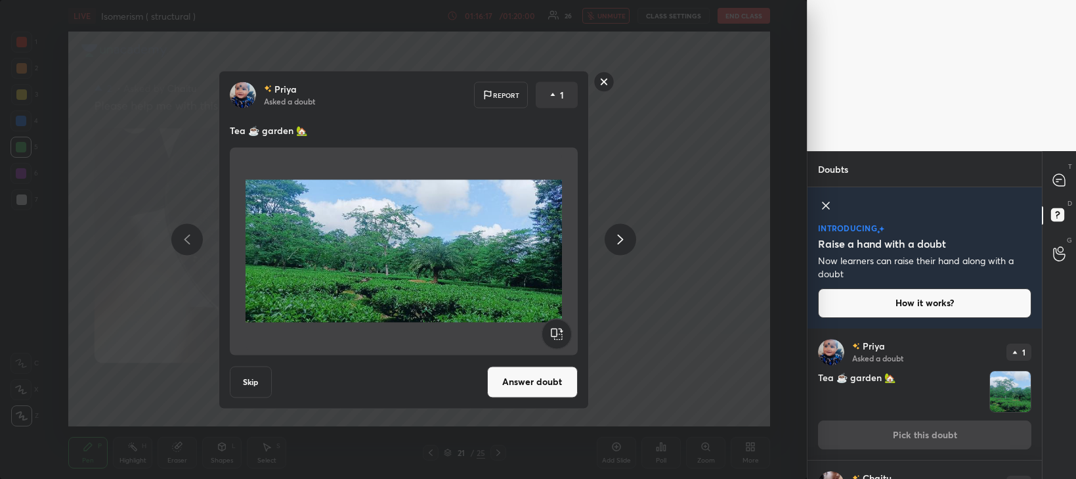
click at [548, 382] on button "Answer doubt" at bounding box center [532, 382] width 91 height 32
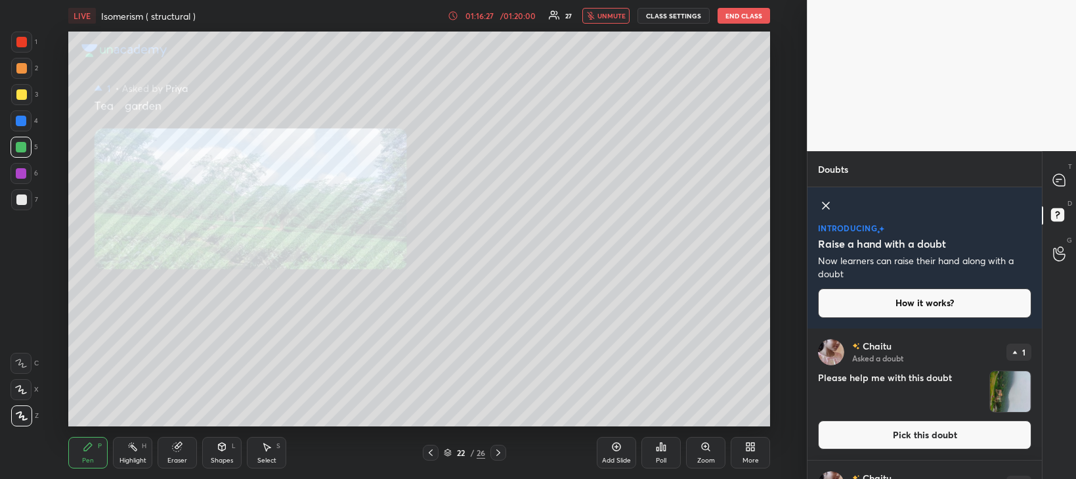
click at [877, 437] on button "Pick this doubt" at bounding box center [924, 434] width 213 height 29
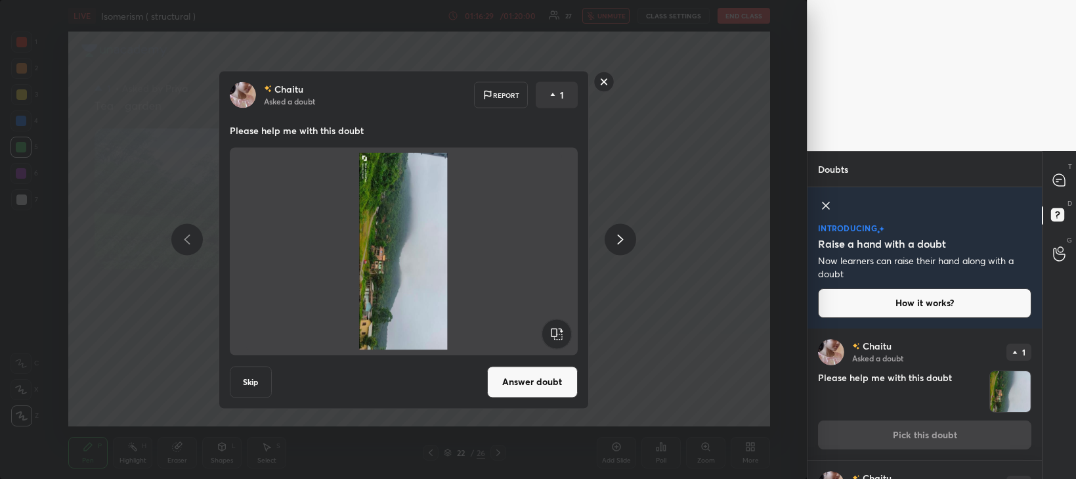
click at [546, 385] on button "Answer doubt" at bounding box center [532, 382] width 91 height 32
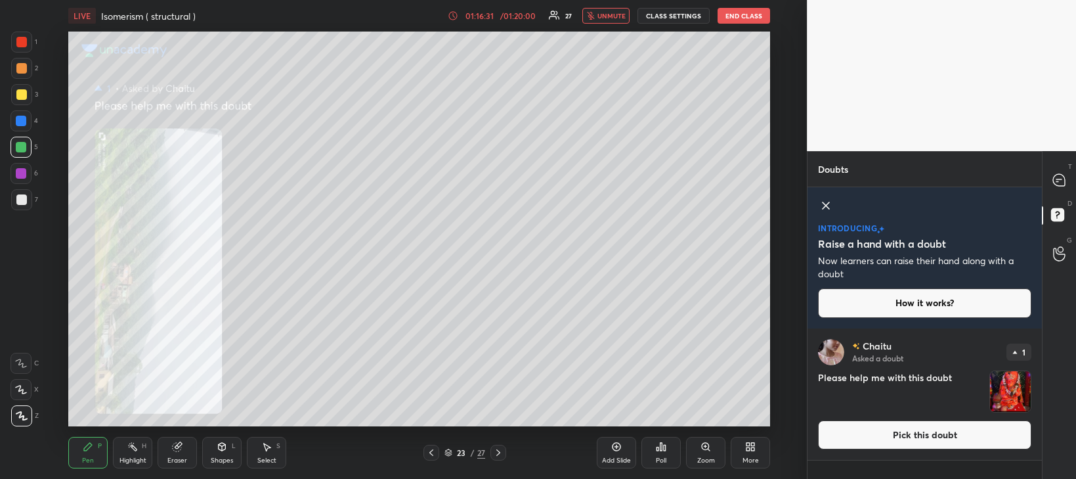
click at [890, 427] on button "Pick this doubt" at bounding box center [924, 434] width 213 height 29
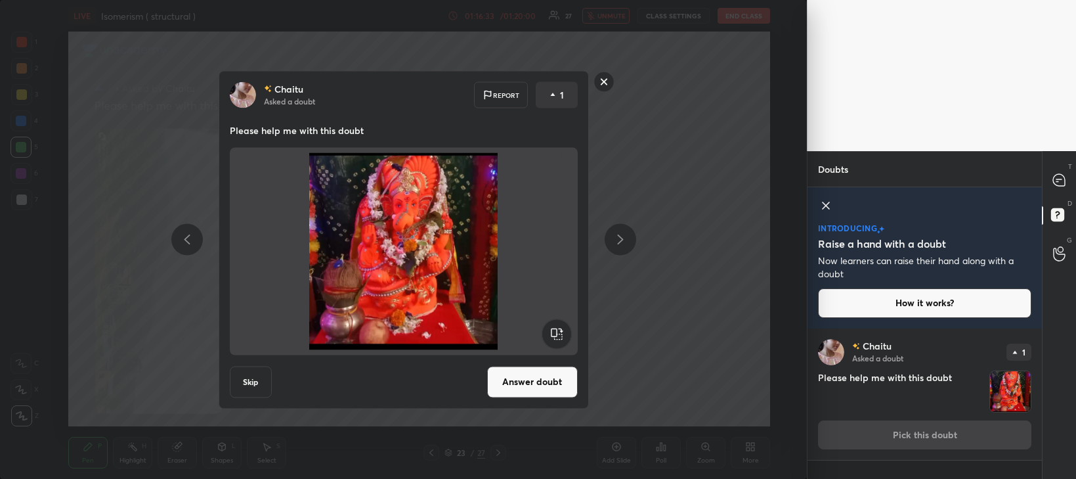
click at [540, 385] on button "Answer doubt" at bounding box center [532, 382] width 91 height 32
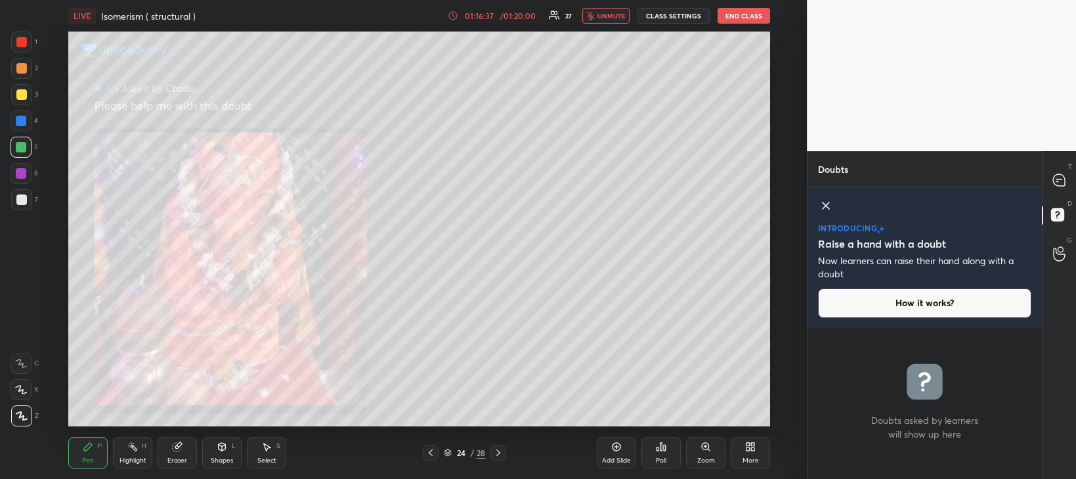
click at [917, 305] on button "How it works?" at bounding box center [924, 302] width 213 height 29
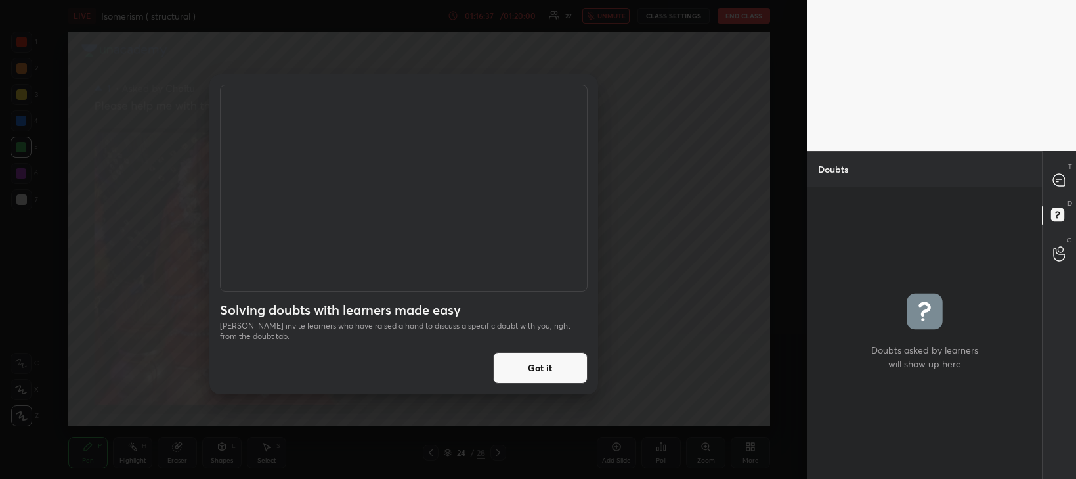
scroll to position [287, 230]
click at [559, 366] on button "Got it" at bounding box center [540, 368] width 95 height 32
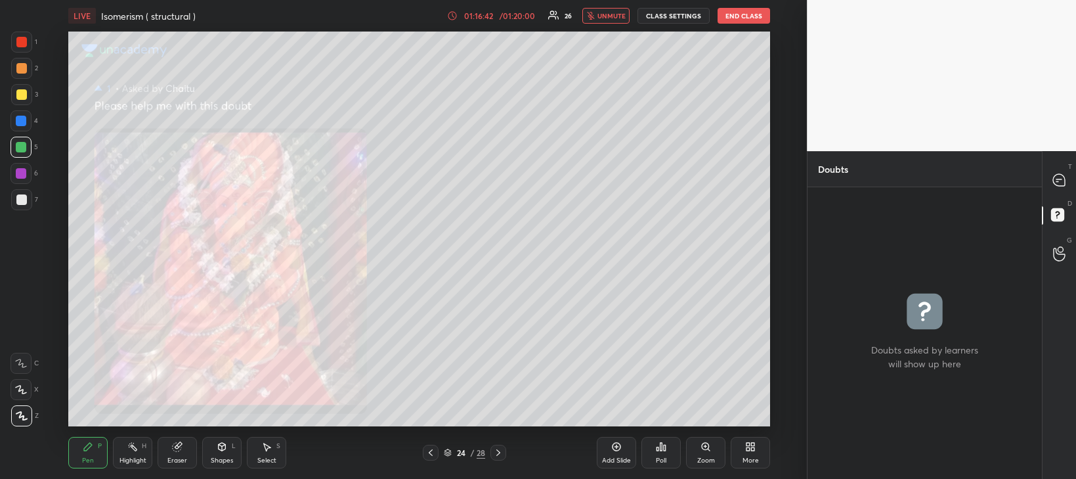
click at [1057, 255] on icon at bounding box center [1059, 253] width 12 height 15
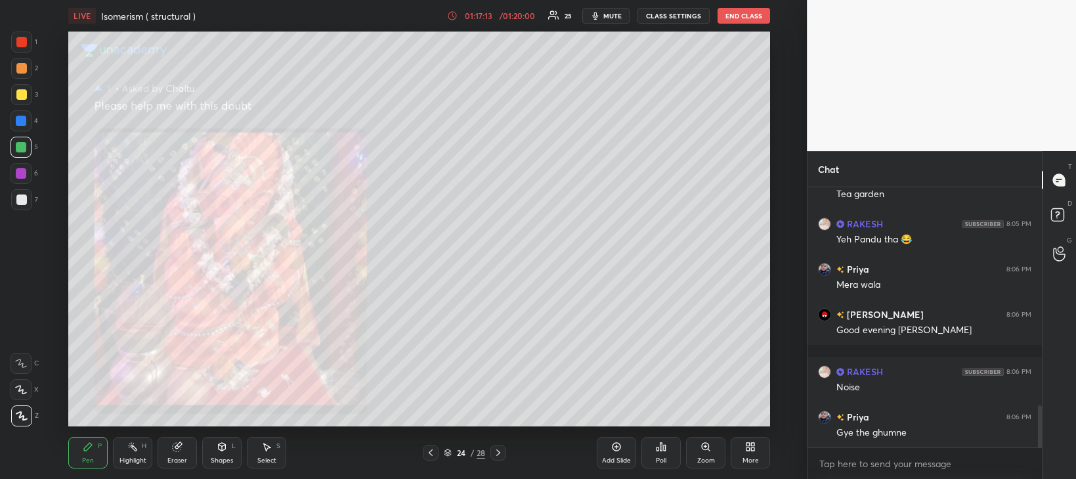
scroll to position [1404, 0]
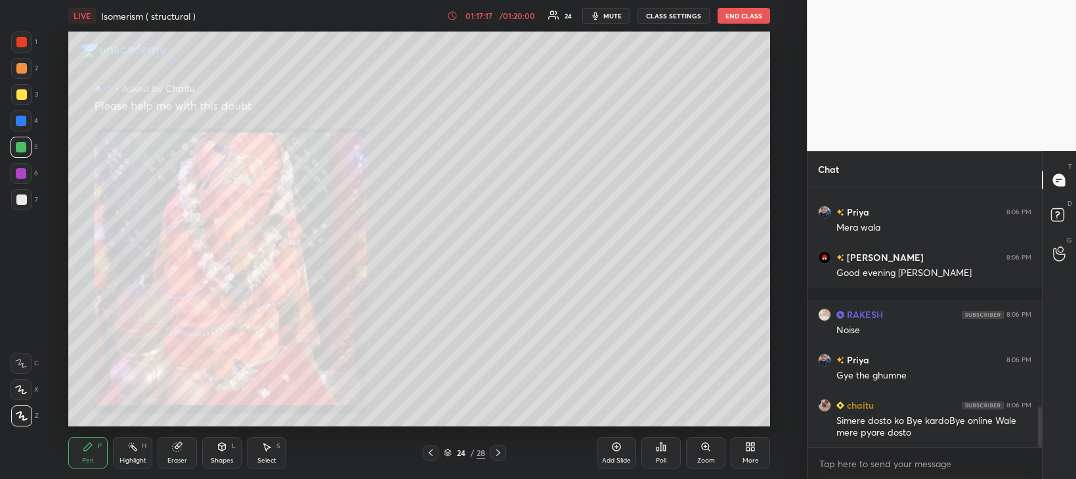
click at [431, 452] on icon at bounding box center [431, 452] width 11 height 11
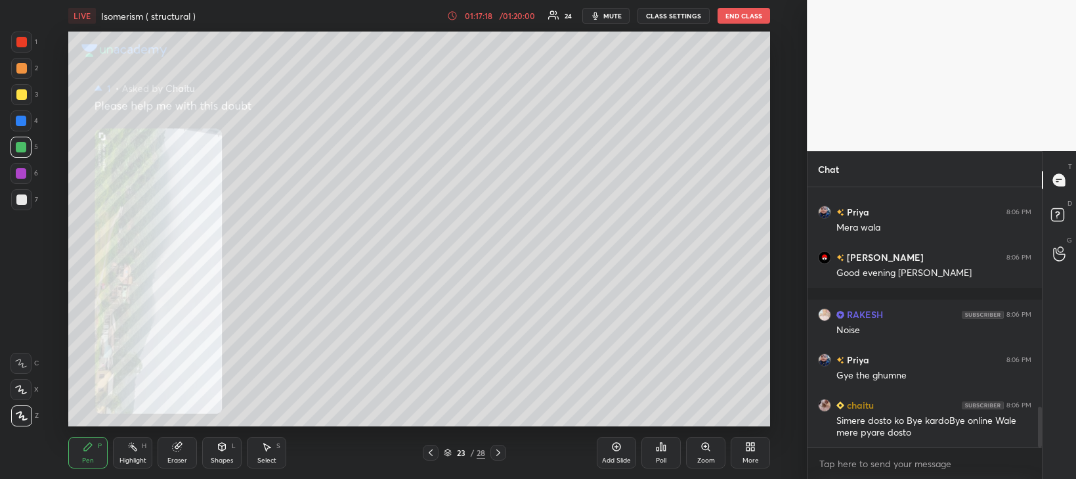
click at [431, 452] on icon at bounding box center [431, 452] width 11 height 11
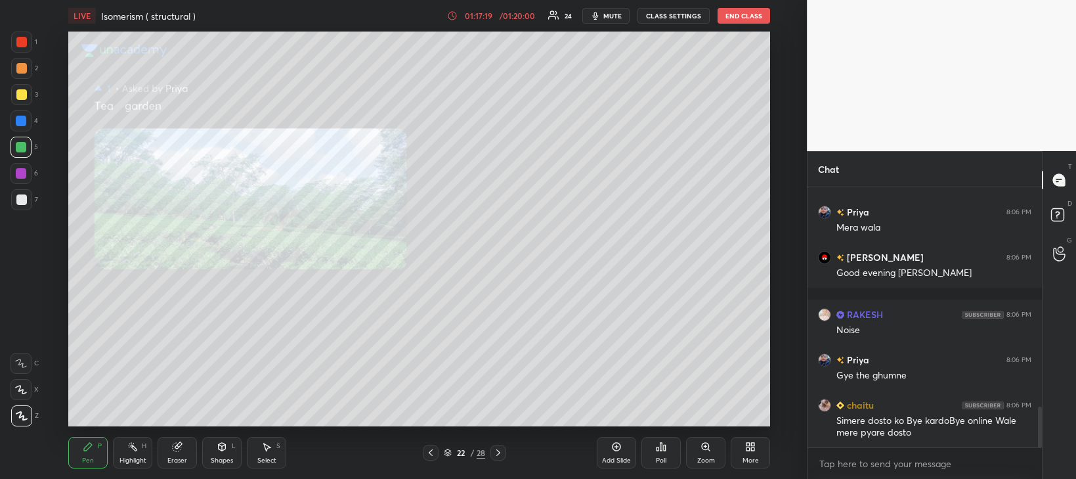
click at [431, 453] on icon at bounding box center [431, 452] width 11 height 11
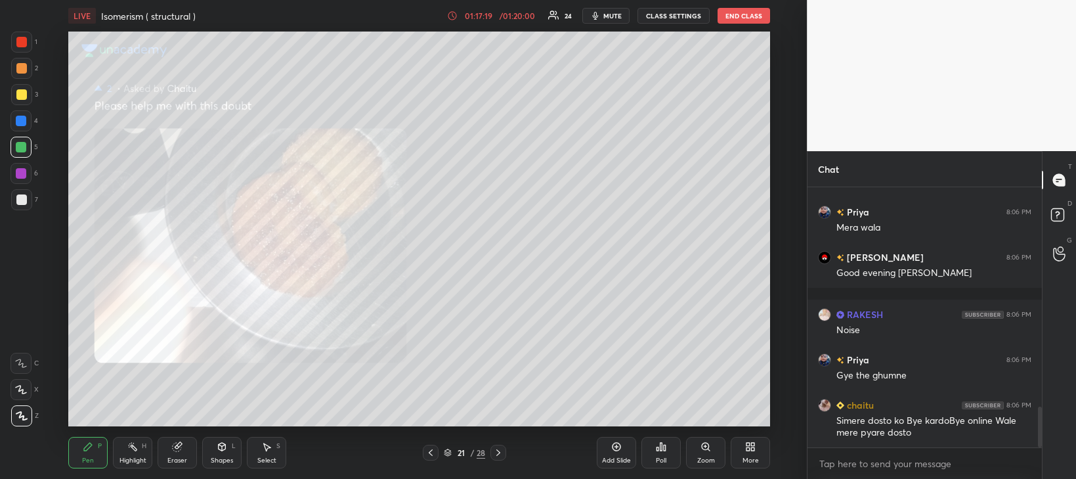
click at [431, 453] on icon at bounding box center [431, 452] width 4 height 7
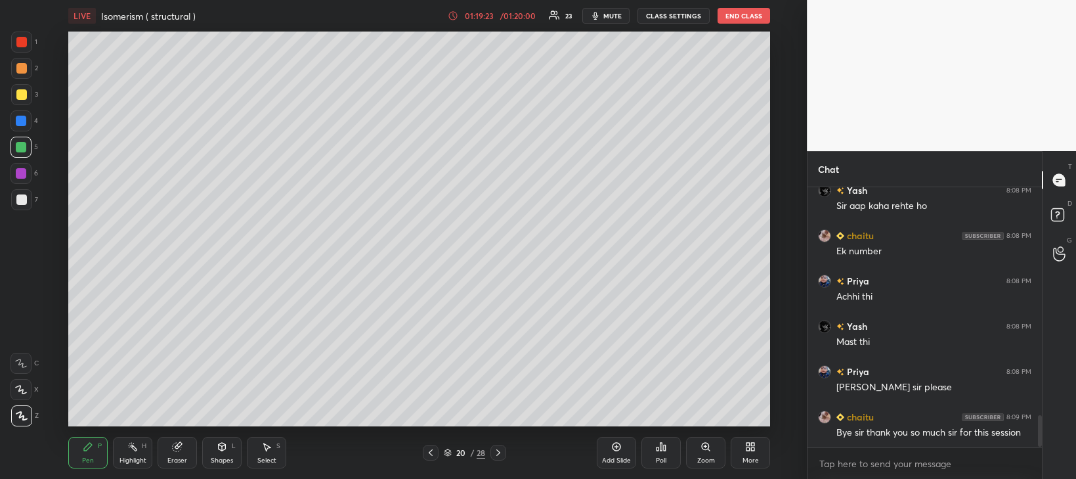
scroll to position [1887, 0]
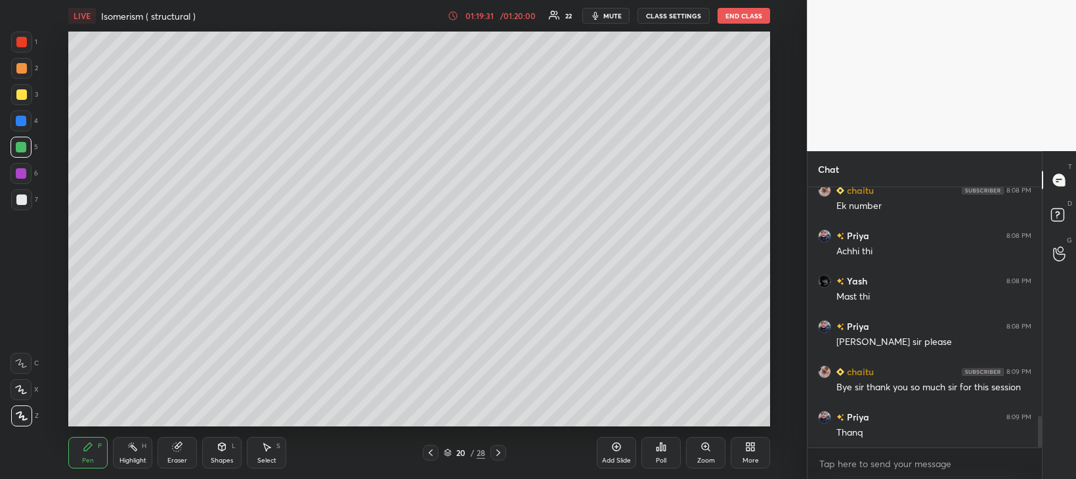
click at [448, 450] on icon at bounding box center [448, 453] width 8 height 8
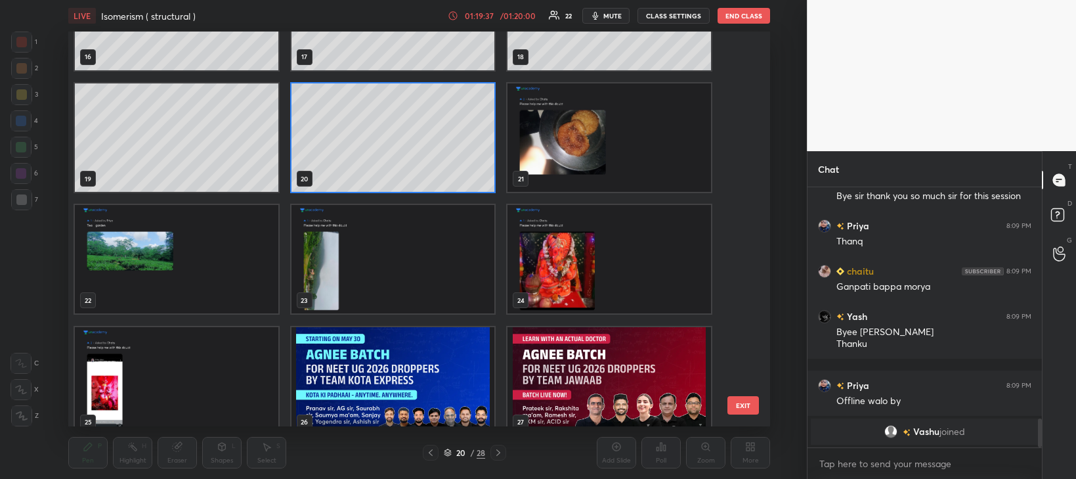
scroll to position [819, 0]
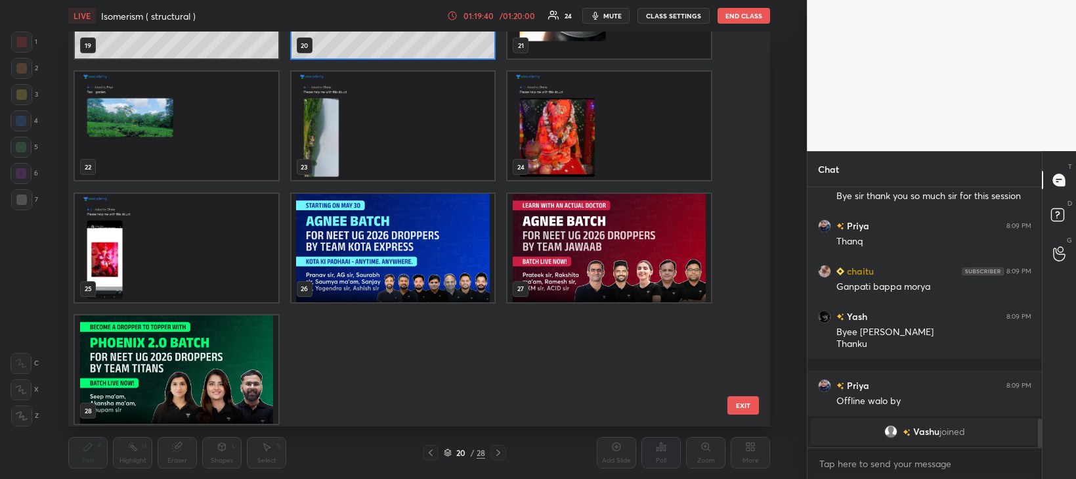
click at [236, 374] on img "grid" at bounding box center [177, 369] width 204 height 108
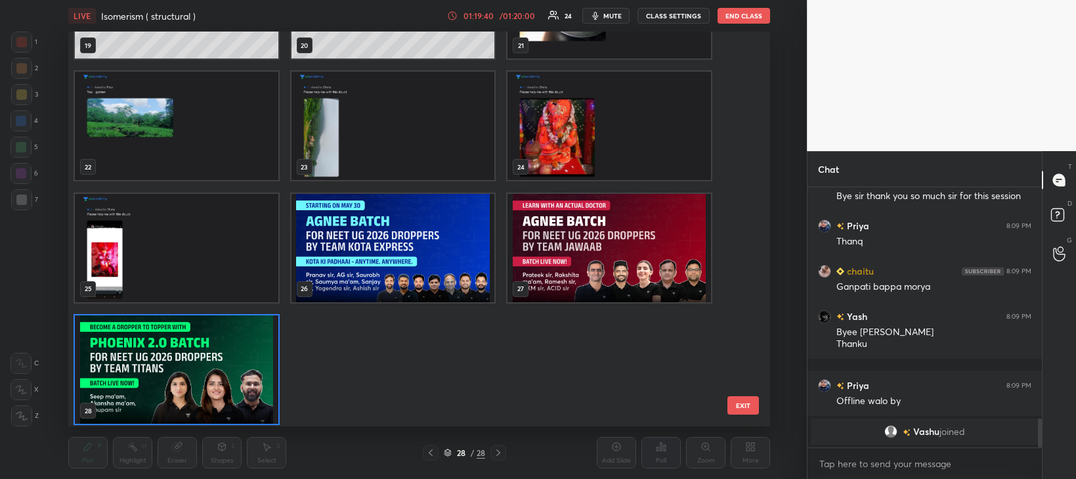
click at [233, 376] on div "16 17 18 19 20 21 22 23 24 25 26 27 28" at bounding box center [407, 229] width 679 height 395
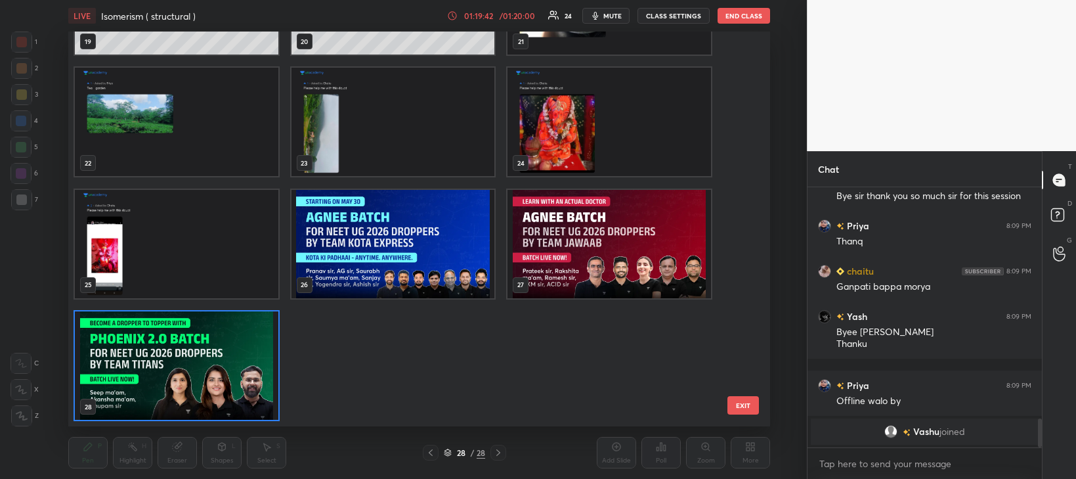
click at [230, 355] on img "grid" at bounding box center [177, 365] width 204 height 108
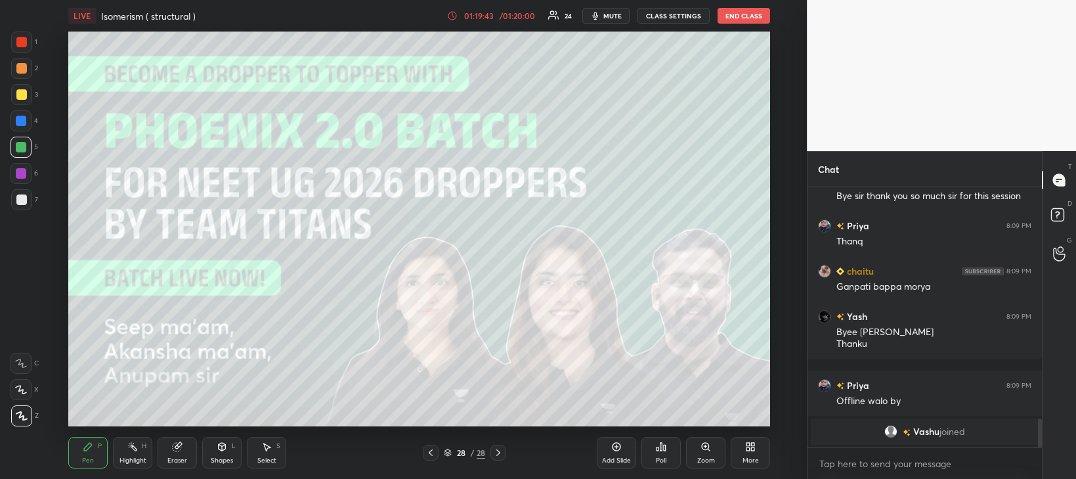
click at [225, 353] on img "grid" at bounding box center [177, 365] width 204 height 108
click at [230, 348] on img "grid" at bounding box center [177, 365] width 204 height 108
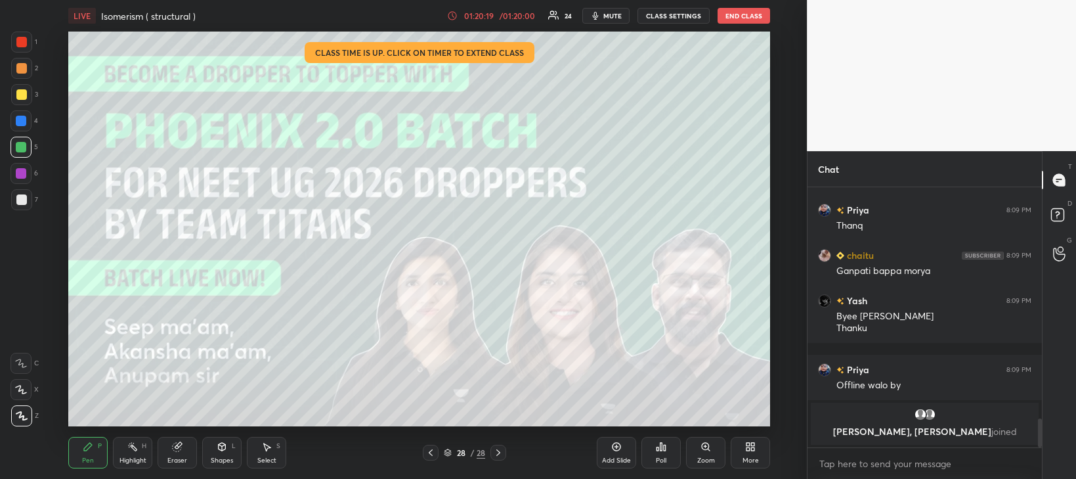
click at [732, 17] on button "End Class" at bounding box center [744, 16] width 53 height 16
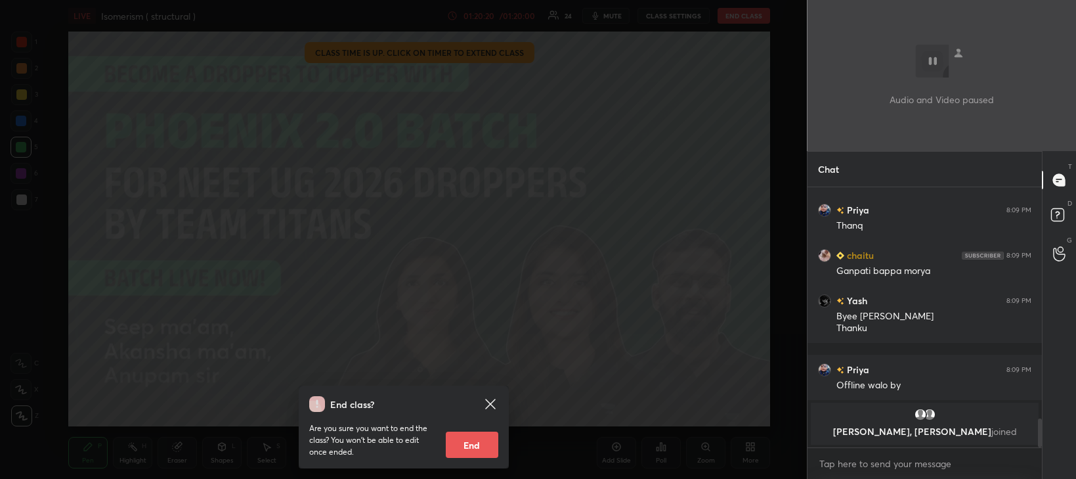
click at [471, 440] on button "End" at bounding box center [472, 444] width 53 height 26
type textarea "x"
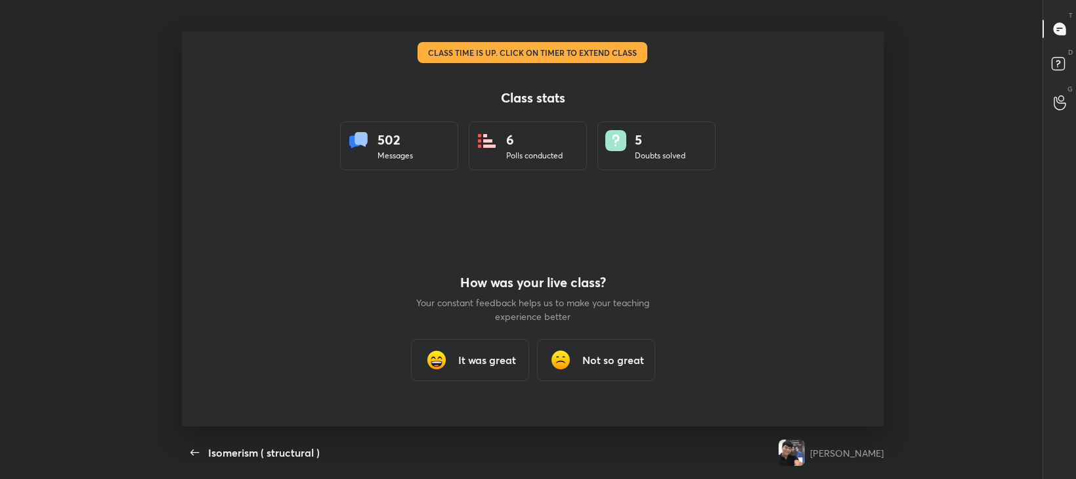
scroll to position [65272, 64601]
click at [496, 361] on h3 "It was great" at bounding box center [487, 360] width 58 height 16
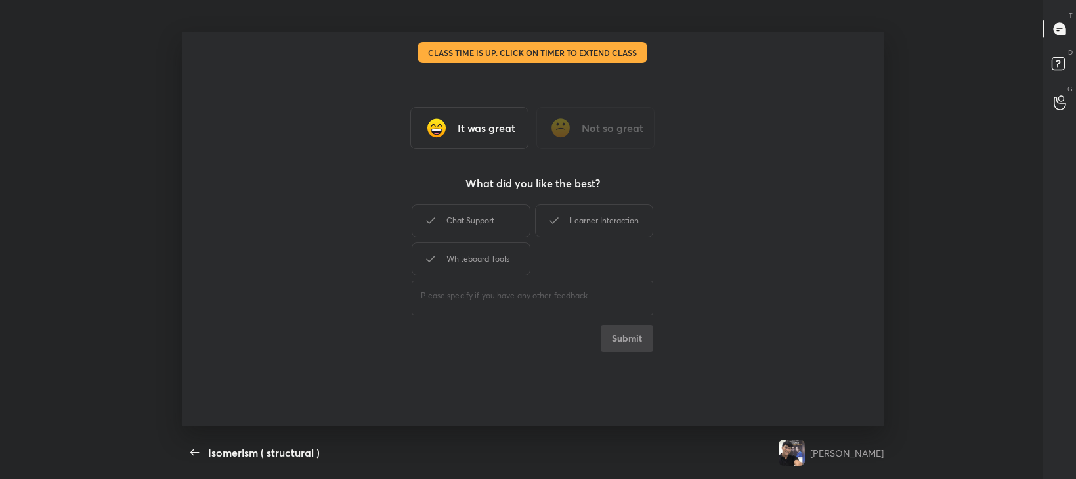
click at [588, 218] on div "Learner Interaction" at bounding box center [594, 220] width 118 height 33
click at [498, 256] on div "Whiteboard Tools" at bounding box center [471, 258] width 118 height 33
click at [491, 225] on div "Chat Support" at bounding box center [471, 220] width 118 height 33
click at [628, 344] on button "Submit" at bounding box center [627, 338] width 53 height 26
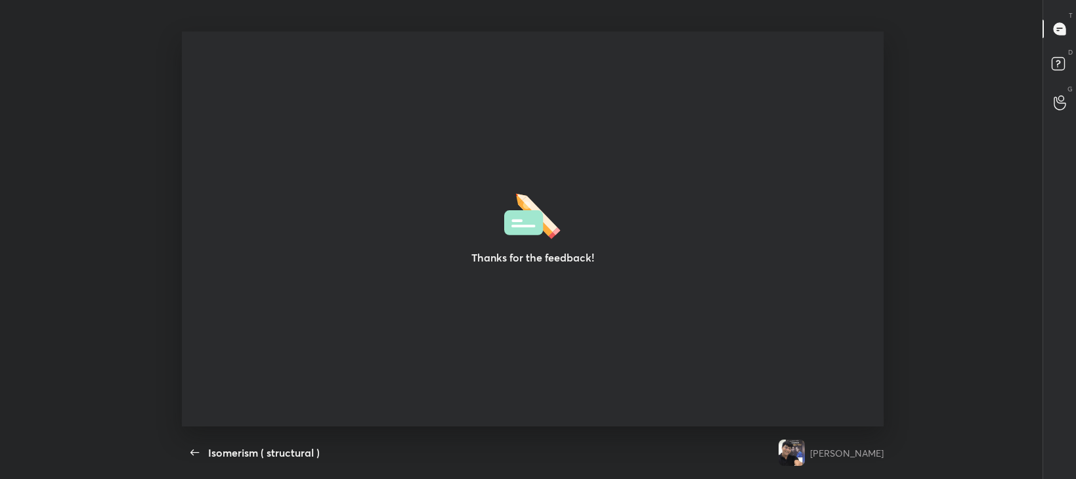
click at [785, 68] on div "Thanks for the feedback!" at bounding box center [533, 229] width 702 height 395
